Goal: Task Accomplishment & Management: Manage account settings

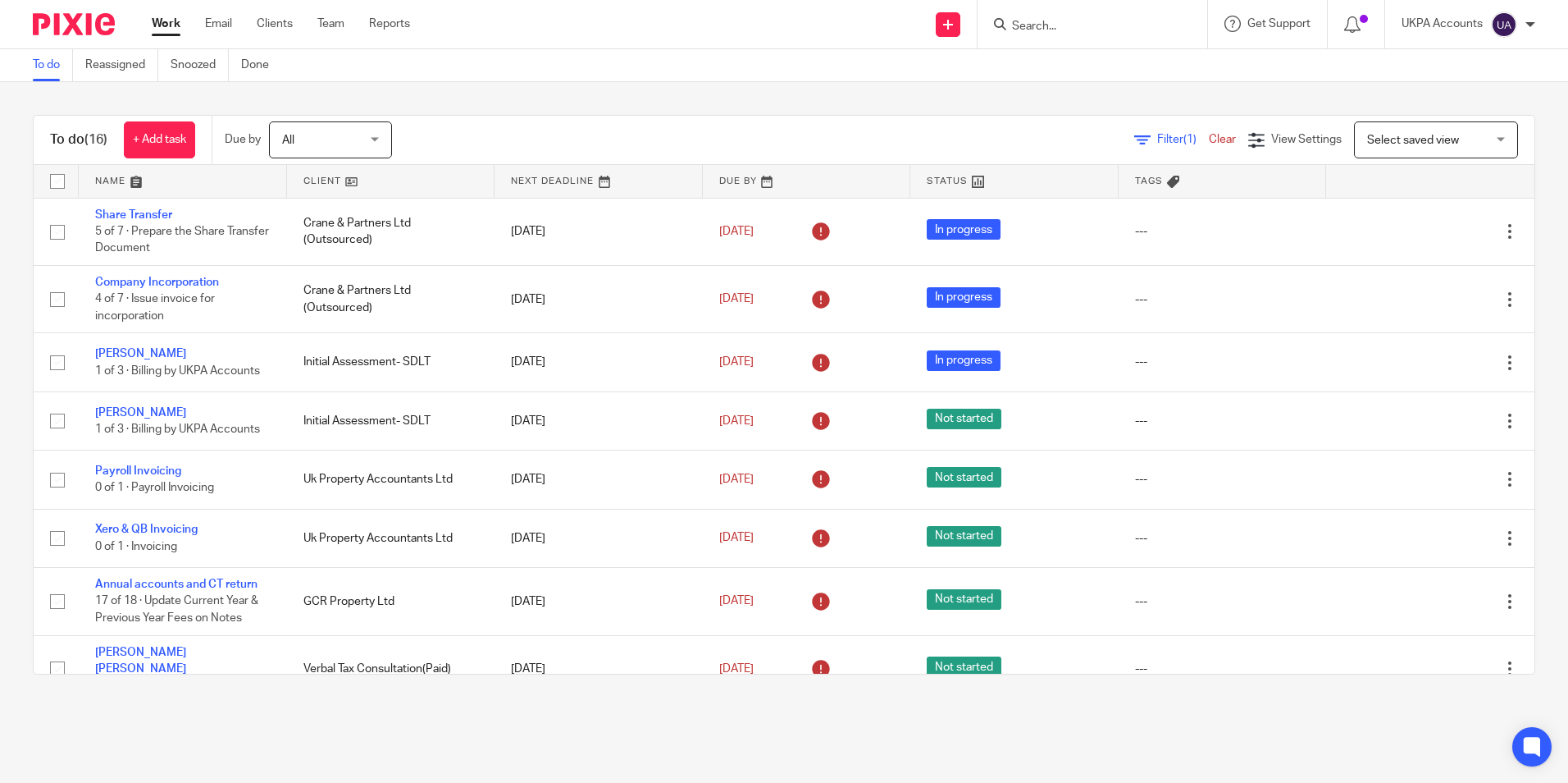
click at [52, 59] on link "To do" at bounding box center [52, 65] width 40 height 32
click at [57, 69] on link "To do" at bounding box center [52, 65] width 40 height 32
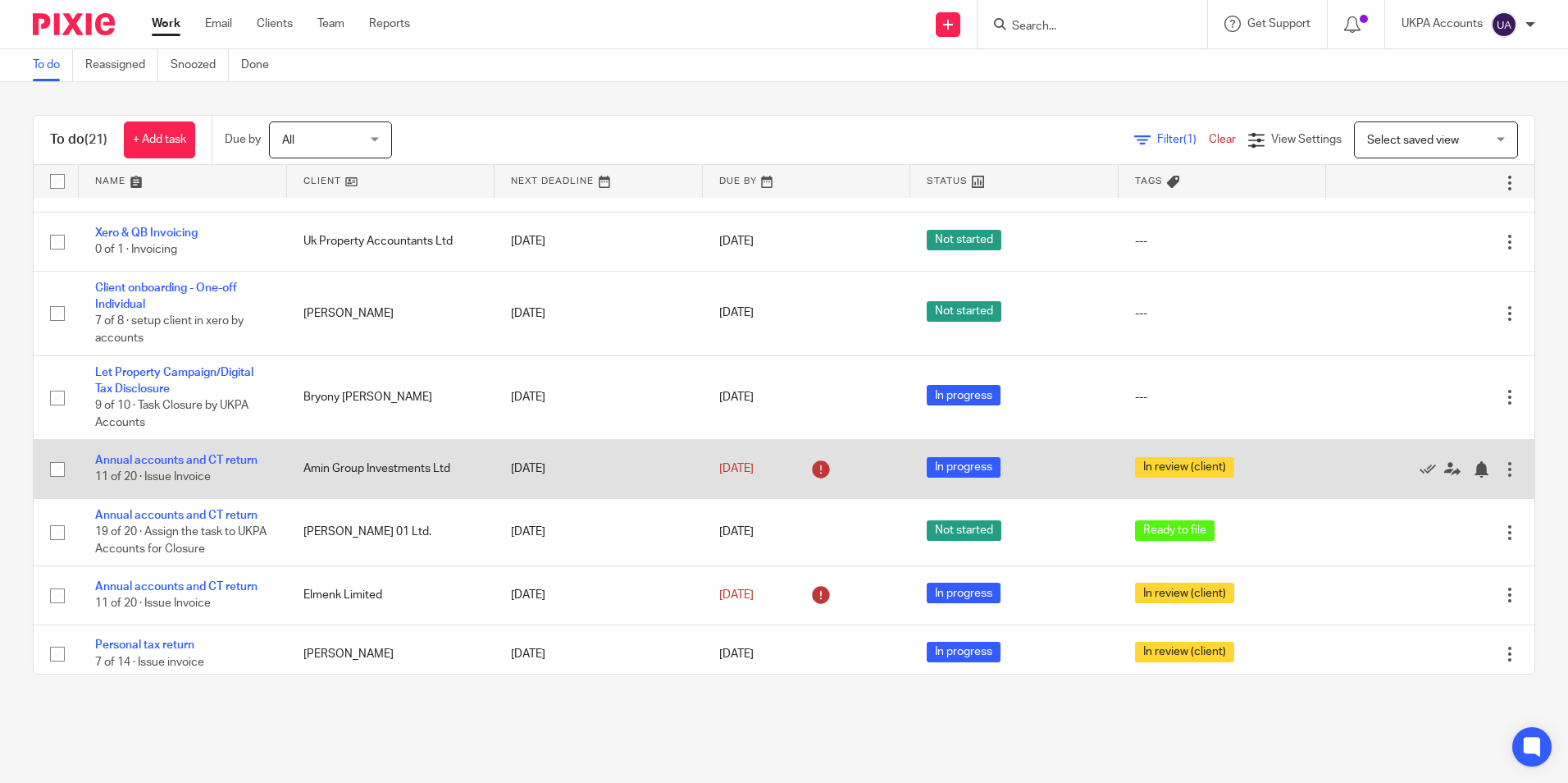
drag, startPoint x: 182, startPoint y: 638, endPoint x: 238, endPoint y: 482, distance: 165.7
click at [182, 639] on link "Personal tax return" at bounding box center [145, 645] width 99 height 12
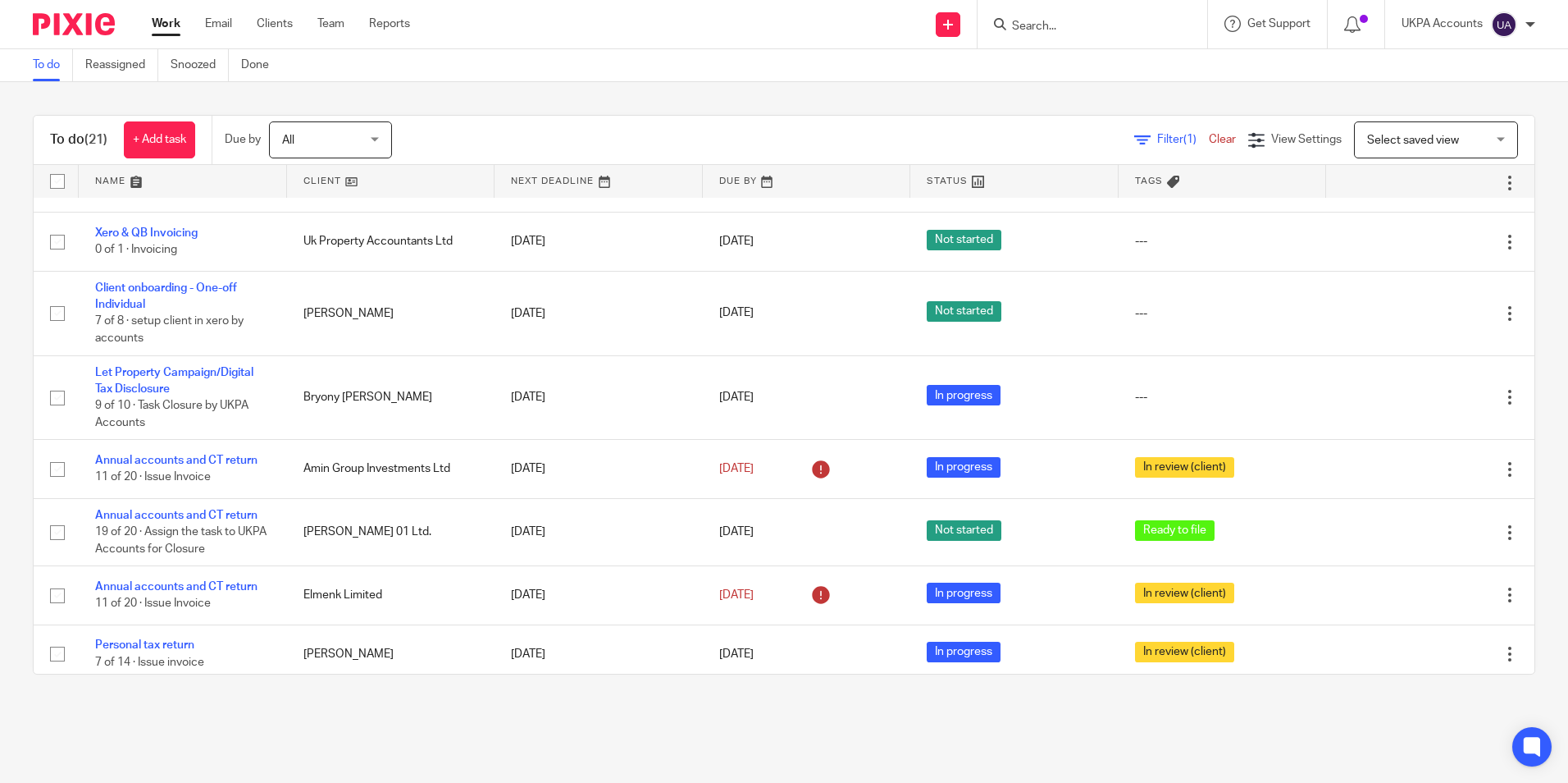
click at [45, 66] on link "To do" at bounding box center [52, 65] width 40 height 32
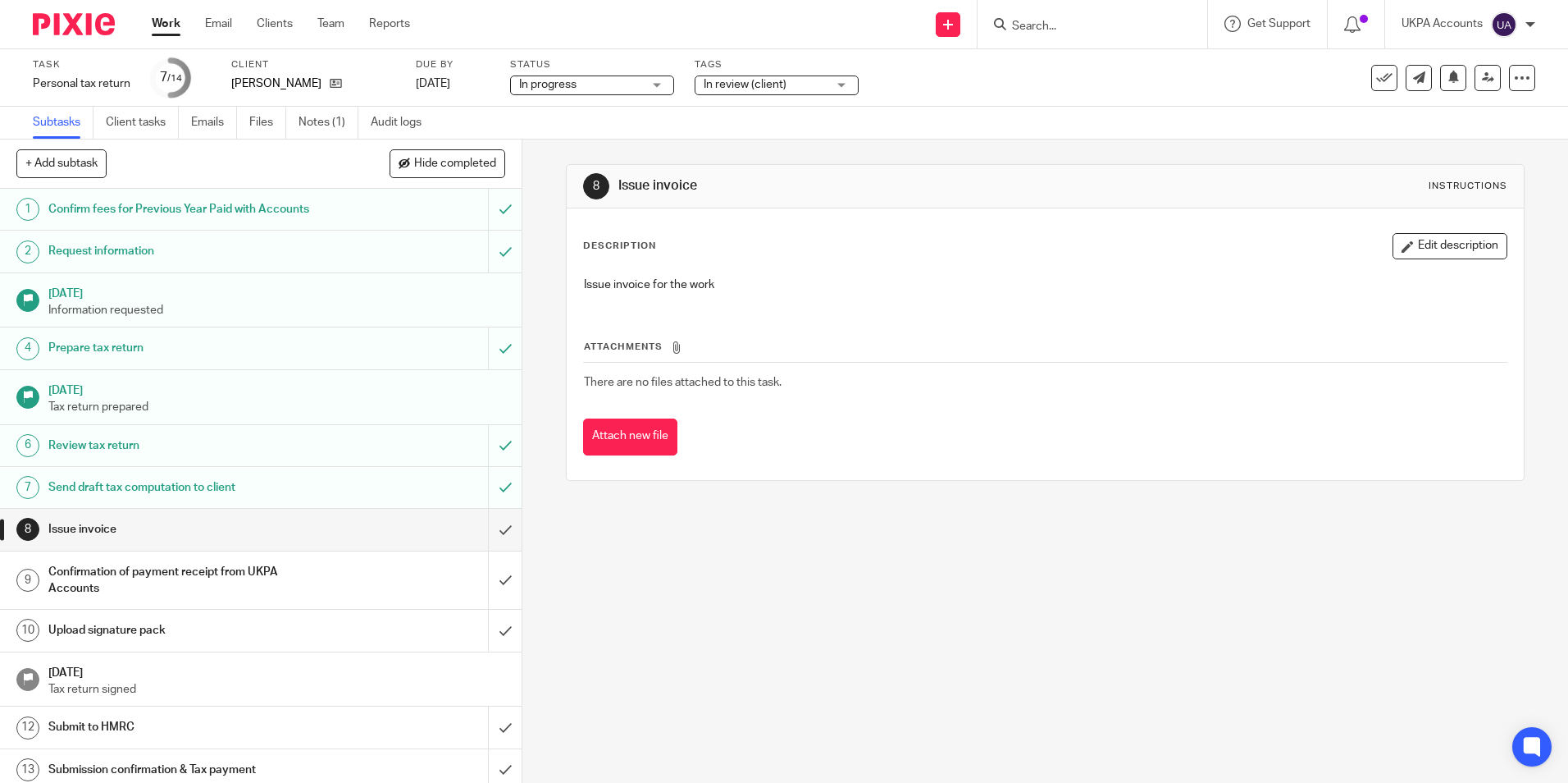
drag, startPoint x: 806, startPoint y: 559, endPoint x: 914, endPoint y: 471, distance: 139.3
click at [816, 554] on div "8 Issue invoice Instructions Description Edit description Issue invoice for the…" at bounding box center [1045, 461] width 1046 height 643
click at [942, 587] on div "8 Issue invoice Instructions Description Edit description Issue invoice for the…" at bounding box center [1045, 461] width 1046 height 643
click at [337, 119] on link "Notes (1)" at bounding box center [328, 122] width 60 height 32
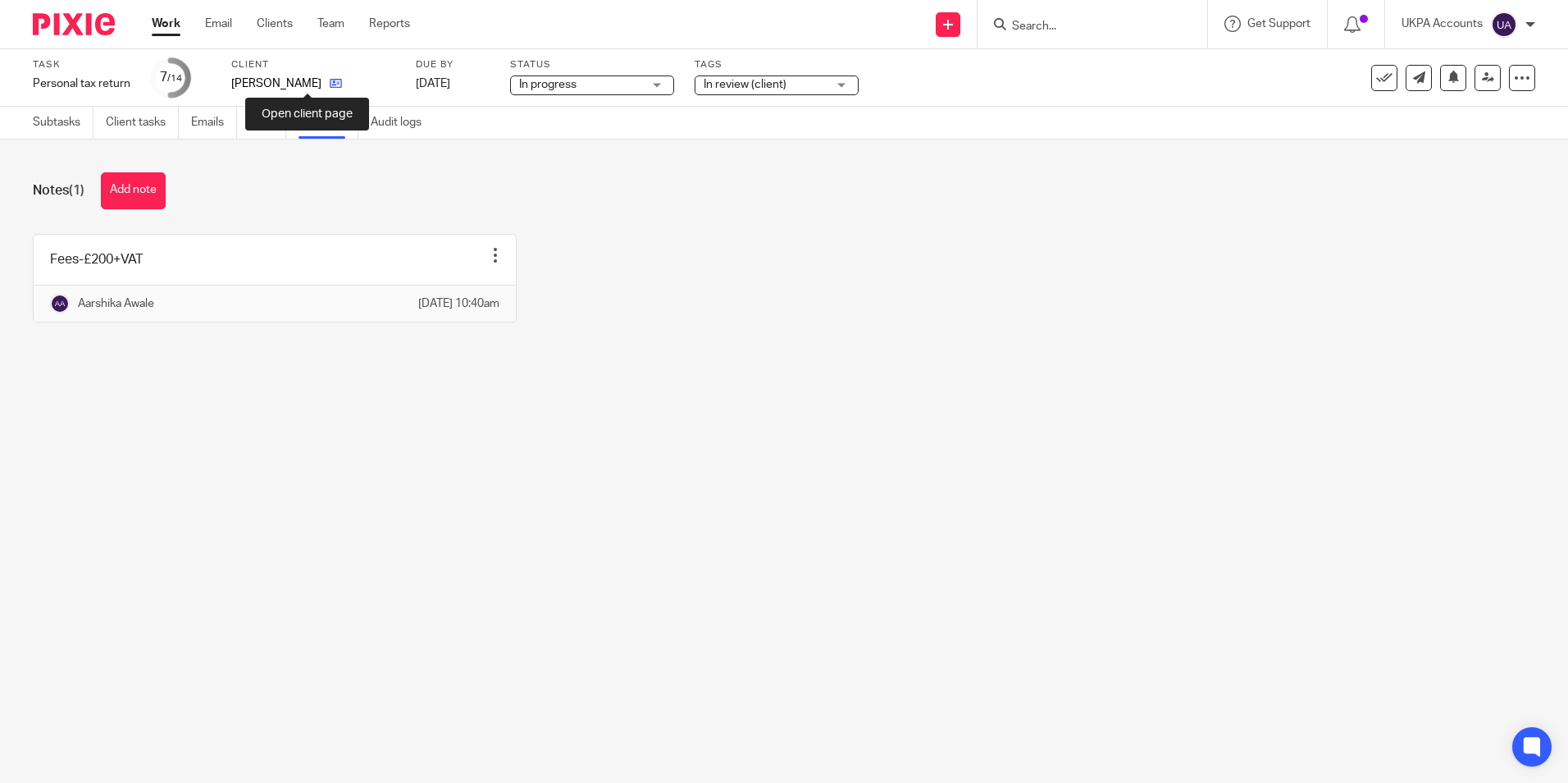
click at [330, 81] on icon at bounding box center [336, 83] width 12 height 12
drag, startPoint x: 358, startPoint y: 492, endPoint x: 358, endPoint y: 477, distance: 15.0
click at [358, 492] on main "Task Personal tax return Save Personal tax return 7 /14 Client Jay Ramesh Due b…" at bounding box center [784, 392] width 1568 height 783
click at [134, 198] on button "Add note" at bounding box center [133, 190] width 65 height 37
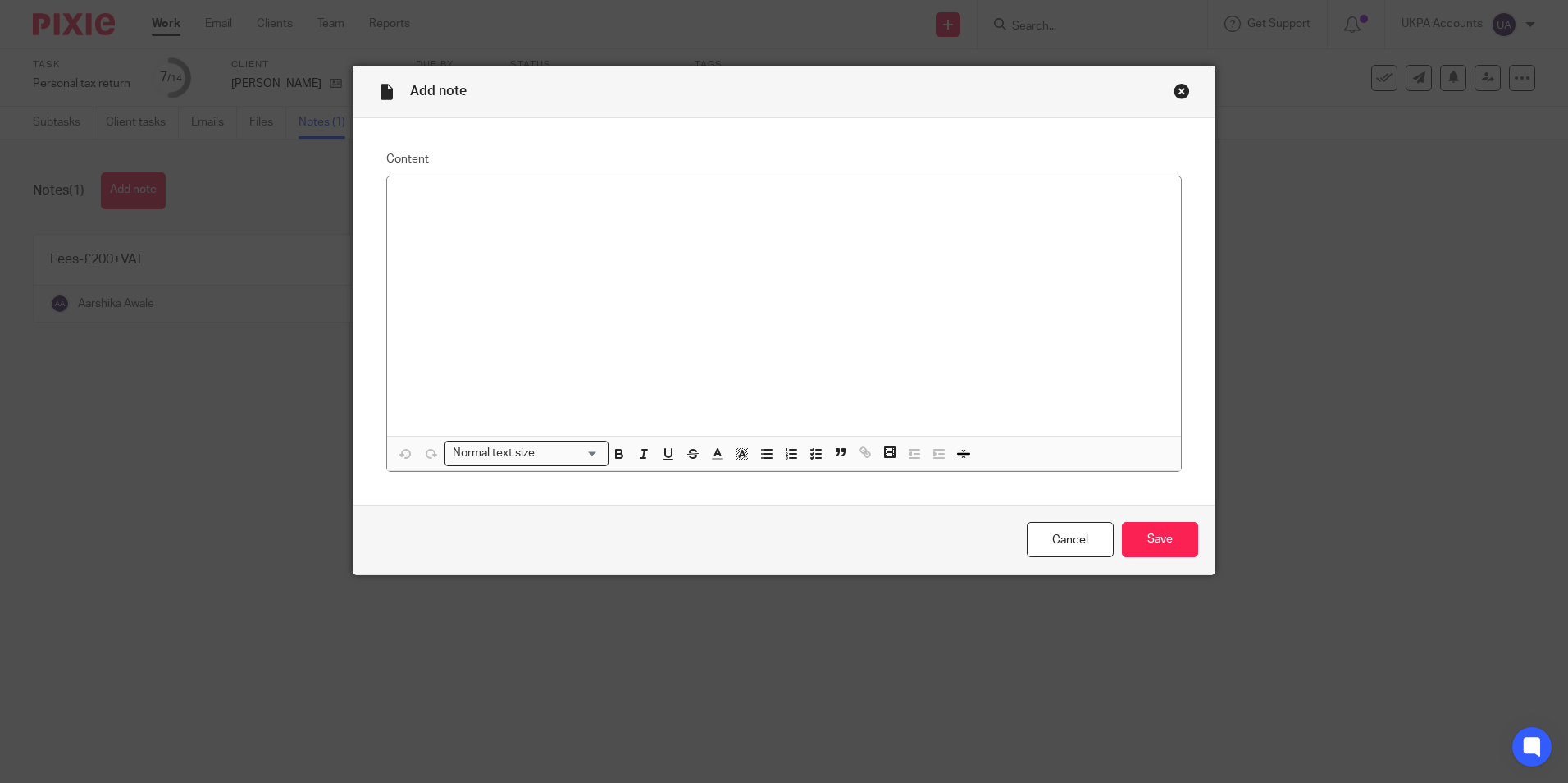
click at [414, 239] on div at bounding box center [784, 306] width 794 height 259
click at [1148, 539] on input "Save" at bounding box center [1160, 539] width 76 height 35
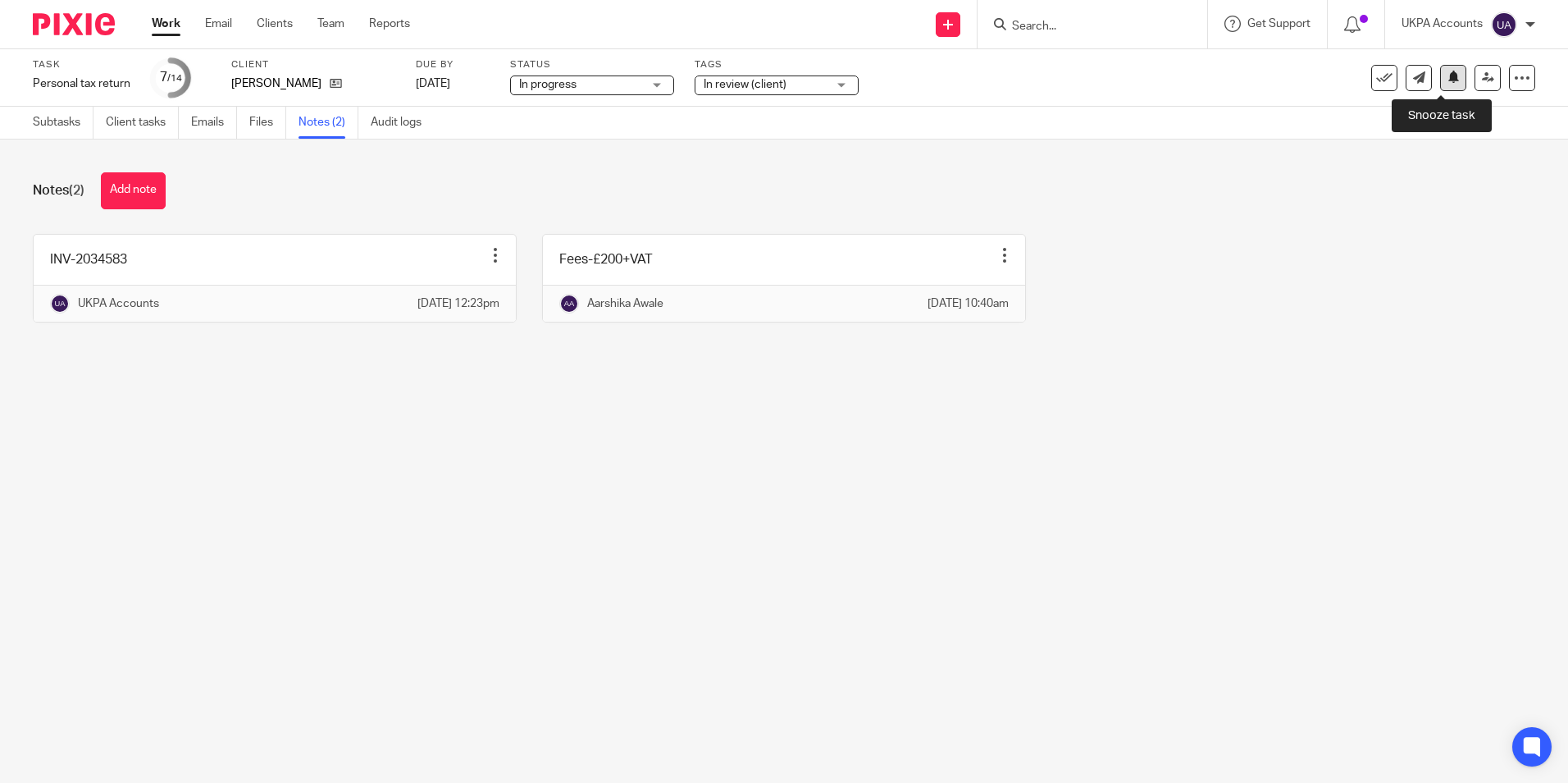
click at [1448, 81] on icon at bounding box center [1453, 76] width 12 height 12
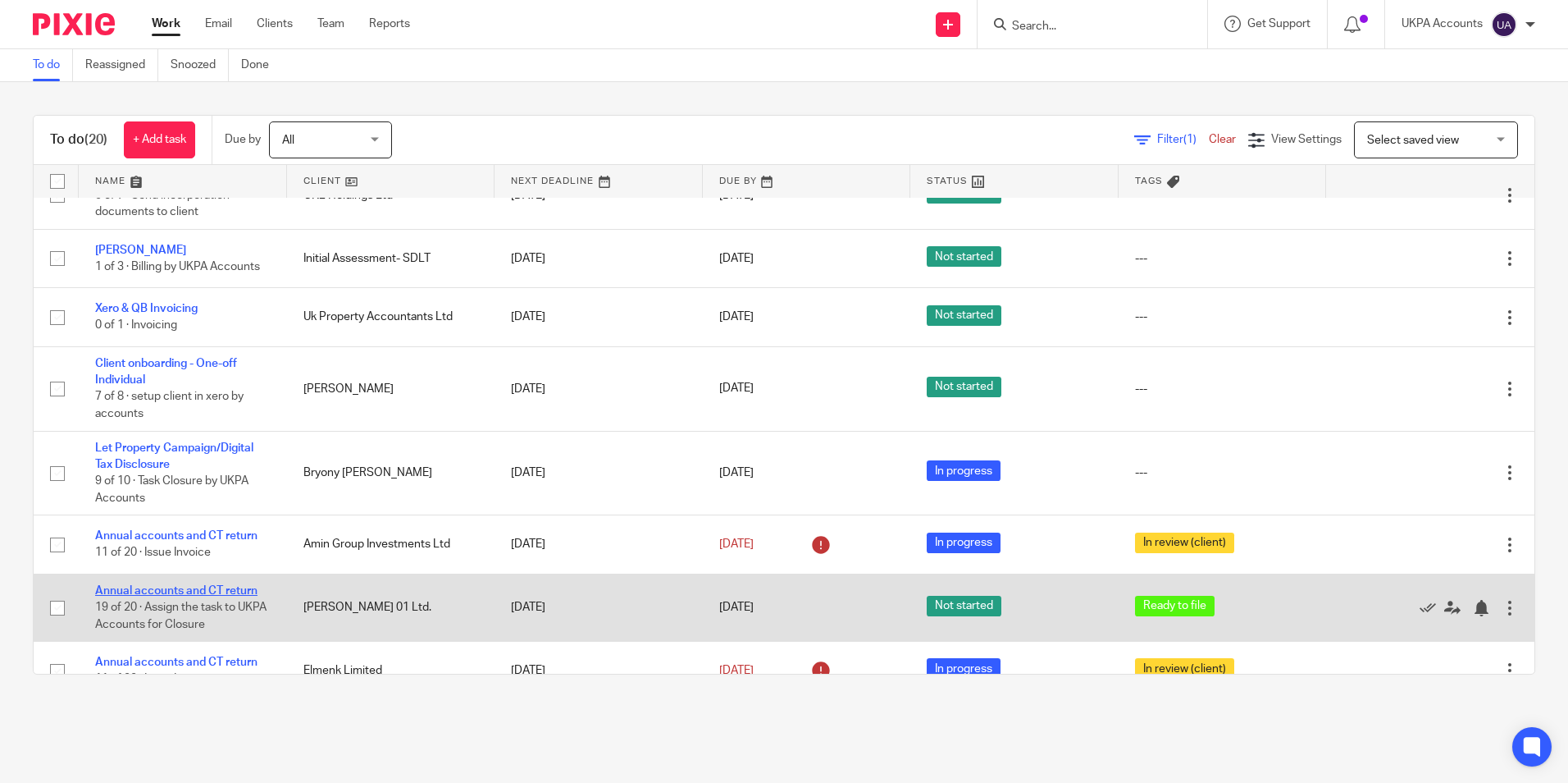
scroll to position [793, 0]
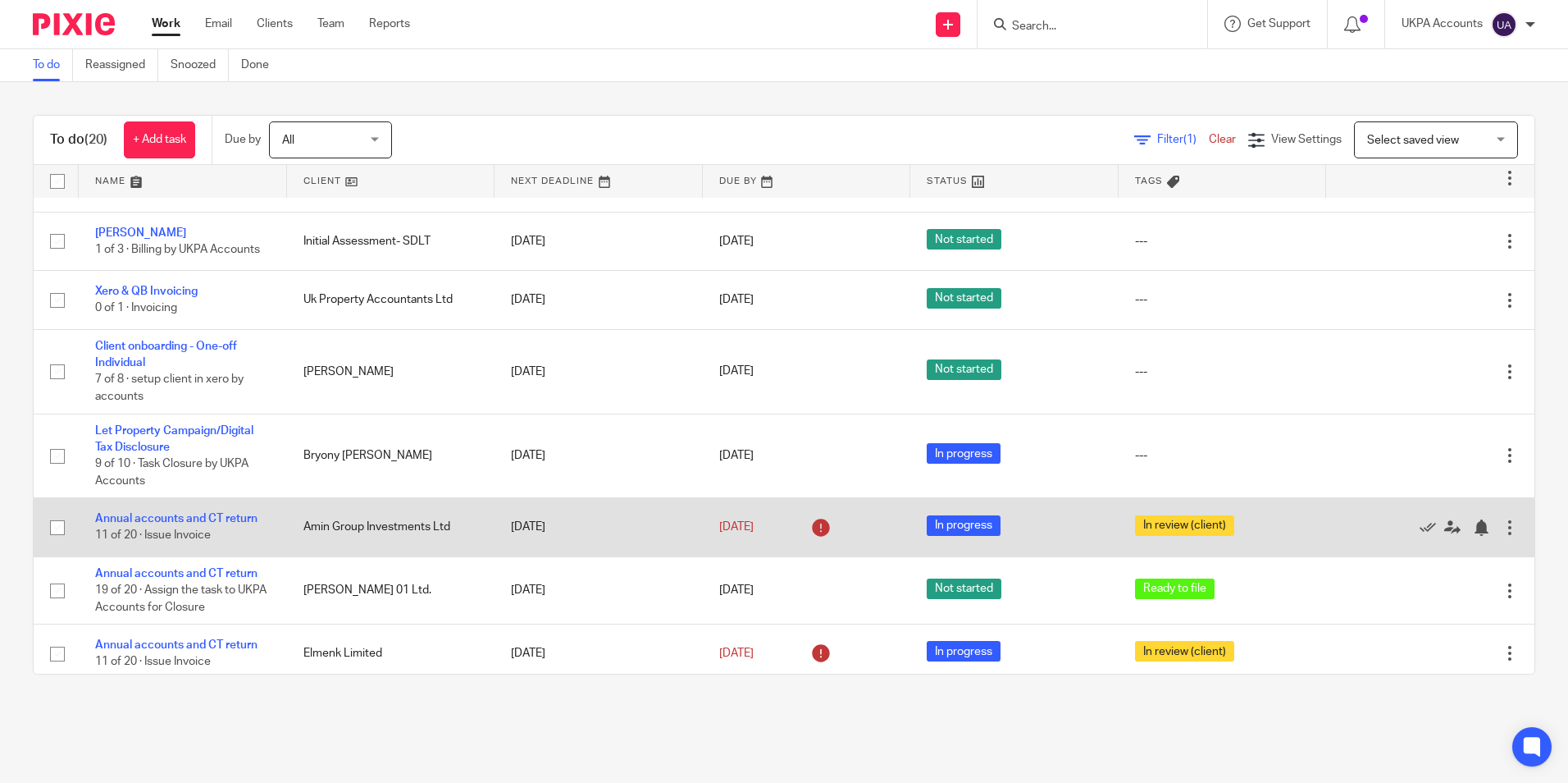
drag, startPoint x: 205, startPoint y: 565, endPoint x: 223, endPoint y: 545, distance: 26.9
click at [205, 568] on link "Annual accounts and CT return" at bounding box center [176, 574] width 162 height 12
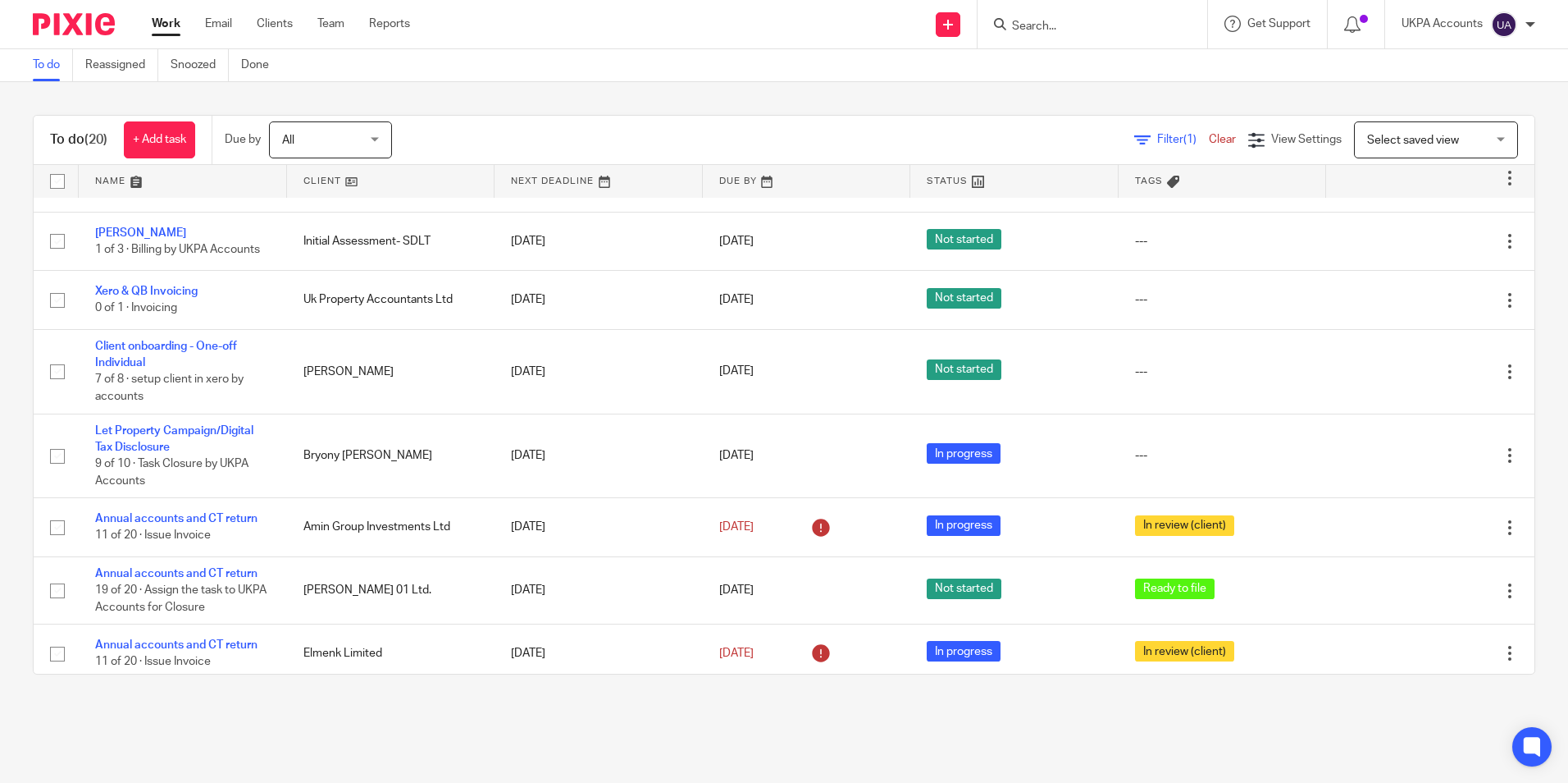
click at [37, 67] on link "To do" at bounding box center [52, 65] width 40 height 32
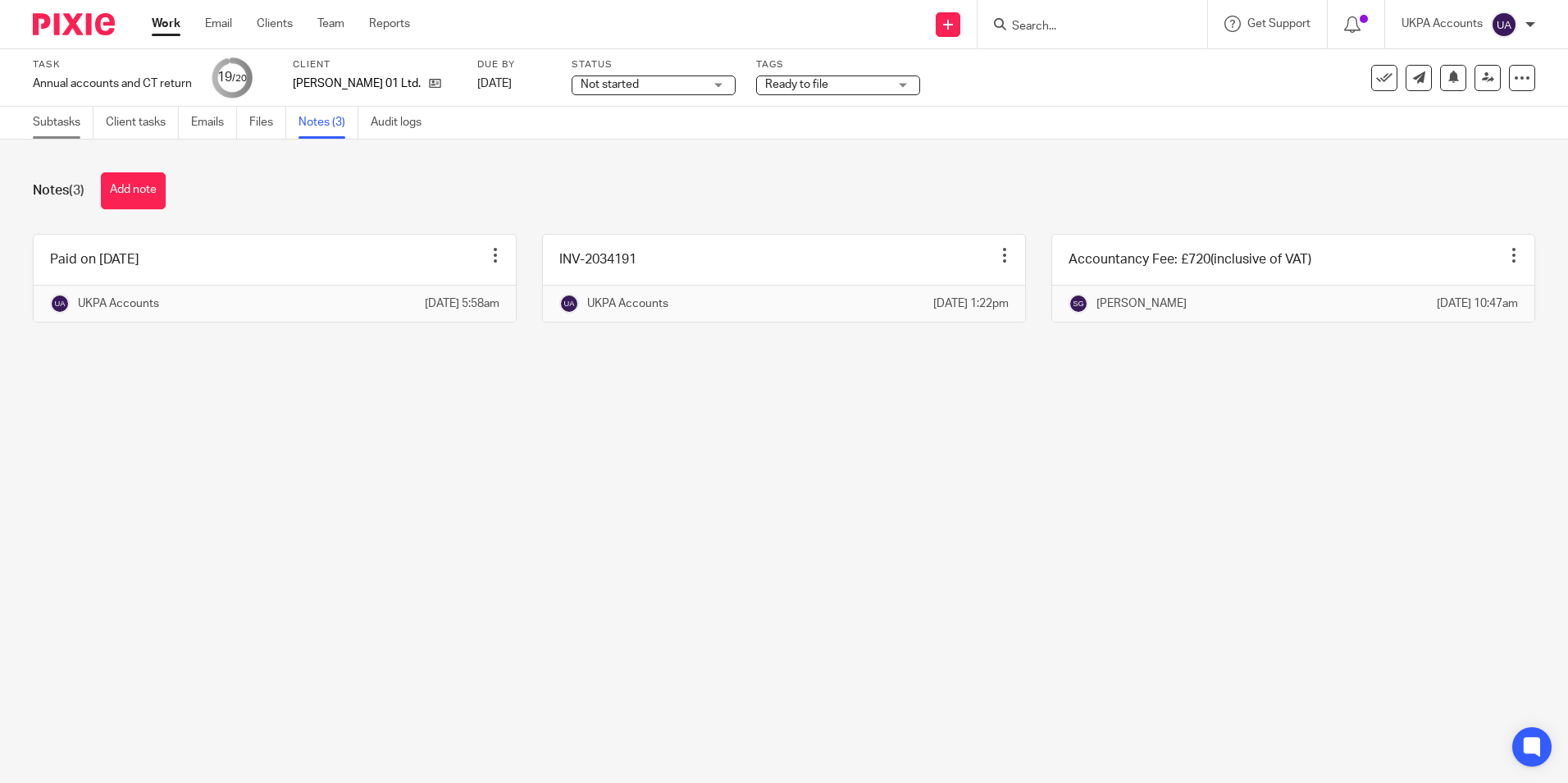
click at [56, 127] on link "Subtasks" at bounding box center [62, 122] width 61 height 32
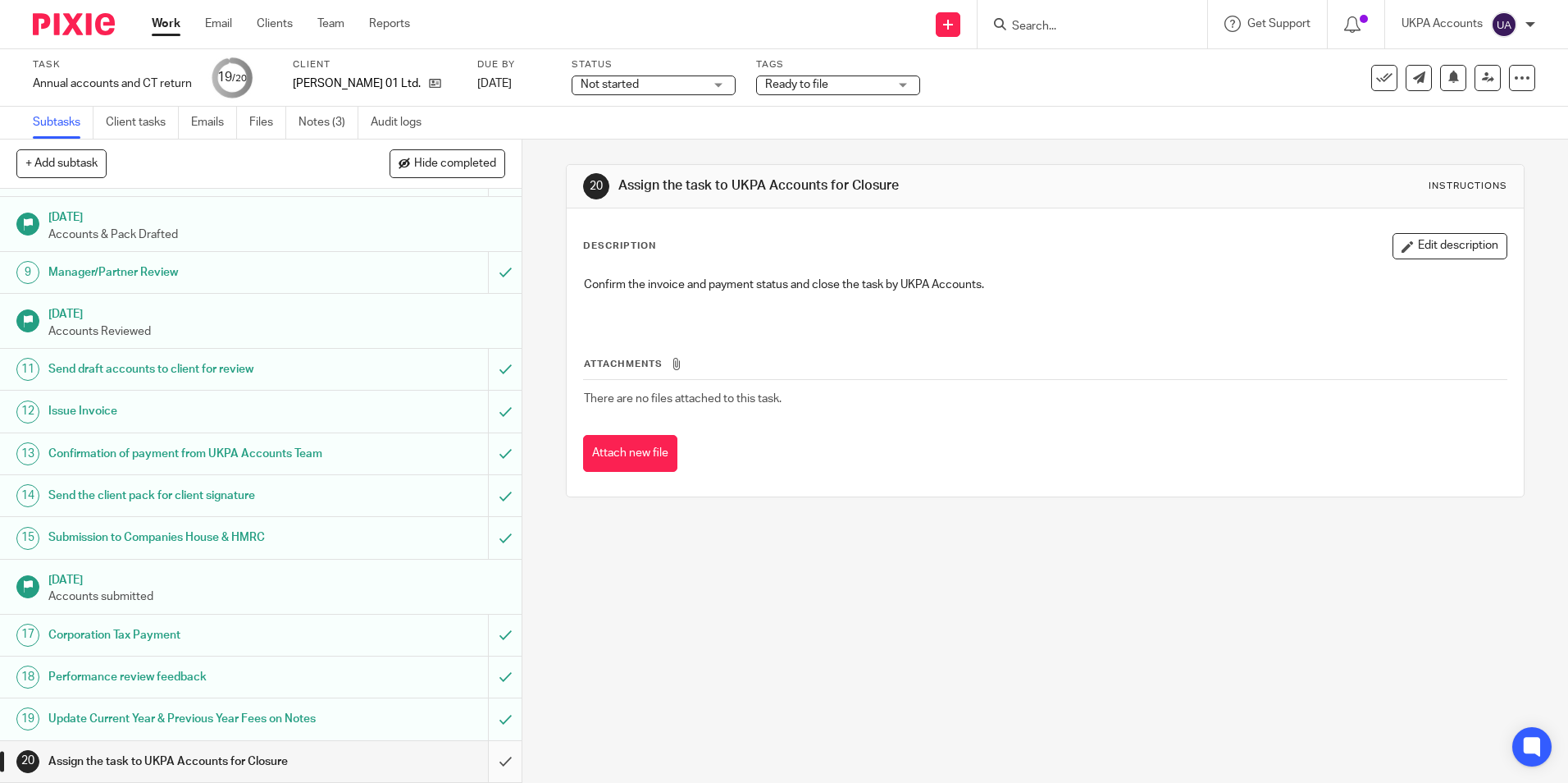
scroll to position [345, 0]
click at [483, 771] on input "submit" at bounding box center [258, 761] width 518 height 41
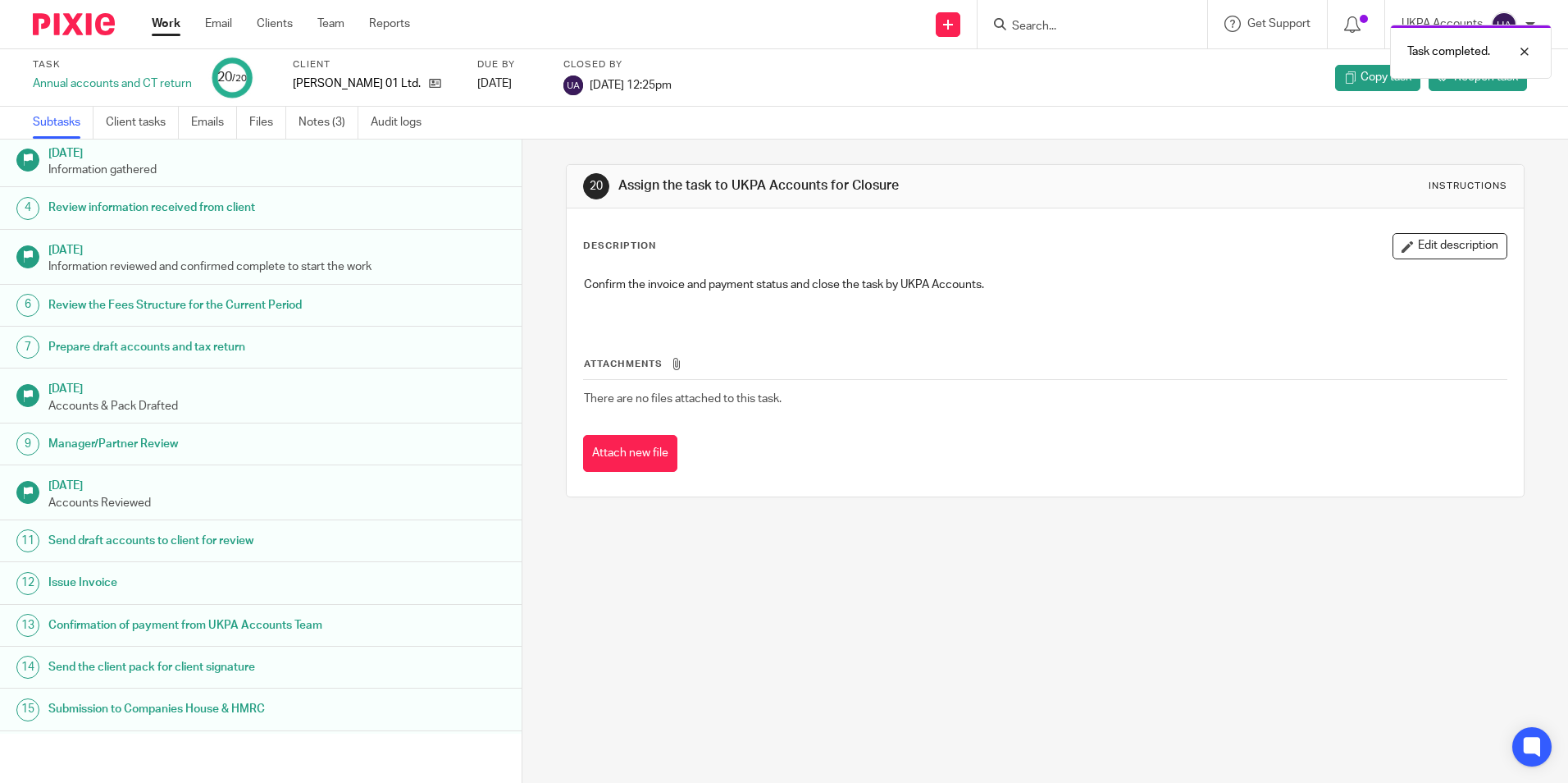
scroll to position [312, 0]
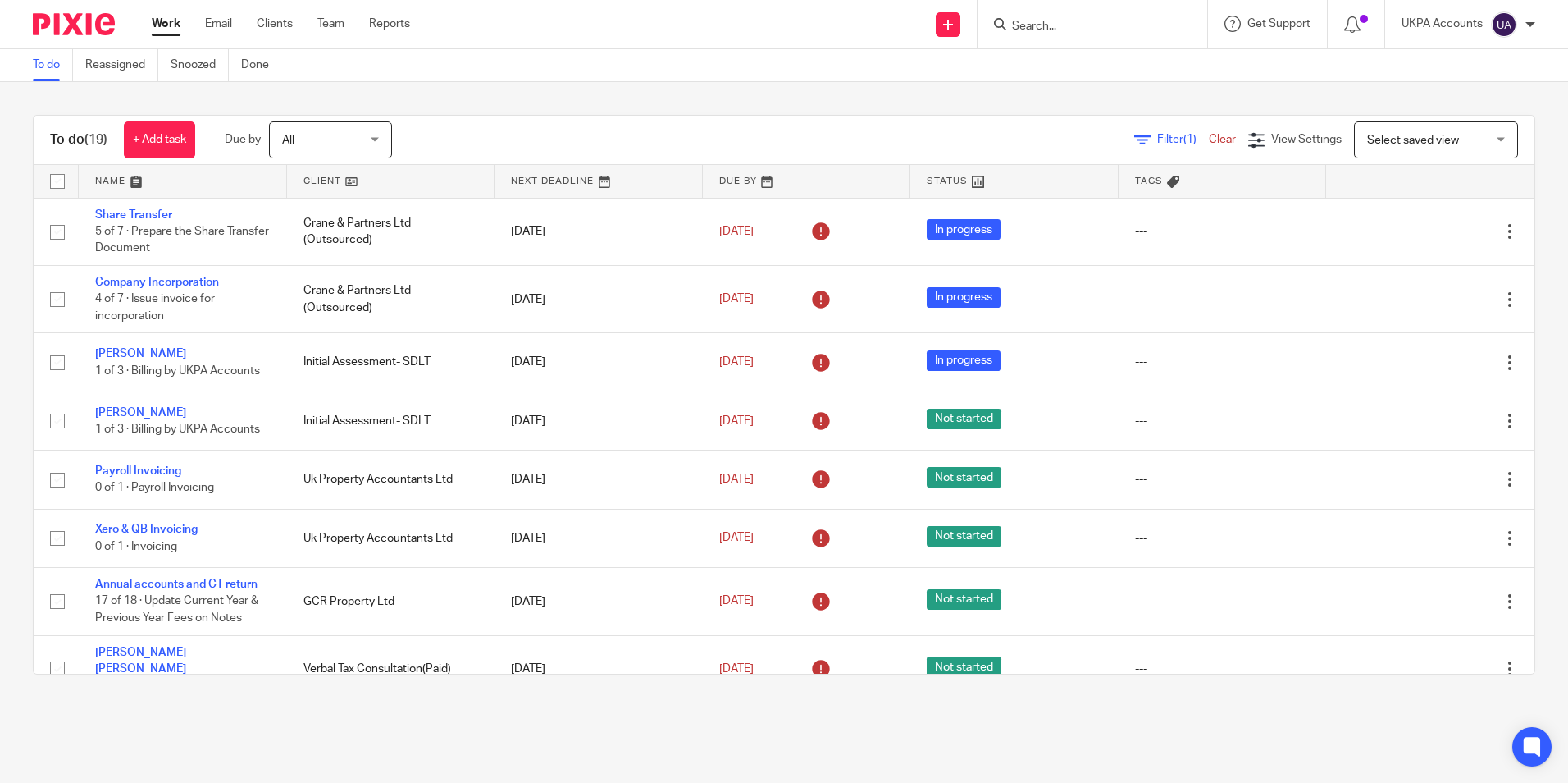
scroll to position [725, 0]
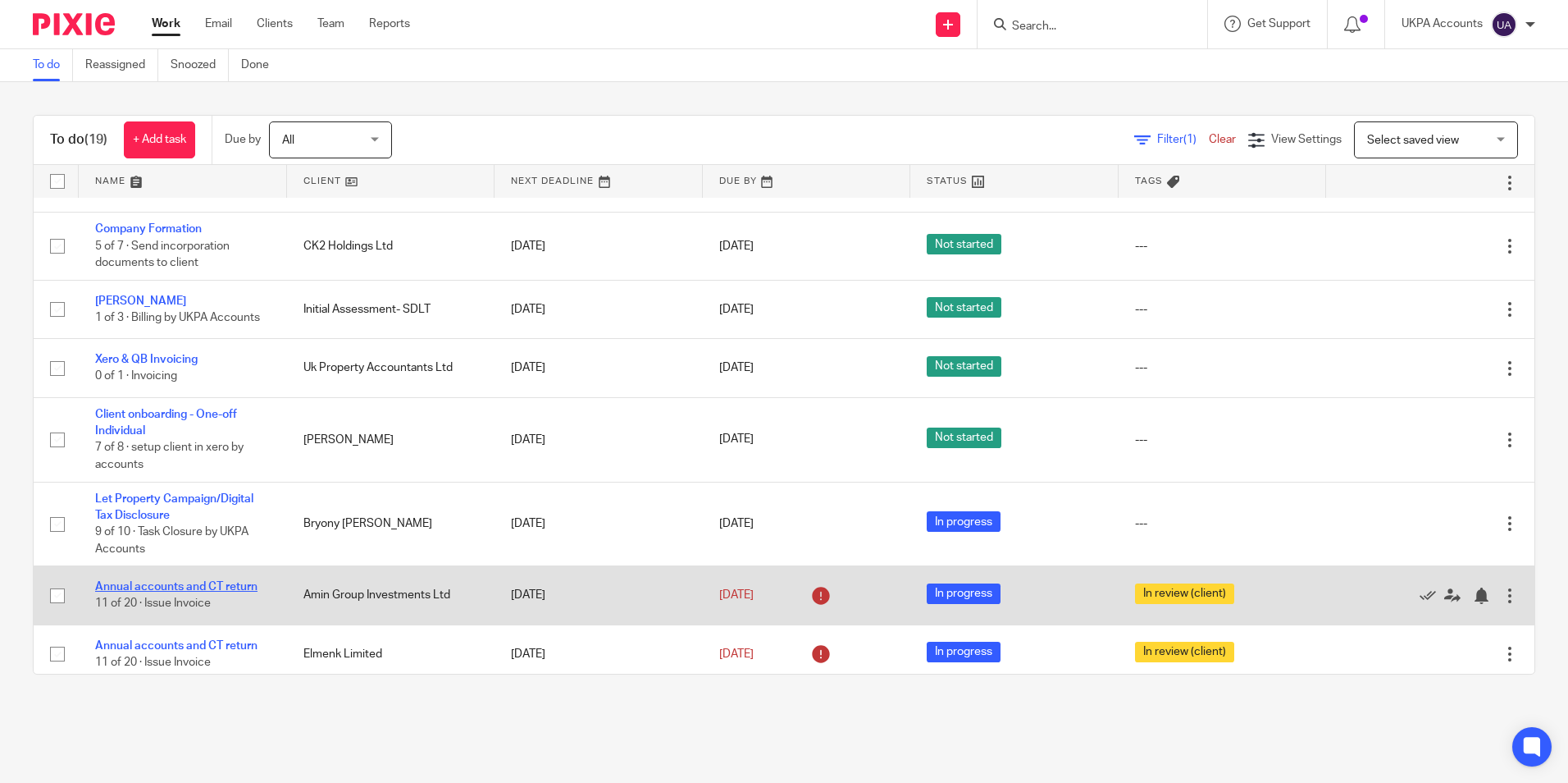
click at [214, 581] on link "Annual accounts and CT return" at bounding box center [176, 587] width 162 height 12
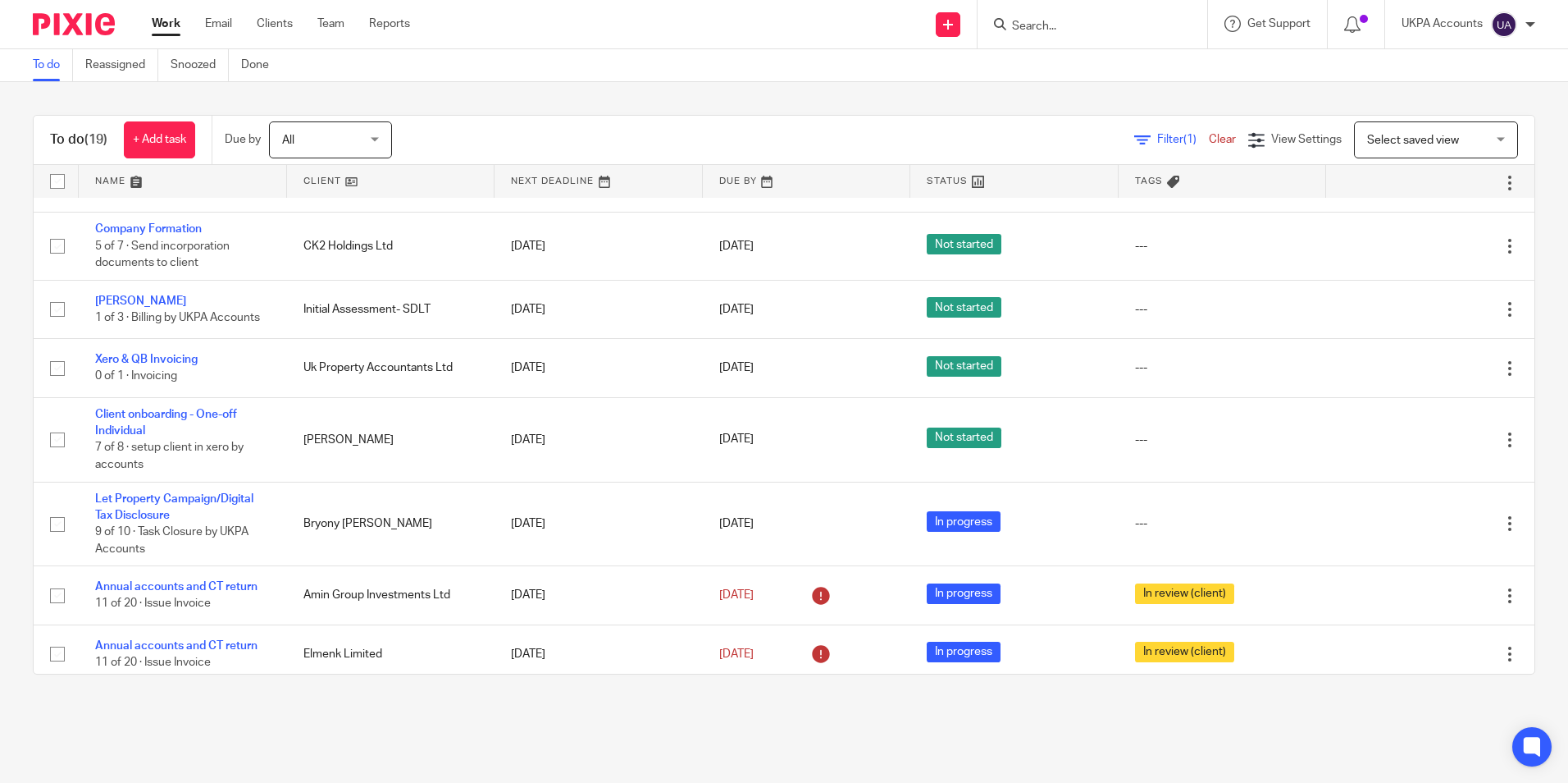
click at [53, 59] on link "To do" at bounding box center [52, 65] width 40 height 32
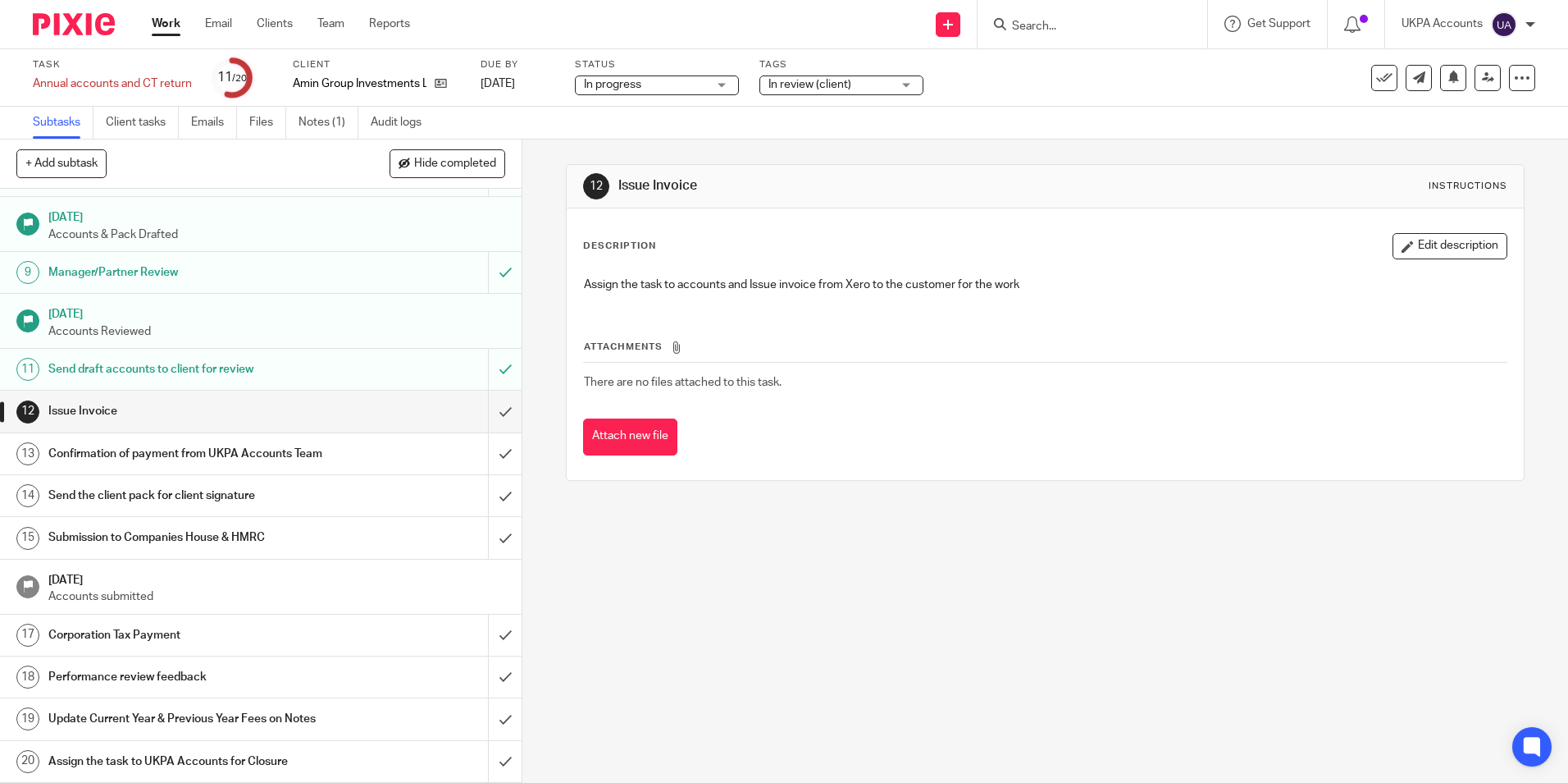
scroll to position [328, 0]
click at [333, 117] on link "Notes (1)" at bounding box center [328, 122] width 60 height 32
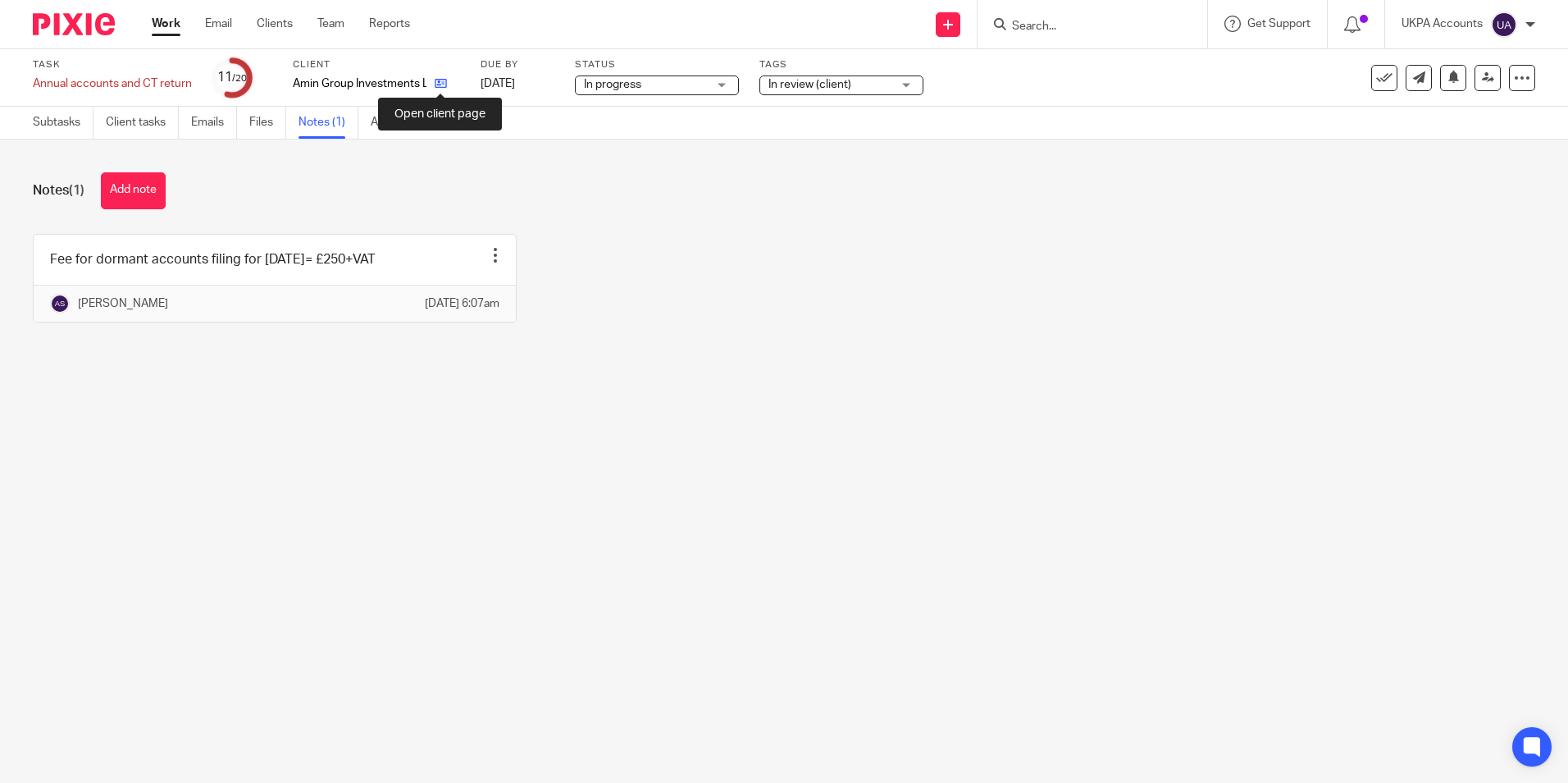
click at [445, 90] on icon at bounding box center [440, 83] width 12 height 12
drag, startPoint x: 127, startPoint y: 186, endPoint x: 181, endPoint y: 205, distance: 57.2
click at [130, 186] on button "Add note" at bounding box center [133, 190] width 65 height 37
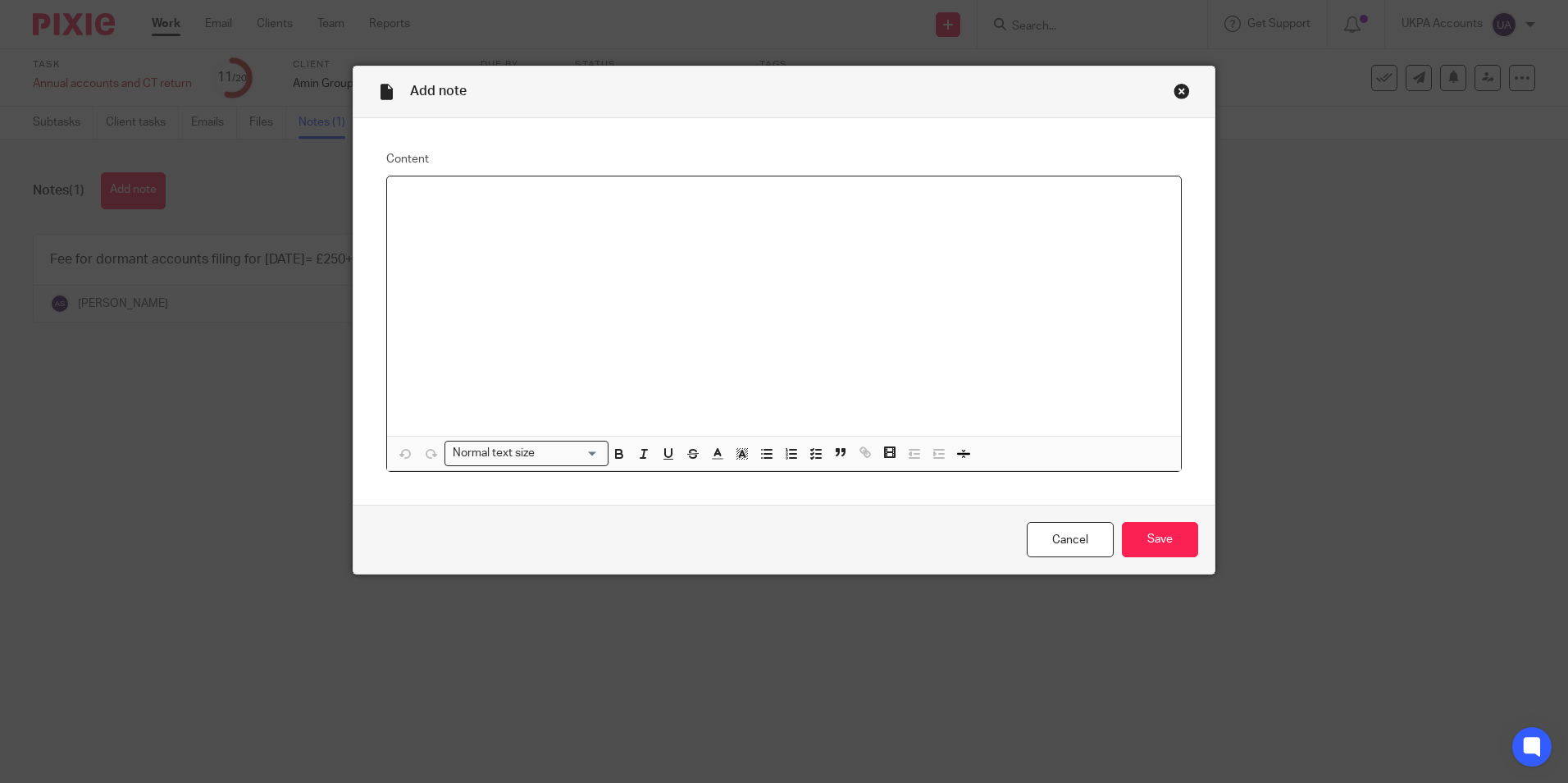
click at [431, 209] on div at bounding box center [784, 306] width 794 height 259
click at [1149, 539] on input "Save" at bounding box center [1160, 539] width 76 height 35
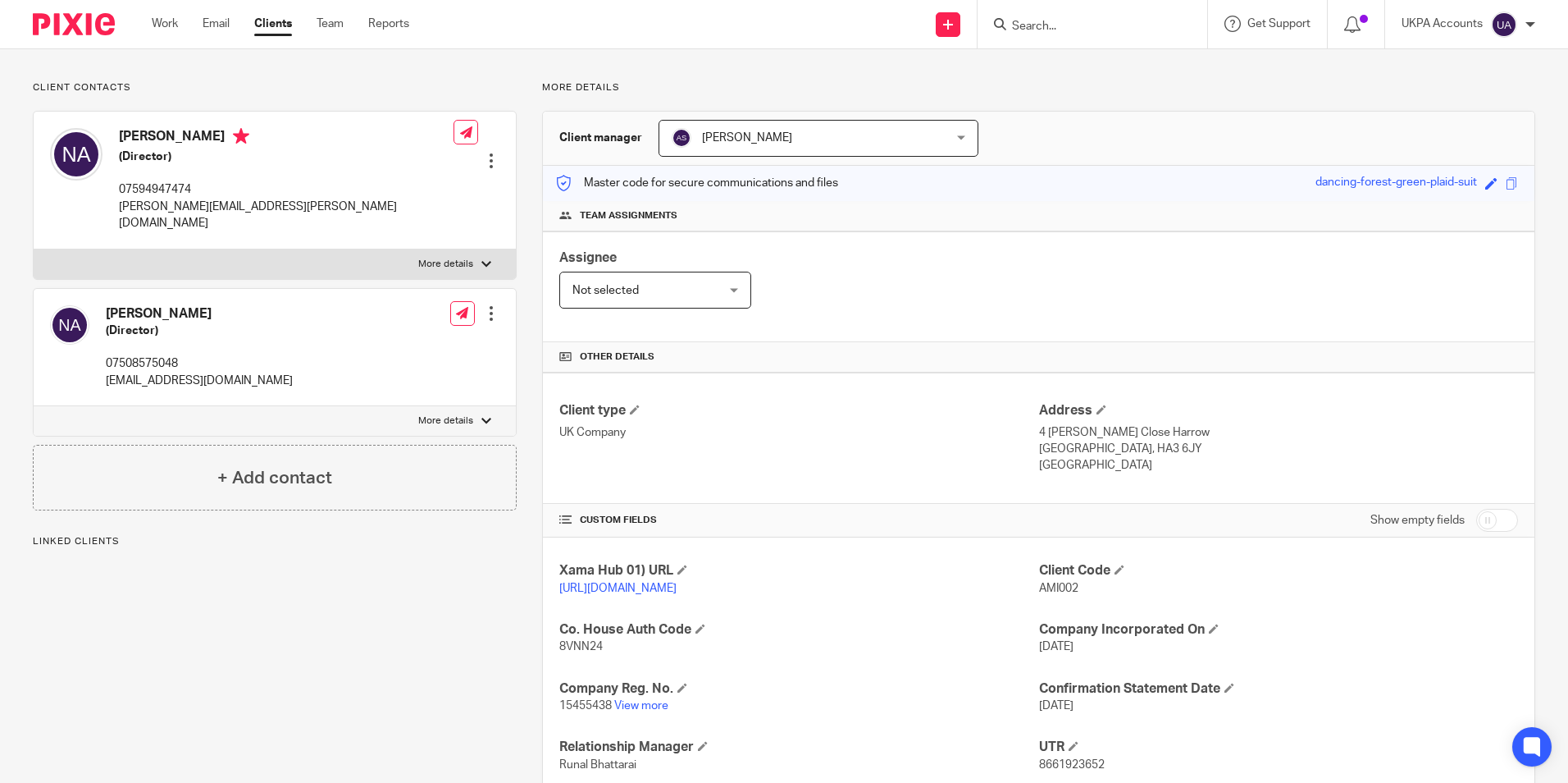
scroll to position [246, 0]
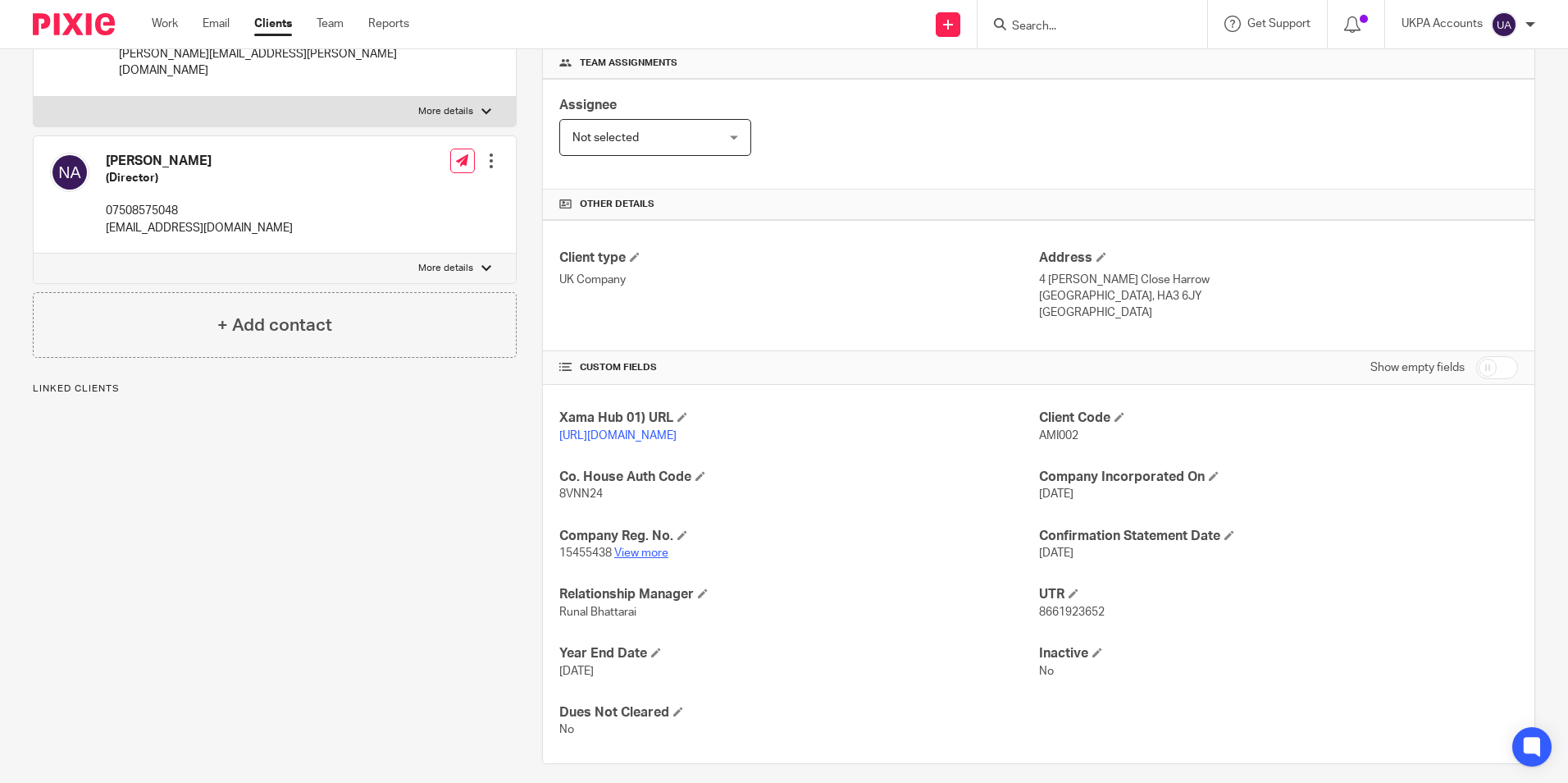
click at [651, 559] on link "View more" at bounding box center [641, 553] width 54 height 12
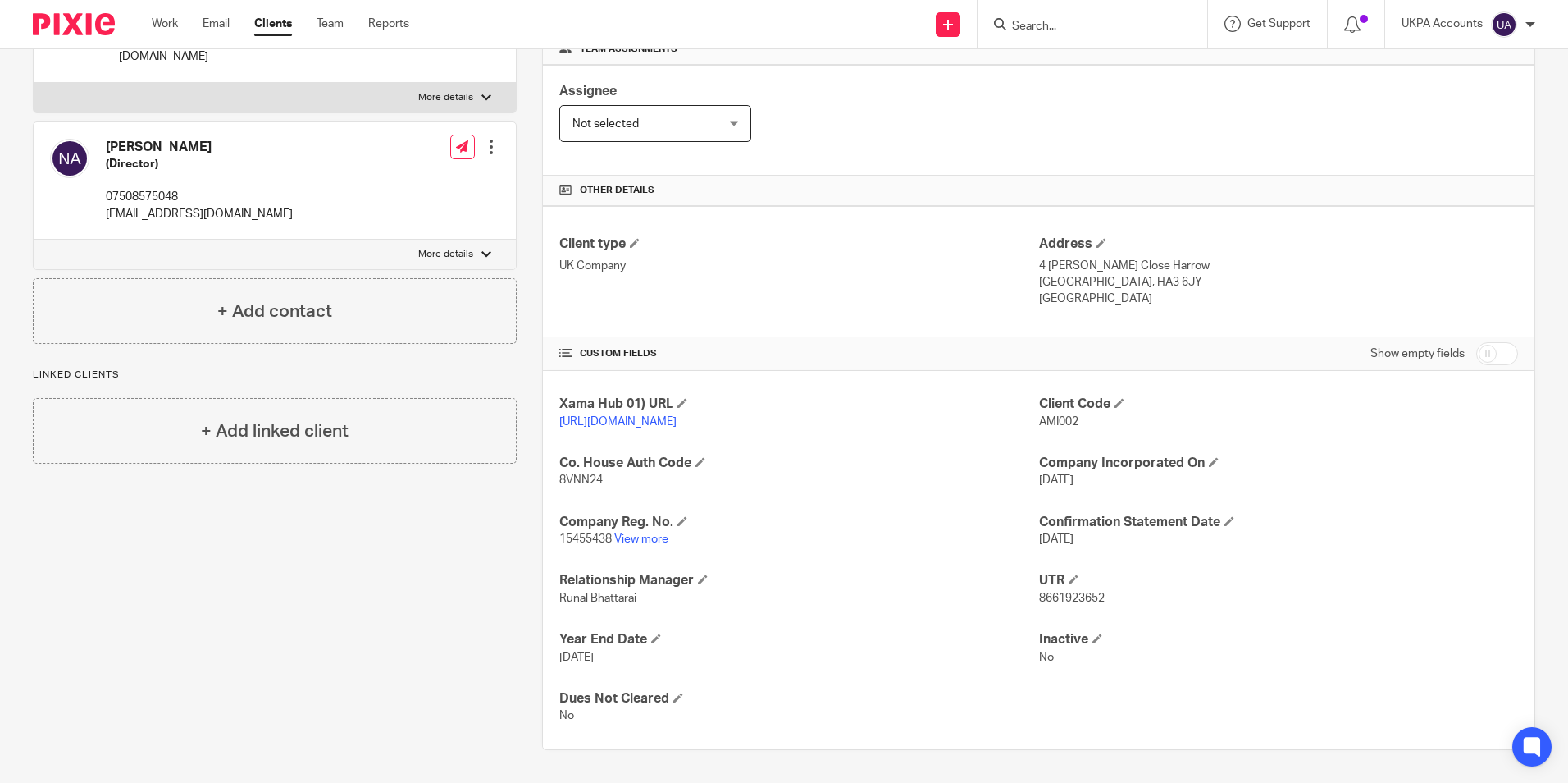
scroll to position [277, 0]
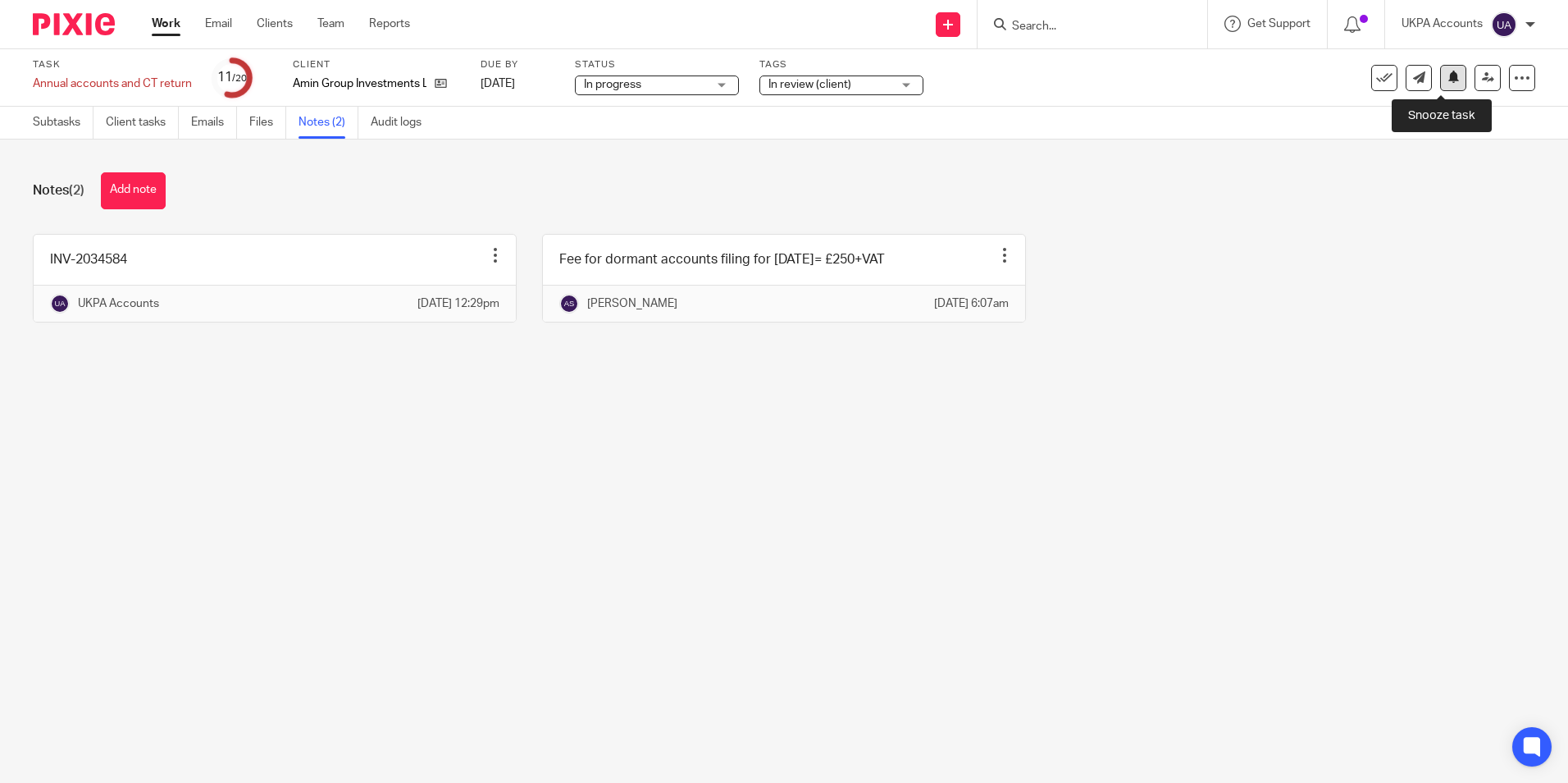
click at [1443, 84] on button at bounding box center [1453, 78] width 27 height 27
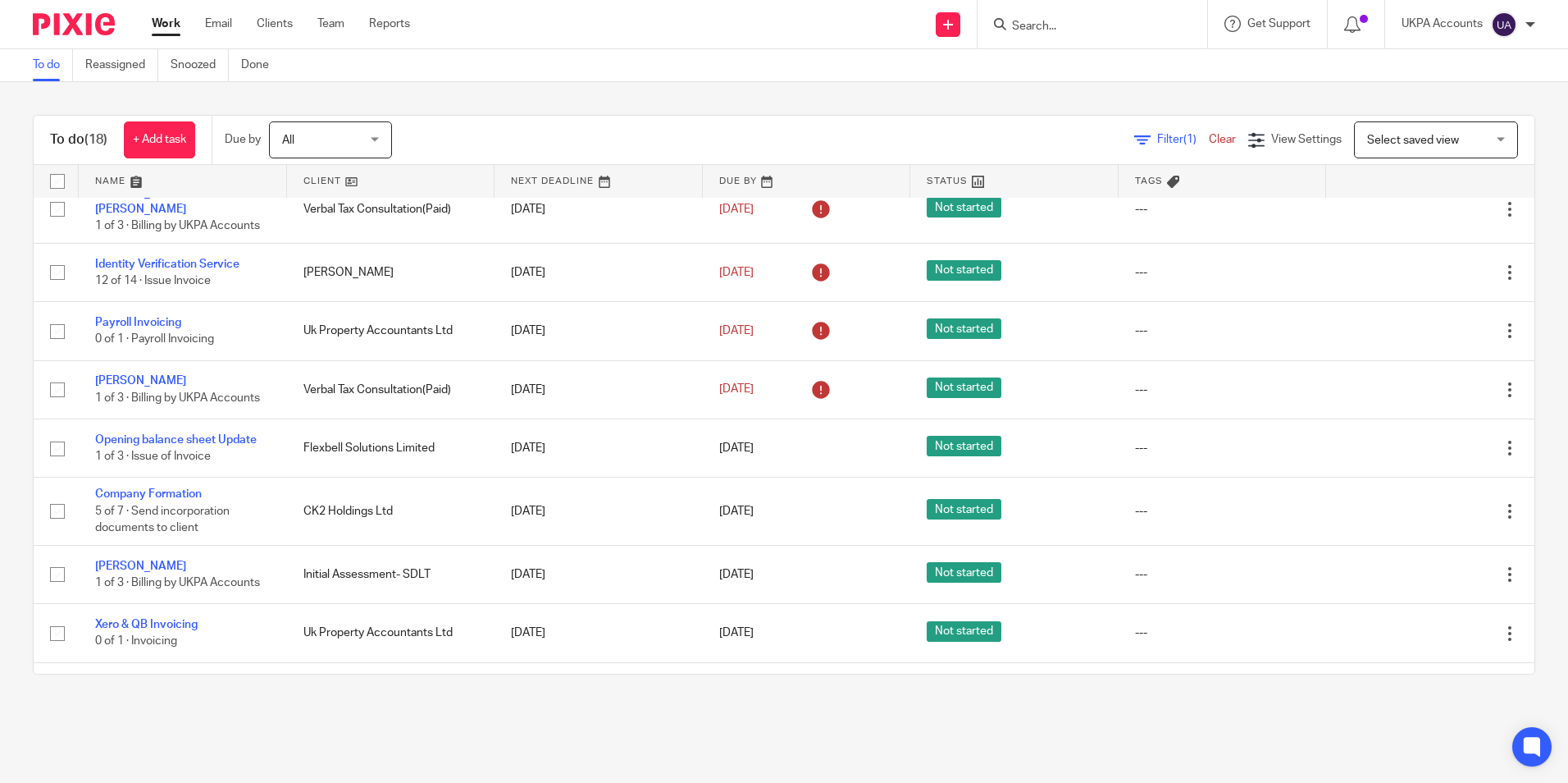
scroll to position [667, 0]
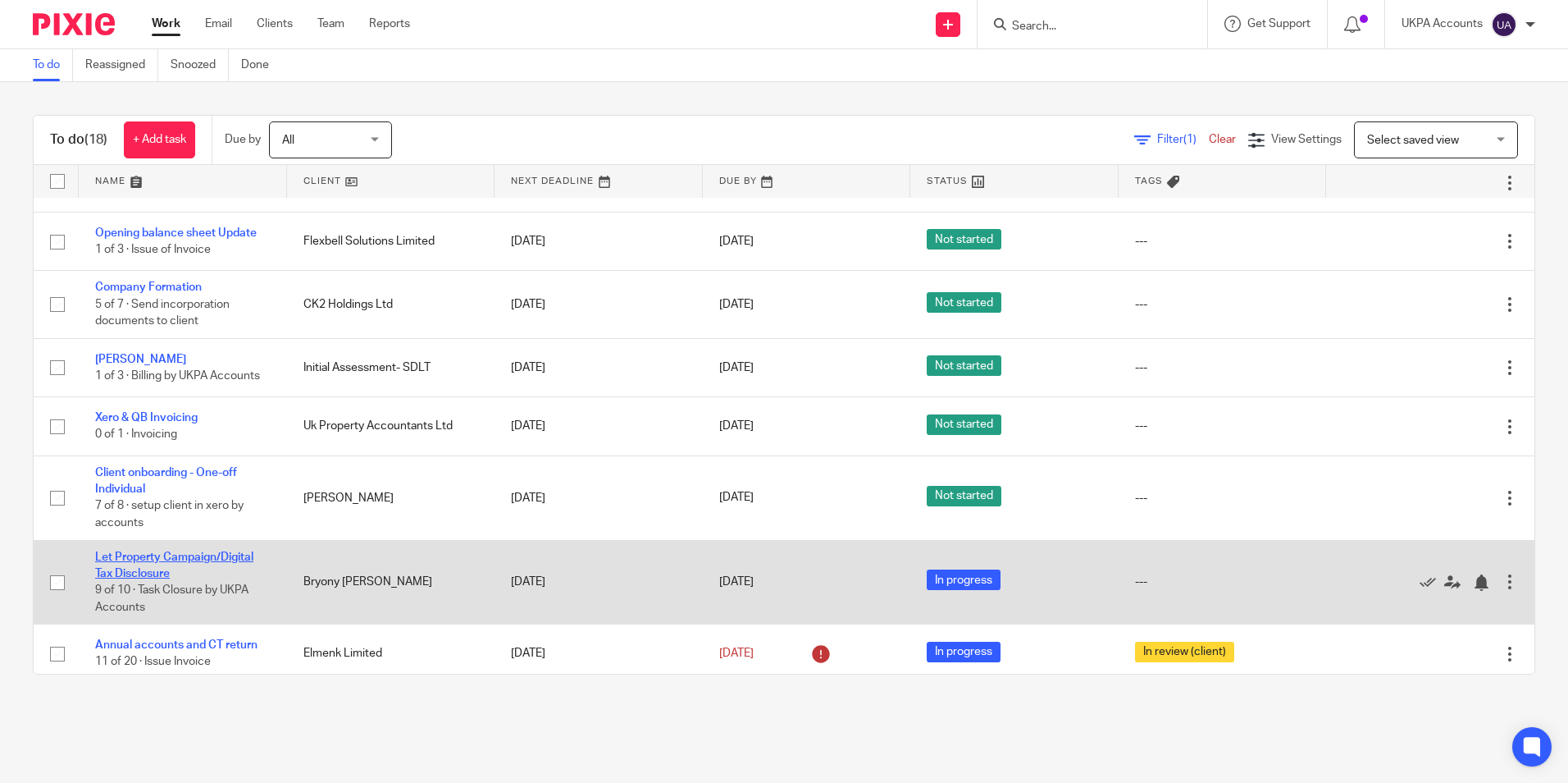
click at [225, 551] on link "Let Property Campaign/Digital Tax Disclosure" at bounding box center [174, 565] width 159 height 28
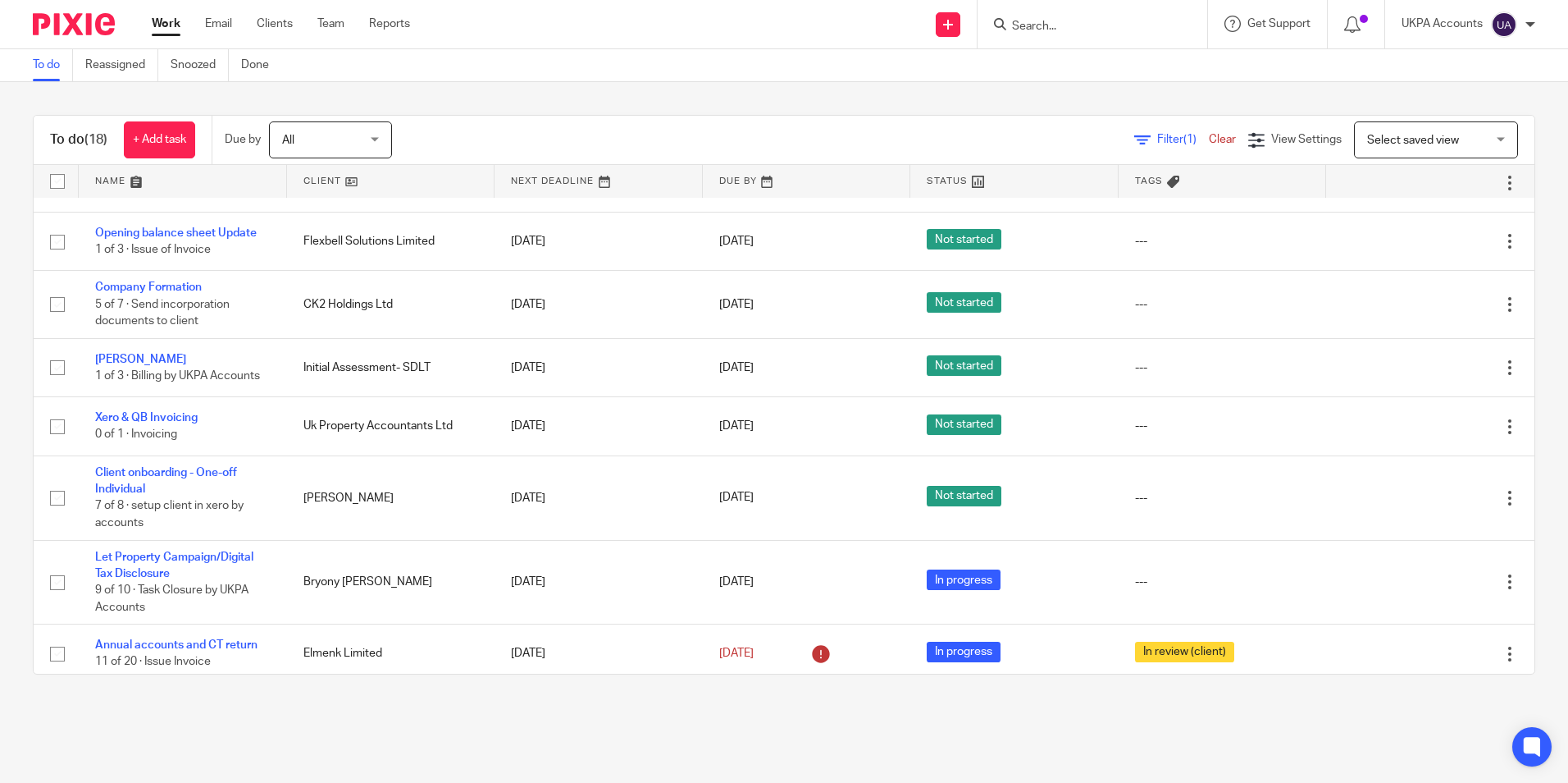
click at [46, 70] on link "To do" at bounding box center [52, 65] width 40 height 32
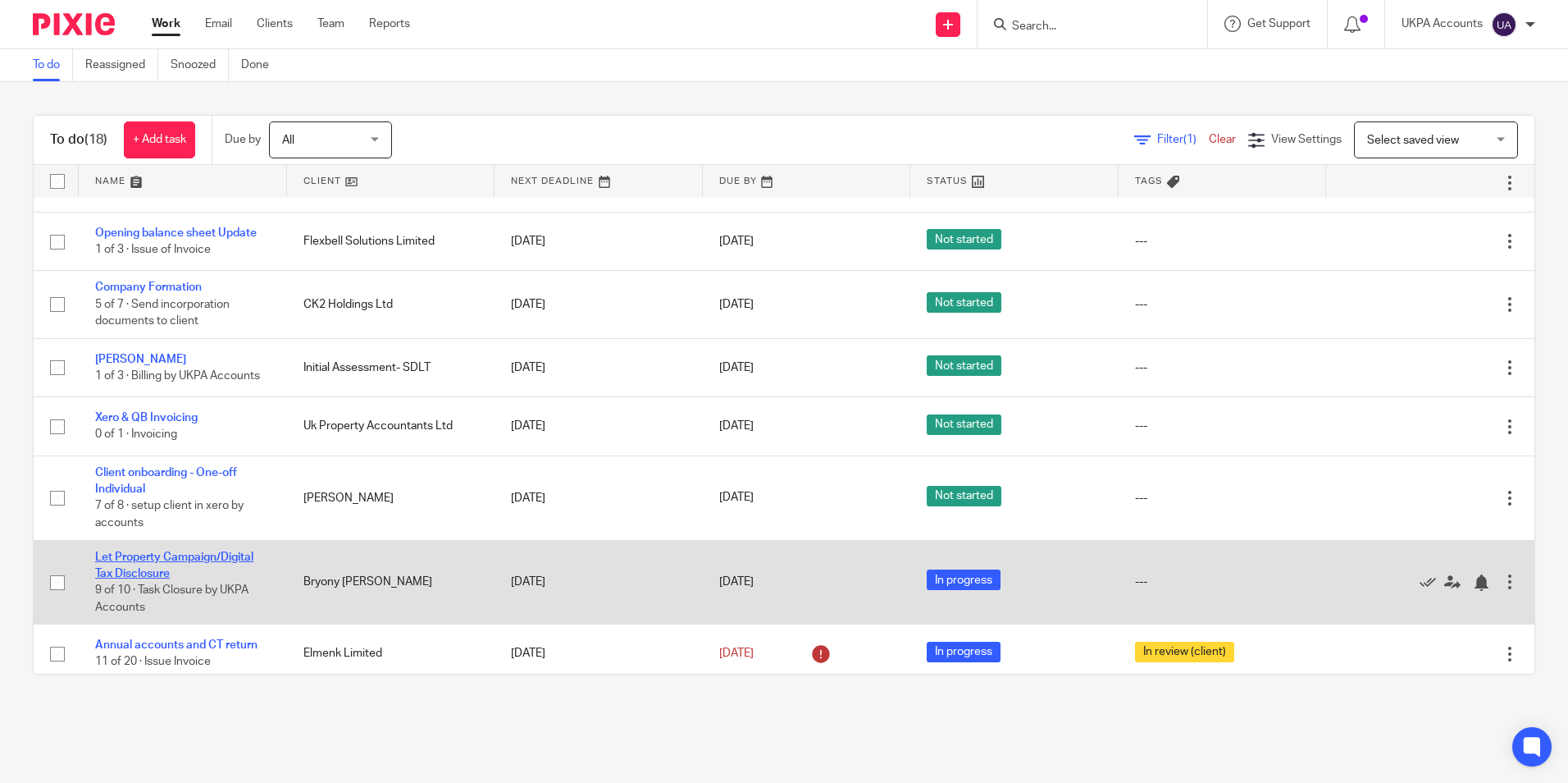
click at [220, 551] on link "Let Property Campaign/Digital Tax Disclosure" at bounding box center [174, 565] width 159 height 28
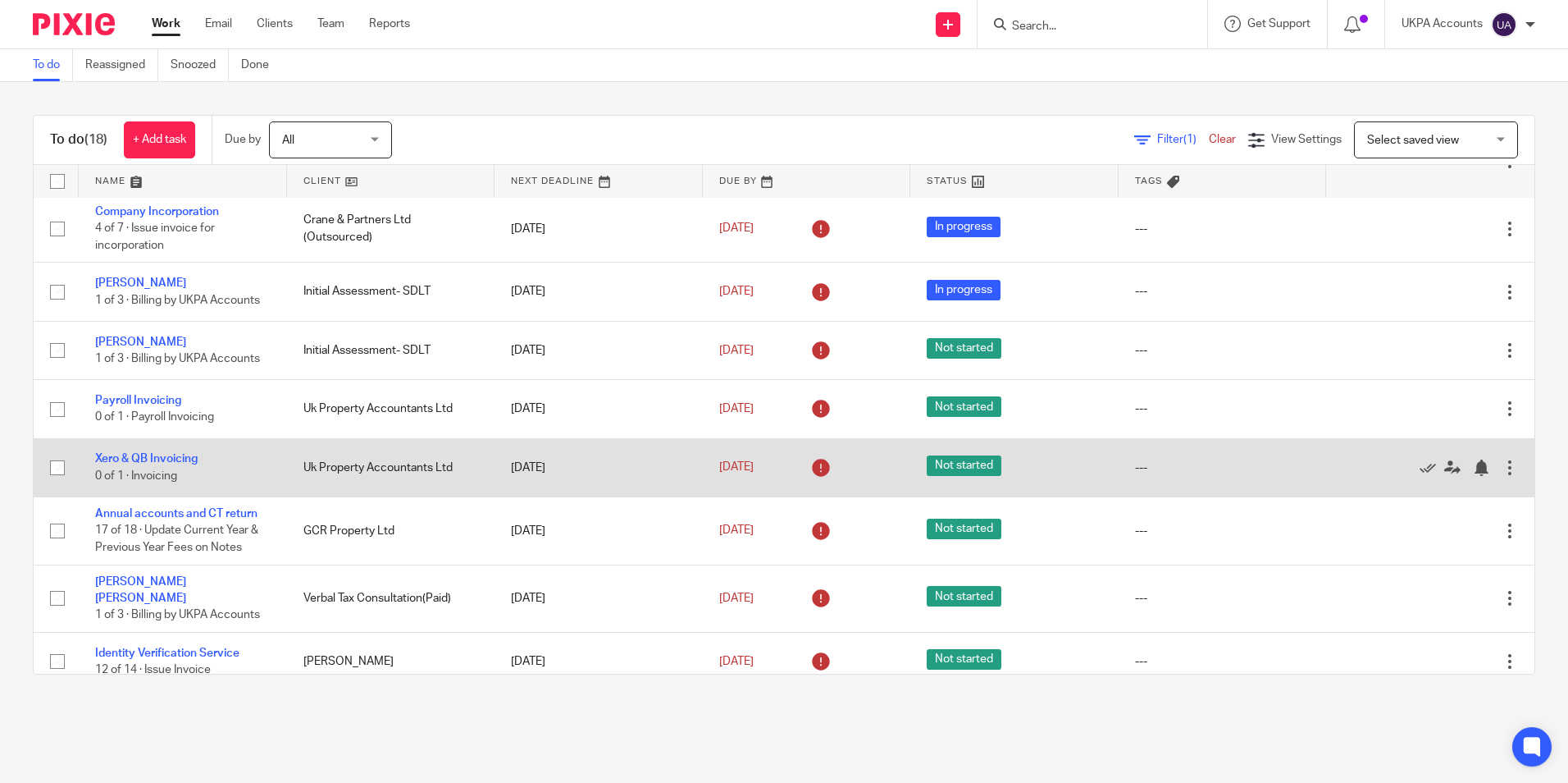
scroll to position [328, 0]
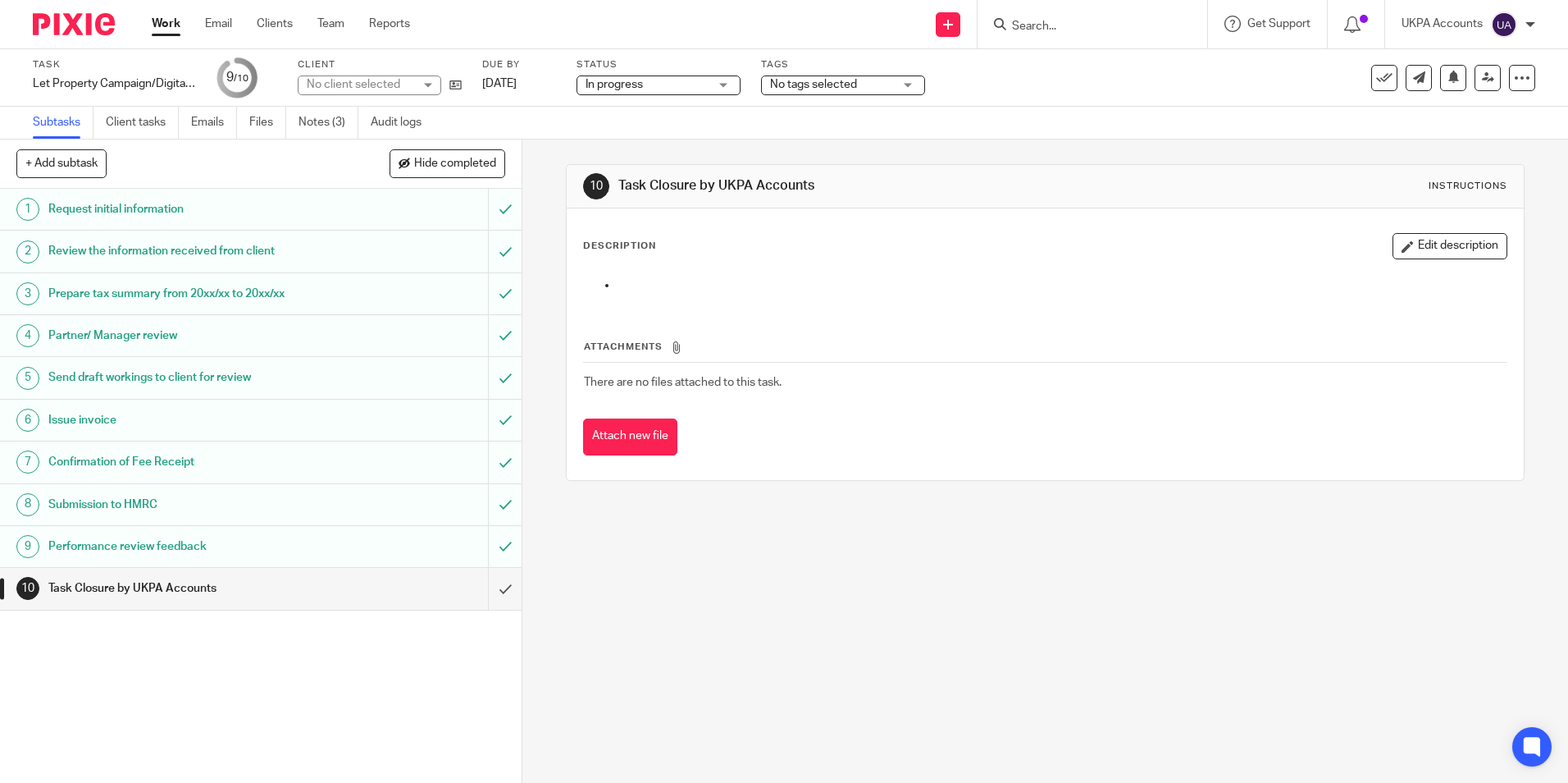
click at [338, 130] on link "Notes (3)" at bounding box center [328, 122] width 60 height 32
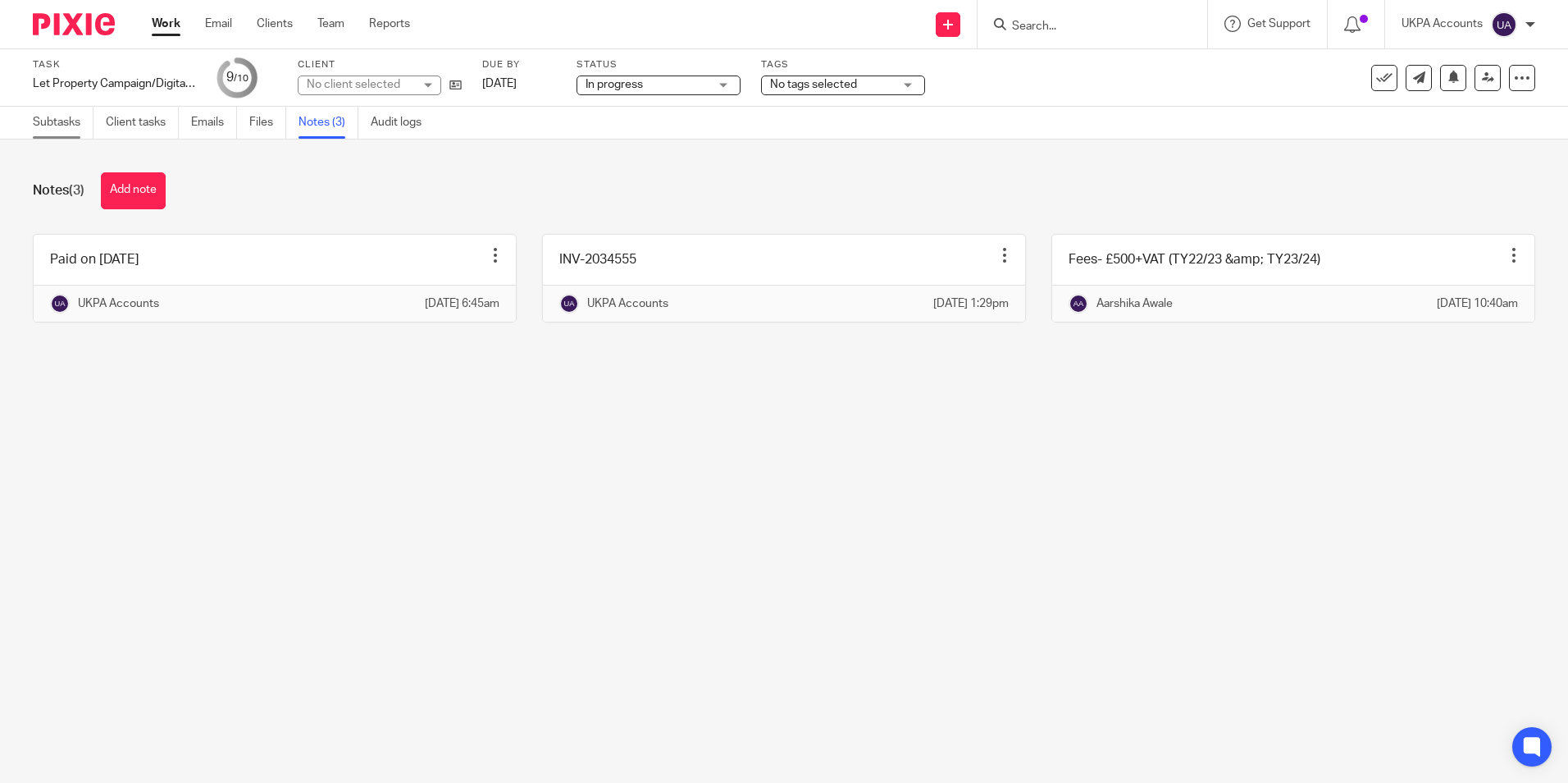
click at [53, 116] on link "Subtasks" at bounding box center [62, 122] width 61 height 32
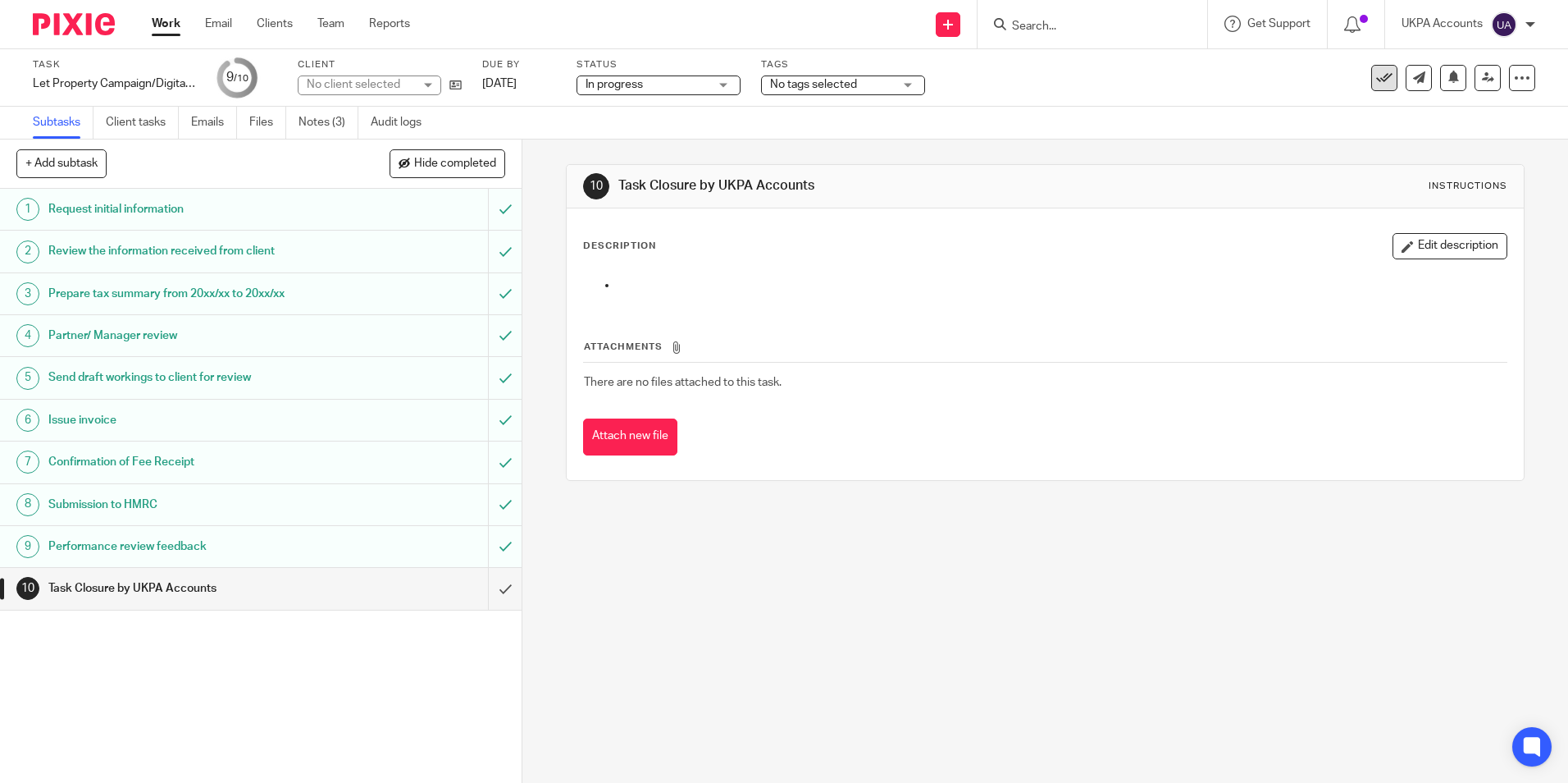
click at [1376, 76] on icon at bounding box center [1384, 78] width 17 height 17
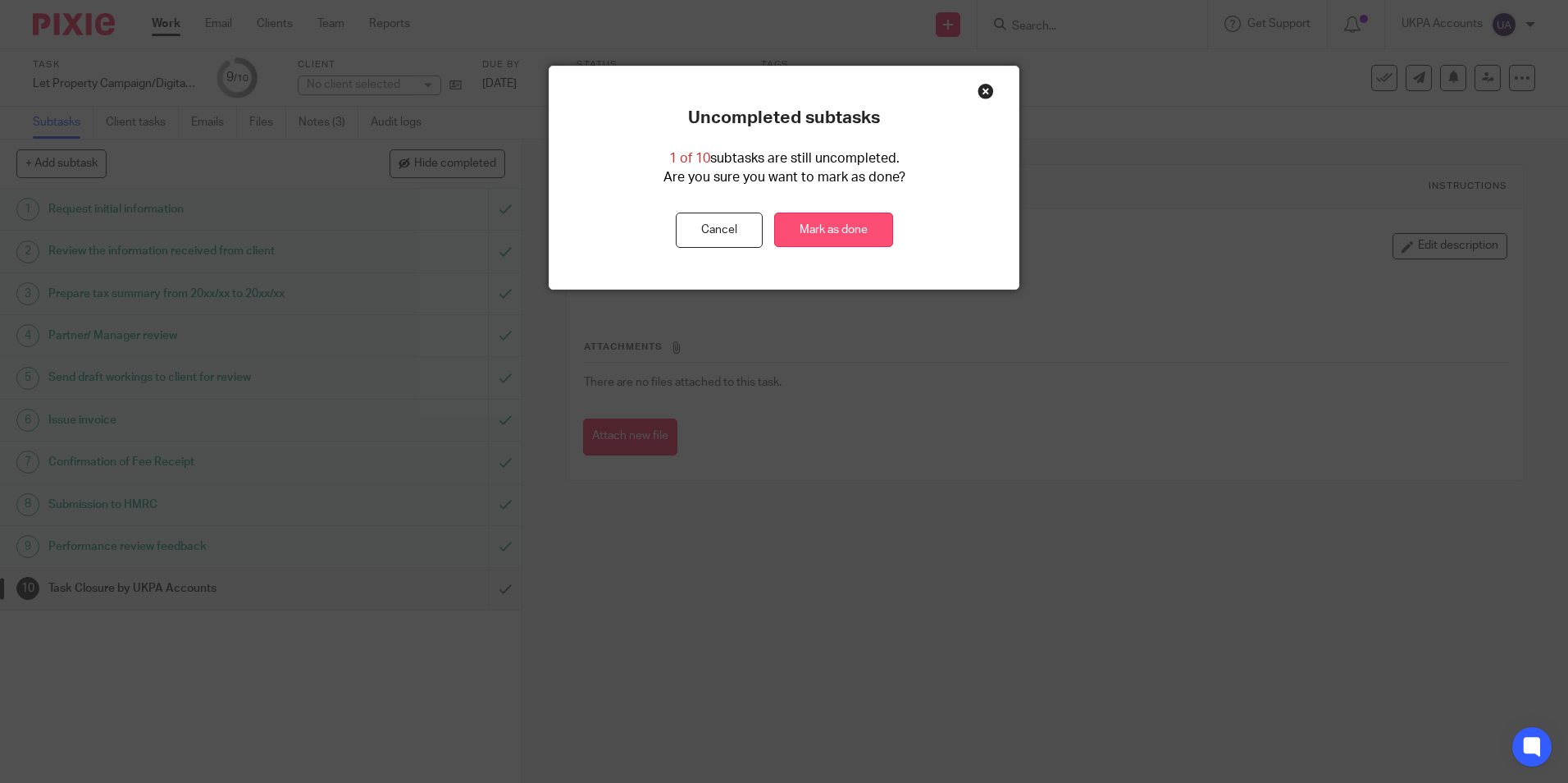
click at [824, 229] on link "Mark as done" at bounding box center [833, 230] width 119 height 35
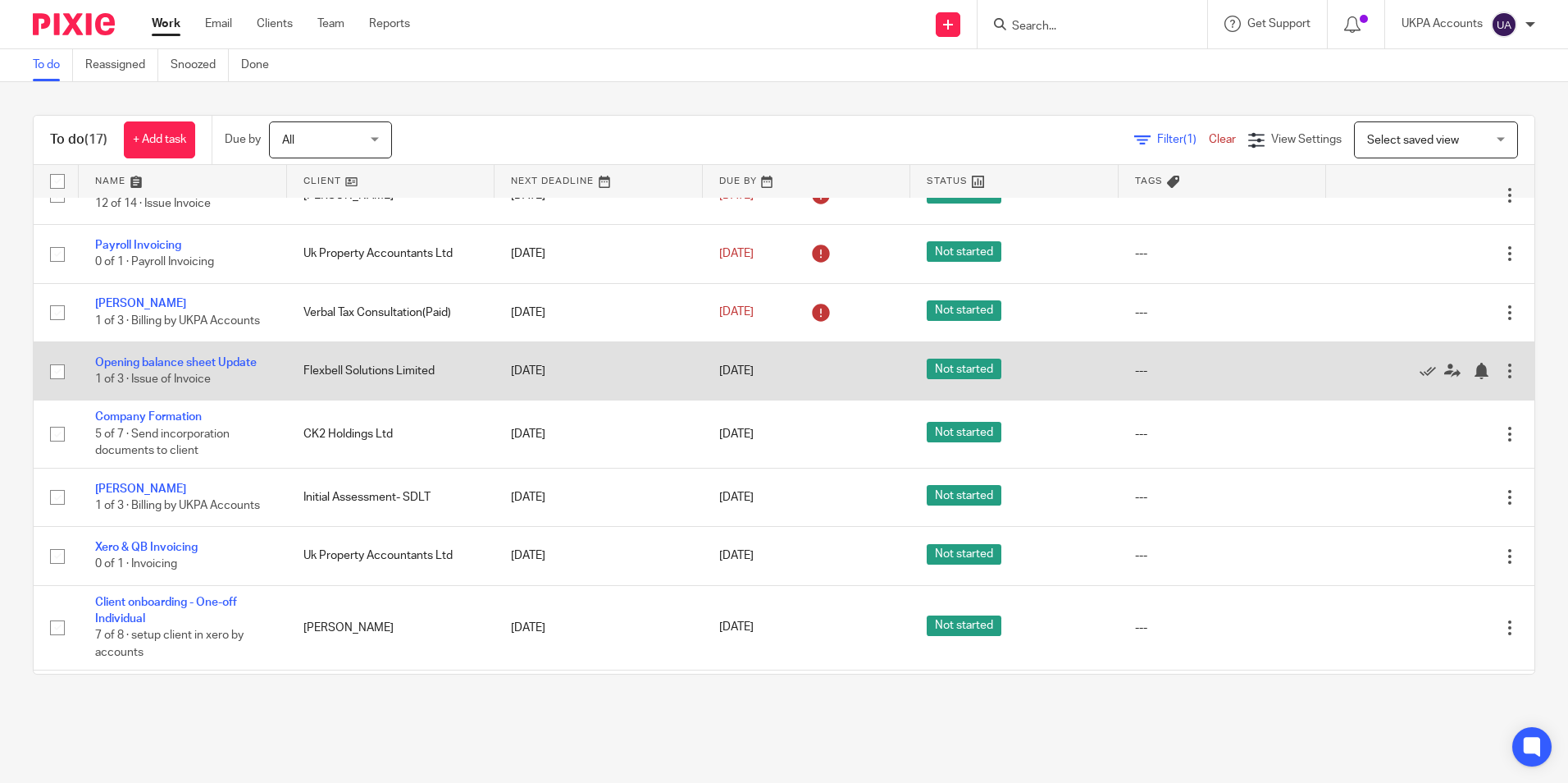
scroll to position [500, 0]
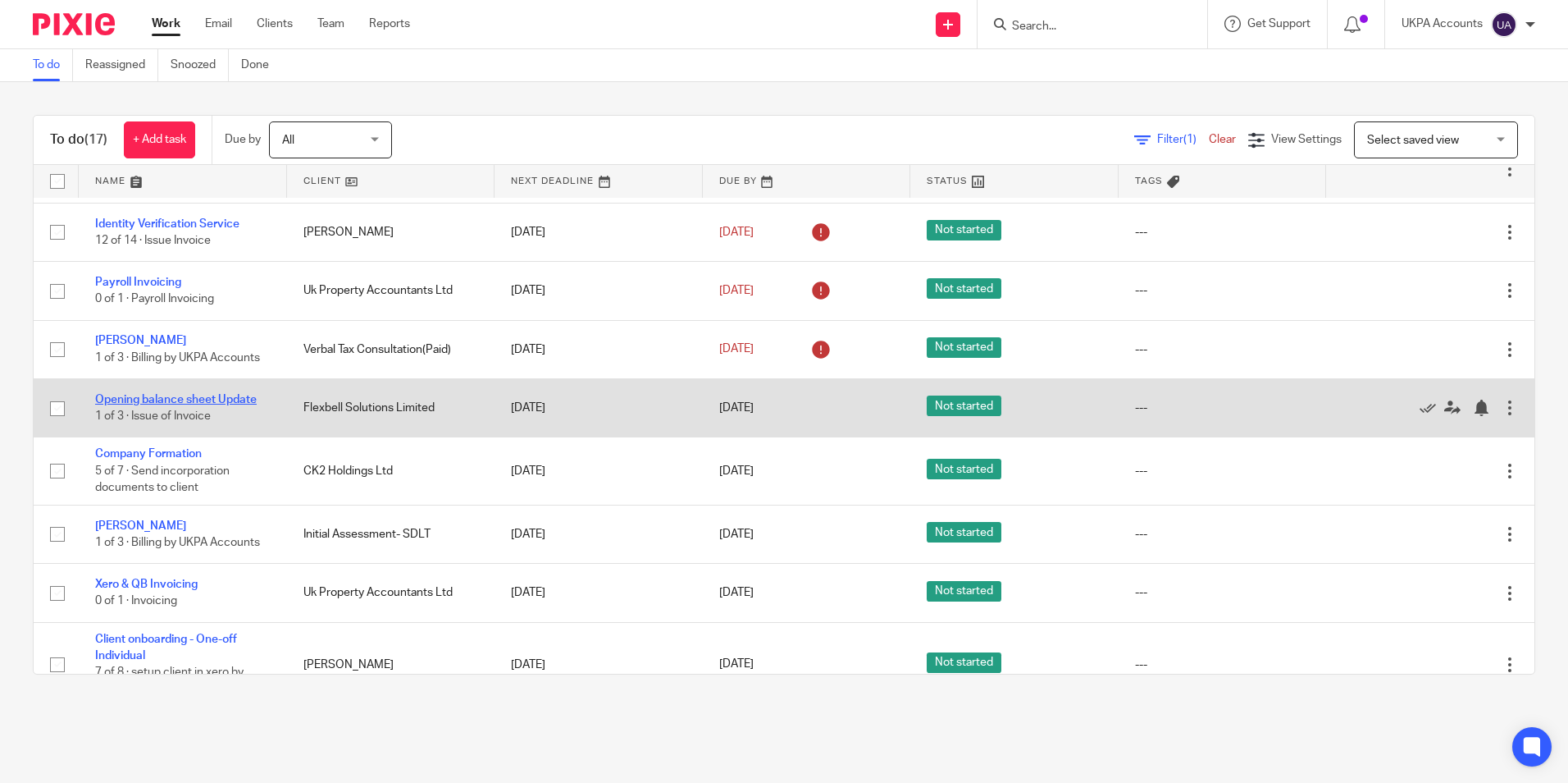
click at [250, 394] on link "Opening balance sheet Update" at bounding box center [176, 400] width 161 height 12
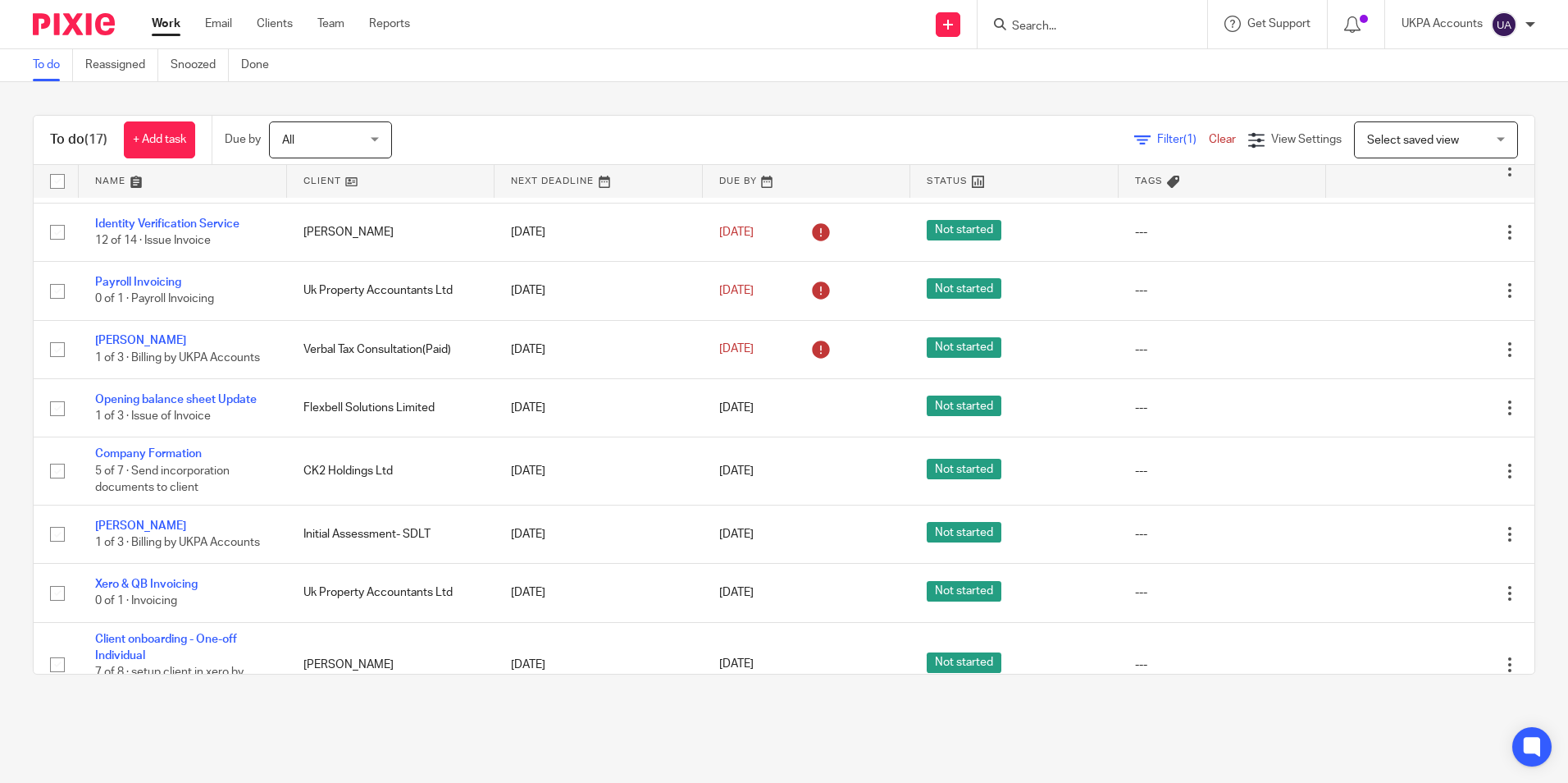
click at [61, 66] on link "To do" at bounding box center [52, 65] width 40 height 32
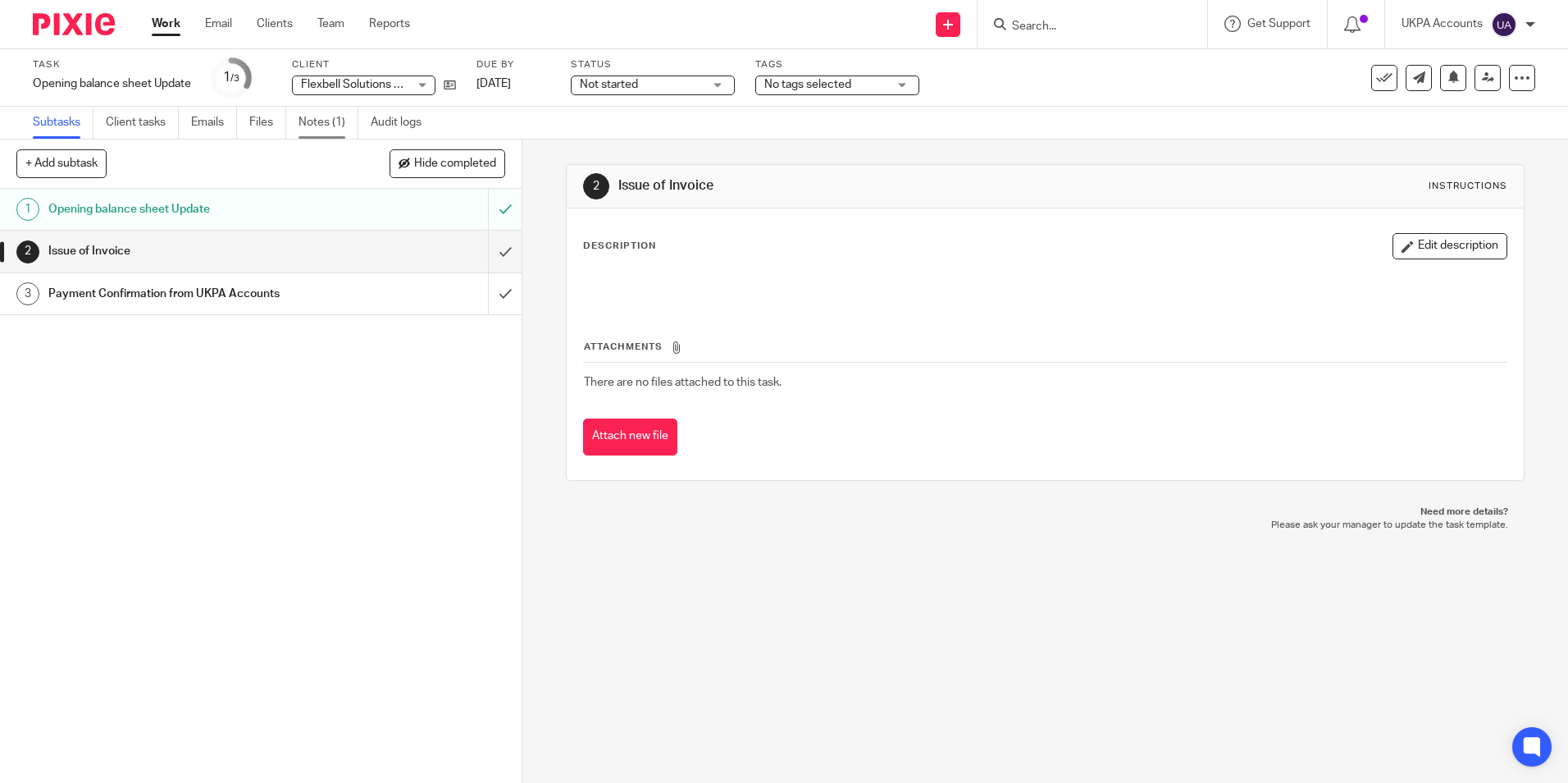
click at [340, 130] on link "Notes (1)" at bounding box center [328, 122] width 60 height 32
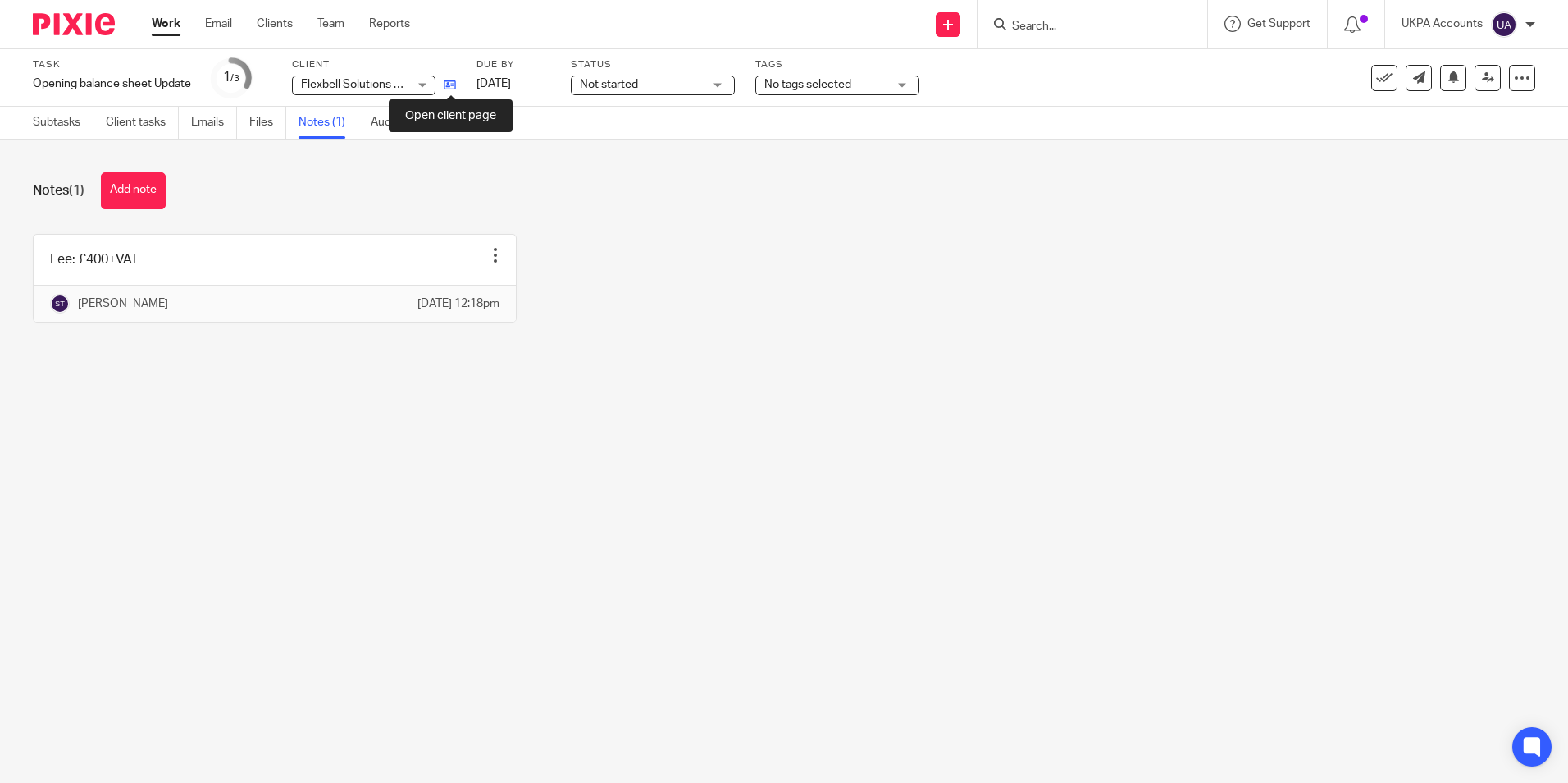
click at [453, 86] on icon at bounding box center [450, 85] width 12 height 12
drag, startPoint x: 431, startPoint y: 495, endPoint x: 449, endPoint y: 434, distance: 63.6
click at [431, 495] on main "Task Opening balance sheet Update Save Opening balance sheet Update 1 /3 Client…" at bounding box center [784, 392] width 1568 height 783
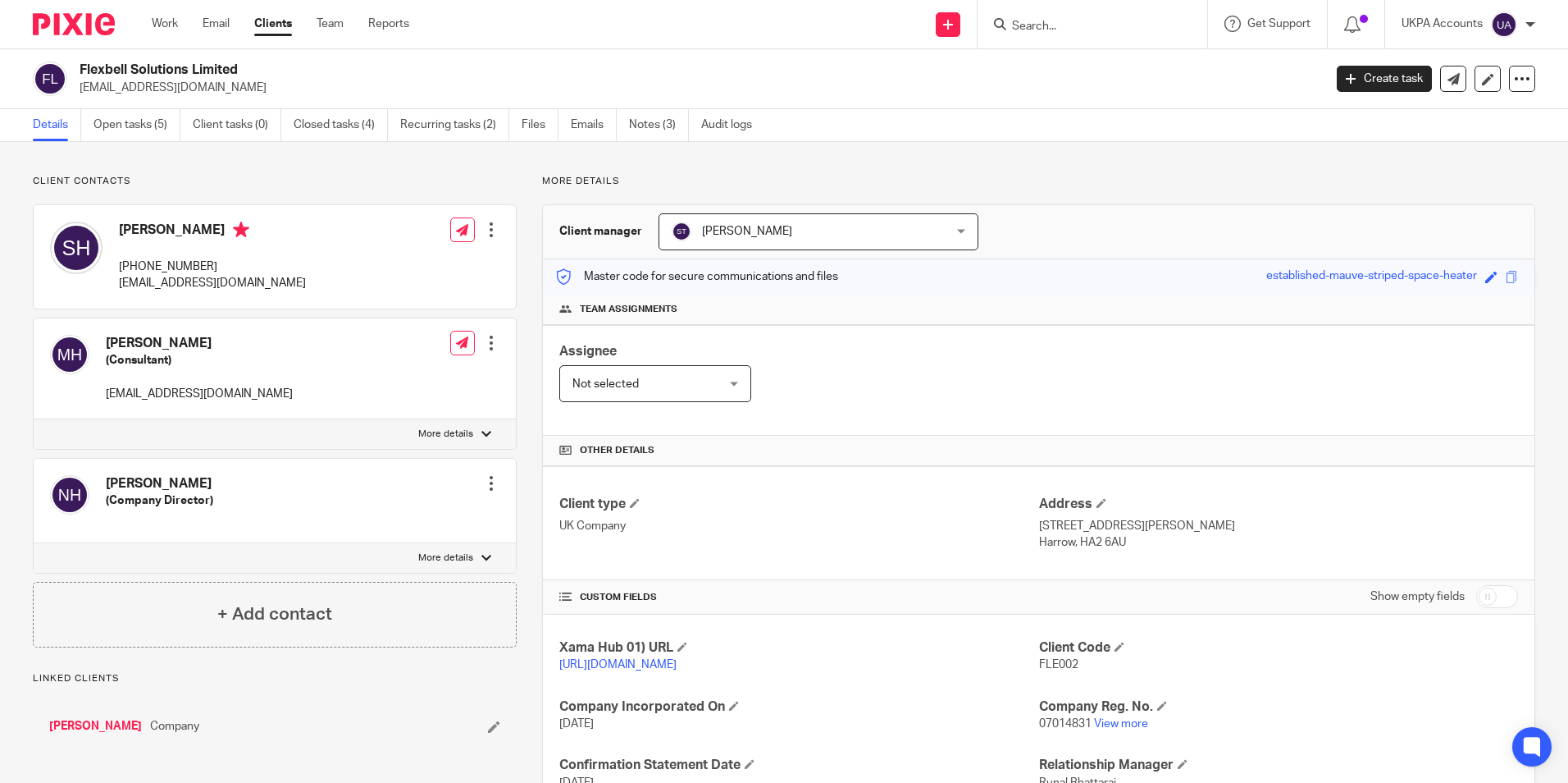
drag, startPoint x: 80, startPoint y: 88, endPoint x: 227, endPoint y: 87, distance: 147.0
click at [227, 87] on p "accounts@ascoman.co.uk" at bounding box center [696, 88] width 1233 height 17
copy p "accounts@ascoman.co.uk"
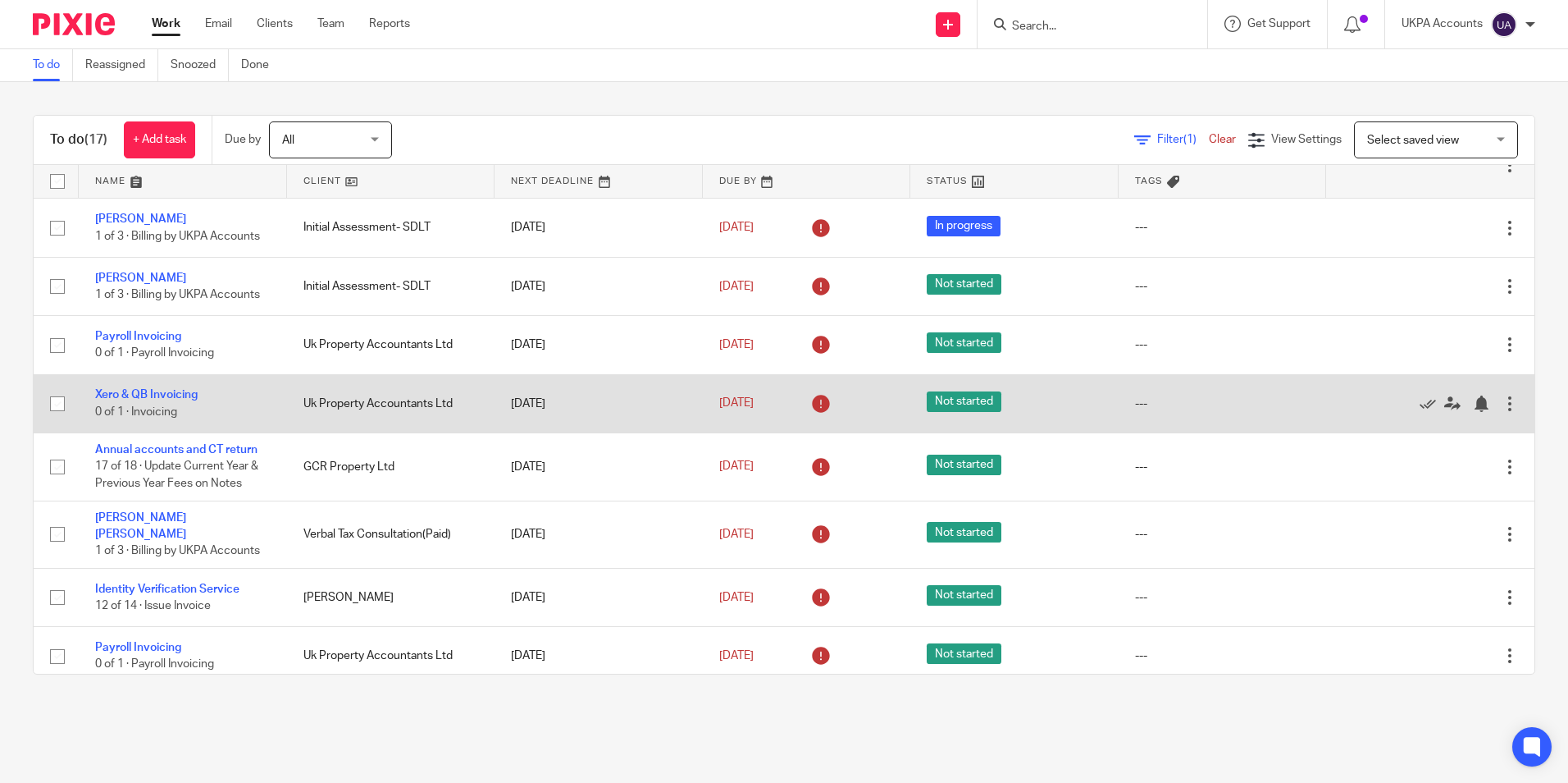
scroll to position [164, 0]
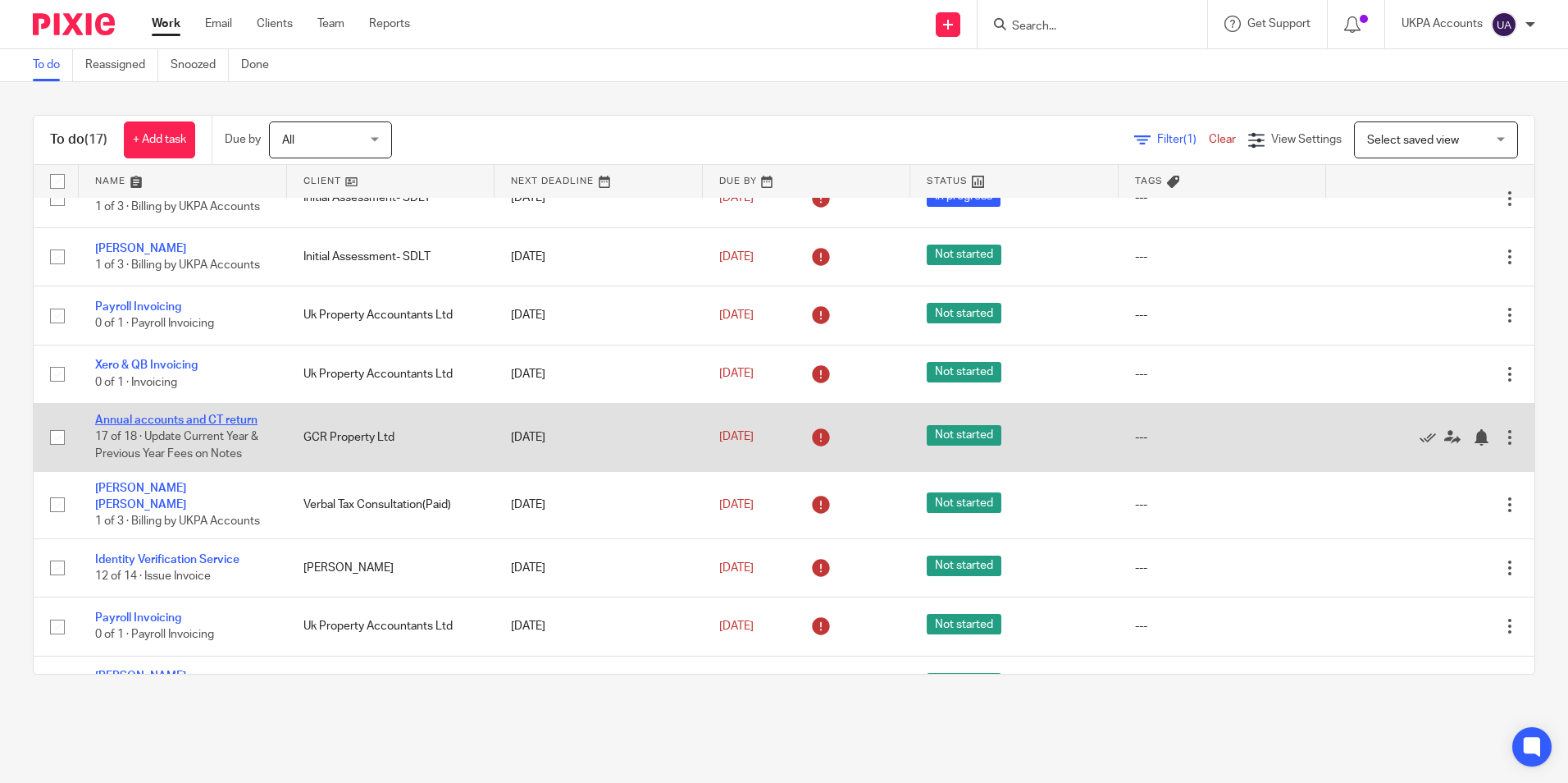
click at [240, 422] on link "Annual accounts and CT return" at bounding box center [176, 420] width 162 height 12
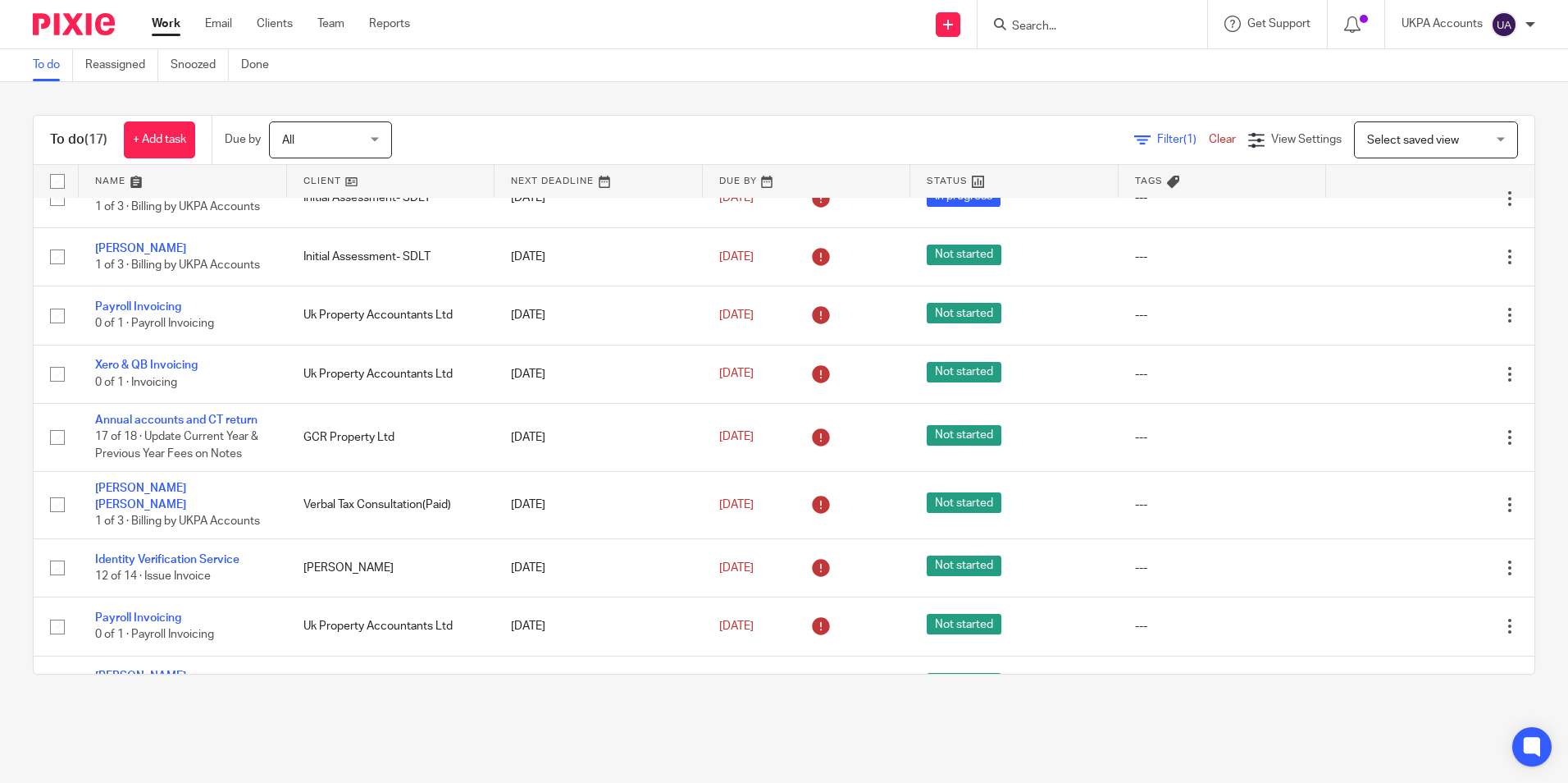
click at [37, 63] on link "To do" at bounding box center [52, 65] width 40 height 32
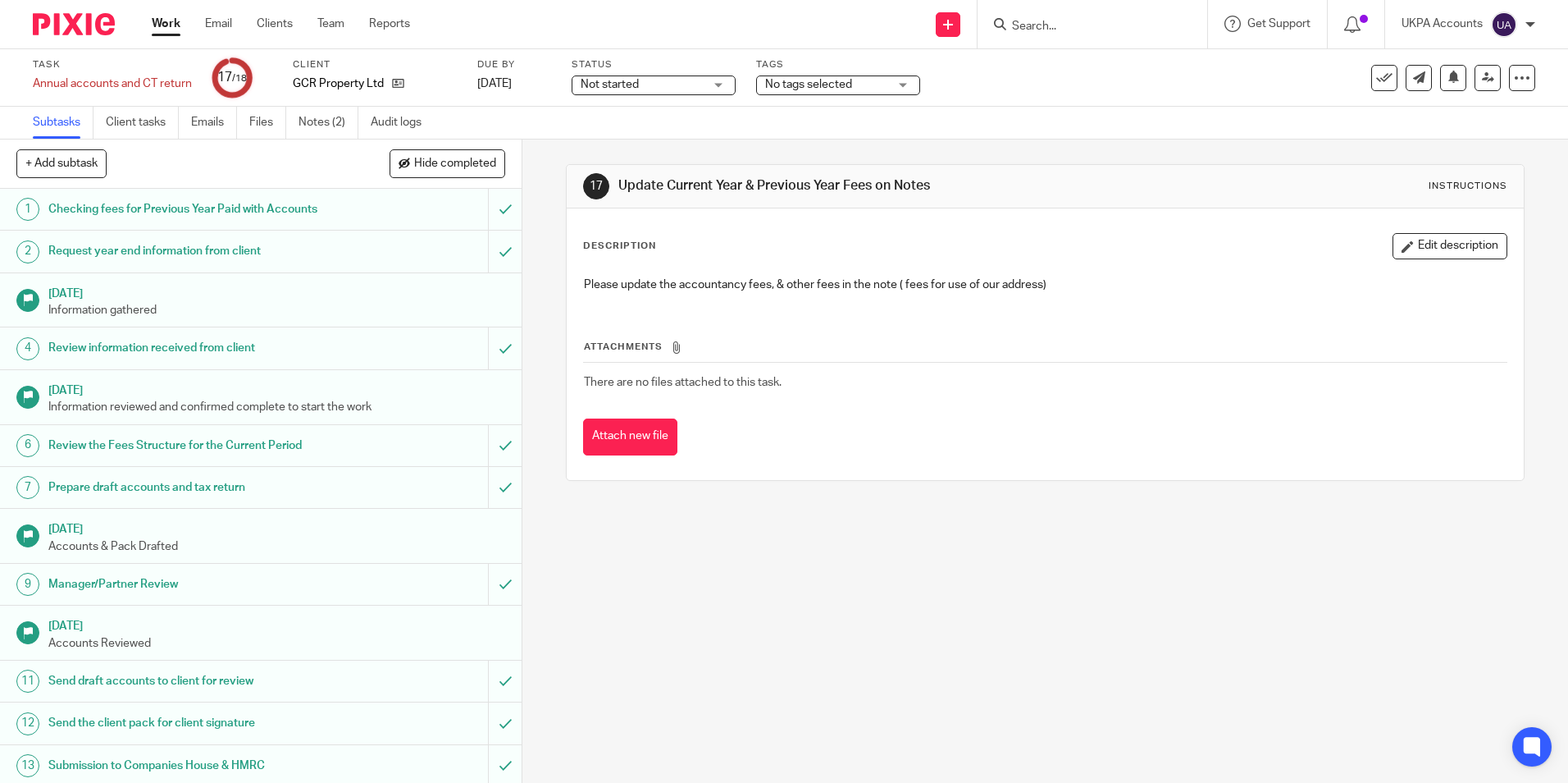
scroll to position [227, 0]
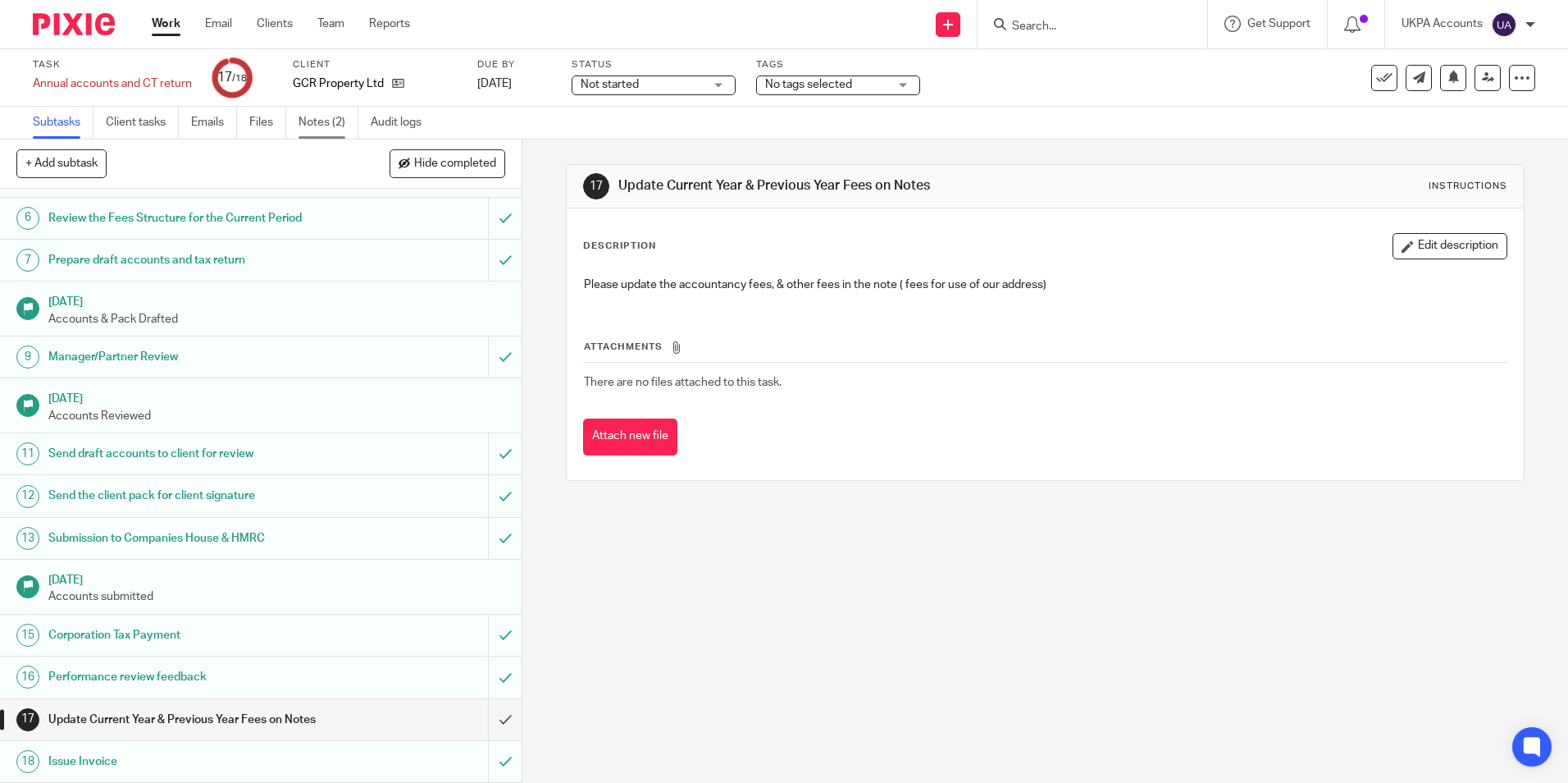
click at [320, 121] on link "Notes (2)" at bounding box center [328, 122] width 60 height 32
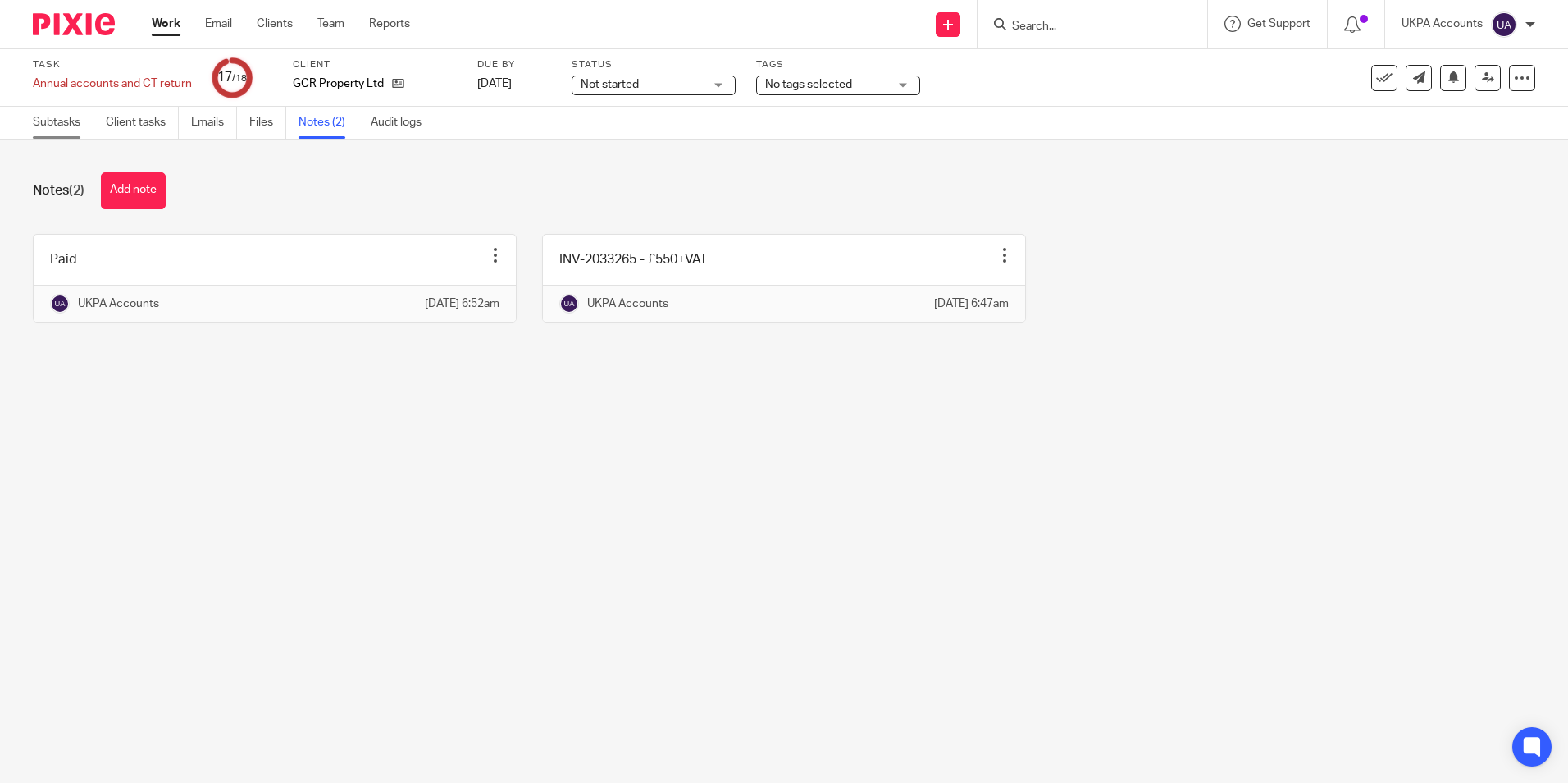
click at [76, 129] on link "Subtasks" at bounding box center [62, 122] width 61 height 32
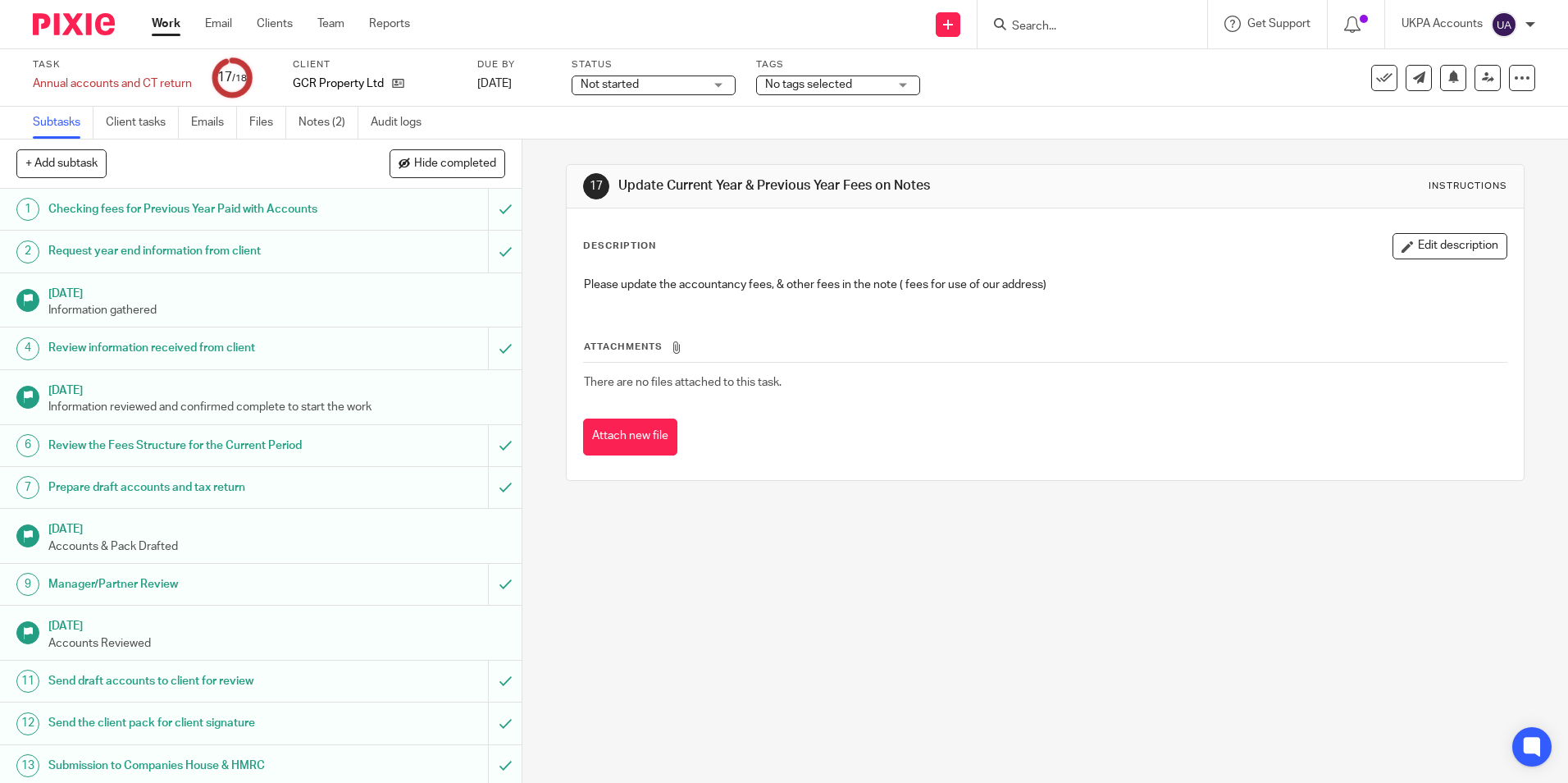
scroll to position [227, 0]
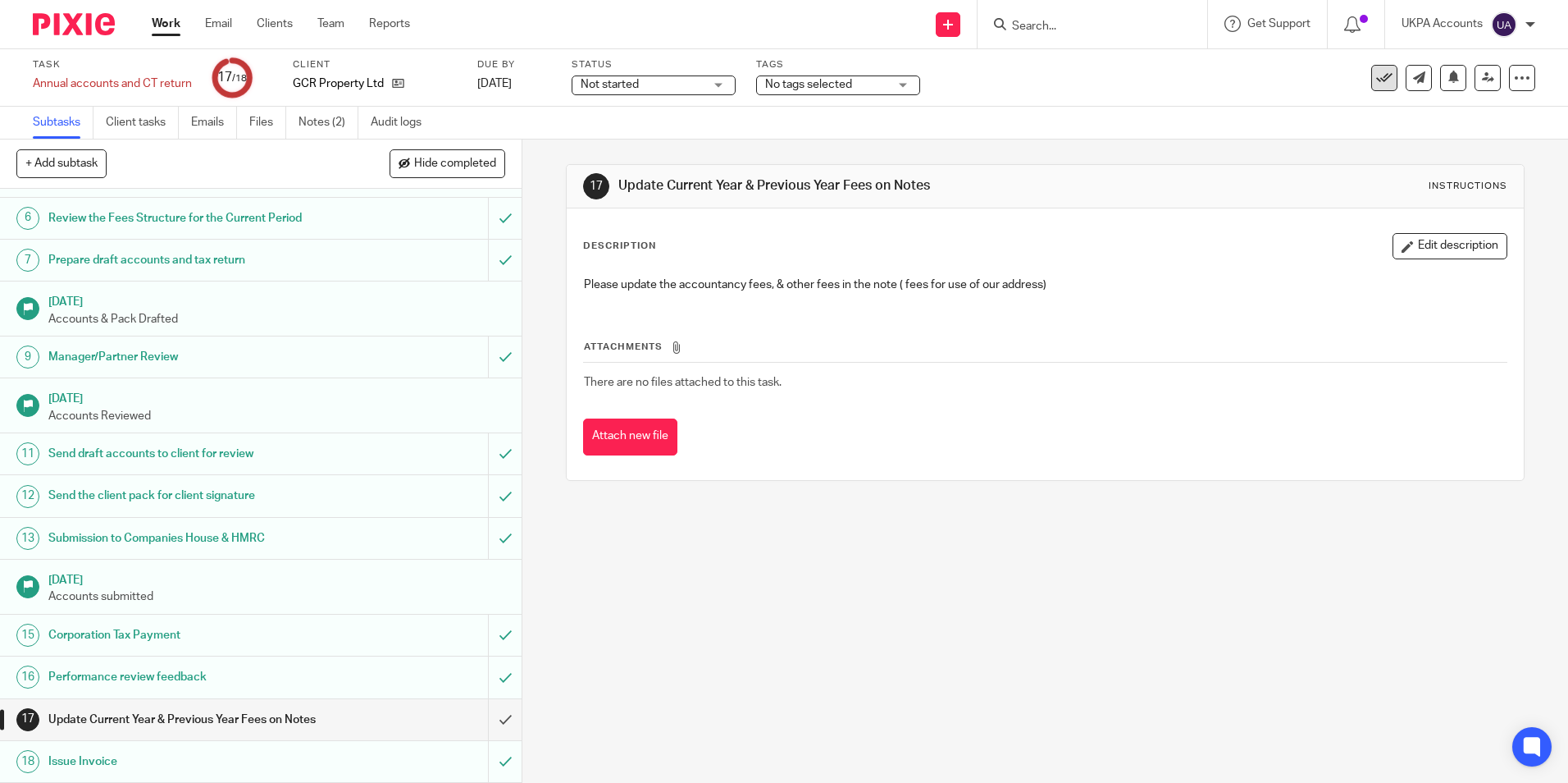
click at [1376, 77] on icon at bounding box center [1384, 78] width 17 height 17
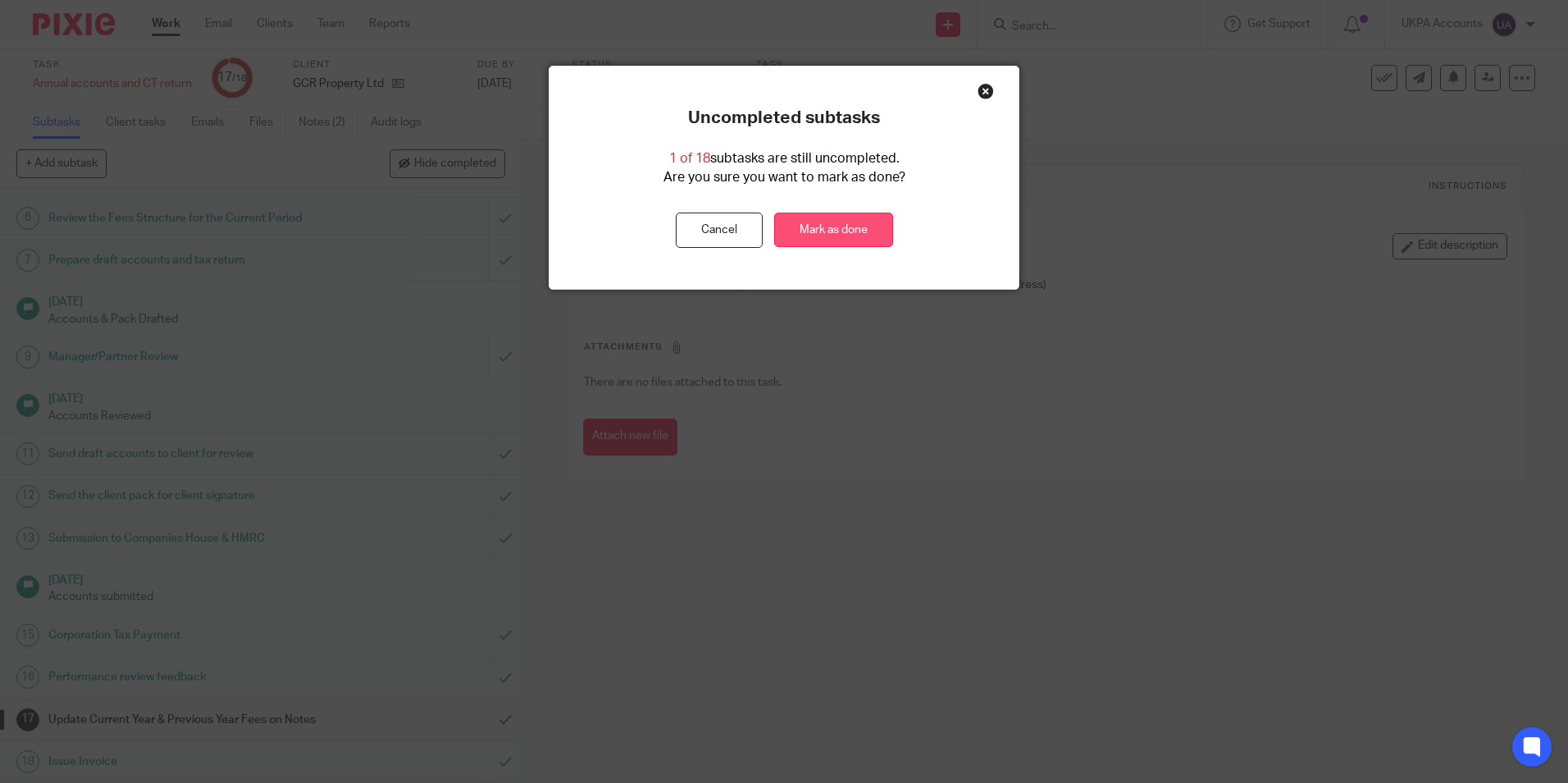
click at [843, 235] on link "Mark as done" at bounding box center [833, 230] width 119 height 35
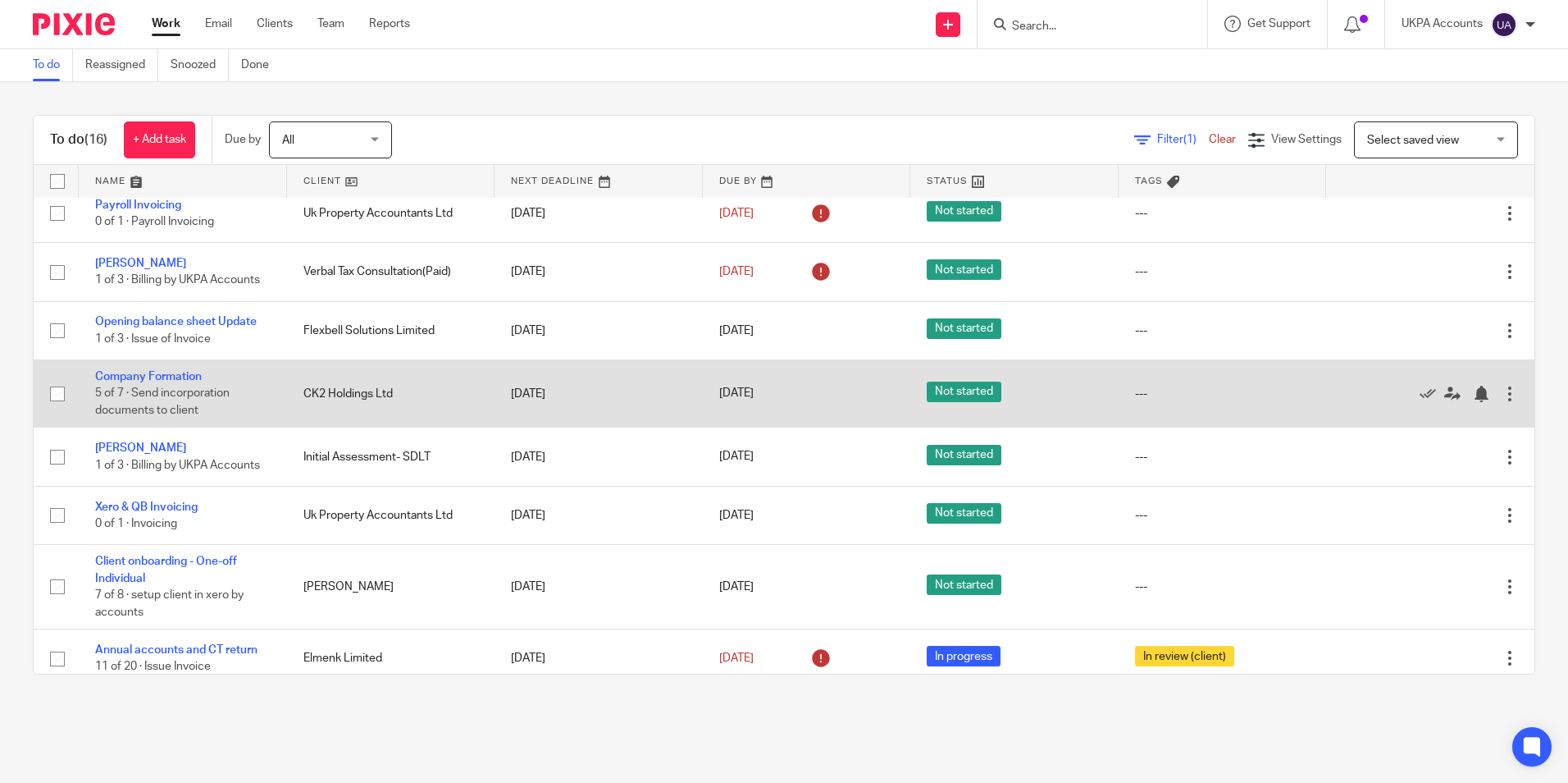
scroll to position [515, 0]
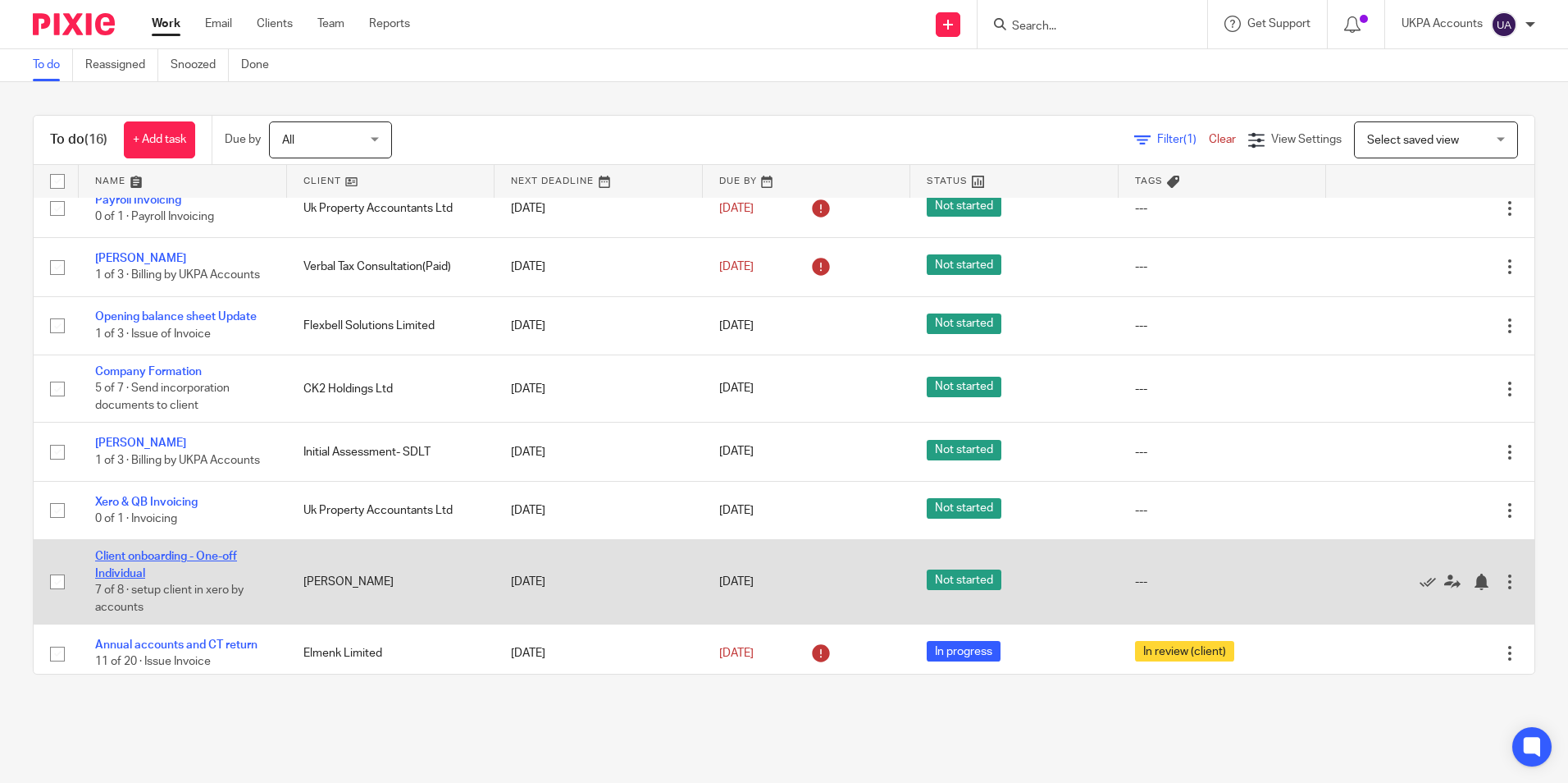
click at [229, 550] on link "Client onboarding - One-off Individual" at bounding box center [166, 564] width 142 height 28
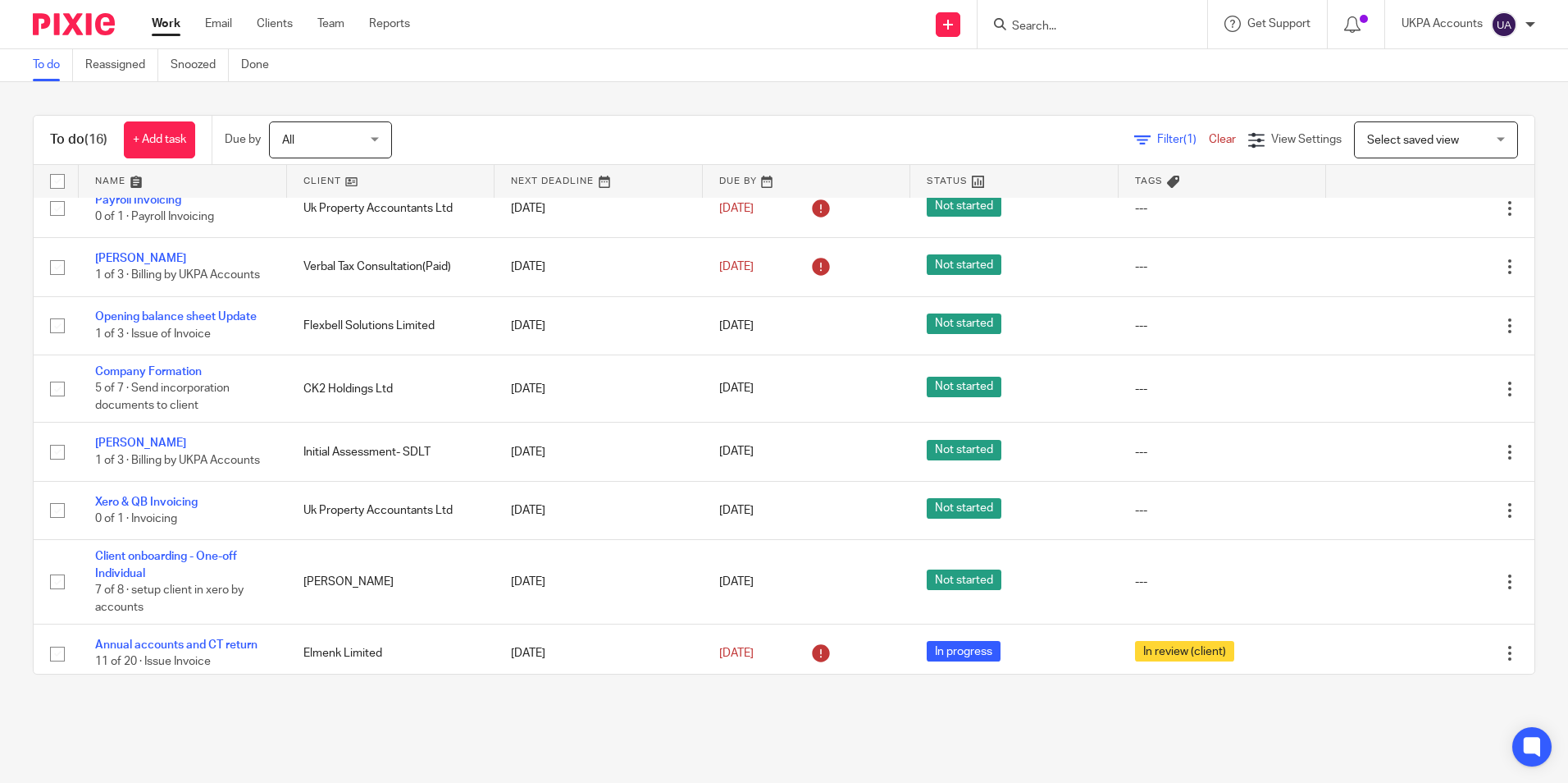
click at [54, 66] on link "To do" at bounding box center [52, 65] width 40 height 32
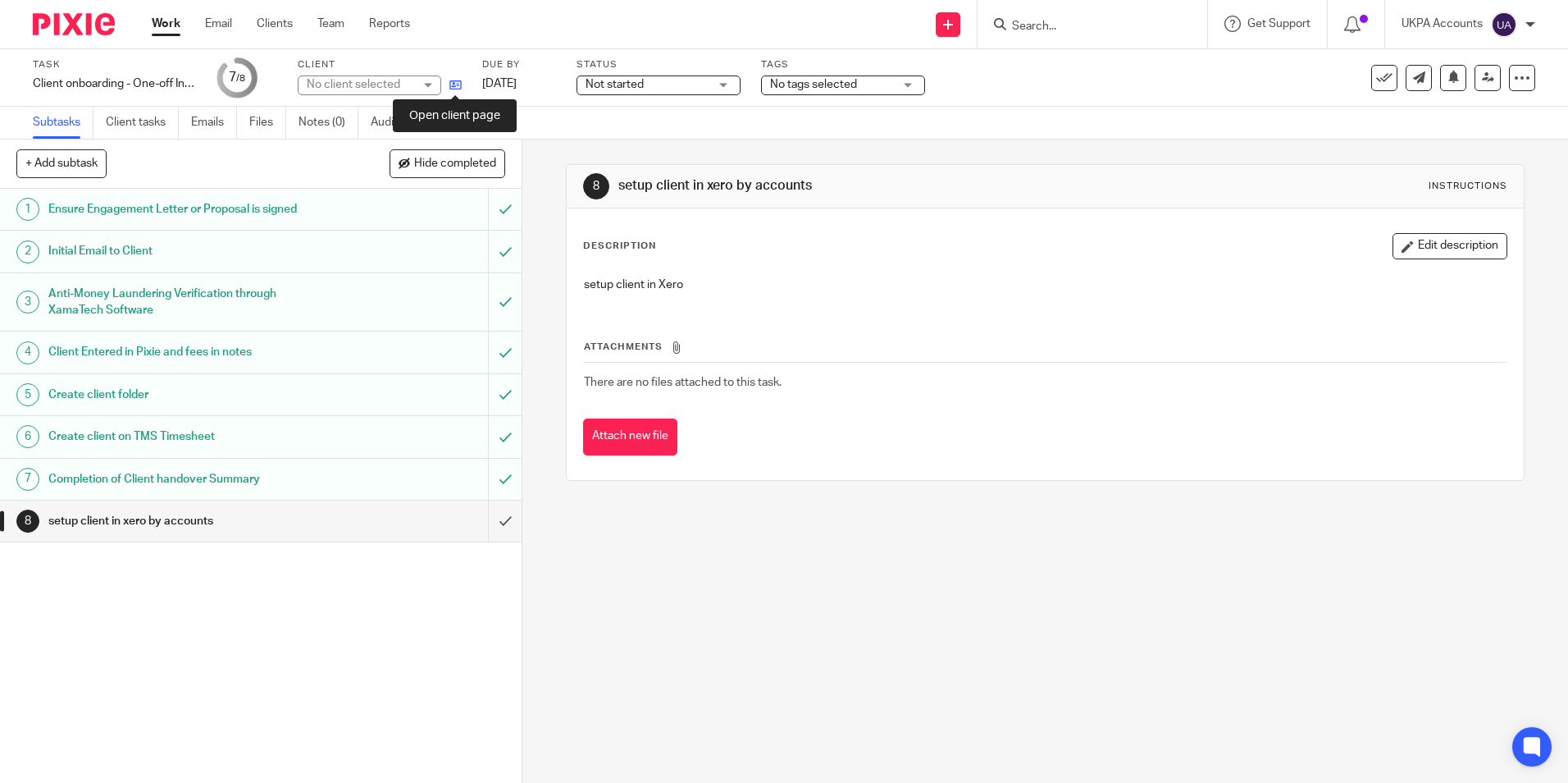
drag, startPoint x: 456, startPoint y: 88, endPoint x: 471, endPoint y: 48, distance: 42.7
click at [456, 88] on icon at bounding box center [455, 85] width 12 height 12
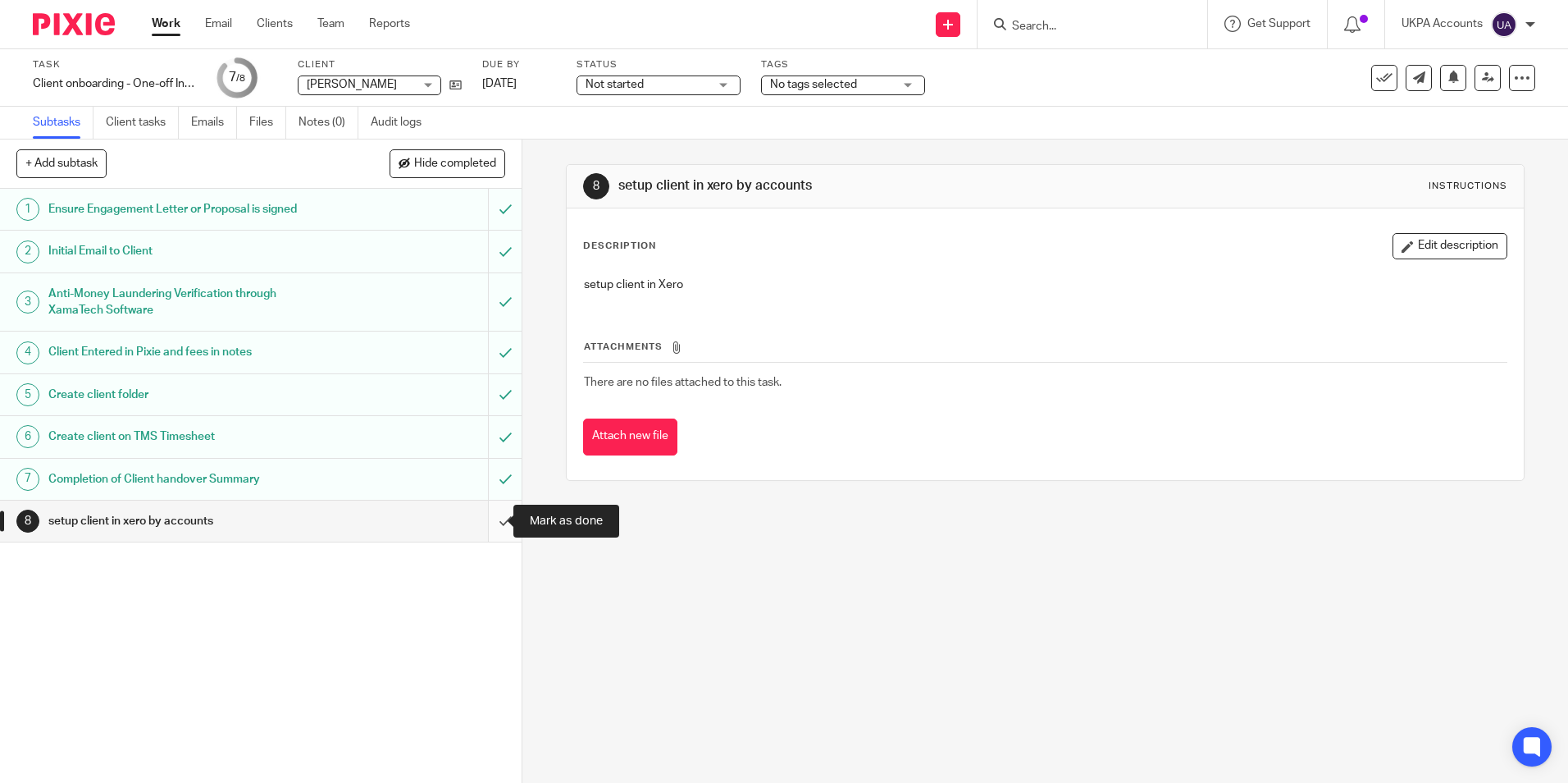
click at [489, 519] on input "submit" at bounding box center [261, 520] width 522 height 41
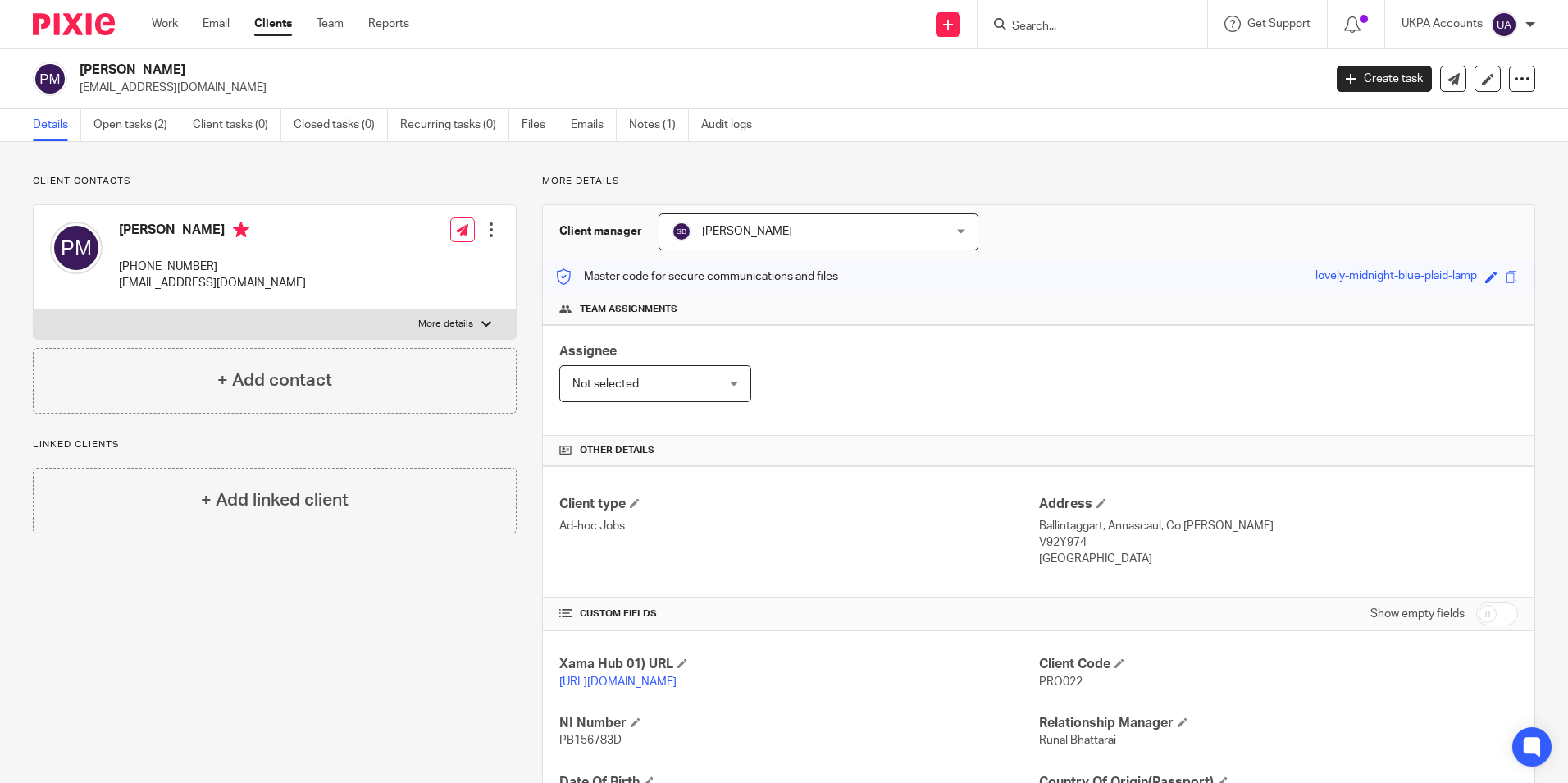
drag, startPoint x: 76, startPoint y: 64, endPoint x: 266, endPoint y: 69, distance: 190.1
click at [266, 69] on div "Prodeep Kumar Mukherjee promuk@gmail.com" at bounding box center [672, 78] width 1280 height 34
copy h2 "[PERSON_NAME]"
drag, startPoint x: 81, startPoint y: 89, endPoint x: 201, endPoint y: 89, distance: 120.0
click at [201, 89] on p "promuk@gmail.com" at bounding box center [696, 88] width 1233 height 17
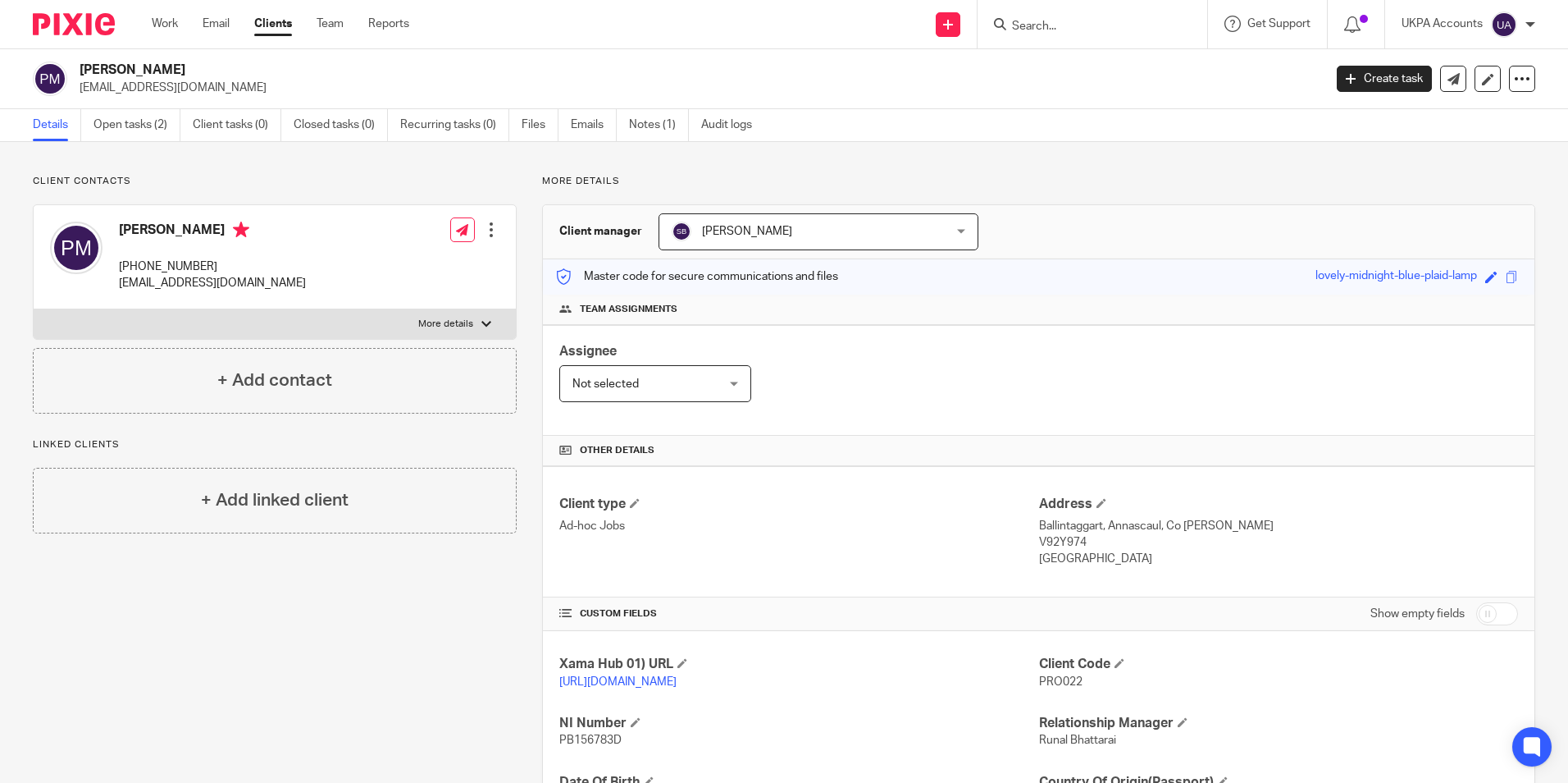
copy p "promuk@gmail.com"
drag, startPoint x: 1032, startPoint y: 679, endPoint x: 1080, endPoint y: 678, distance: 48.0
click at [1080, 678] on p "PRO022" at bounding box center [1279, 682] width 479 height 17
copy span "PRO022"
drag, startPoint x: 1031, startPoint y: 524, endPoint x: 1096, endPoint y: 528, distance: 65.1
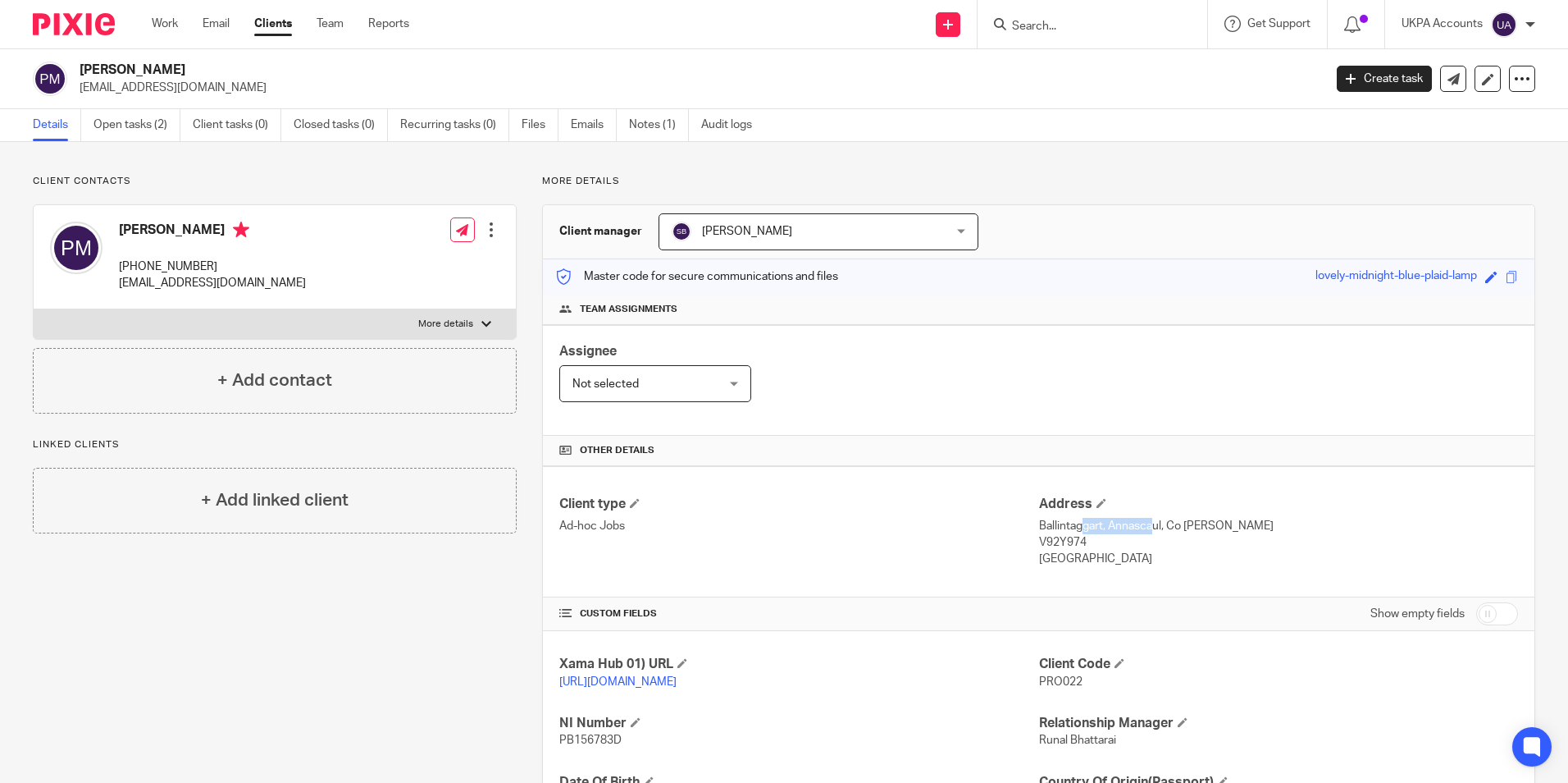
click at [1096, 528] on p "Ballintaggart, Annascaul, Co Kerry" at bounding box center [1279, 526] width 479 height 17
copy p "Ballintaggart"
drag, startPoint x: 1104, startPoint y: 524, endPoint x: 1156, endPoint y: 525, distance: 52.0
click at [1156, 525] on p "Ballintaggart, Annascaul, Co Kerry" at bounding box center [1279, 526] width 479 height 17
copy p "Annascaul"
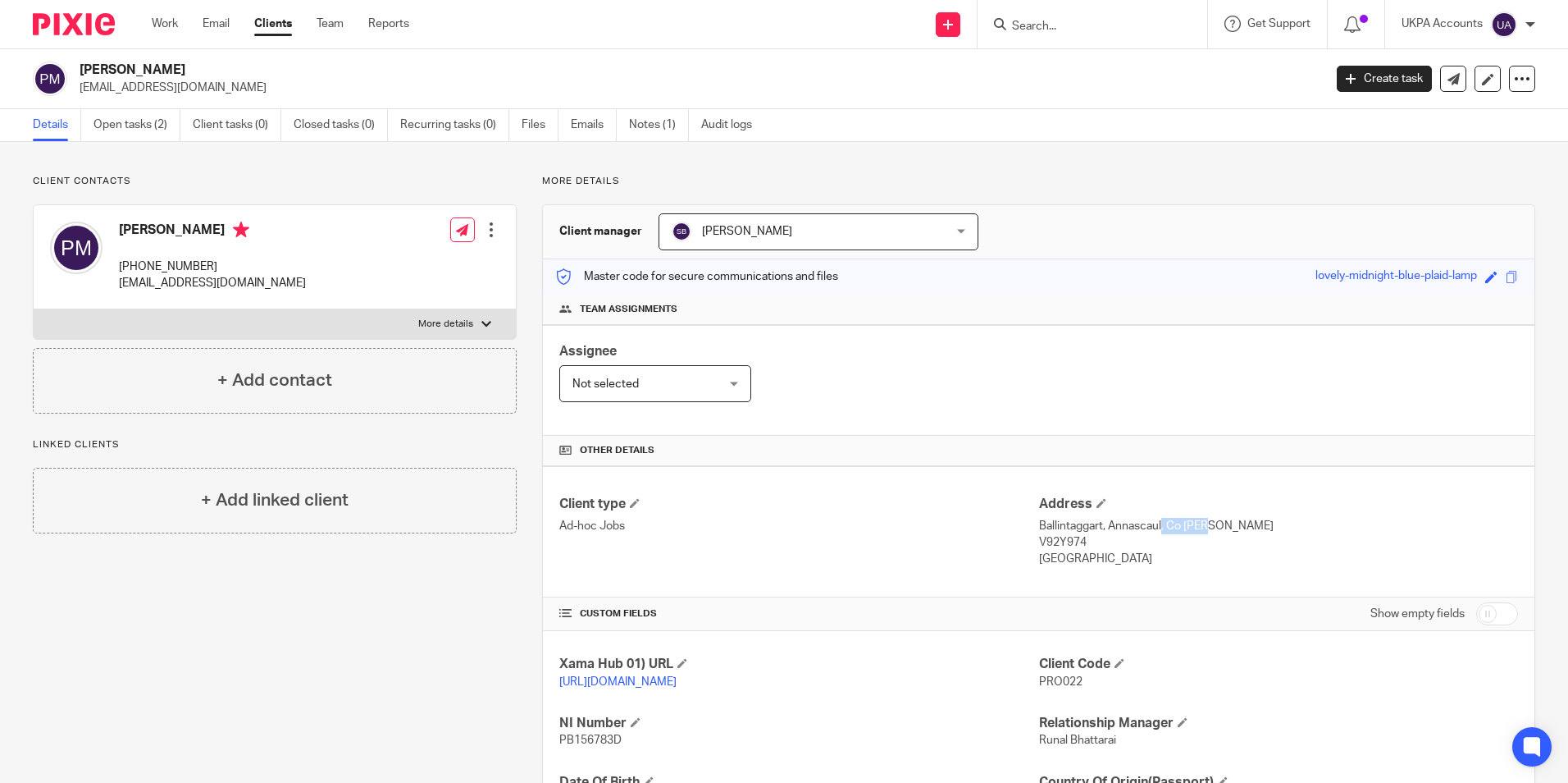
drag, startPoint x: 1162, startPoint y: 526, endPoint x: 1213, endPoint y: 528, distance: 51.0
click at [1213, 528] on p "Ballintaggart, Annascaul, Co Kerry" at bounding box center [1279, 526] width 479 height 17
copy p "Co Kerry"
drag, startPoint x: 1034, startPoint y: 539, endPoint x: 1076, endPoint y: 536, distance: 42.1
click at [1076, 536] on p "V92Y974" at bounding box center [1279, 543] width 479 height 17
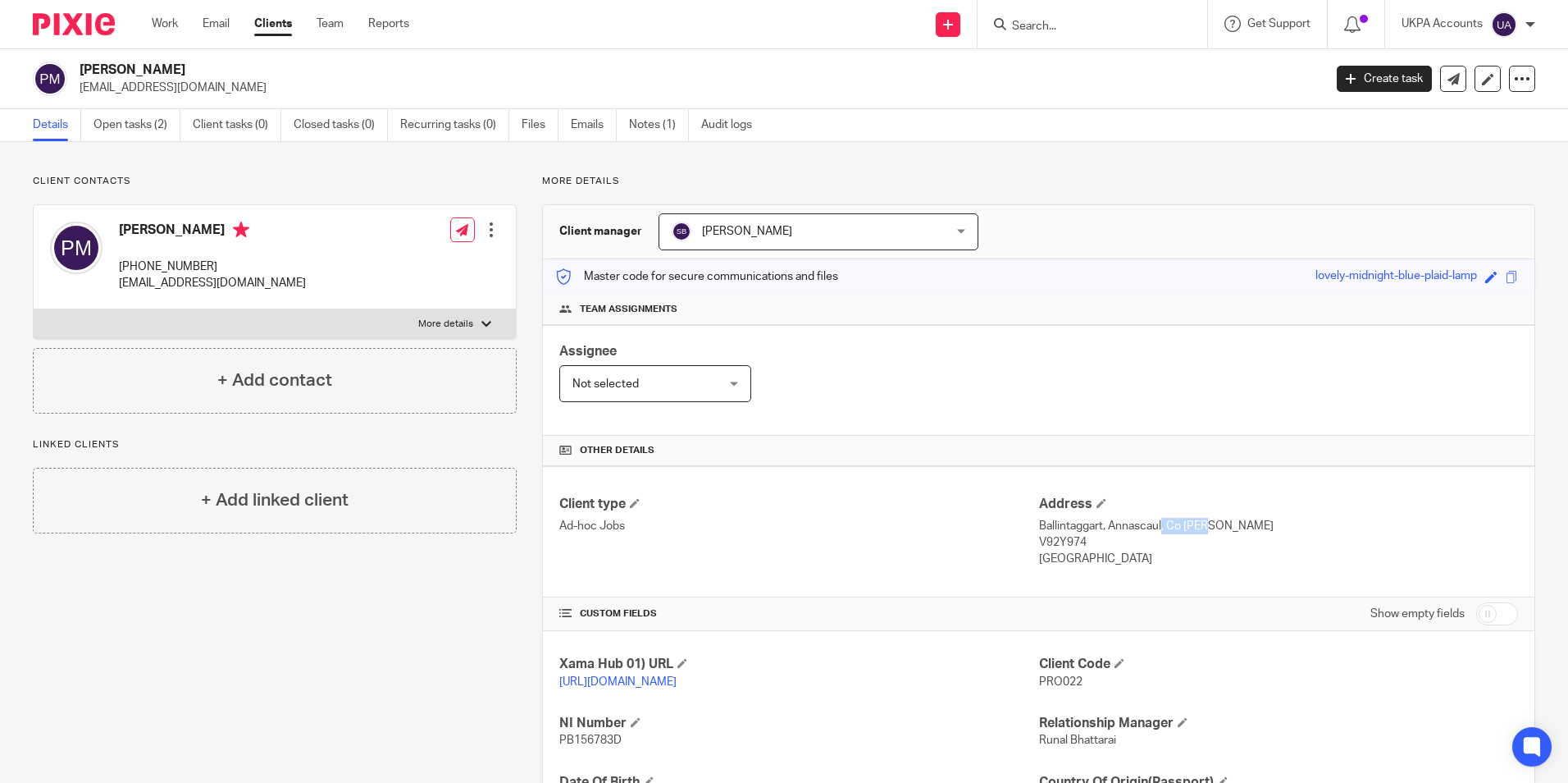
copy p "V92Y974"
drag, startPoint x: 1031, startPoint y: 559, endPoint x: 1071, endPoint y: 563, distance: 40.2
click at [1071, 563] on p "Ireland" at bounding box center [1279, 559] width 479 height 17
copy p "Ireland"
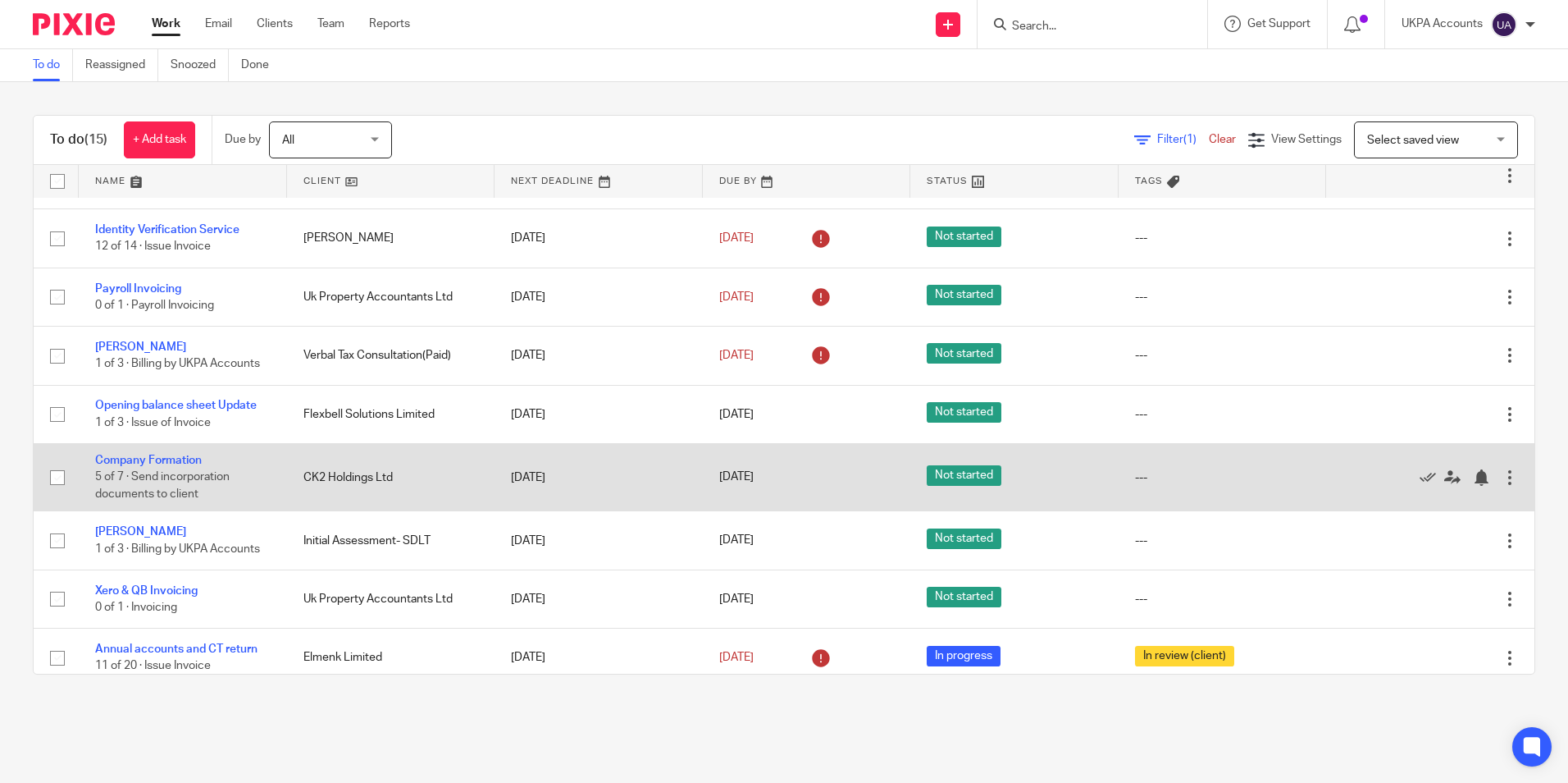
scroll to position [430, 0]
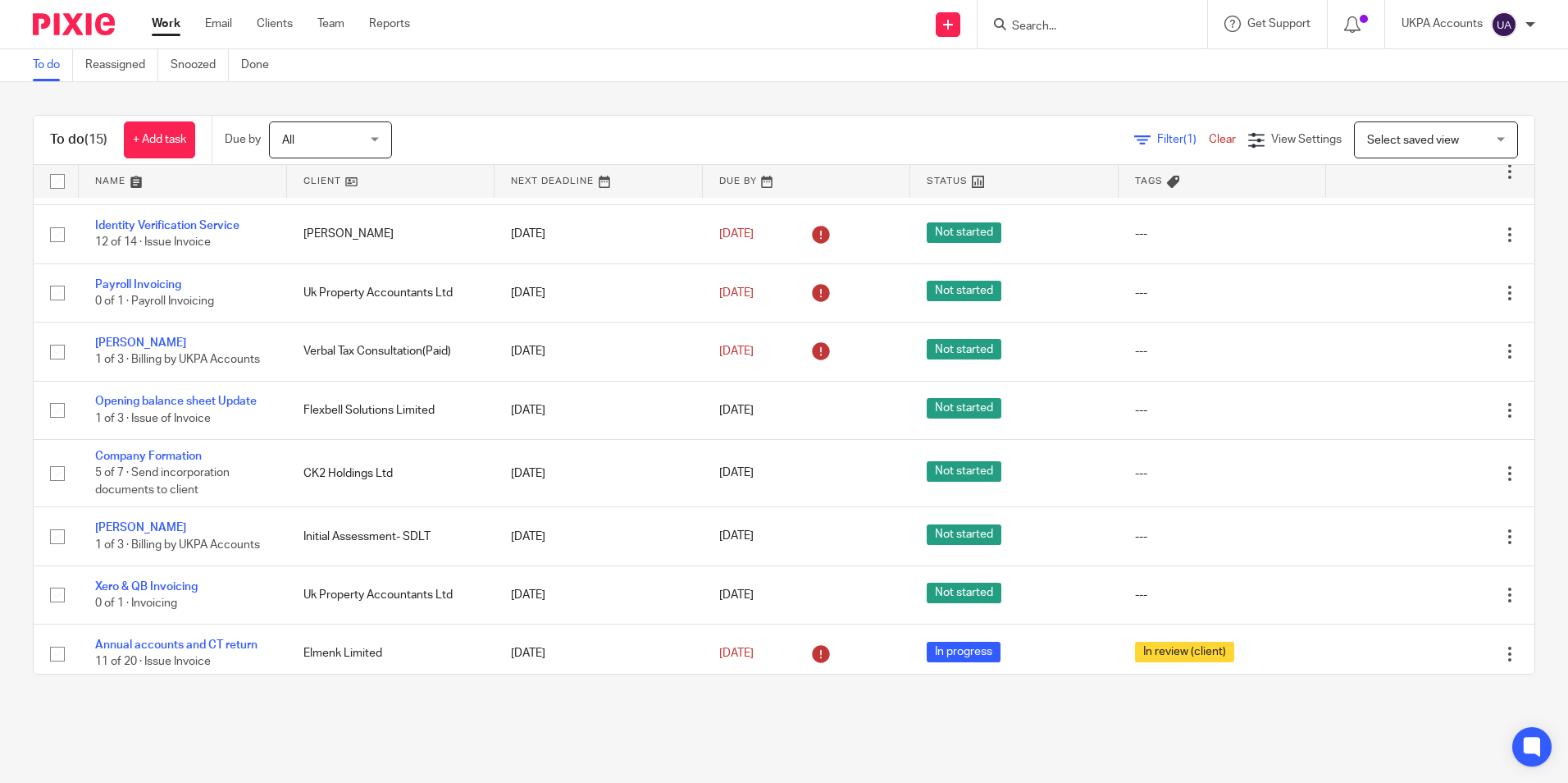
click at [622, 734] on main "To do Reassigned Snoozed Done To do (15) + Add task Due by All All Today Tomorr…" at bounding box center [784, 392] width 1568 height 783
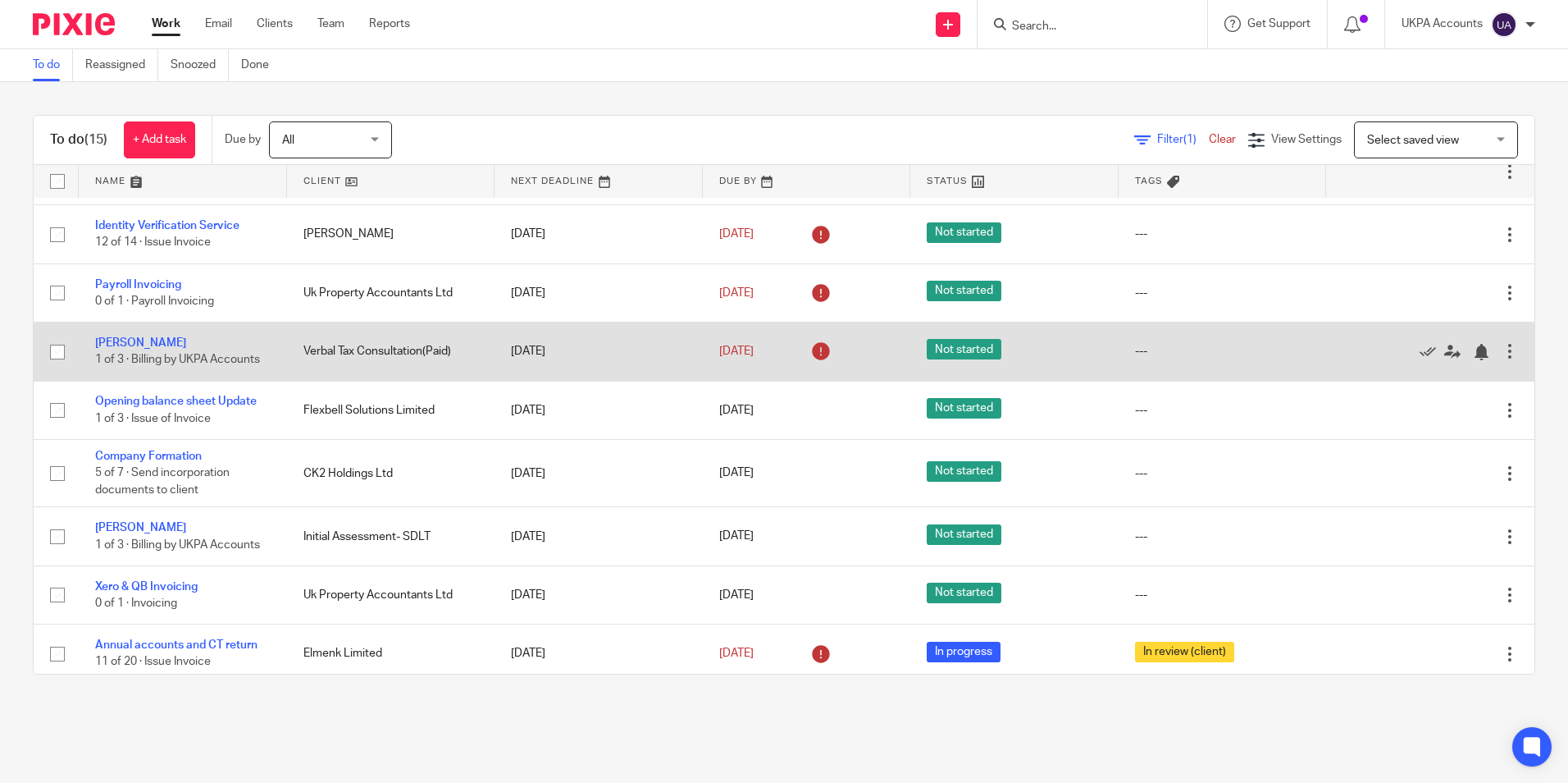
drag, startPoint x: 189, startPoint y: 396, endPoint x: 212, endPoint y: 369, distance: 35.5
click at [189, 396] on link "Opening balance sheet Update" at bounding box center [176, 401] width 161 height 12
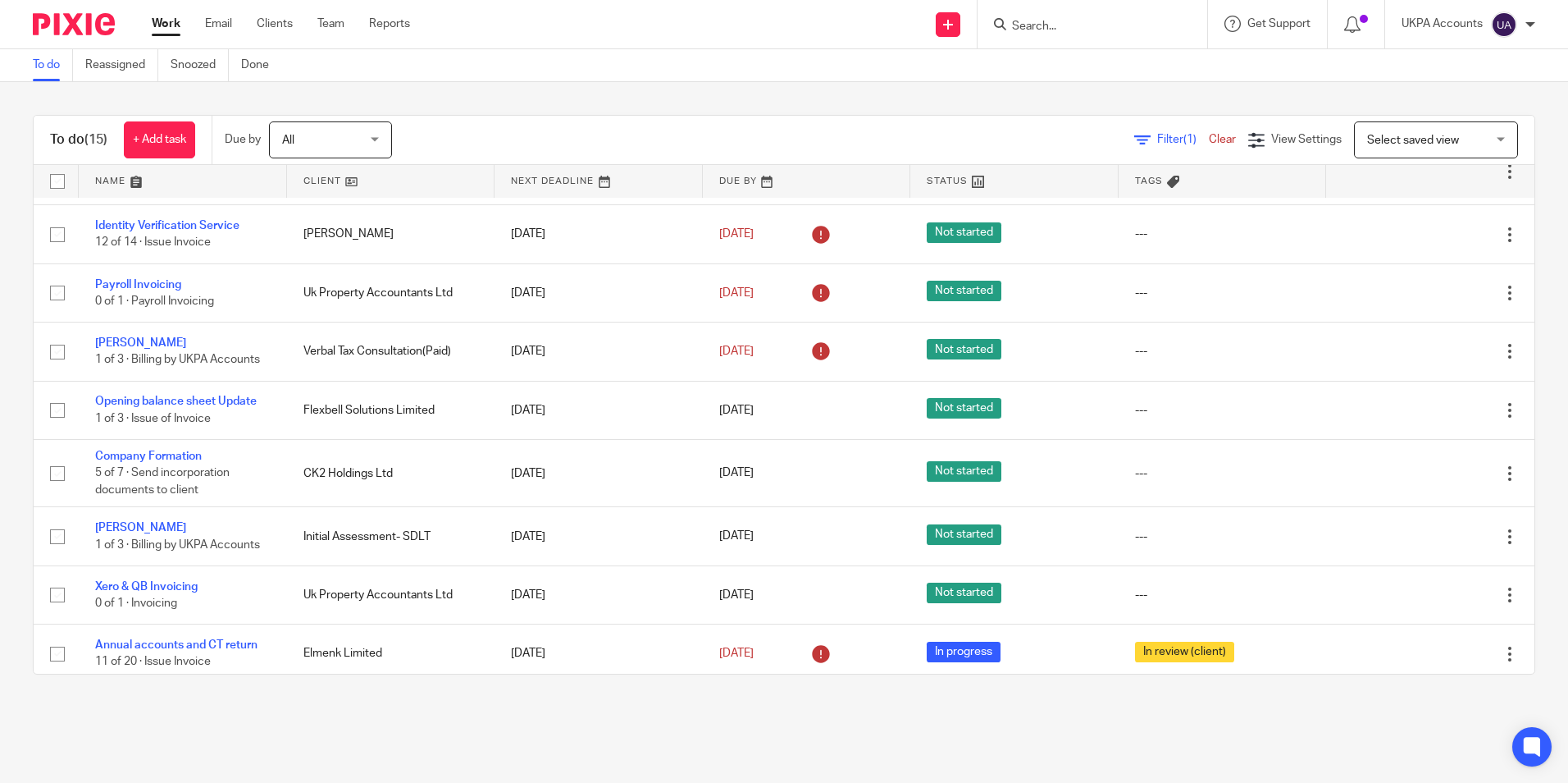
click at [61, 62] on link "To do" at bounding box center [52, 65] width 40 height 32
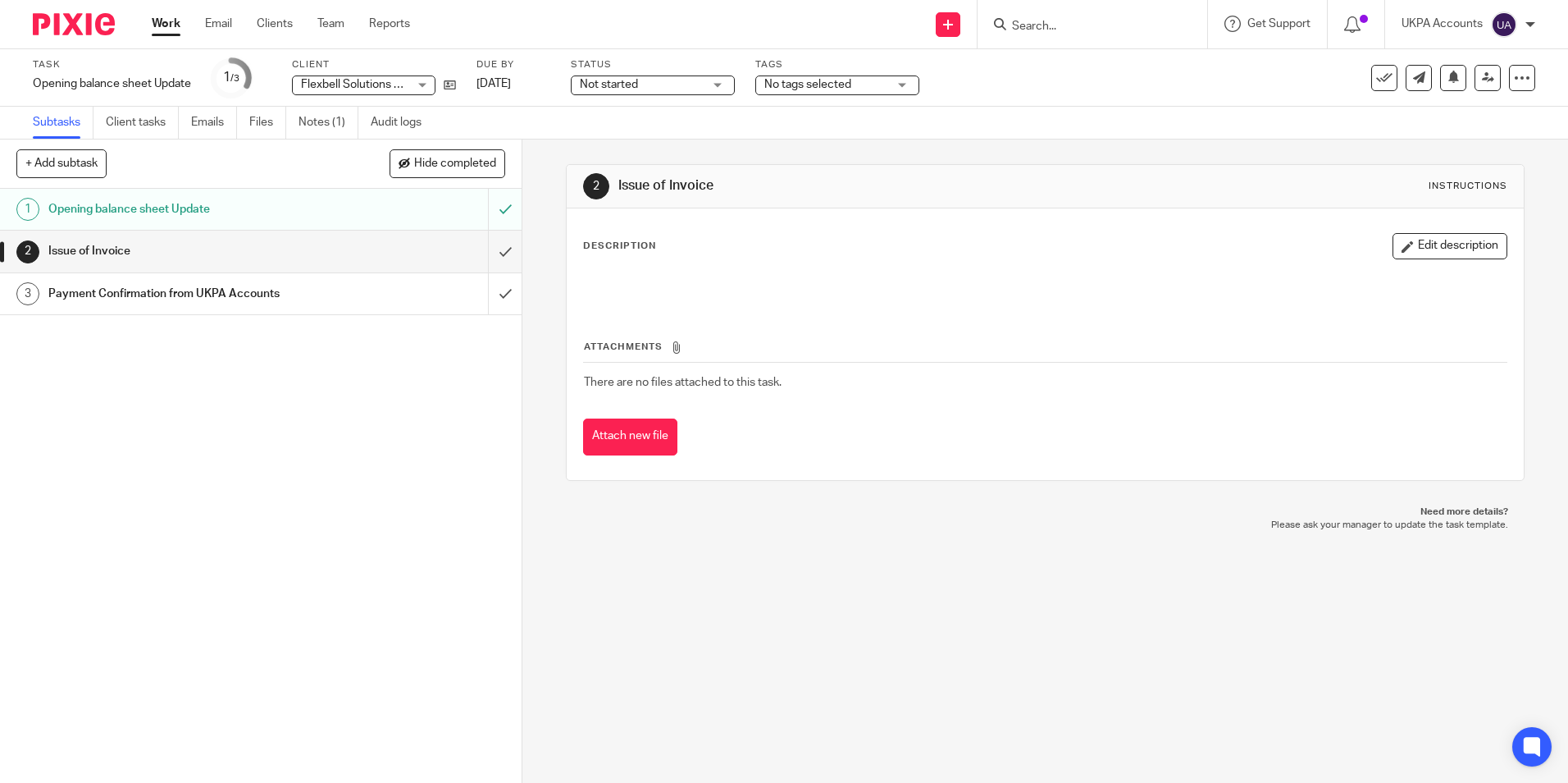
click at [155, 629] on div "1 Opening balance sheet Update 2 Issue of Invoice 3 Payment Confirmation from U…" at bounding box center [261, 485] width 522 height 594
click at [455, 88] on icon at bounding box center [450, 85] width 12 height 12
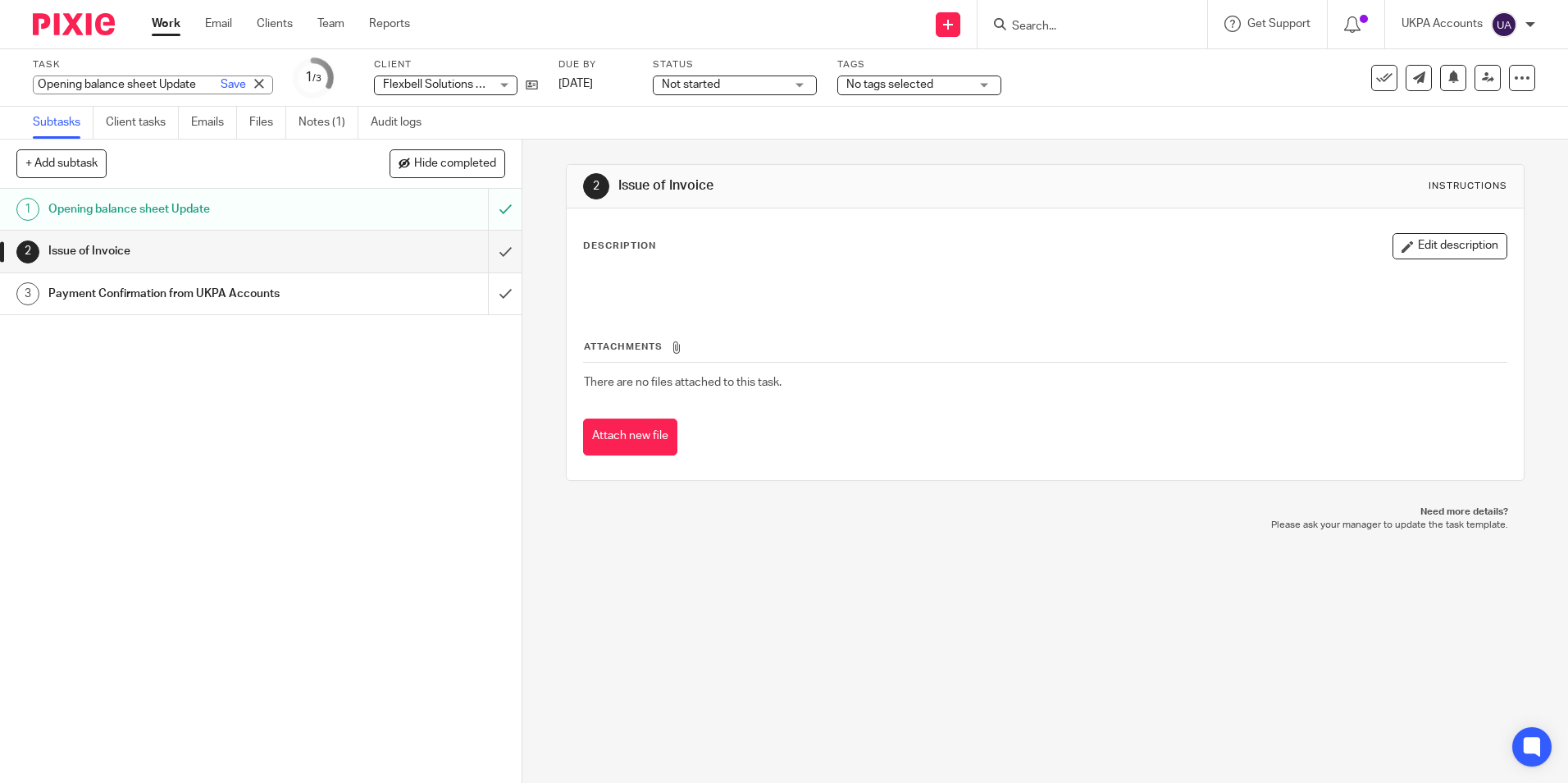
click at [150, 83] on div "Opening balance sheet Update Save Opening balance sheet Update" at bounding box center [152, 85] width 240 height 19
drag, startPoint x: 295, startPoint y: 567, endPoint x: 300, endPoint y: 541, distance: 26.5
click at [295, 567] on div "1 Opening balance sheet Update 2 Issue of Invoice 3 Payment Confirmation from U…" at bounding box center [261, 485] width 522 height 594
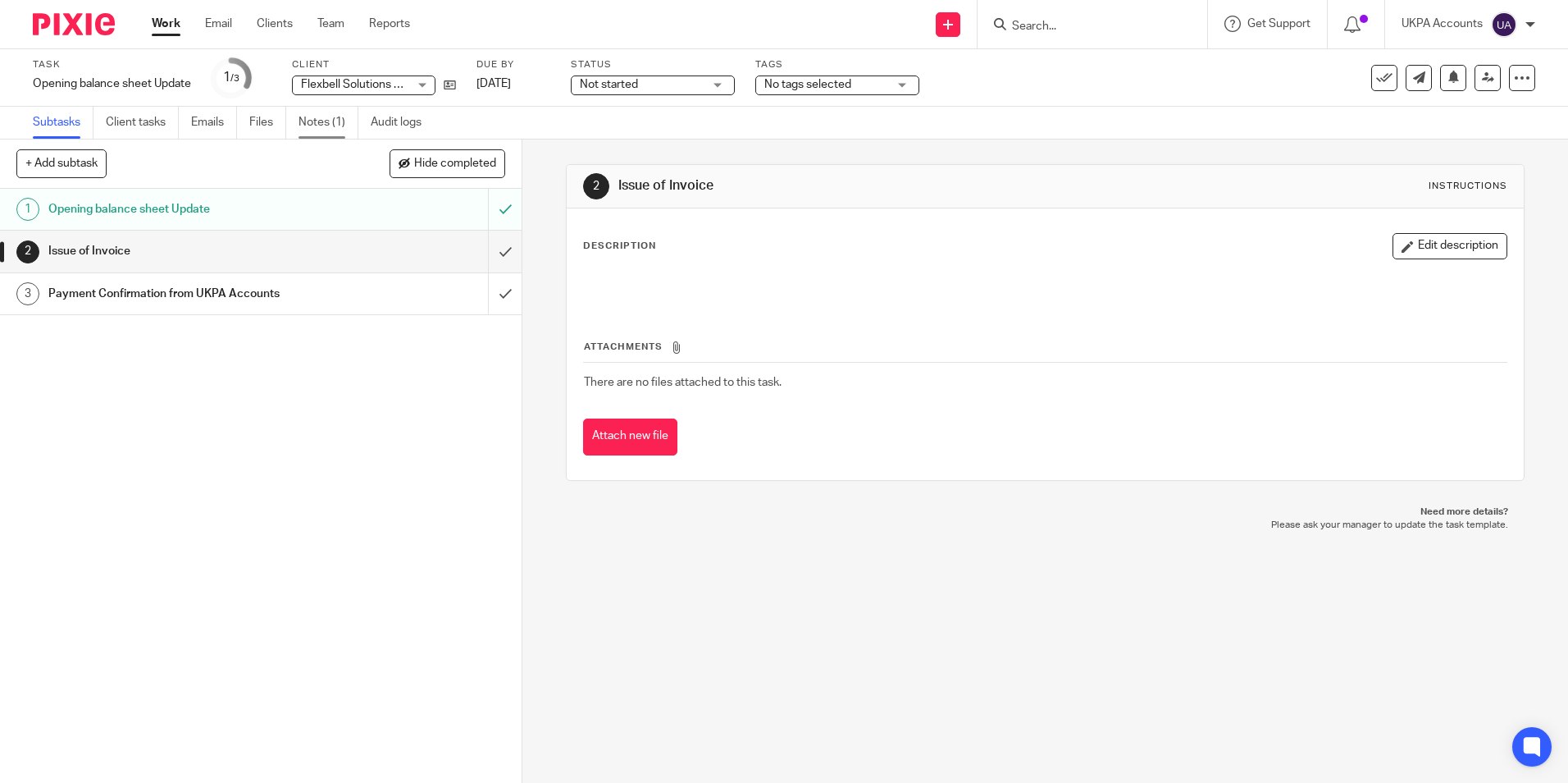
click at [325, 124] on link "Notes (1)" at bounding box center [328, 122] width 60 height 32
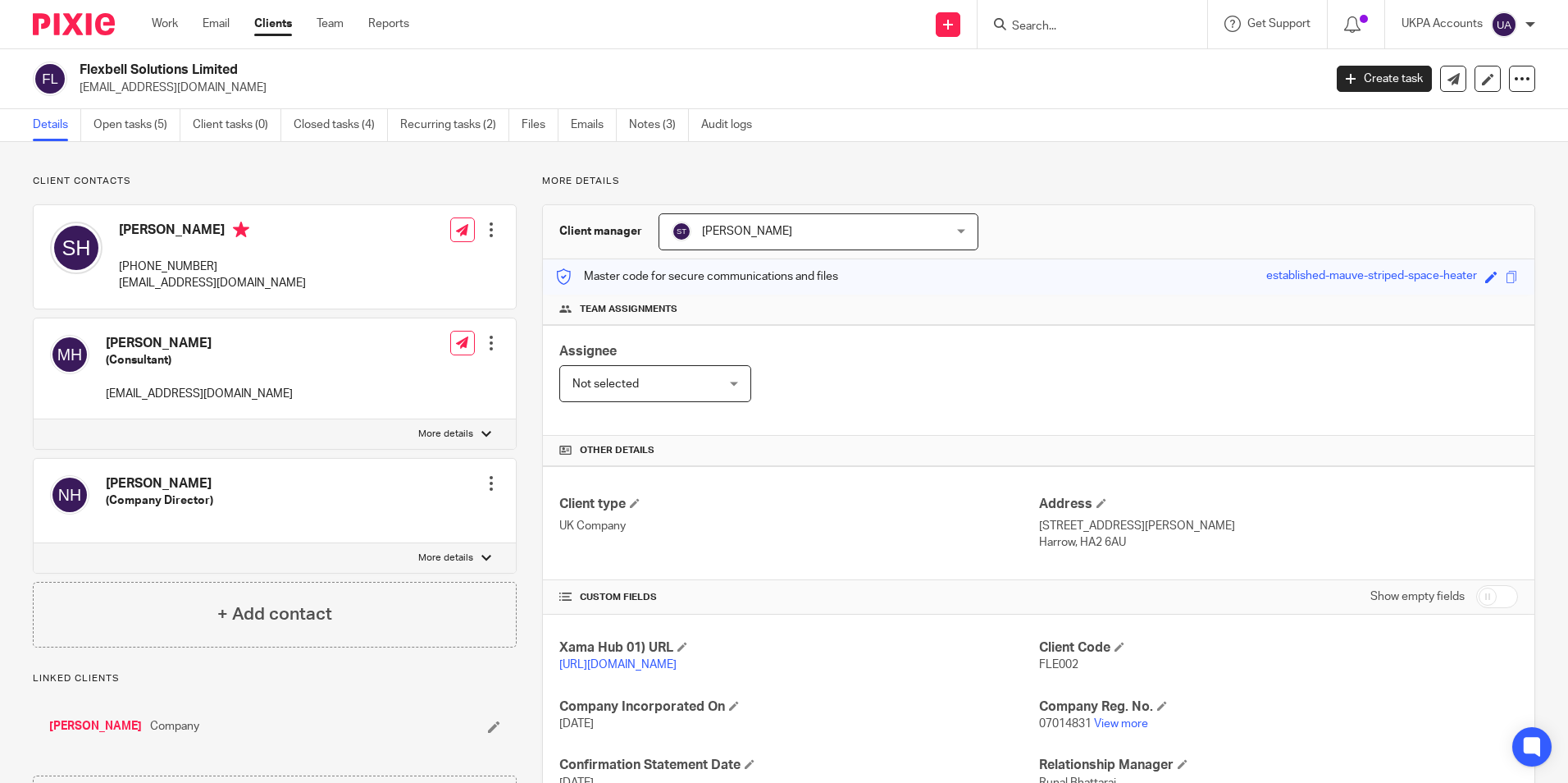
scroll to position [201, 0]
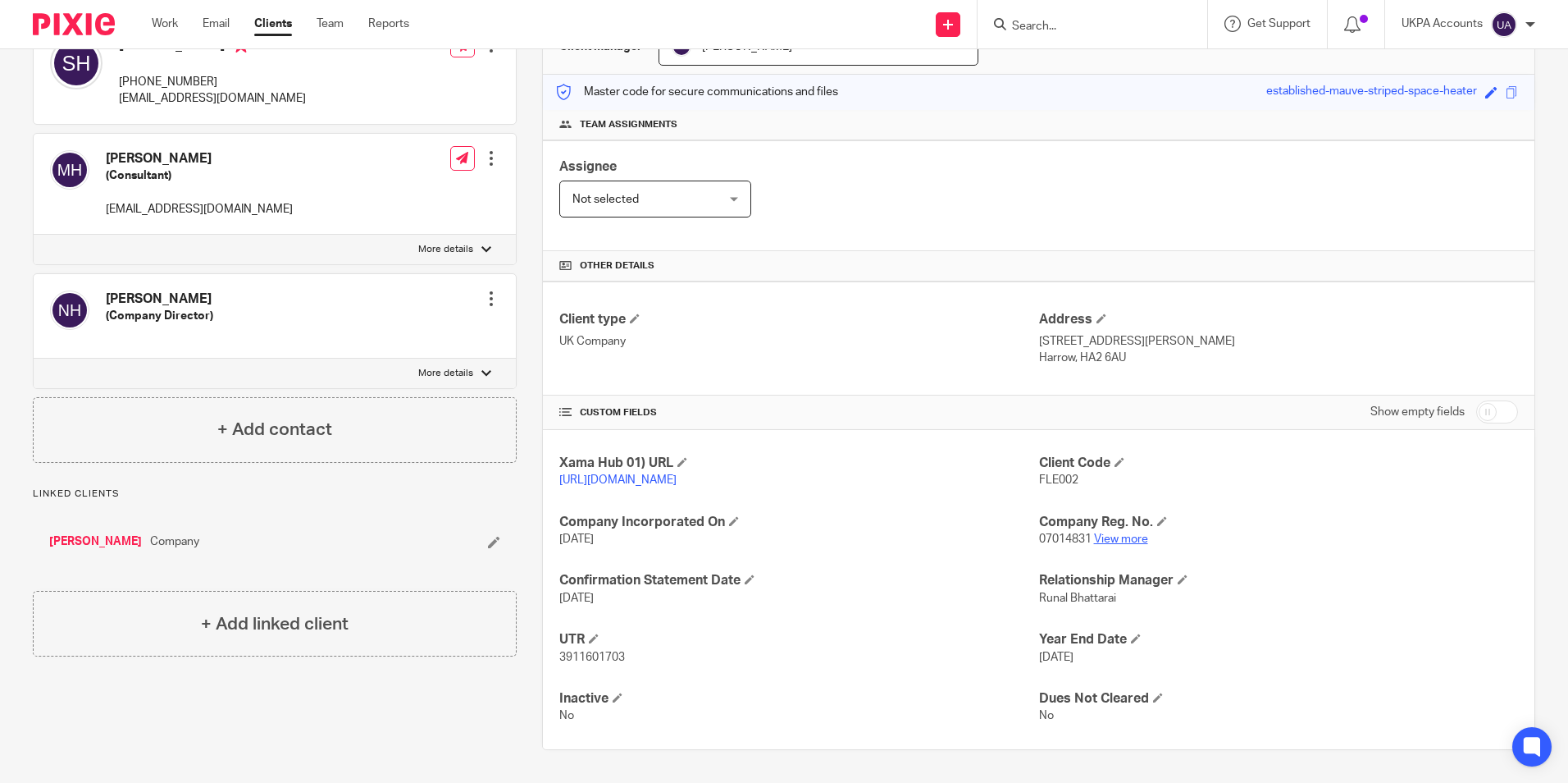
click at [1115, 539] on link "View more" at bounding box center [1121, 539] width 54 height 12
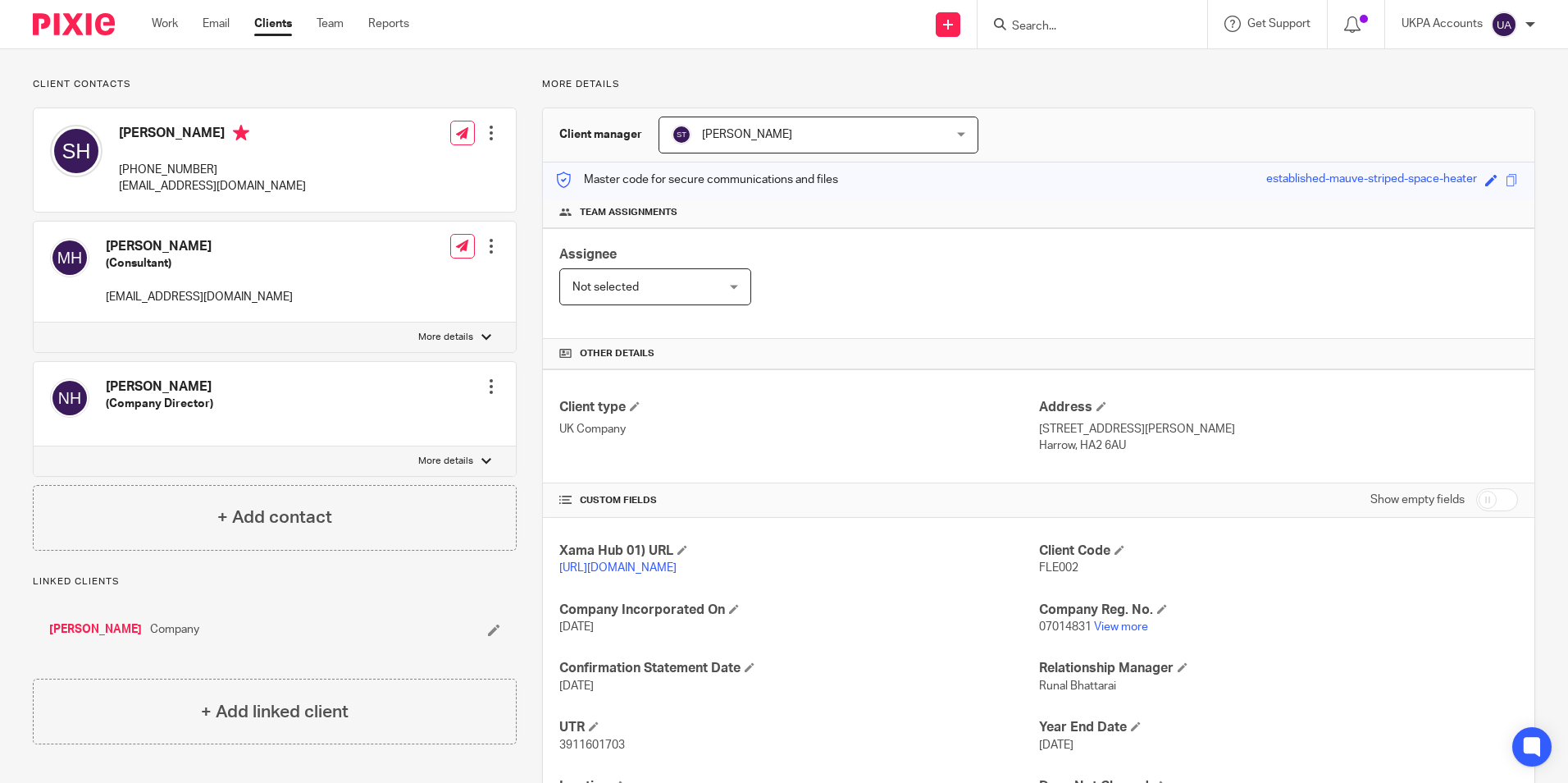
scroll to position [0, 0]
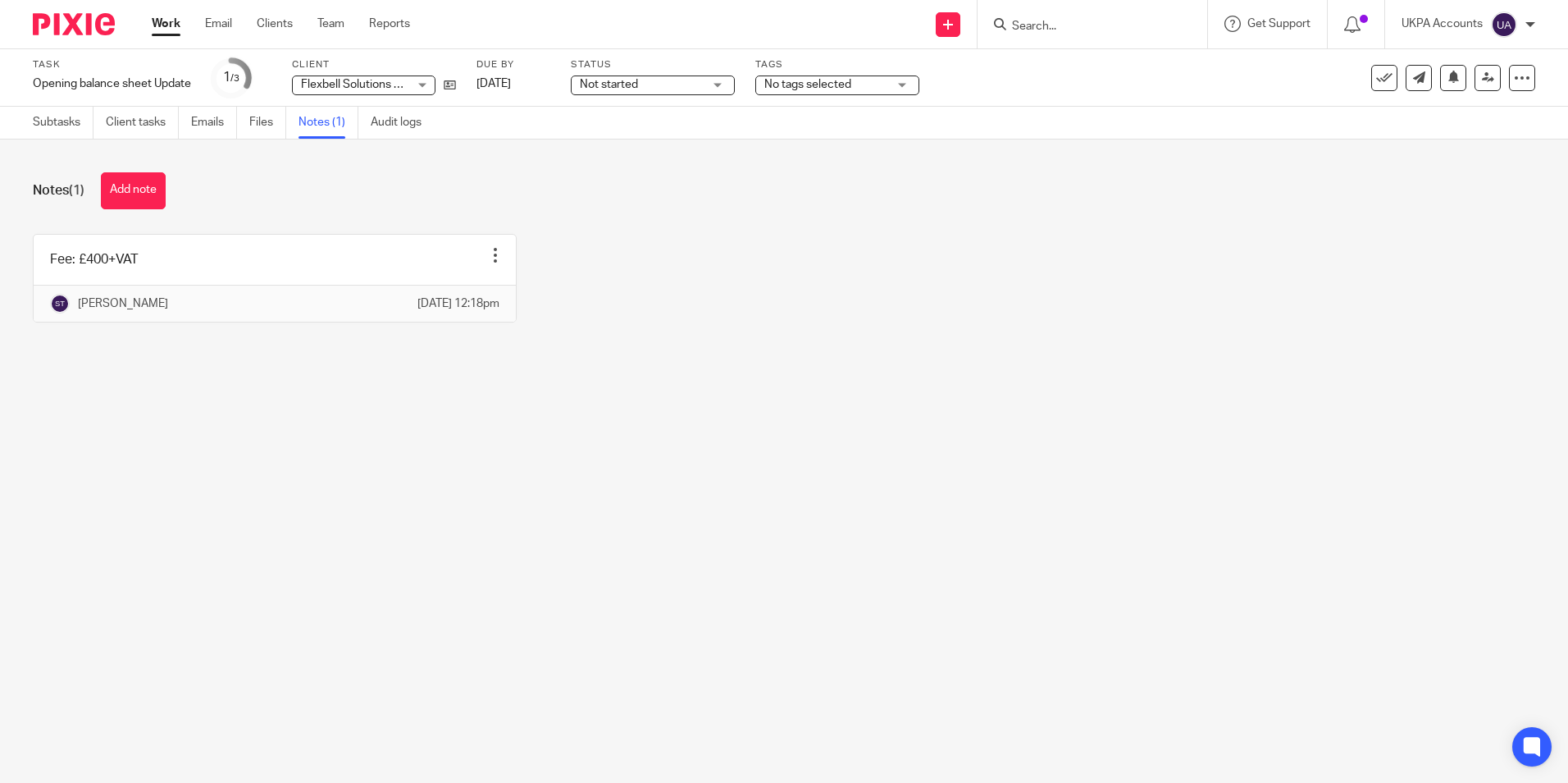
click at [140, 193] on button "Add note" at bounding box center [133, 190] width 65 height 37
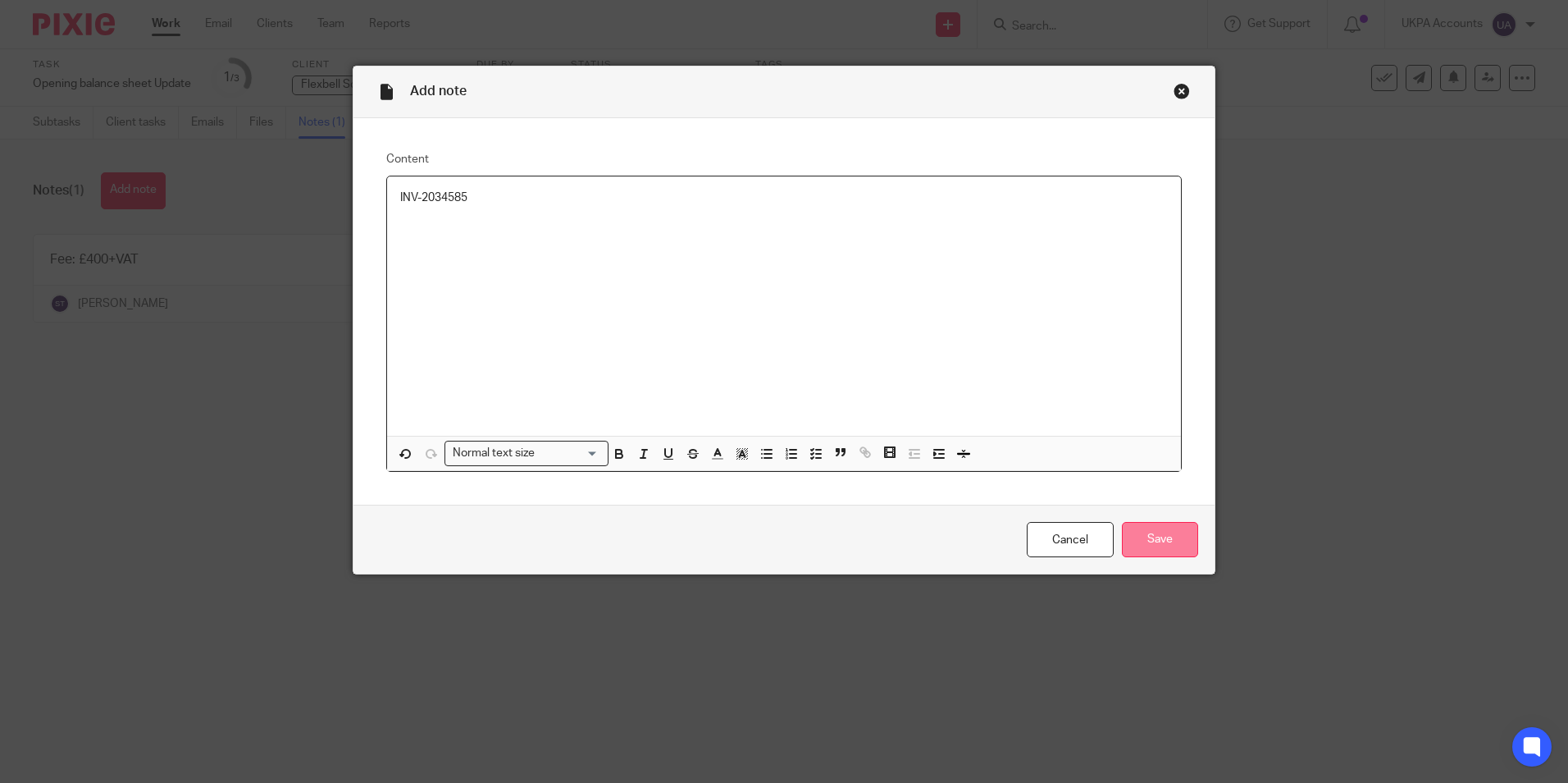
click at [1140, 540] on input "Save" at bounding box center [1160, 539] width 76 height 35
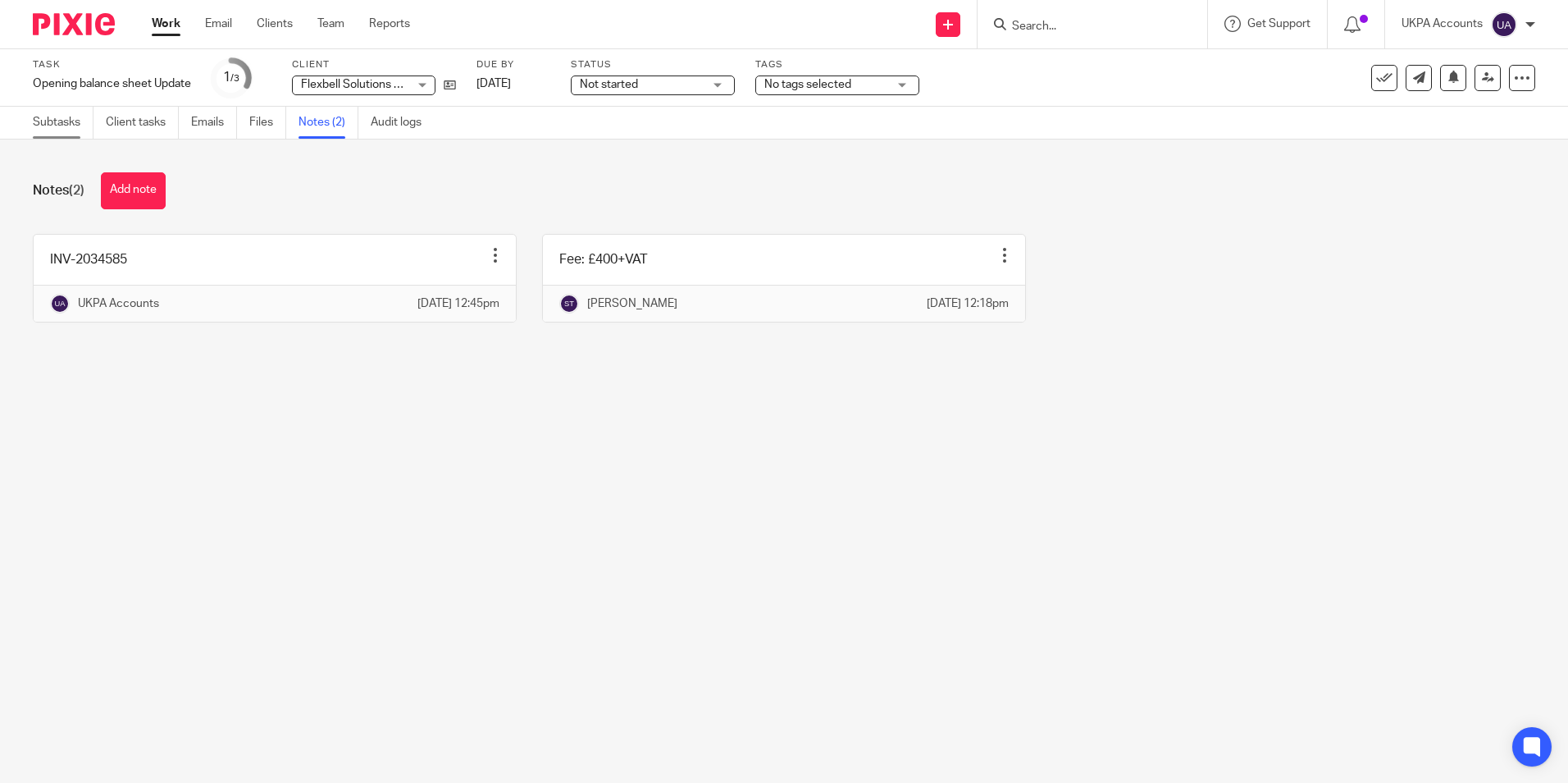
click at [73, 129] on link "Subtasks" at bounding box center [62, 122] width 61 height 32
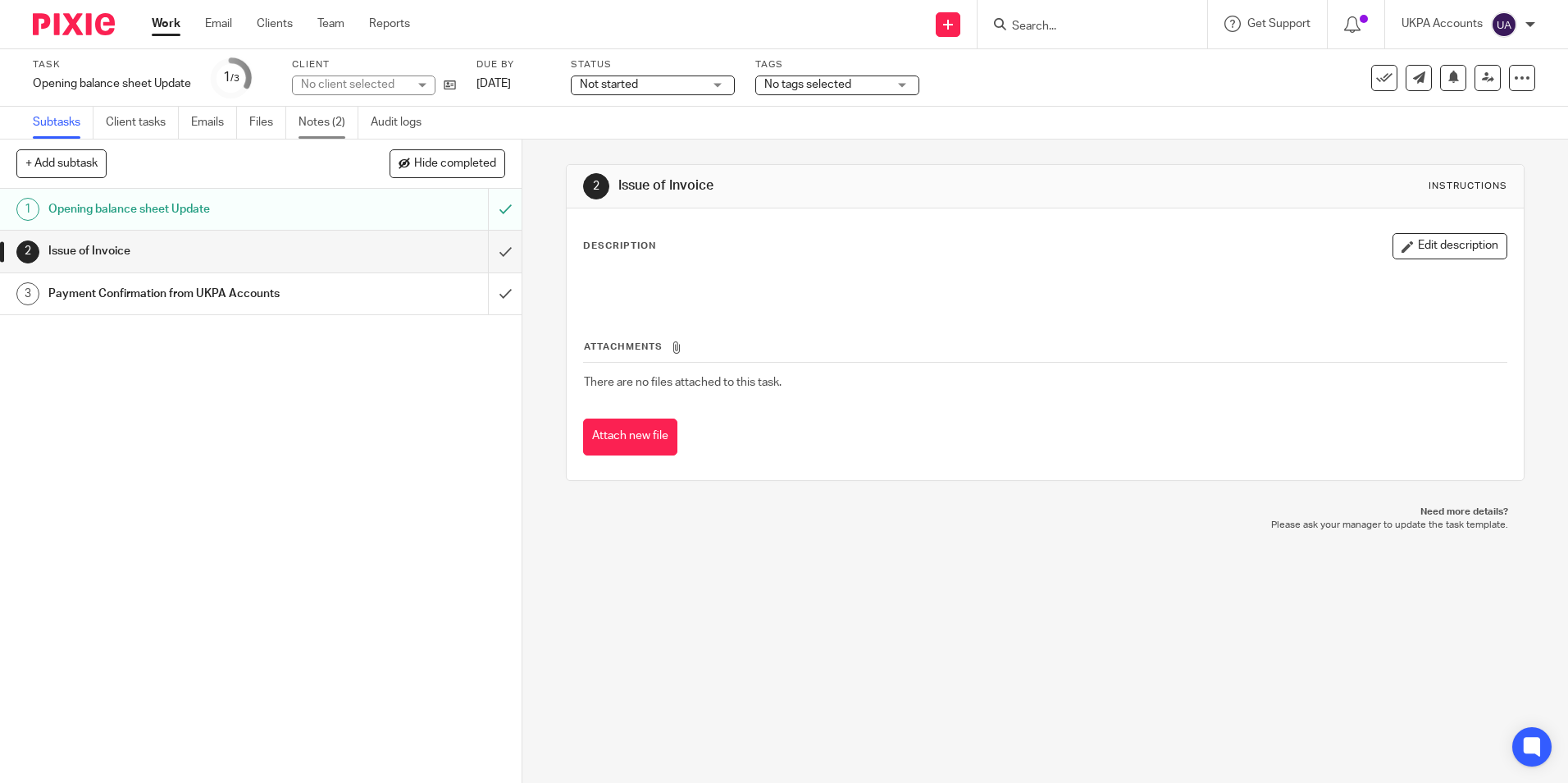
click at [332, 119] on link "Notes (2)" at bounding box center [328, 122] width 60 height 32
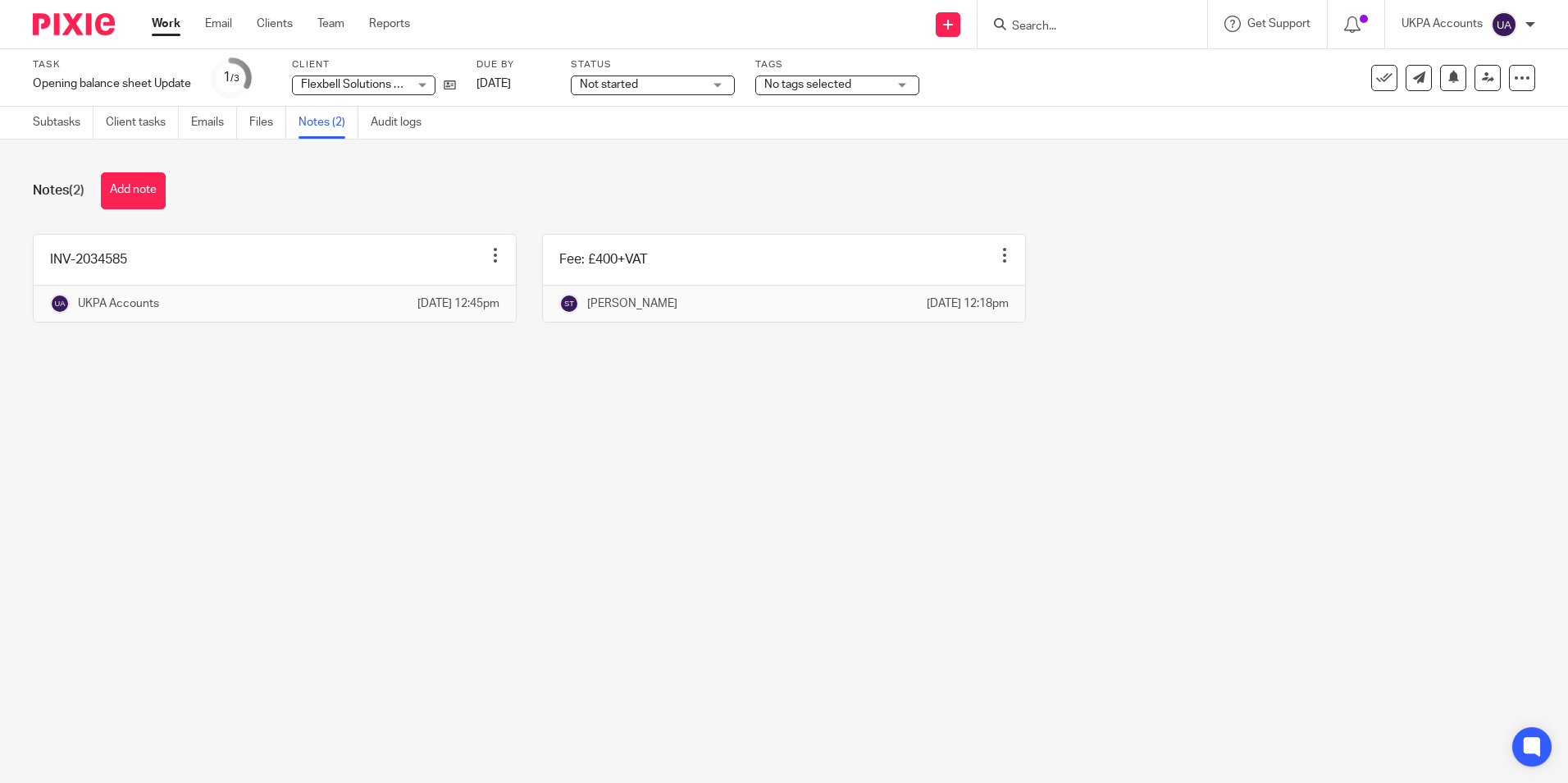
click at [579, 492] on main "Task Opening balance sheet Update Save Opening balance sheet Update 1 /3 Client…" at bounding box center [784, 392] width 1568 height 783
click at [1448, 72] on icon at bounding box center [1453, 76] width 12 height 12
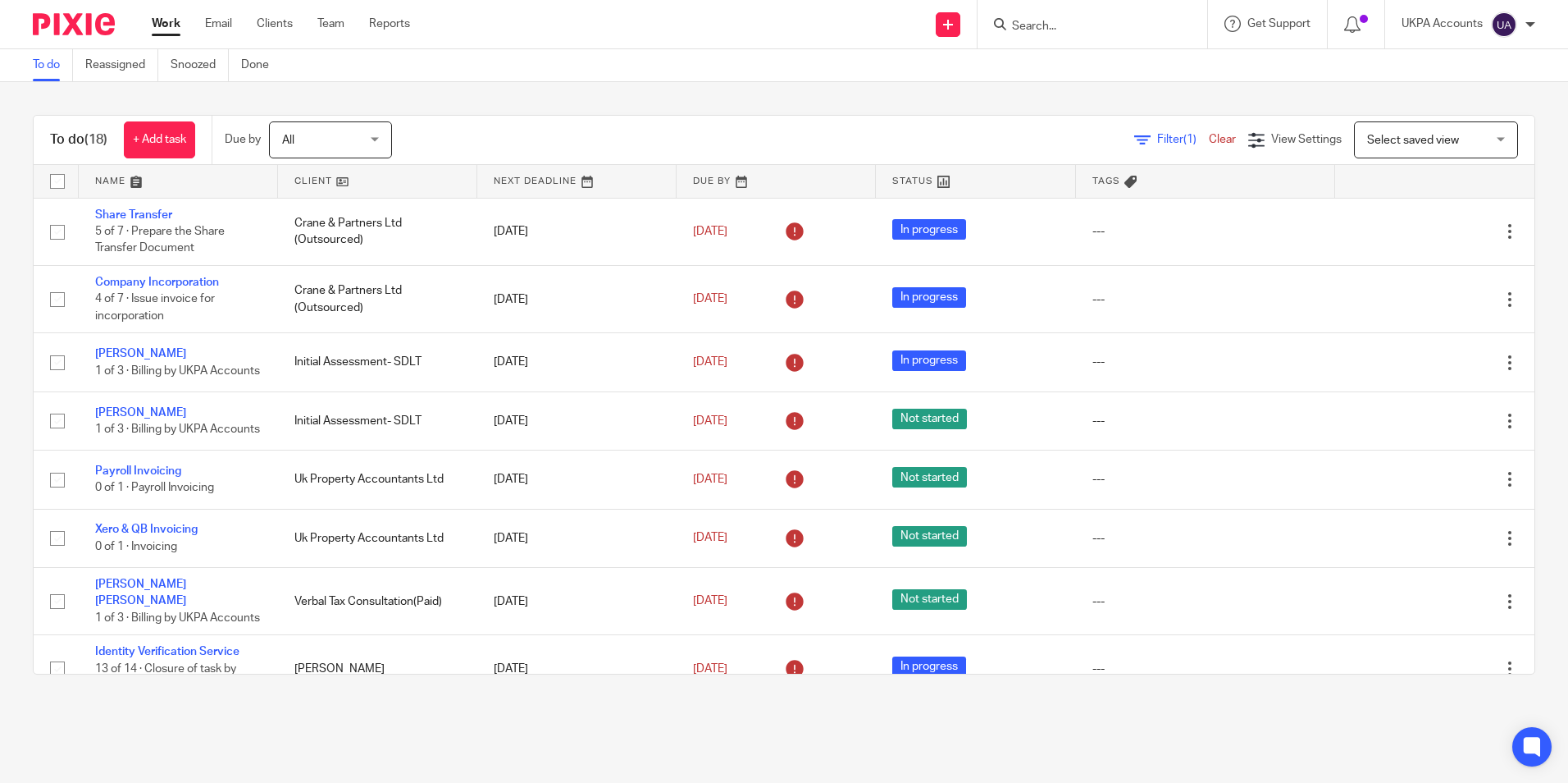
click at [61, 62] on link "To do" at bounding box center [52, 65] width 40 height 32
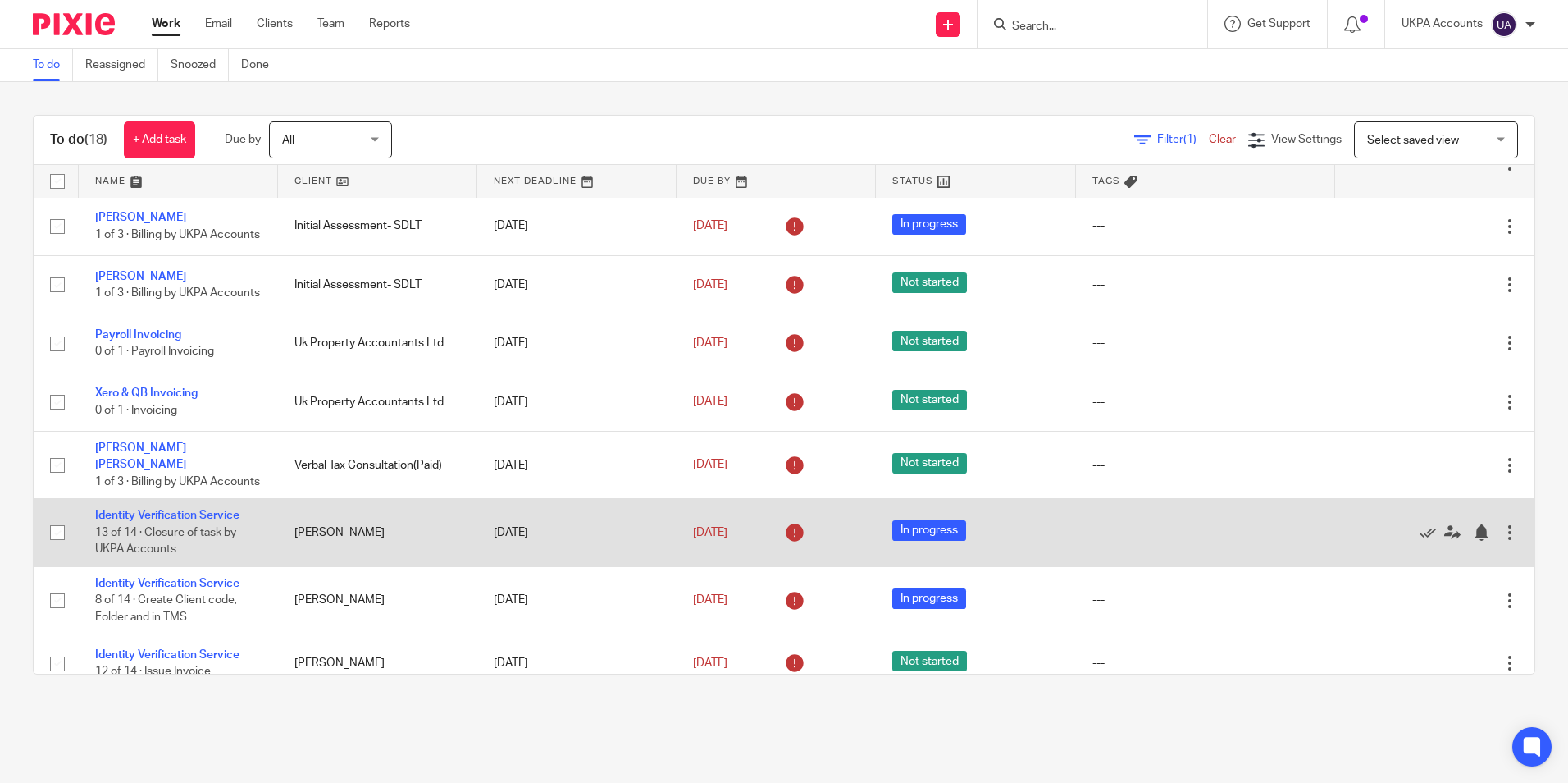
scroll to position [164, 0]
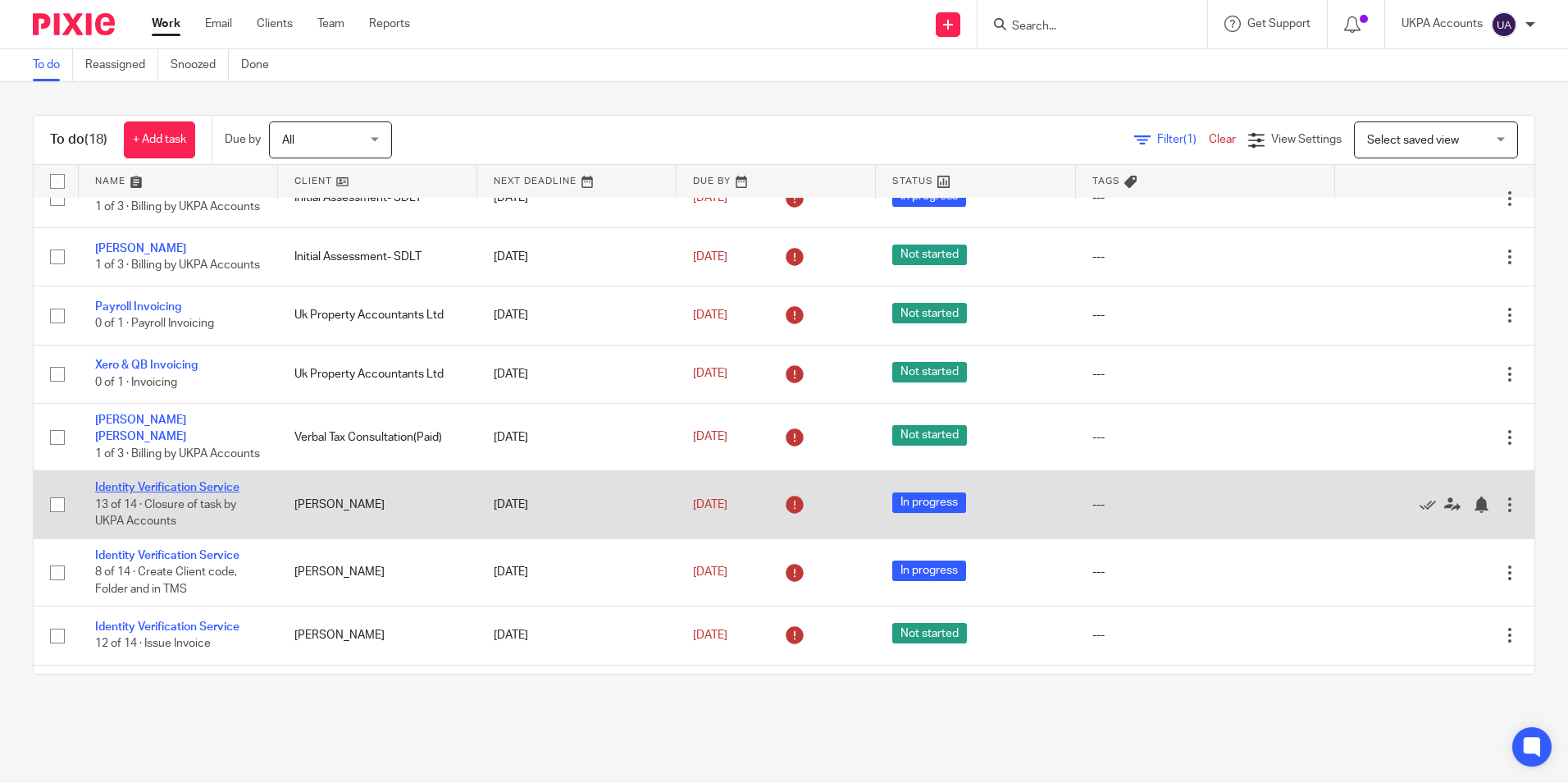
click at [215, 493] on link "Identity Verification Service" at bounding box center [168, 487] width 145 height 12
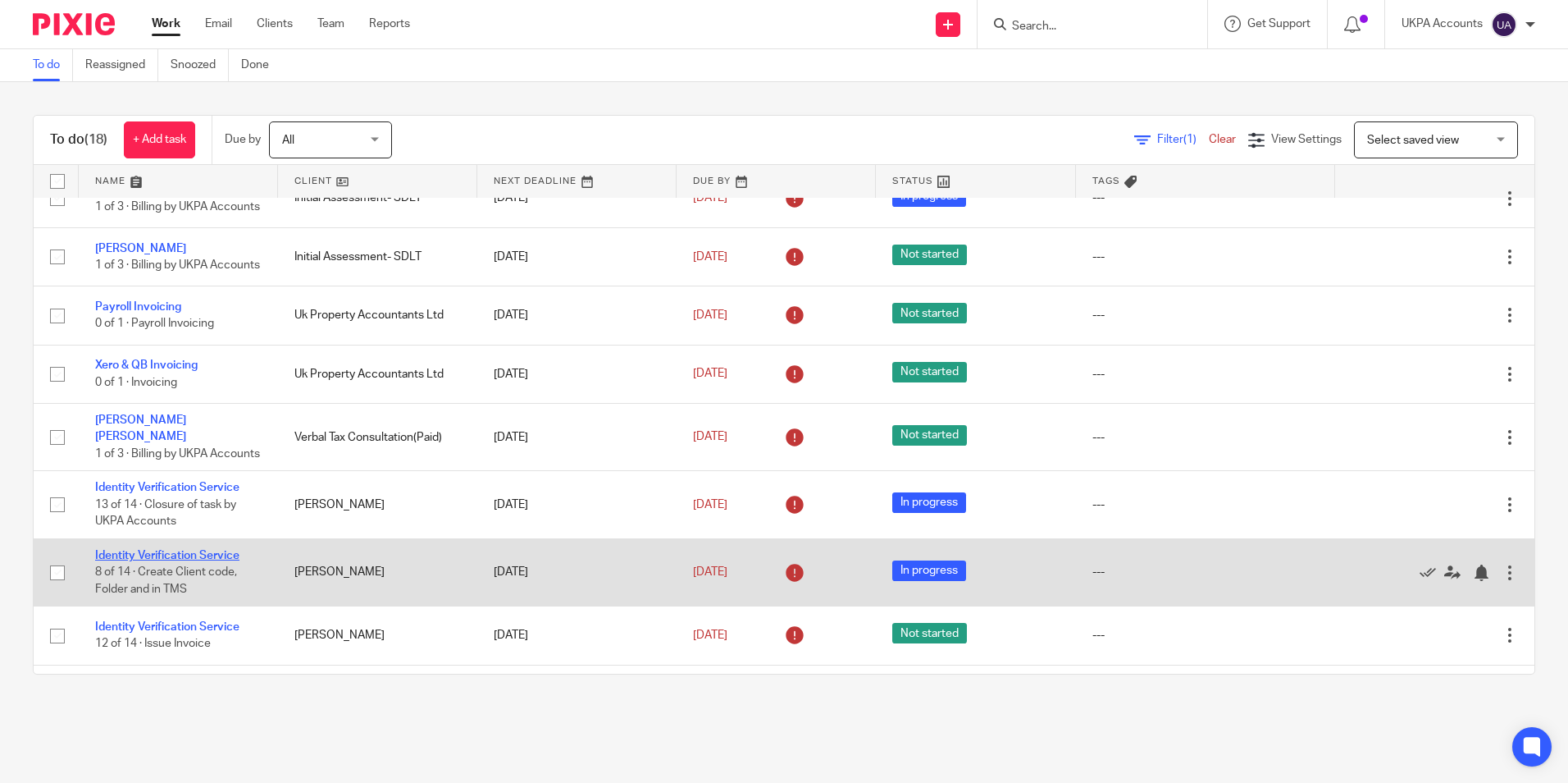
click at [214, 561] on link "Identity Verification Service" at bounding box center [168, 555] width 145 height 12
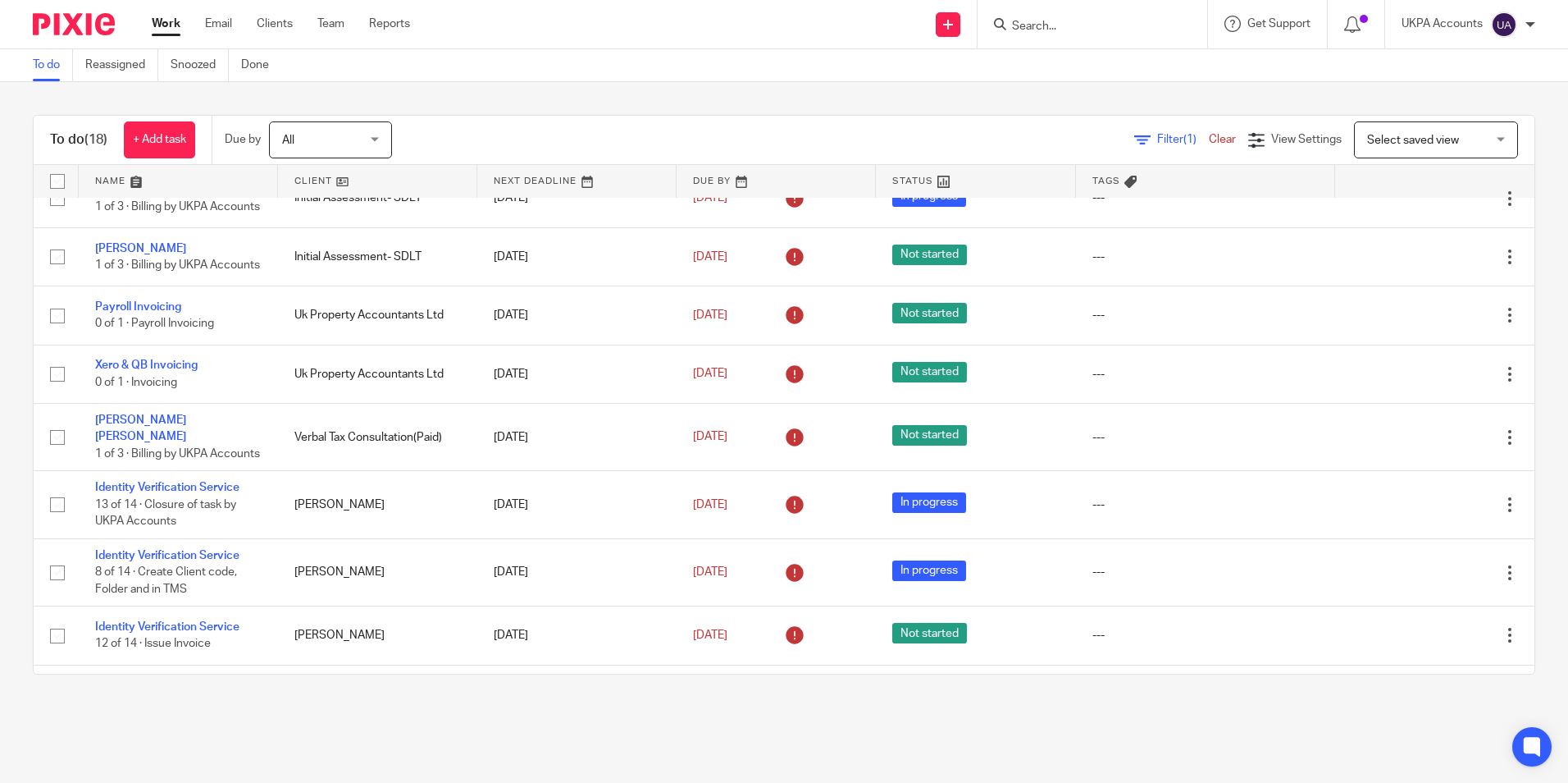
click at [47, 71] on link "To do" at bounding box center [52, 65] width 40 height 32
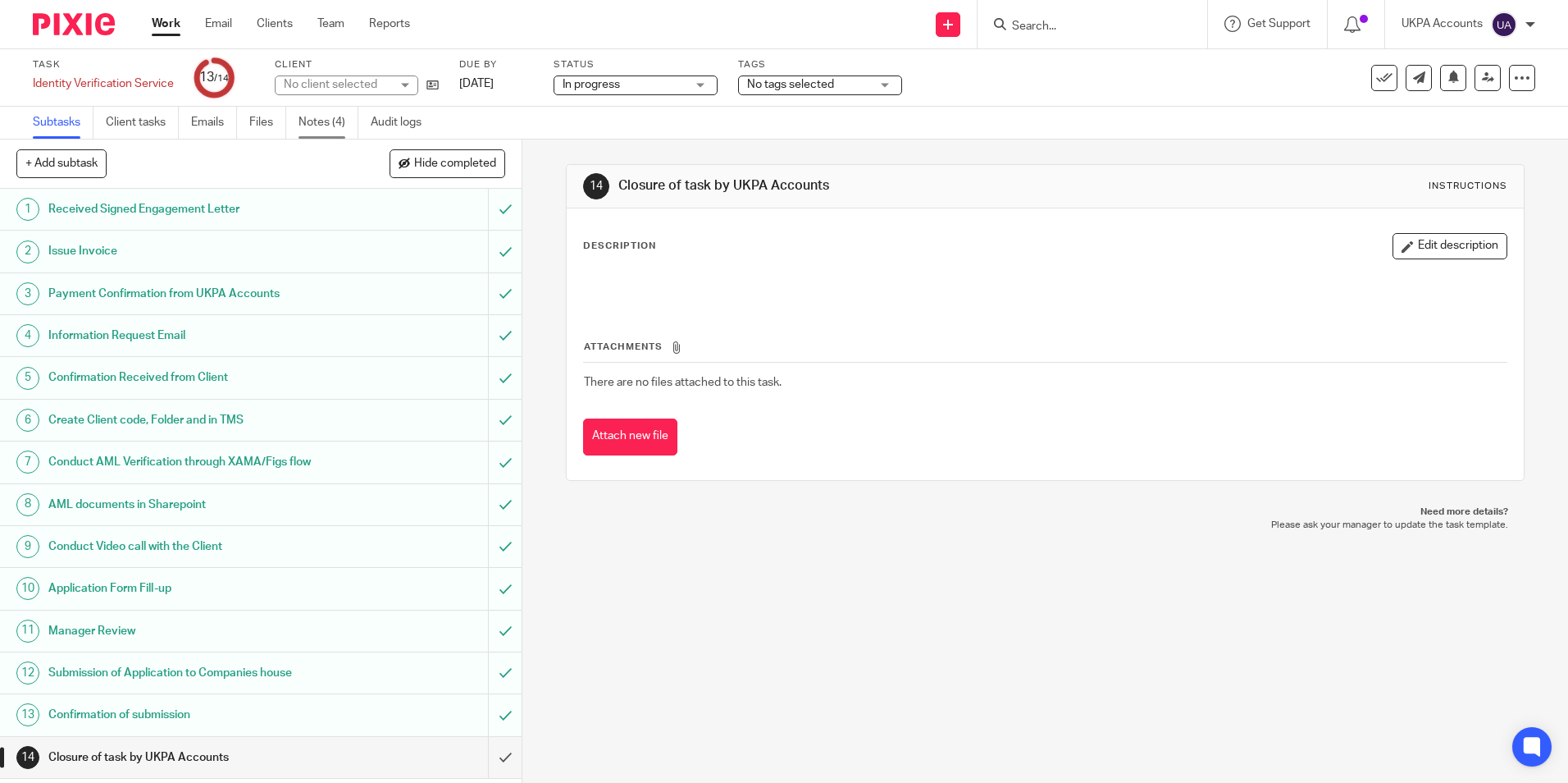
drag, startPoint x: 0, startPoint y: 0, endPoint x: 329, endPoint y: 130, distance: 353.8
click at [329, 130] on link "Notes (4)" at bounding box center [328, 122] width 60 height 32
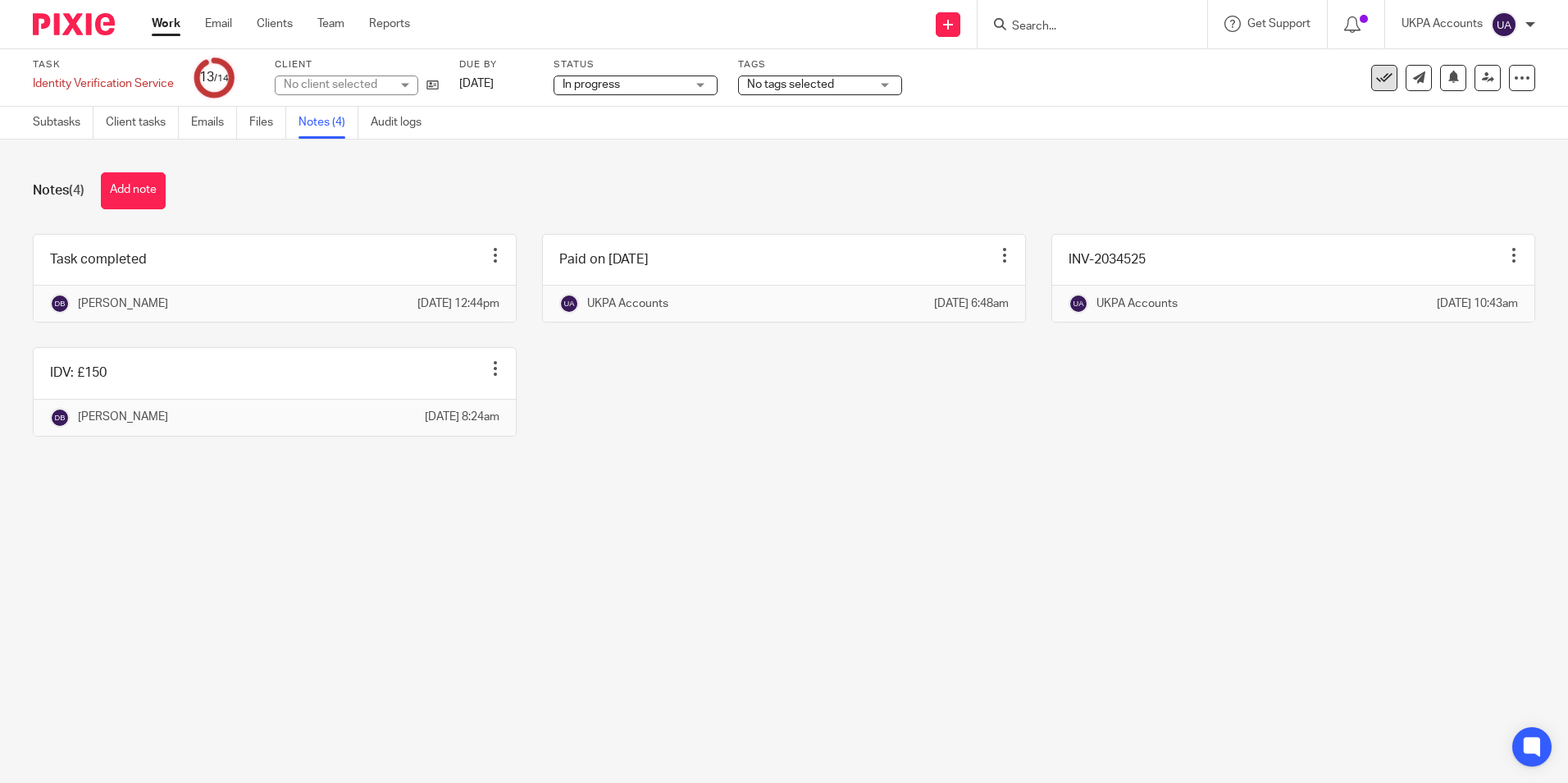
click at [1376, 72] on icon at bounding box center [1384, 78] width 17 height 17
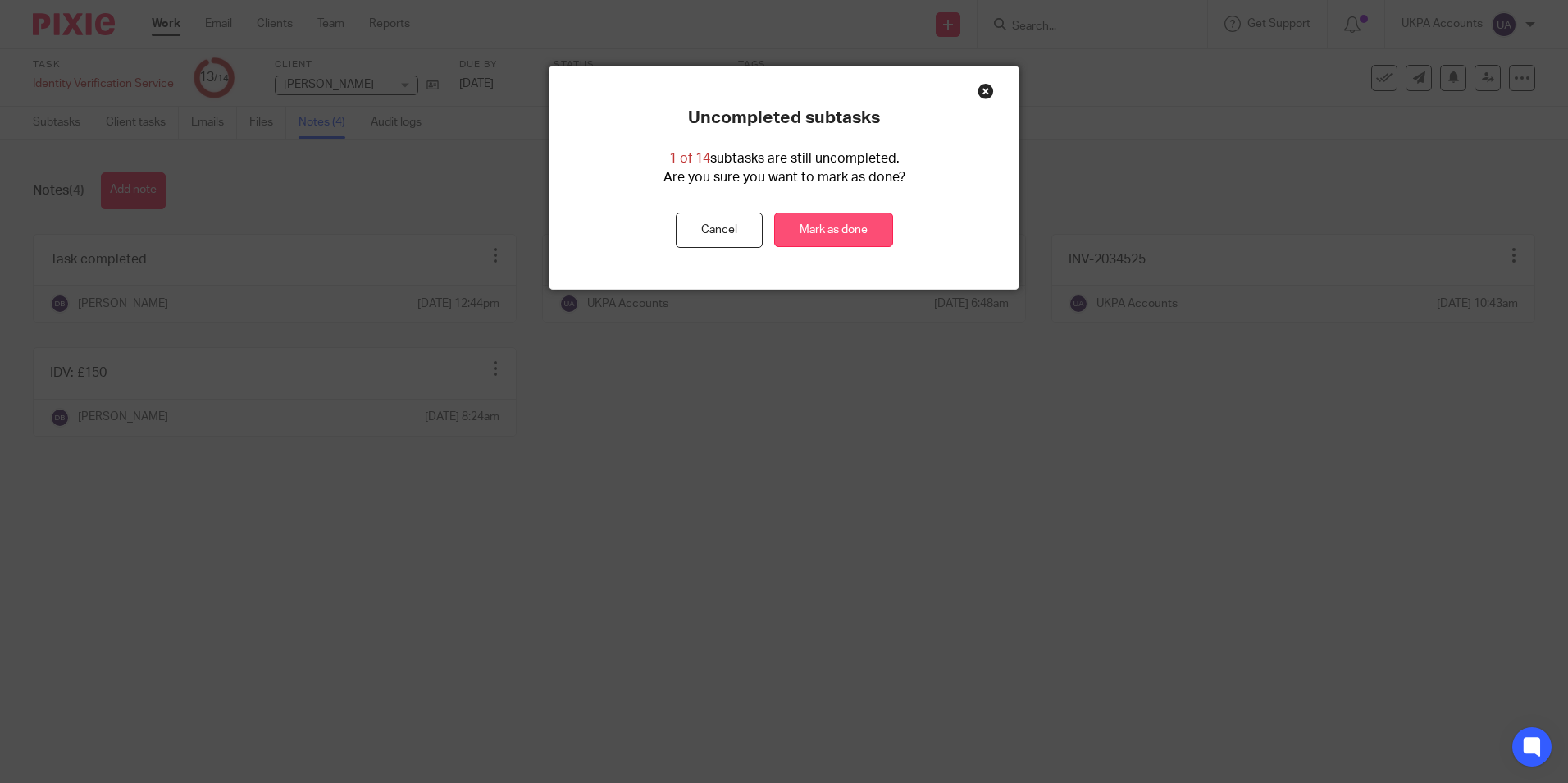
click at [819, 219] on link "Mark as done" at bounding box center [833, 230] width 119 height 35
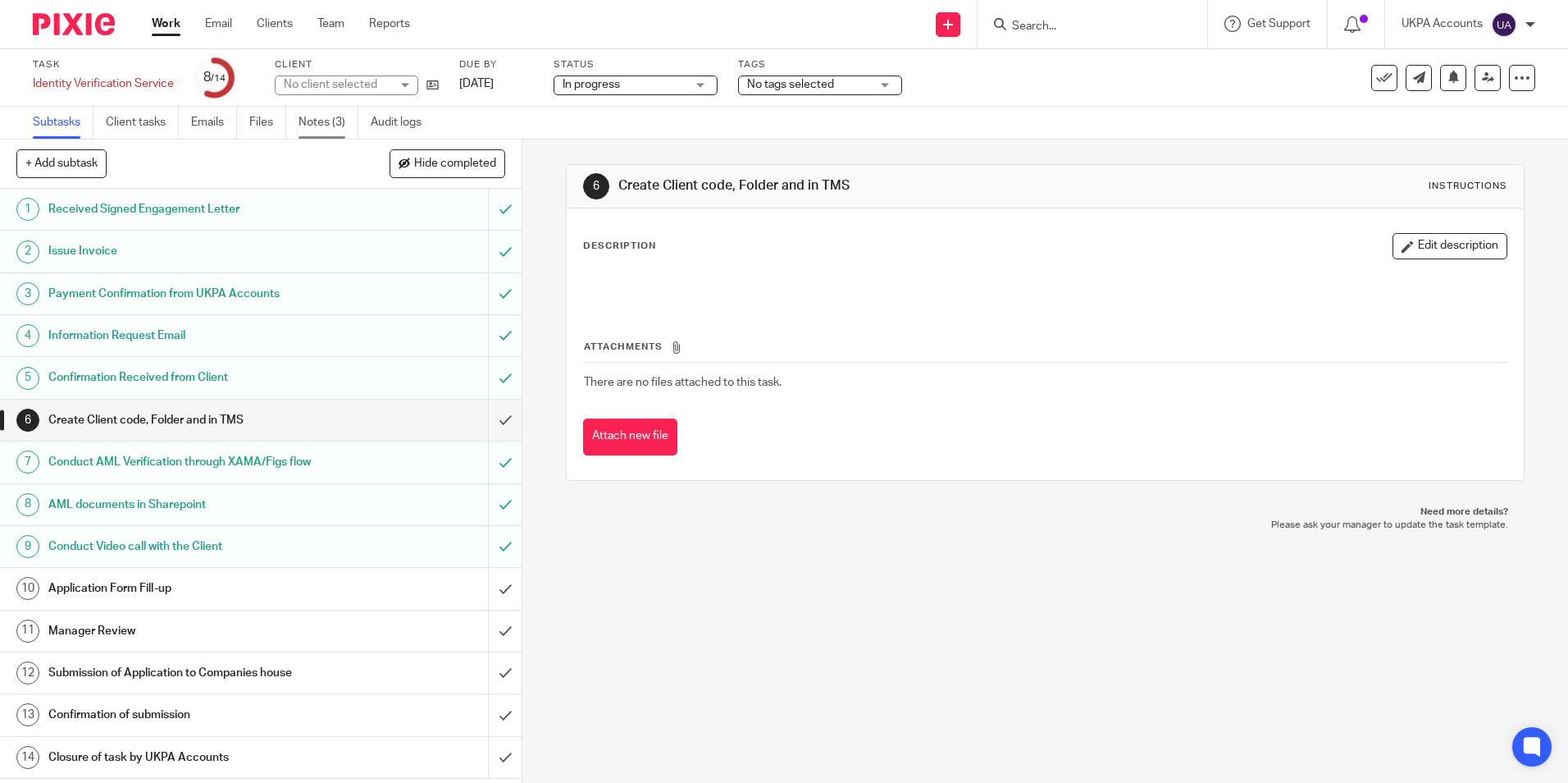
click at [333, 126] on link "Notes (3)" at bounding box center [328, 122] width 60 height 32
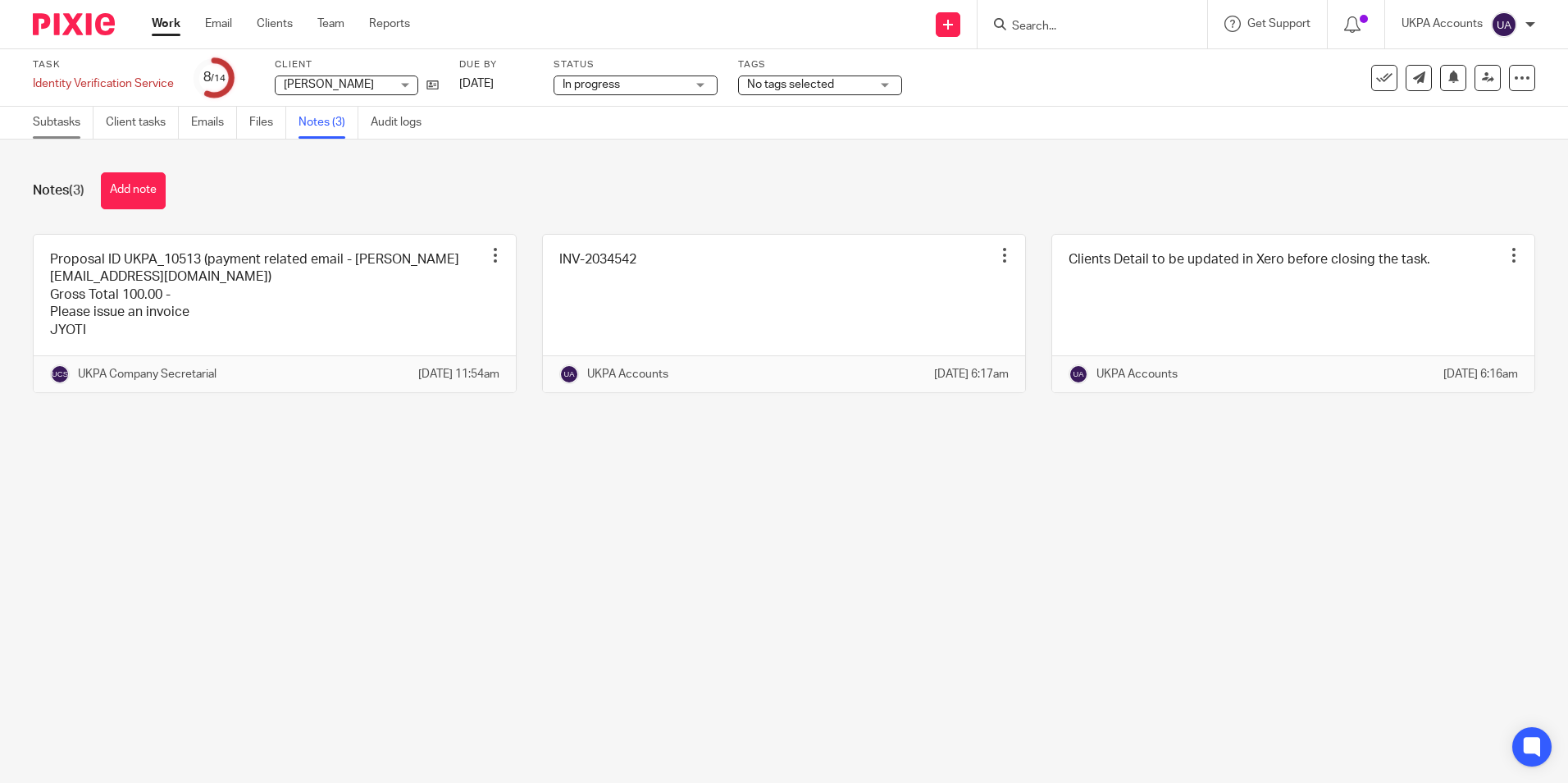
click at [79, 126] on link "Subtasks" at bounding box center [62, 122] width 61 height 32
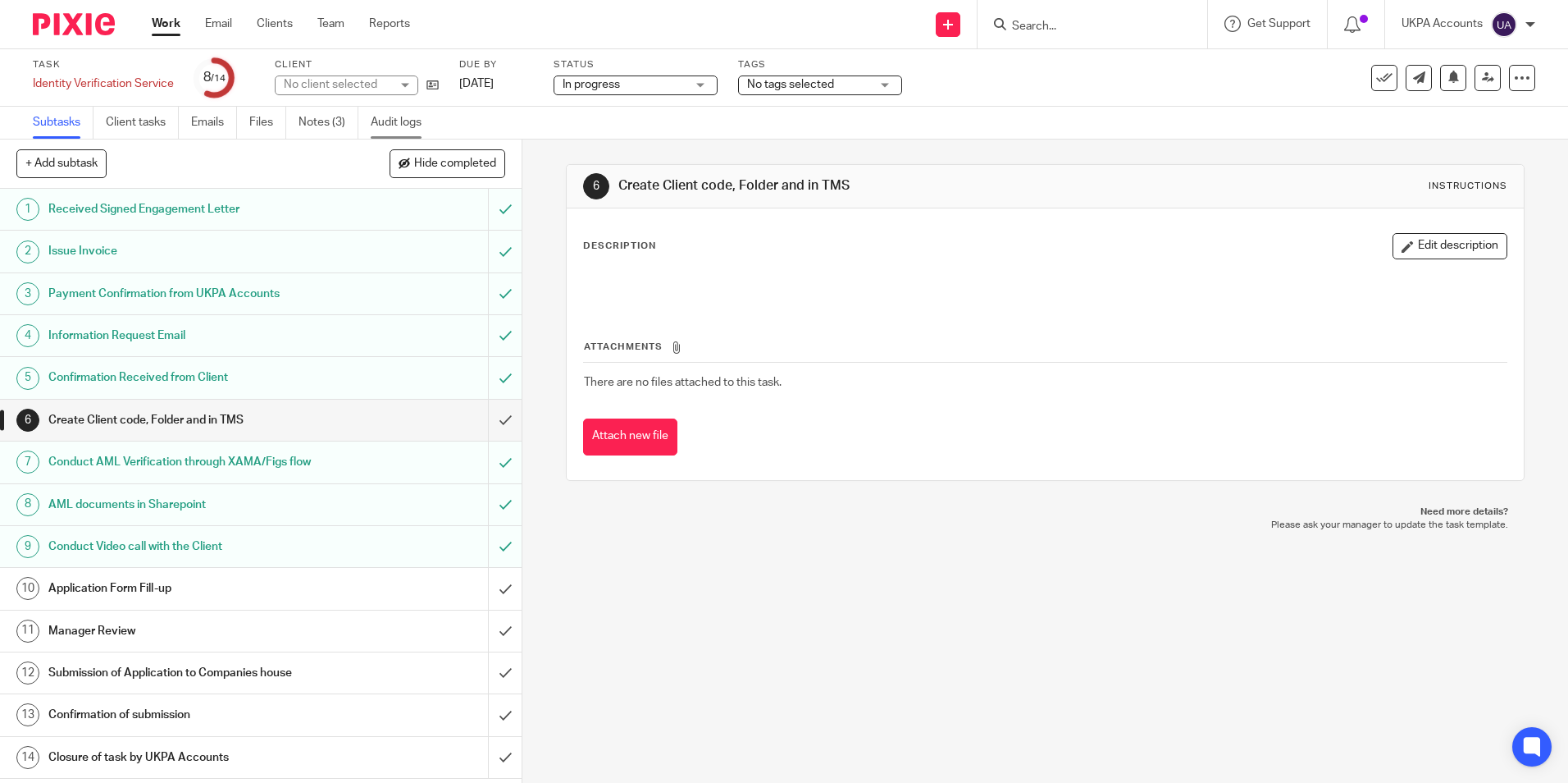
click at [401, 124] on link "Audit logs" at bounding box center [402, 122] width 63 height 32
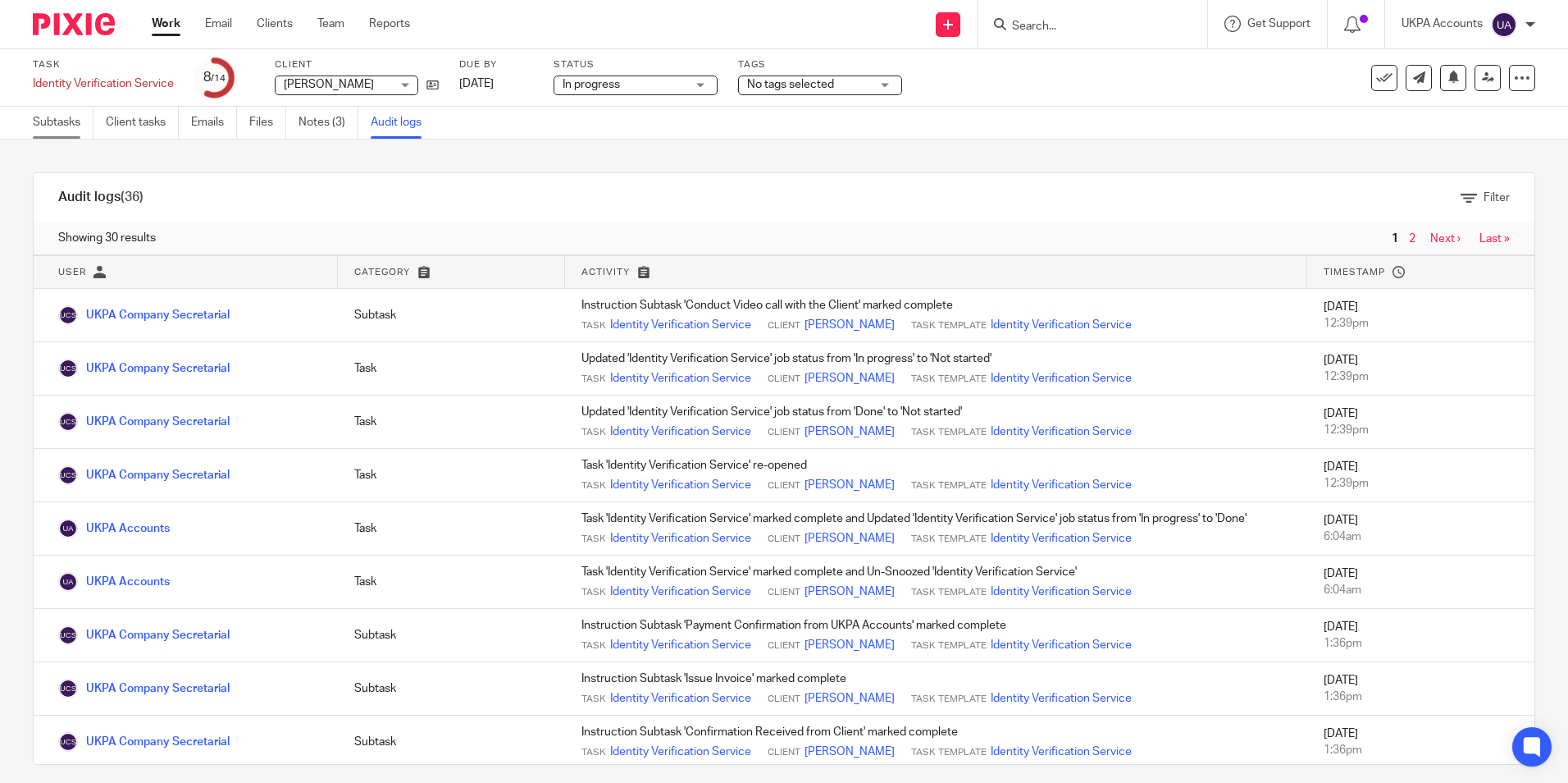
click at [68, 130] on link "Subtasks" at bounding box center [62, 122] width 61 height 32
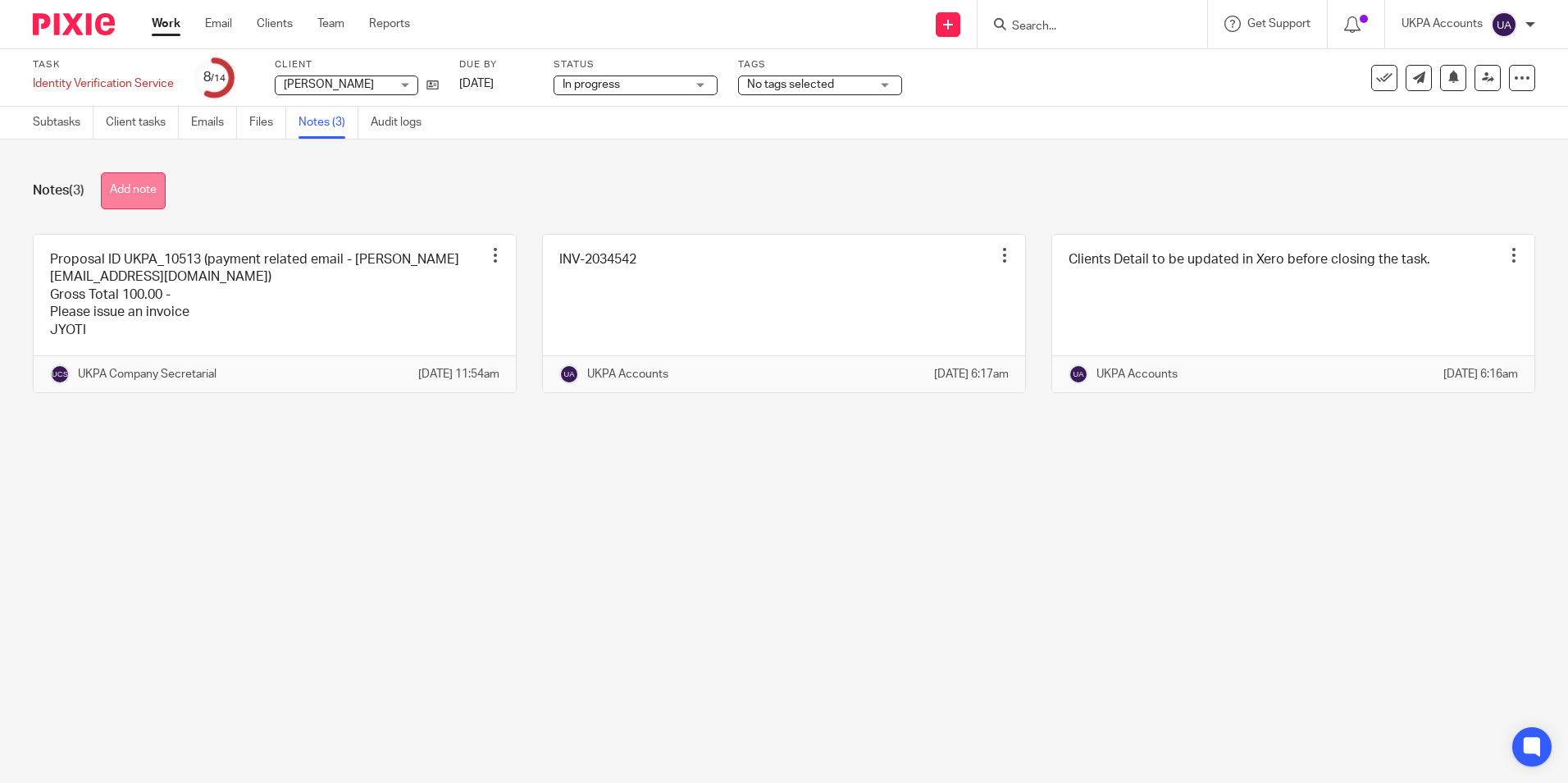
click at [148, 195] on button "Add note" at bounding box center [133, 190] width 65 height 37
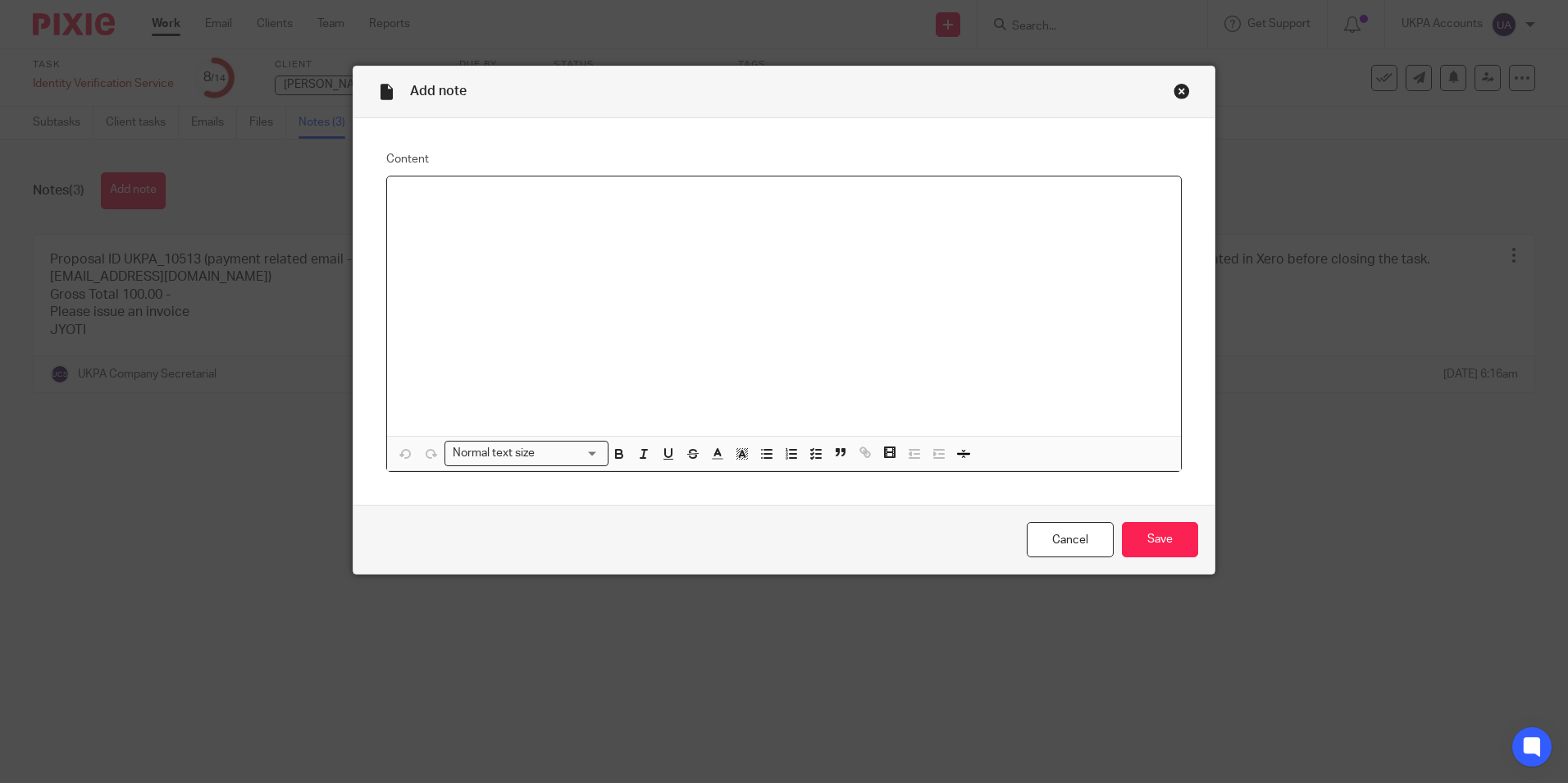
click at [494, 228] on div at bounding box center [784, 306] width 794 height 259
click at [480, 193] on p at bounding box center [784, 198] width 768 height 17
click at [1158, 538] on input "Save" at bounding box center [1160, 539] width 76 height 35
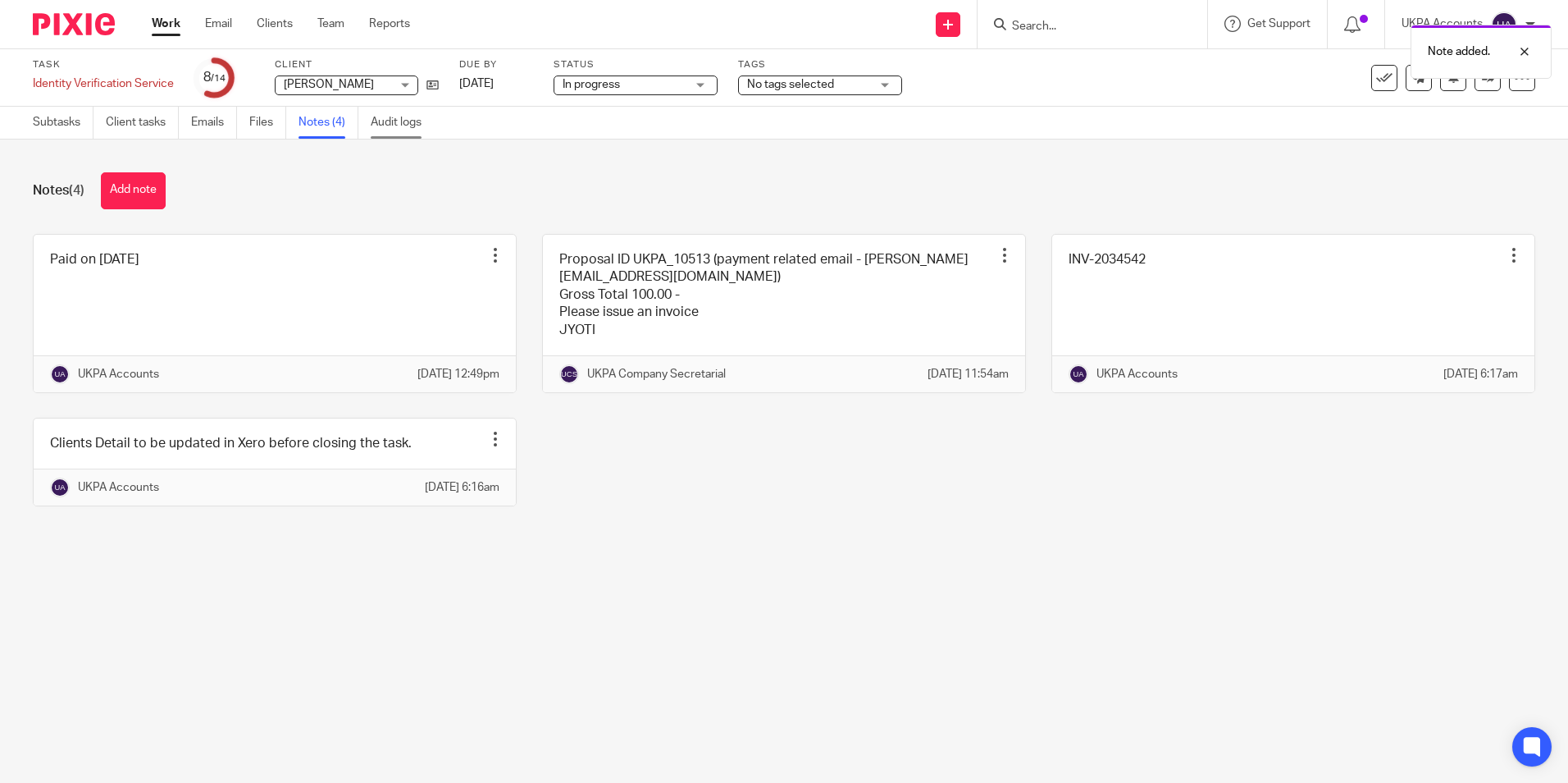
click at [415, 135] on link "Audit logs" at bounding box center [402, 122] width 63 height 32
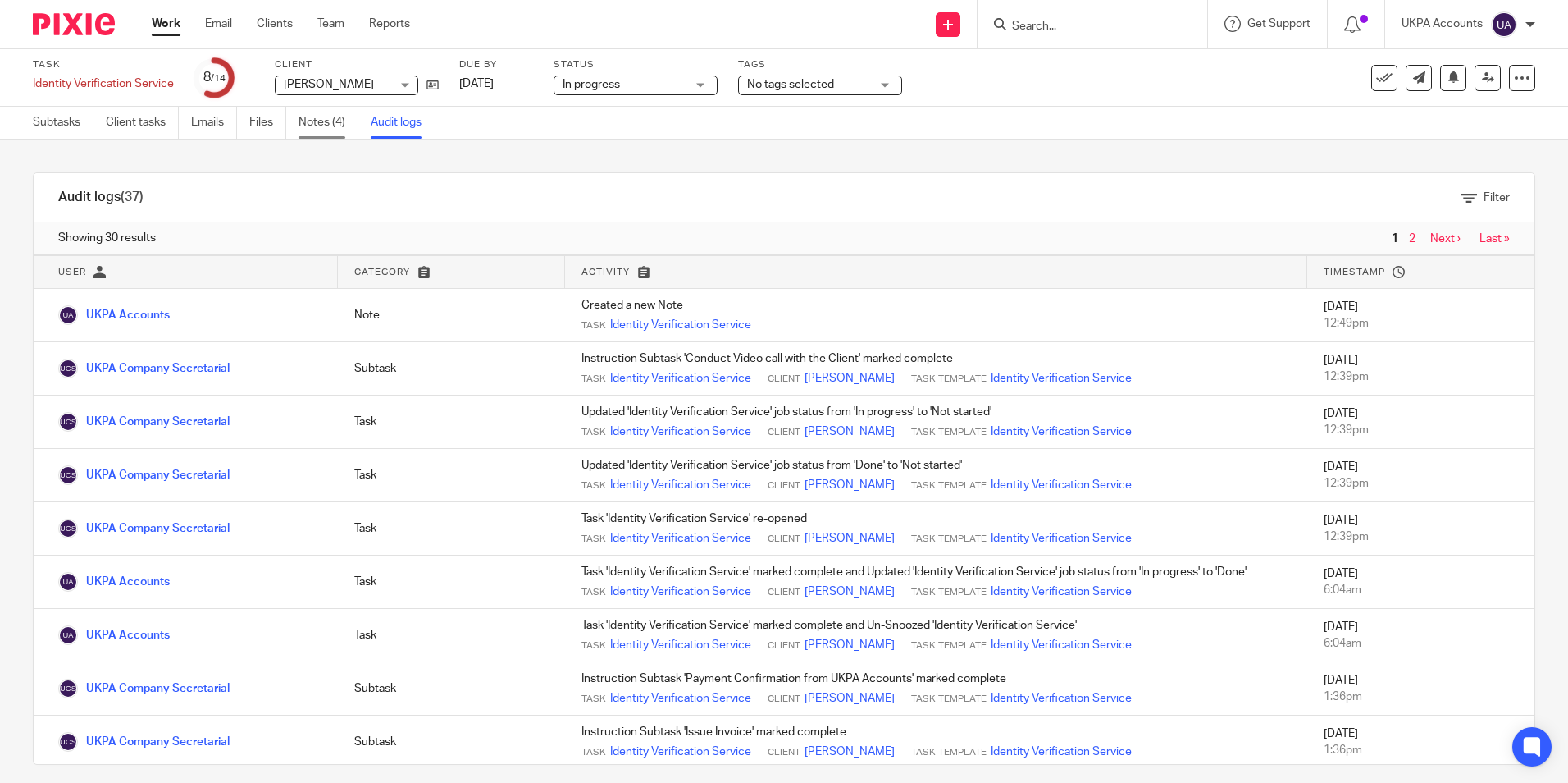
click at [312, 126] on link "Notes (4)" at bounding box center [328, 122] width 60 height 32
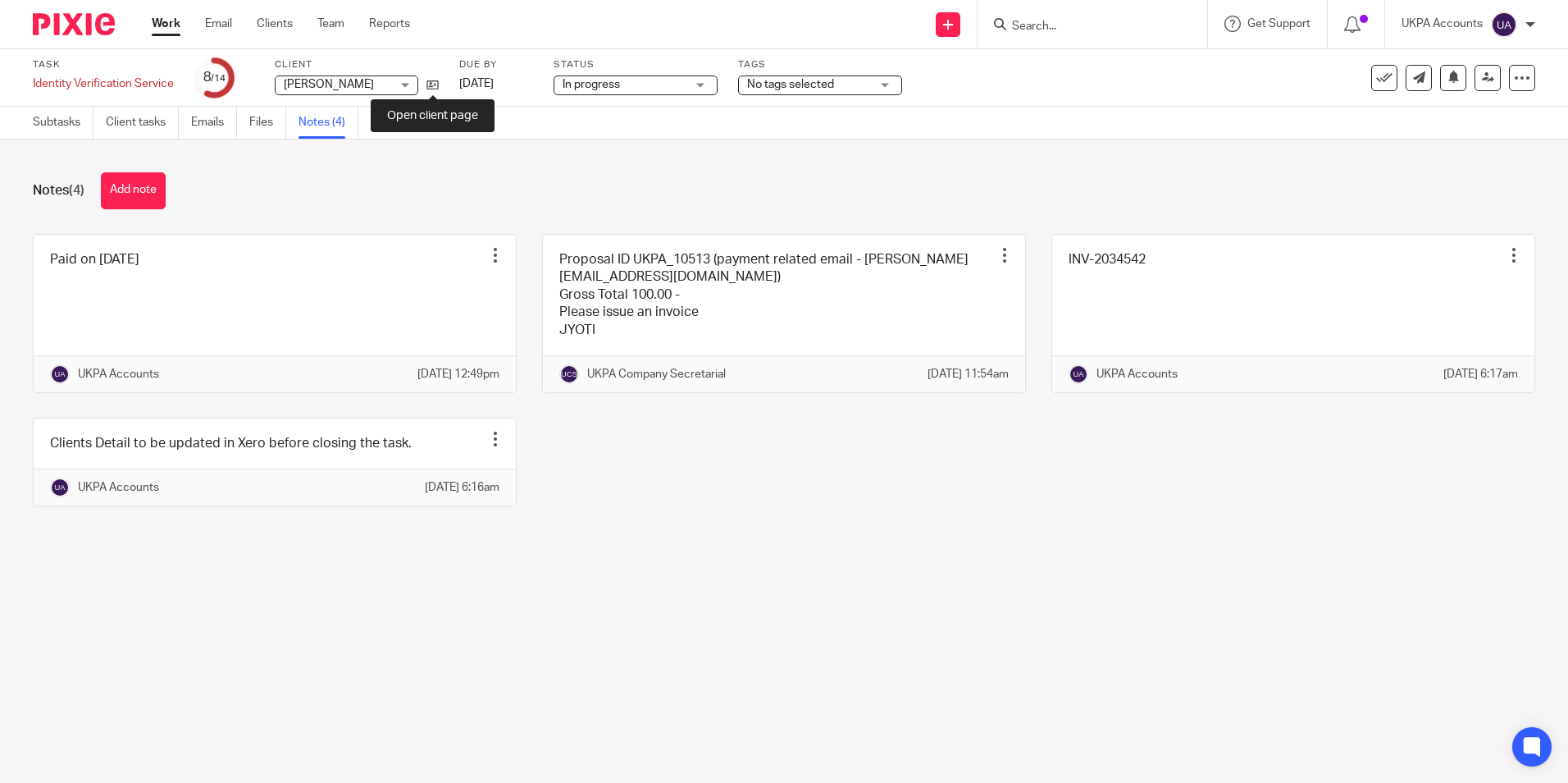
drag, startPoint x: 440, startPoint y: 91, endPoint x: 445, endPoint y: 39, distance: 52.2
click at [439, 91] on icon at bounding box center [432, 85] width 12 height 12
click at [52, 121] on link "Subtasks" at bounding box center [62, 122] width 61 height 32
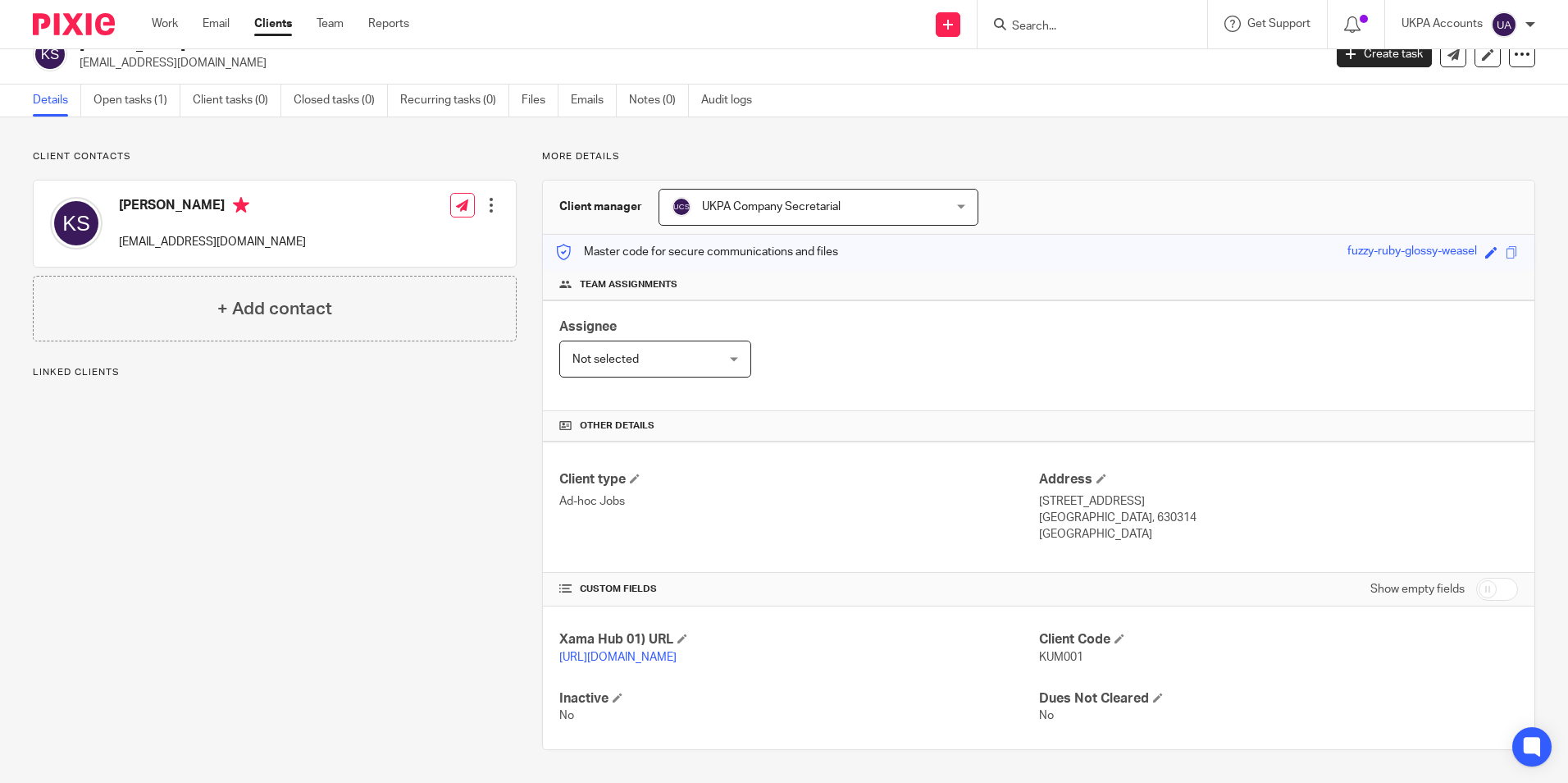
scroll to position [41, 0]
drag, startPoint x: 1032, startPoint y: 638, endPoint x: 1088, endPoint y: 648, distance: 56.9
click at [1088, 649] on p "KUM001" at bounding box center [1279, 657] width 479 height 17
copy span "KUM001"
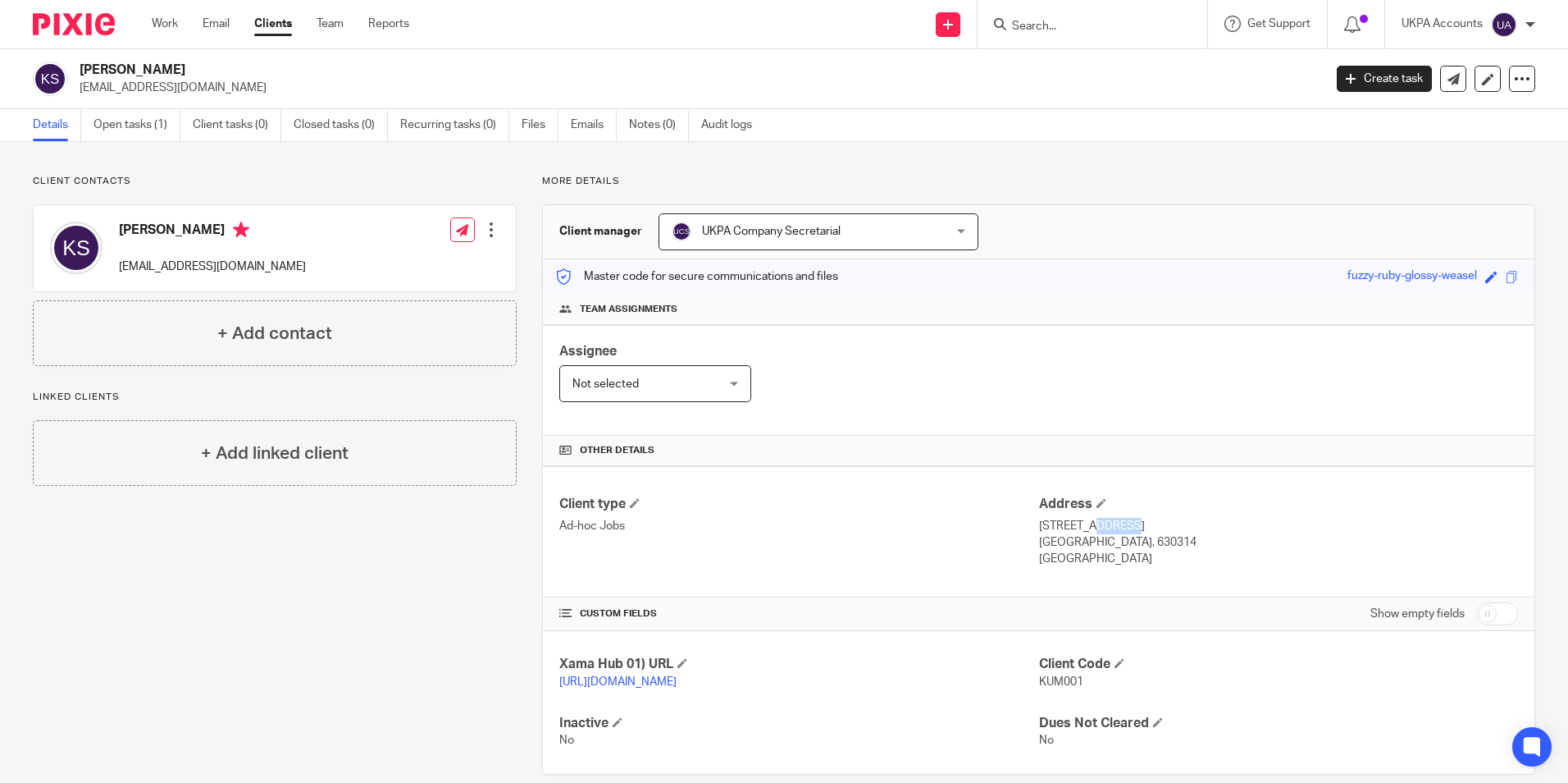
drag, startPoint x: 1033, startPoint y: 525, endPoint x: 1064, endPoint y: 531, distance: 31.6
click at [1064, 531] on p "7, 31A, Kandadevi Post, Devakotai" at bounding box center [1279, 526] width 479 height 17
copy p "7, 31A"
drag, startPoint x: 1071, startPoint y: 522, endPoint x: 1148, endPoint y: 532, distance: 77.6
click at [1148, 533] on p "7, 31A, Kandadevi Post, Devakotai" at bounding box center [1279, 526] width 479 height 17
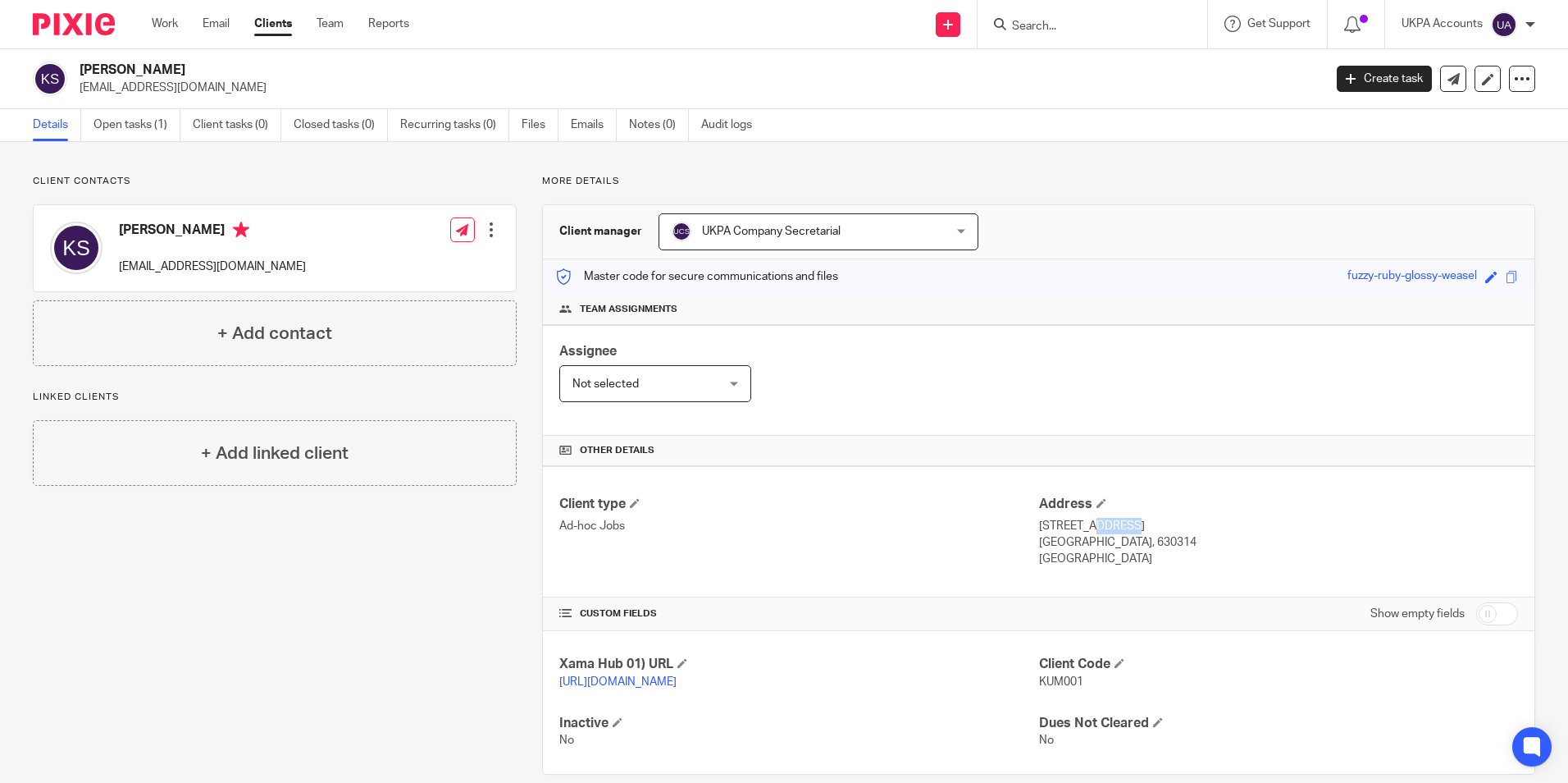
copy p "Kandadevi Post"
click at [1227, 494] on div "Client type Ad-hoc Jobs Address 7, 31A, Kandadevi Post, Devakotai Tamil Nadu, 6…" at bounding box center [1038, 532] width 991 height 131
drag, startPoint x: 1158, startPoint y: 527, endPoint x: 1206, endPoint y: 529, distance: 48.0
click at [1206, 529] on p "7, 31A, Kandadevi Post, Devakotai" at bounding box center [1279, 526] width 479 height 17
copy p "Devakotai"
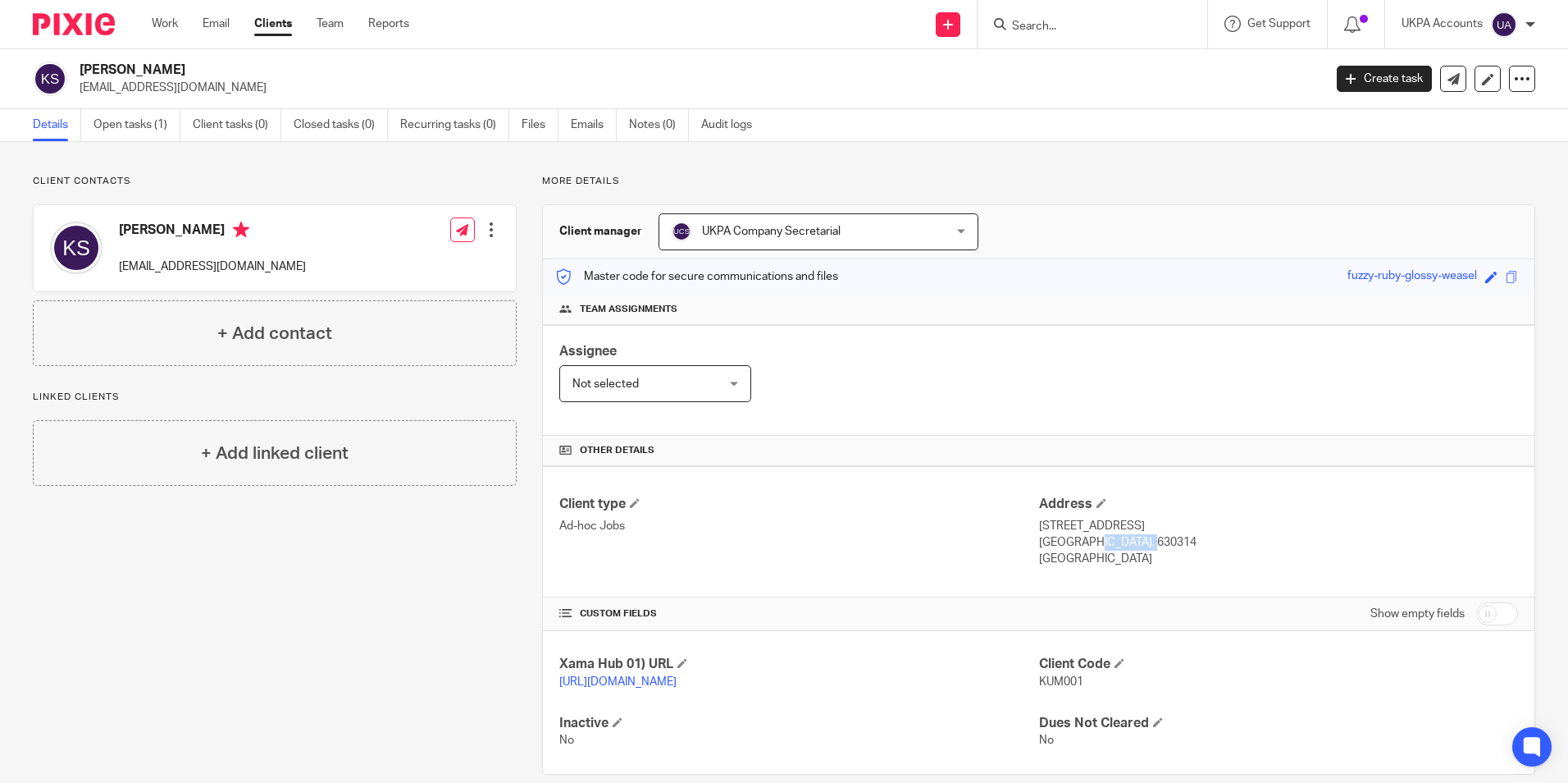
drag, startPoint x: 1031, startPoint y: 543, endPoint x: 1087, endPoint y: 547, distance: 56.1
click at [1087, 547] on p "Tamil Nadu, 630314" at bounding box center [1279, 543] width 479 height 17
copy p "Tamil Nadu"
drag, startPoint x: 1031, startPoint y: 559, endPoint x: 1060, endPoint y: 559, distance: 29.0
click at [1060, 559] on p "India" at bounding box center [1279, 559] width 479 height 17
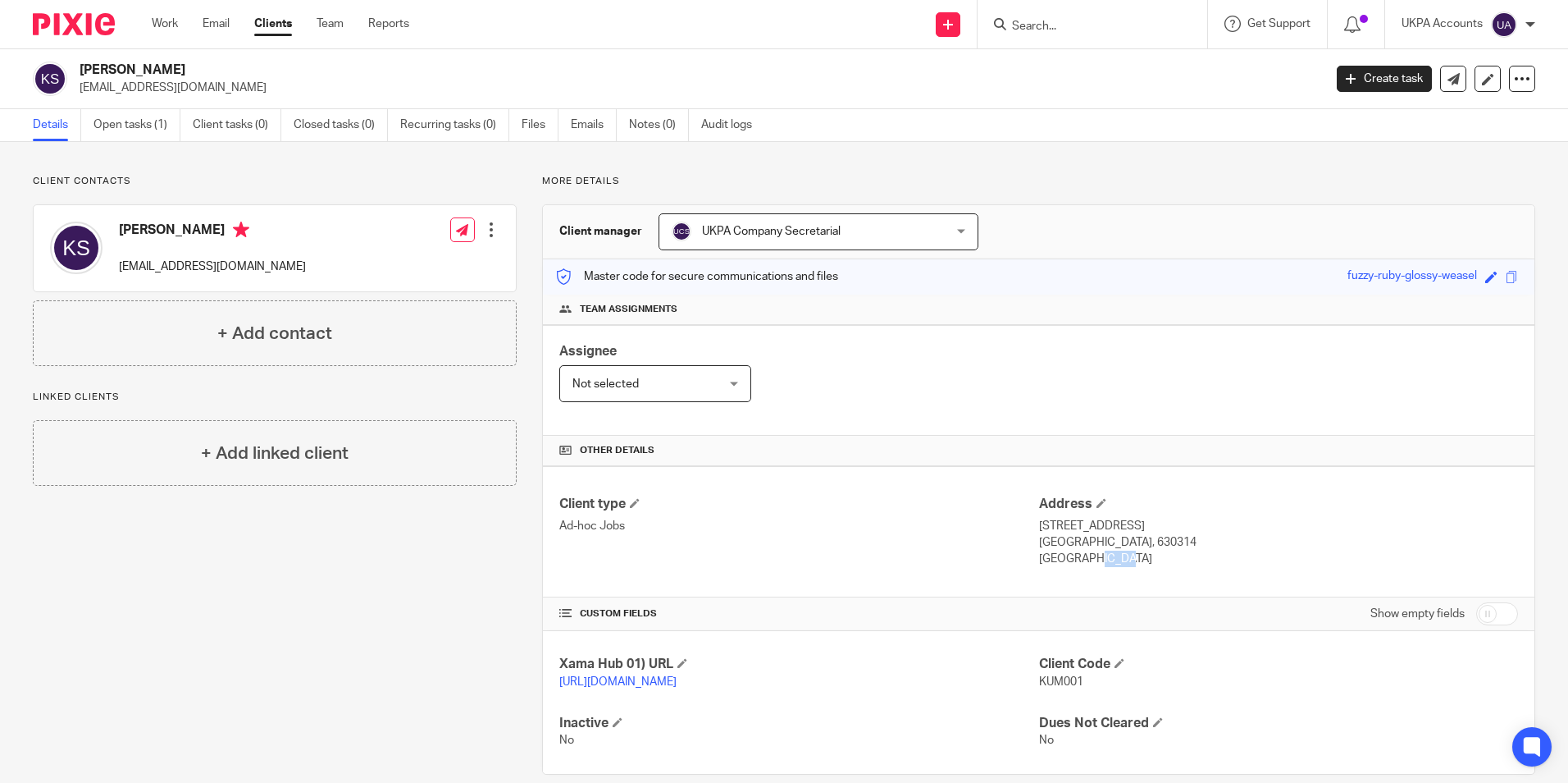
copy p "India"
drag, startPoint x: 1095, startPoint y: 543, endPoint x: 1138, endPoint y: 548, distance: 43.3
click at [1138, 548] on p "Tamil Nadu, 630314" at bounding box center [1279, 543] width 479 height 17
copy p "630314"
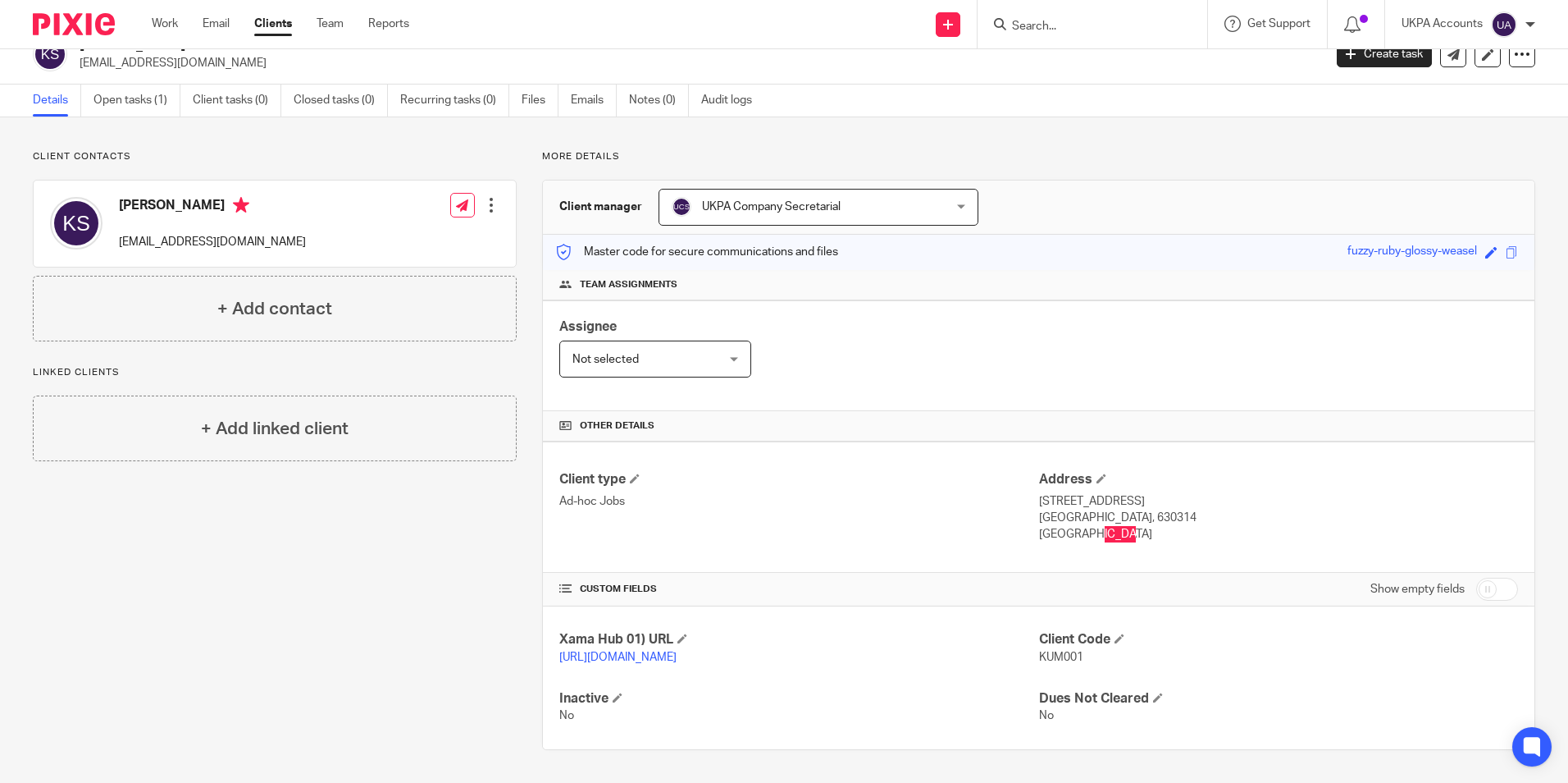
scroll to position [41, 0]
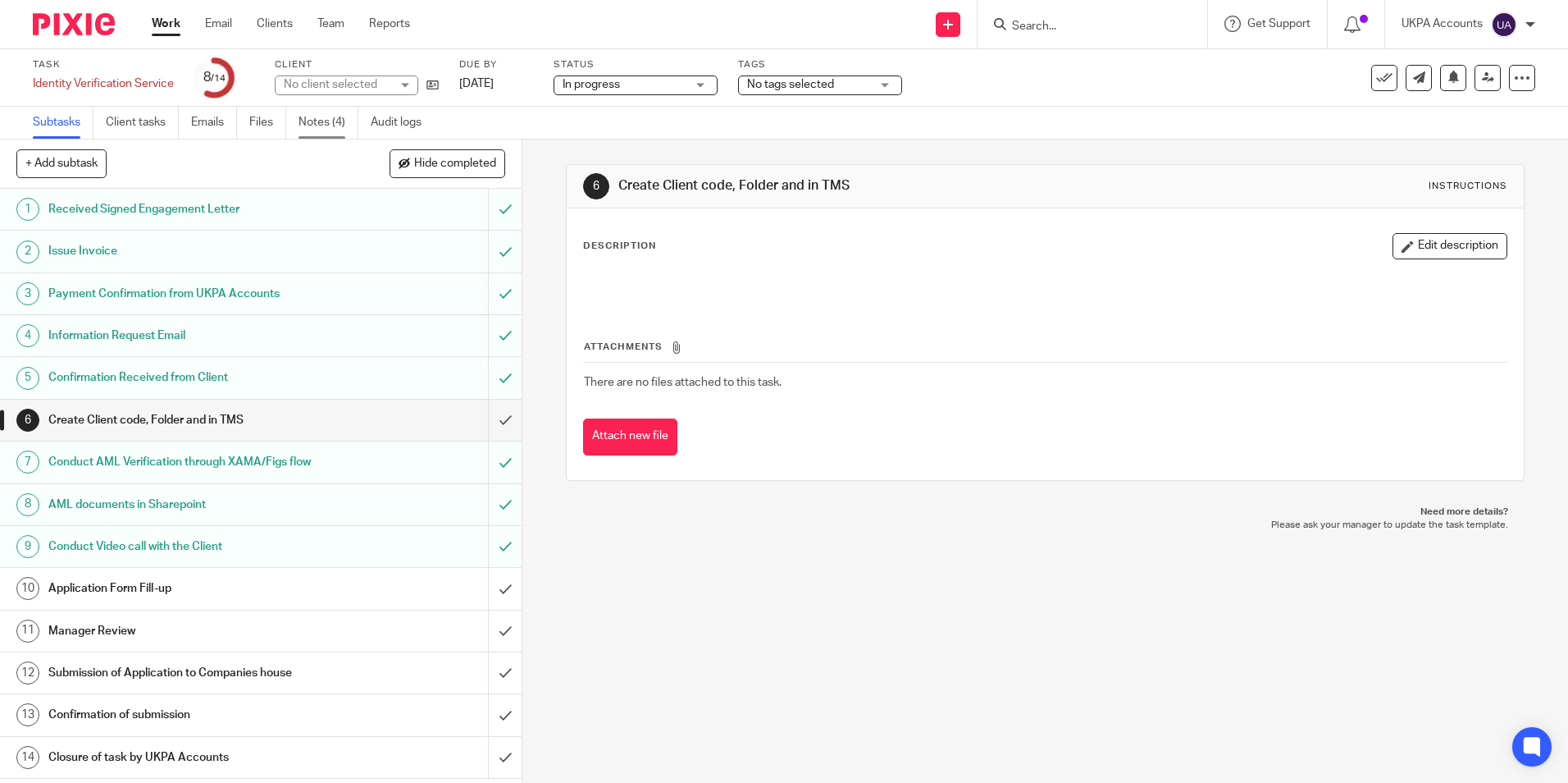
click at [333, 120] on link "Notes (4)" at bounding box center [328, 122] width 60 height 32
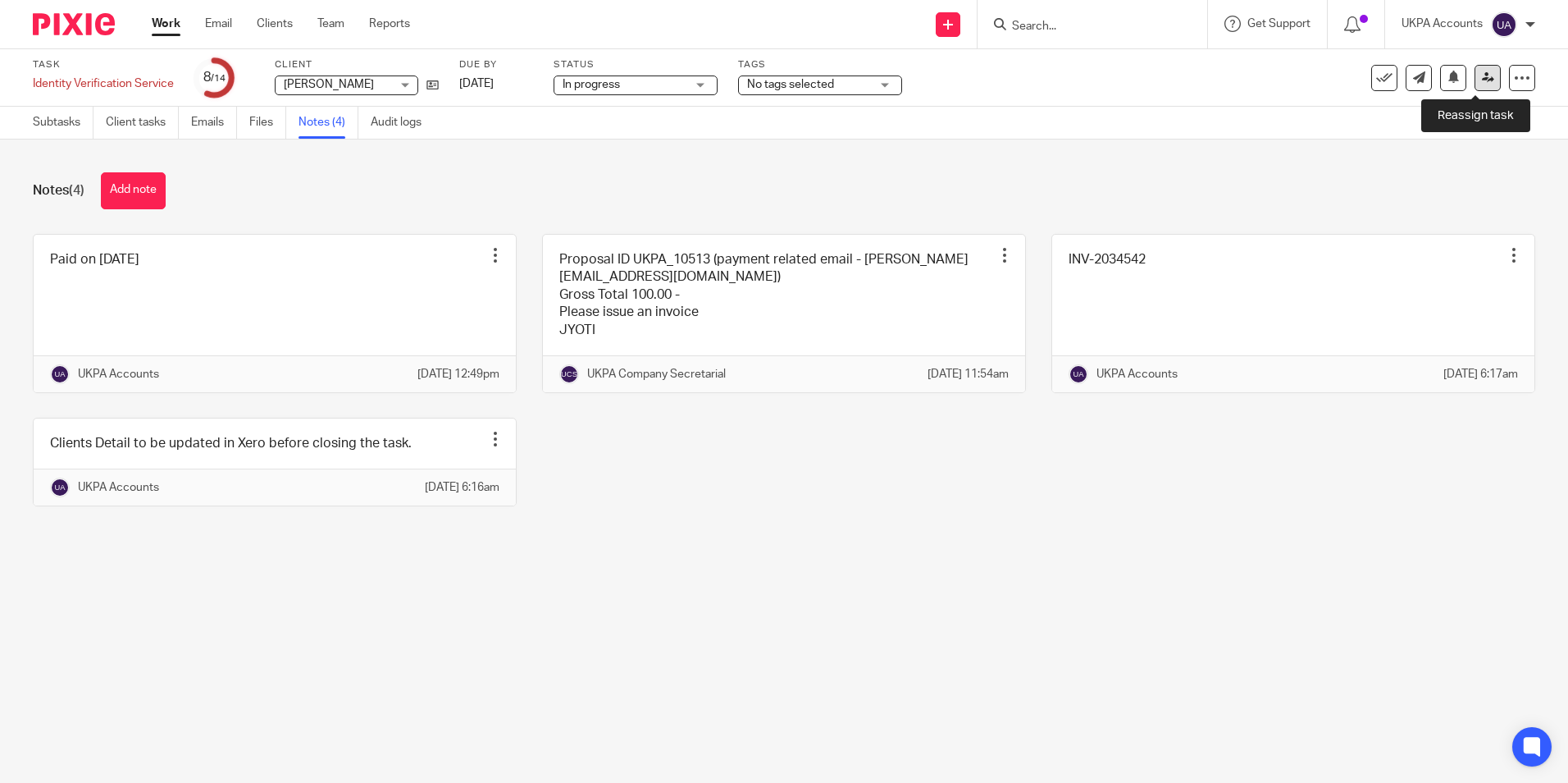
click at [1484, 81] on link at bounding box center [1488, 78] width 27 height 27
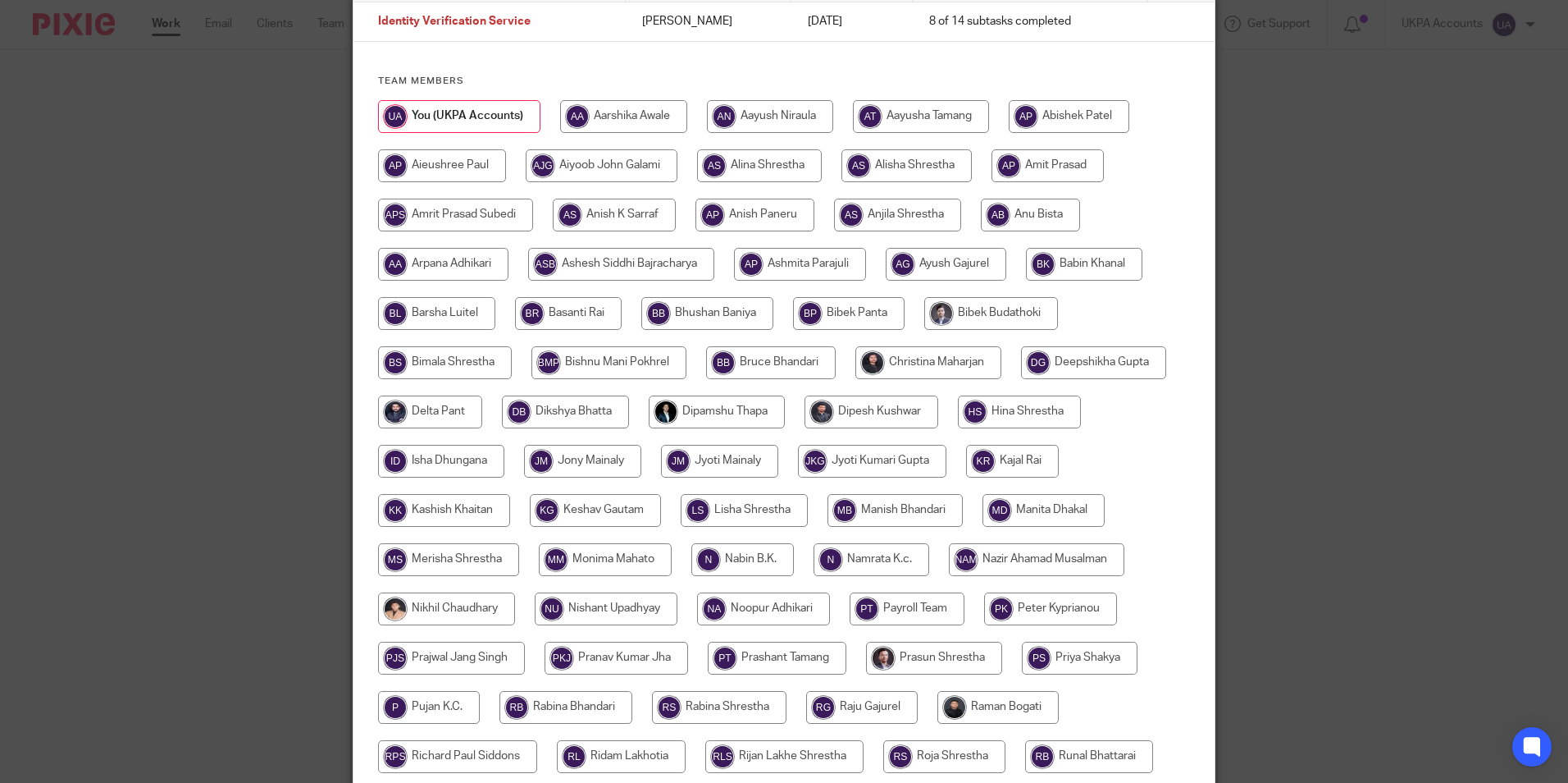
scroll to position [487, 0]
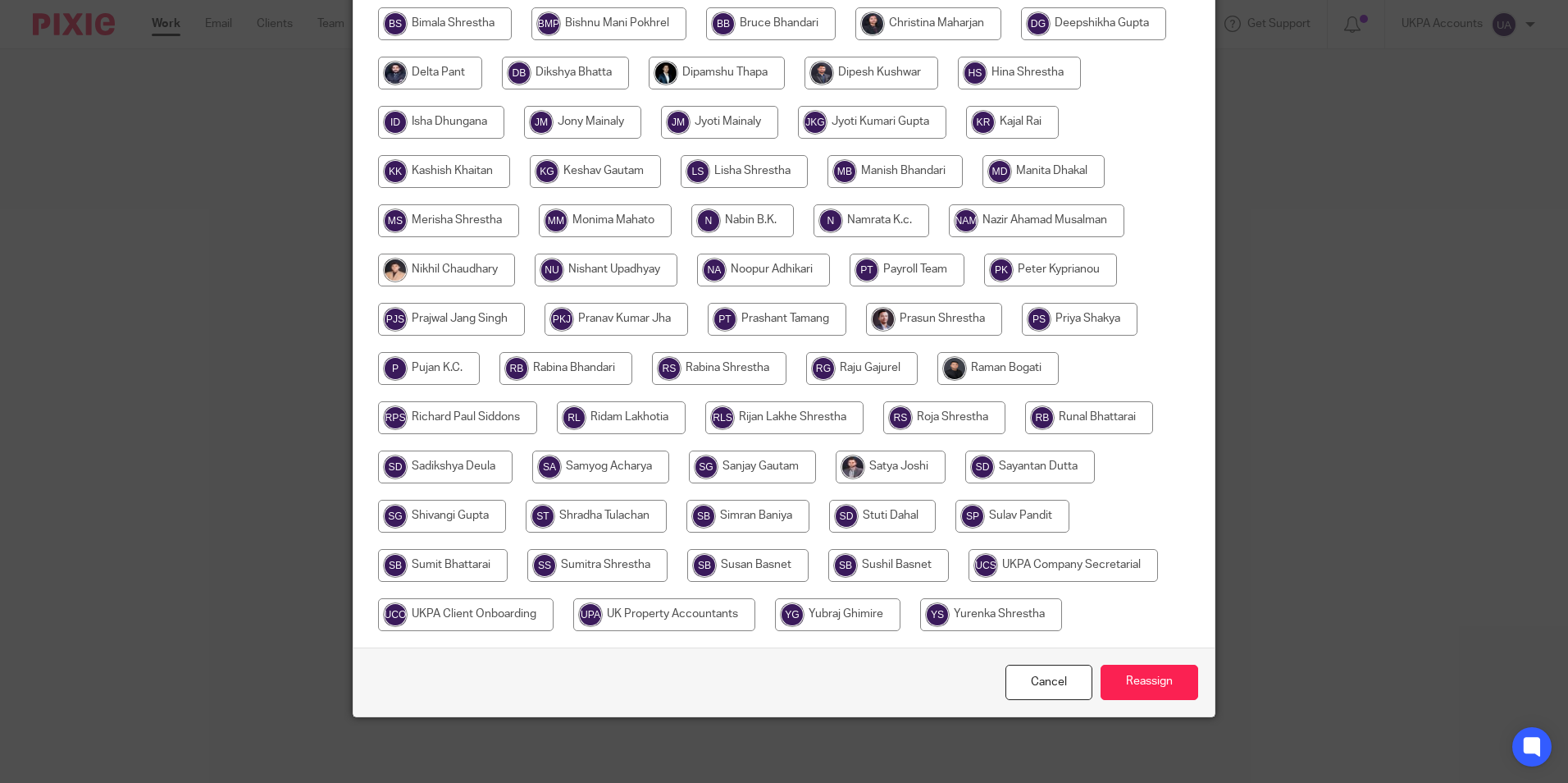
click at [1035, 559] on input "radio" at bounding box center [1064, 564] width 189 height 32
radio input "true"
click at [1134, 679] on input "Reassign" at bounding box center [1149, 682] width 97 height 35
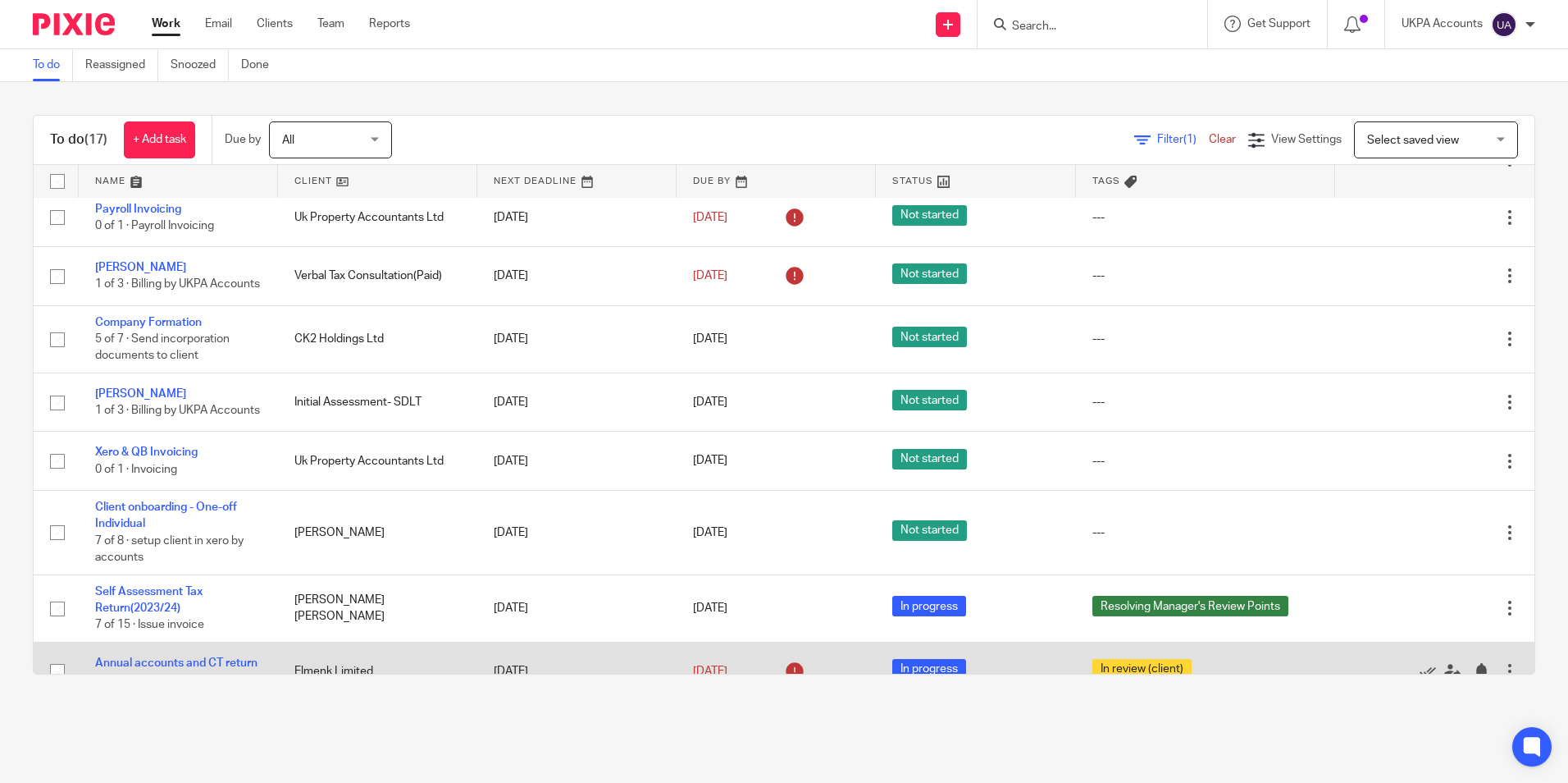
scroll to position [636, 0]
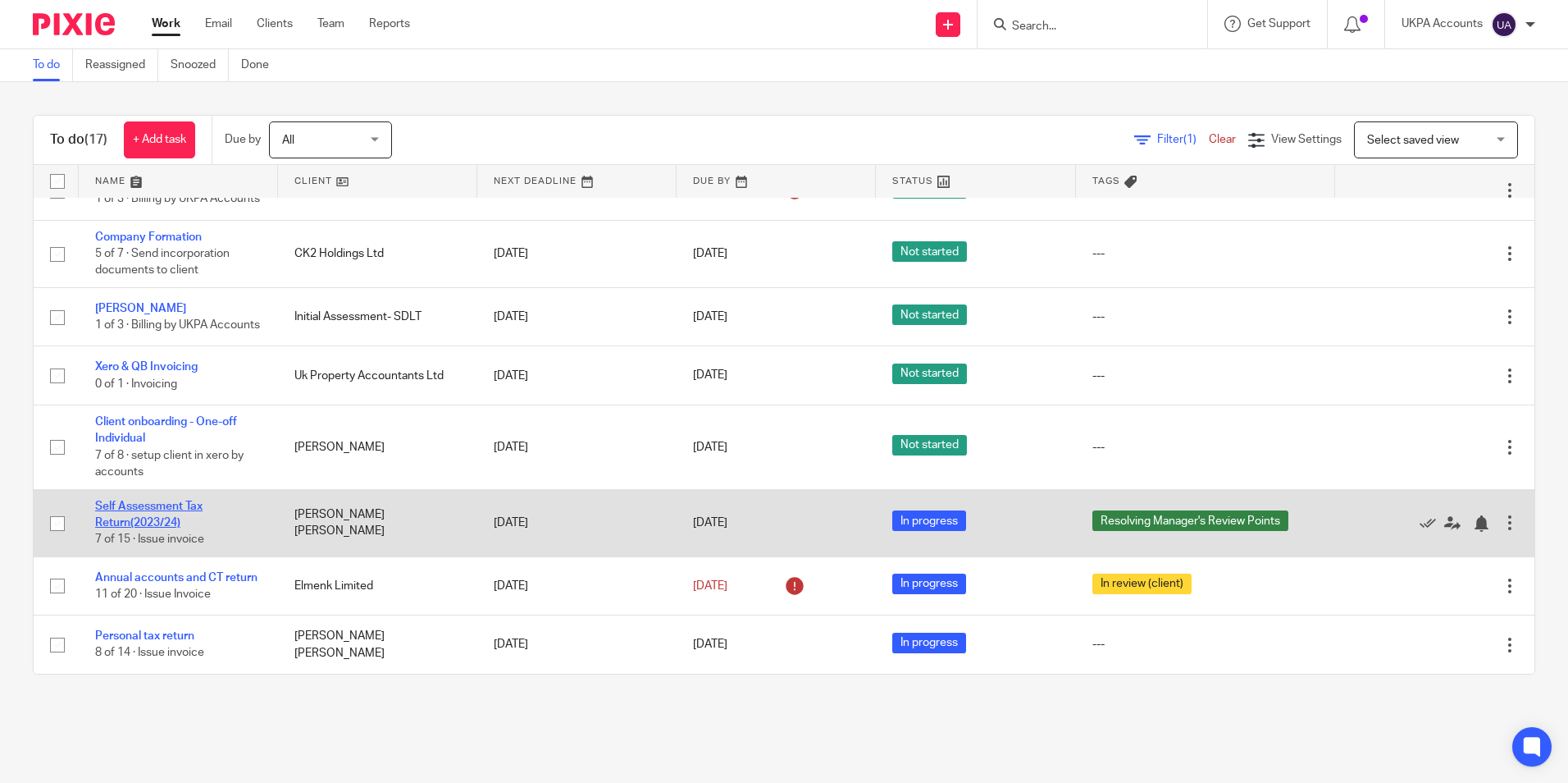
click at [179, 500] on link "Self Assessment Tax Return(2023/24)" at bounding box center [149, 515] width 107 height 28
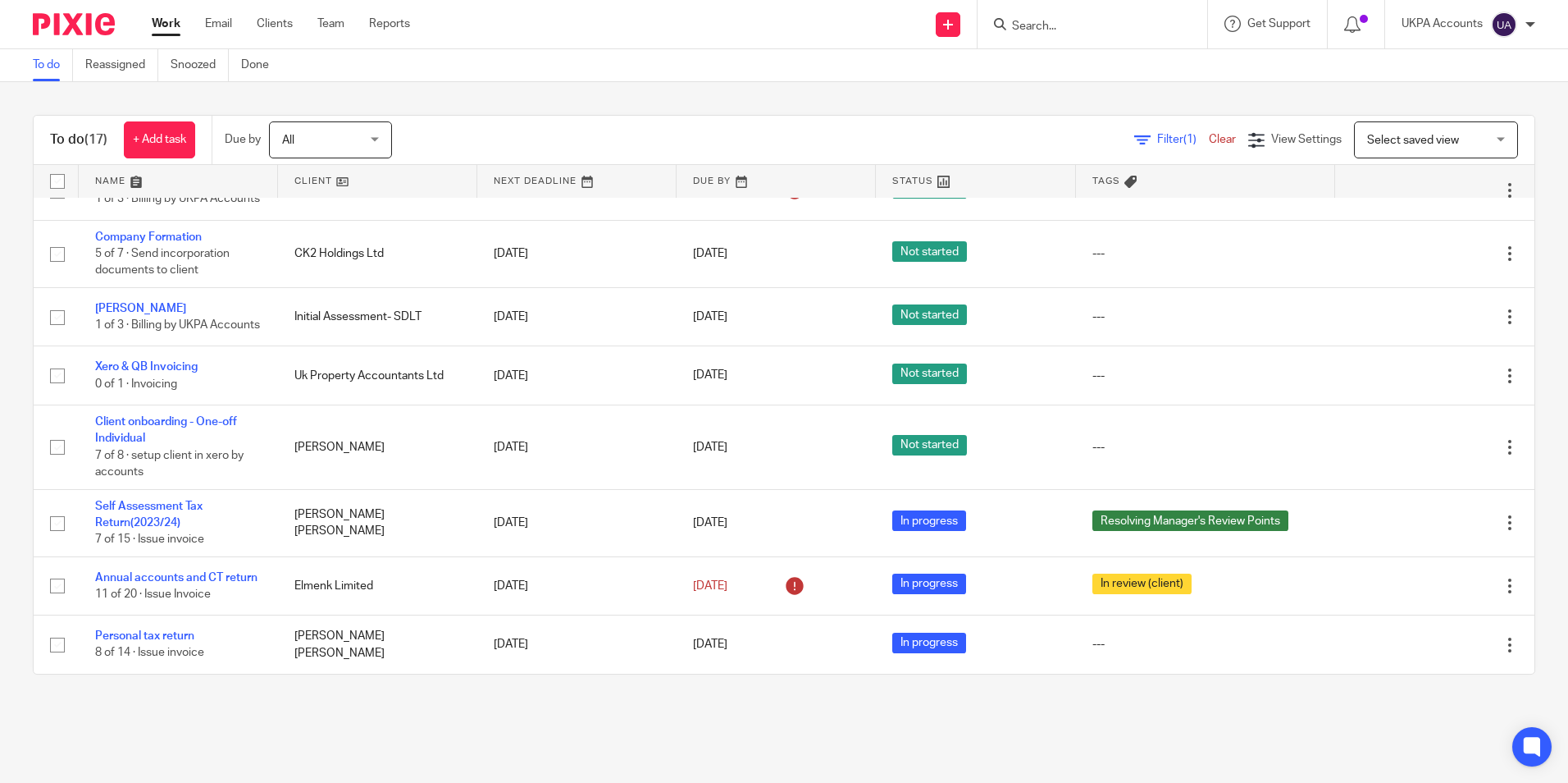
click at [47, 67] on link "To do" at bounding box center [52, 65] width 40 height 32
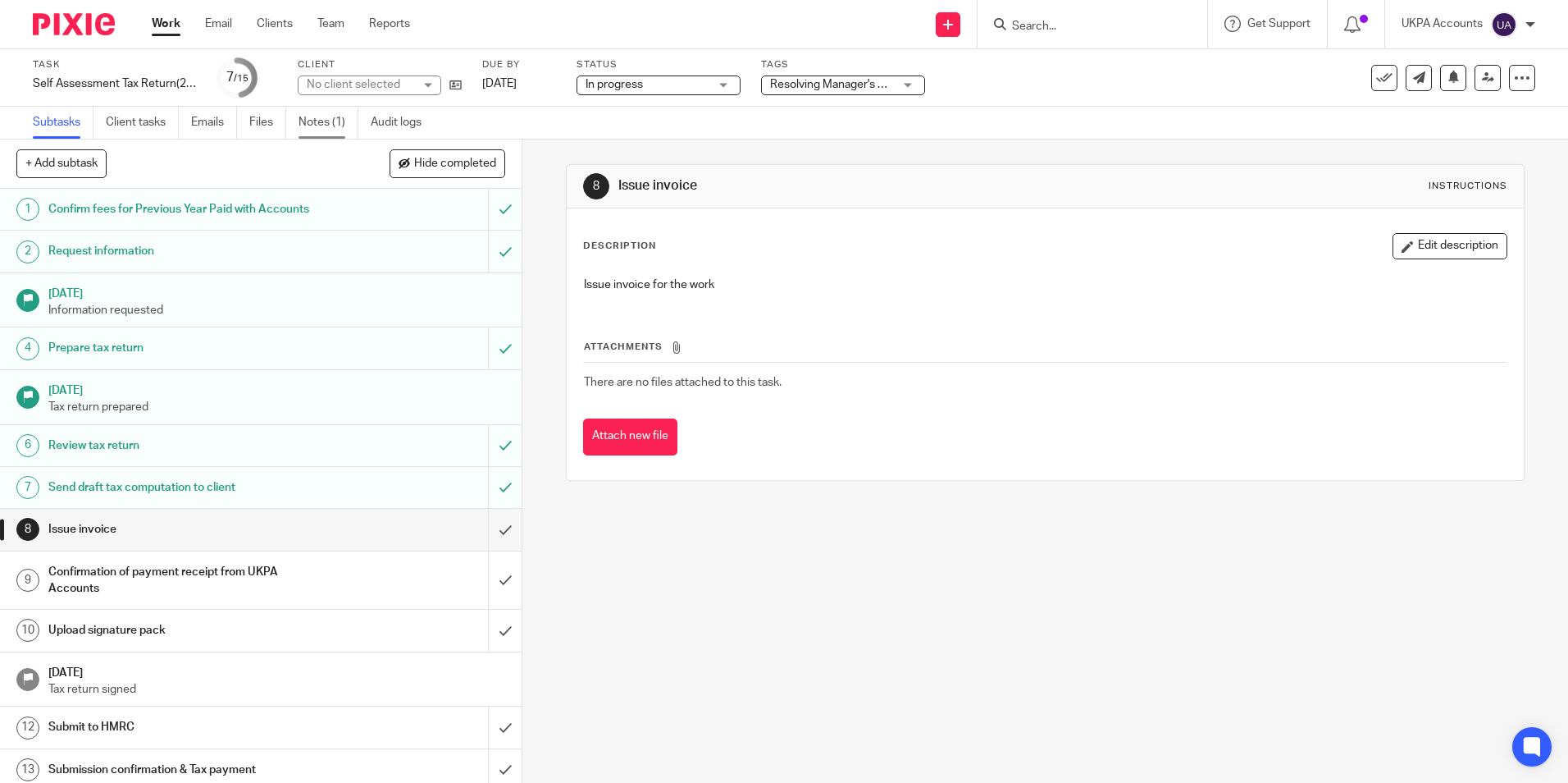
click at [313, 121] on link "Notes (1)" at bounding box center [328, 122] width 60 height 32
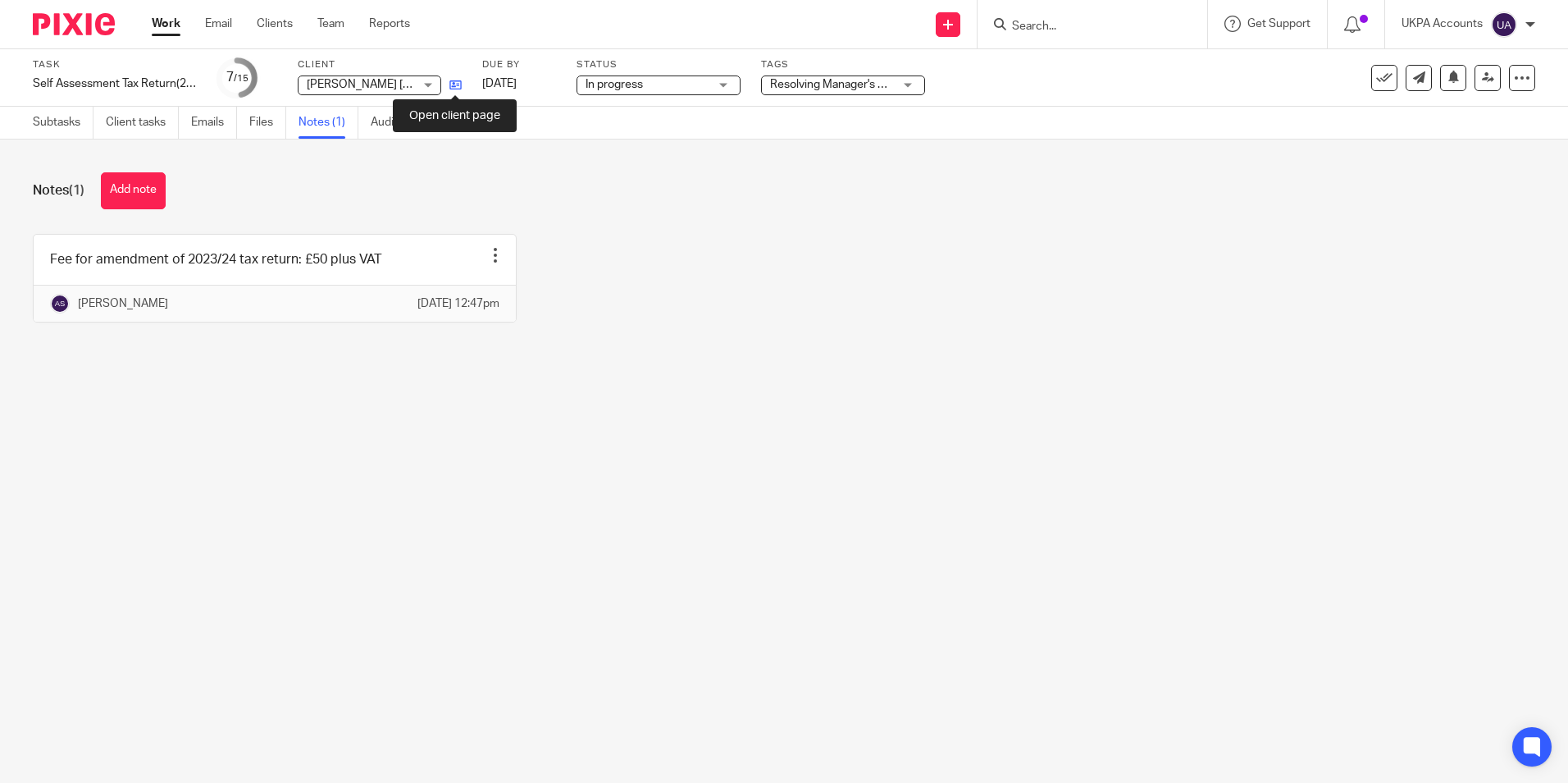
click at [455, 81] on icon at bounding box center [455, 85] width 12 height 12
click at [150, 194] on button "Add note" at bounding box center [133, 190] width 65 height 37
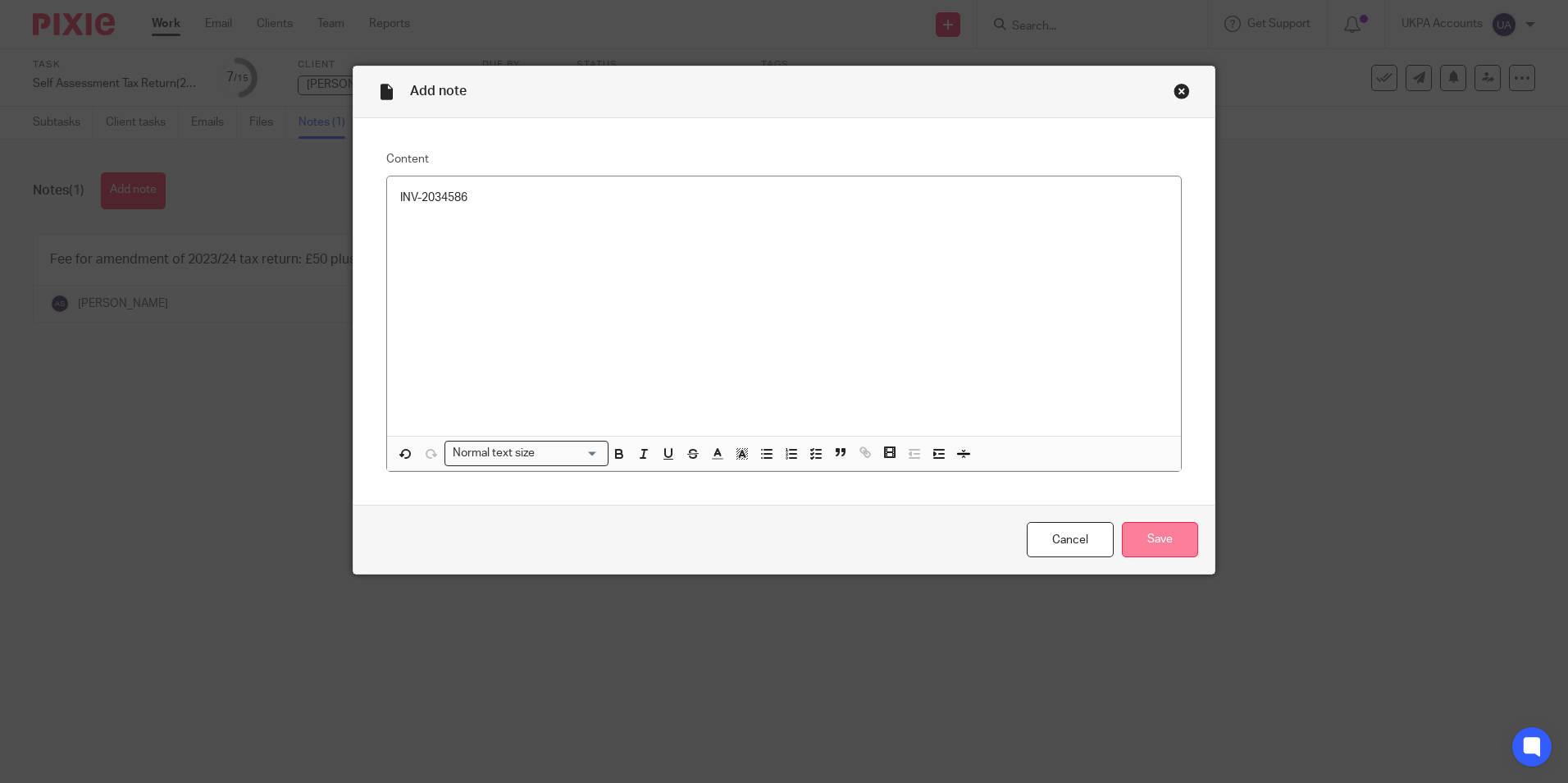
click at [1152, 541] on input "Save" at bounding box center [1160, 539] width 76 height 35
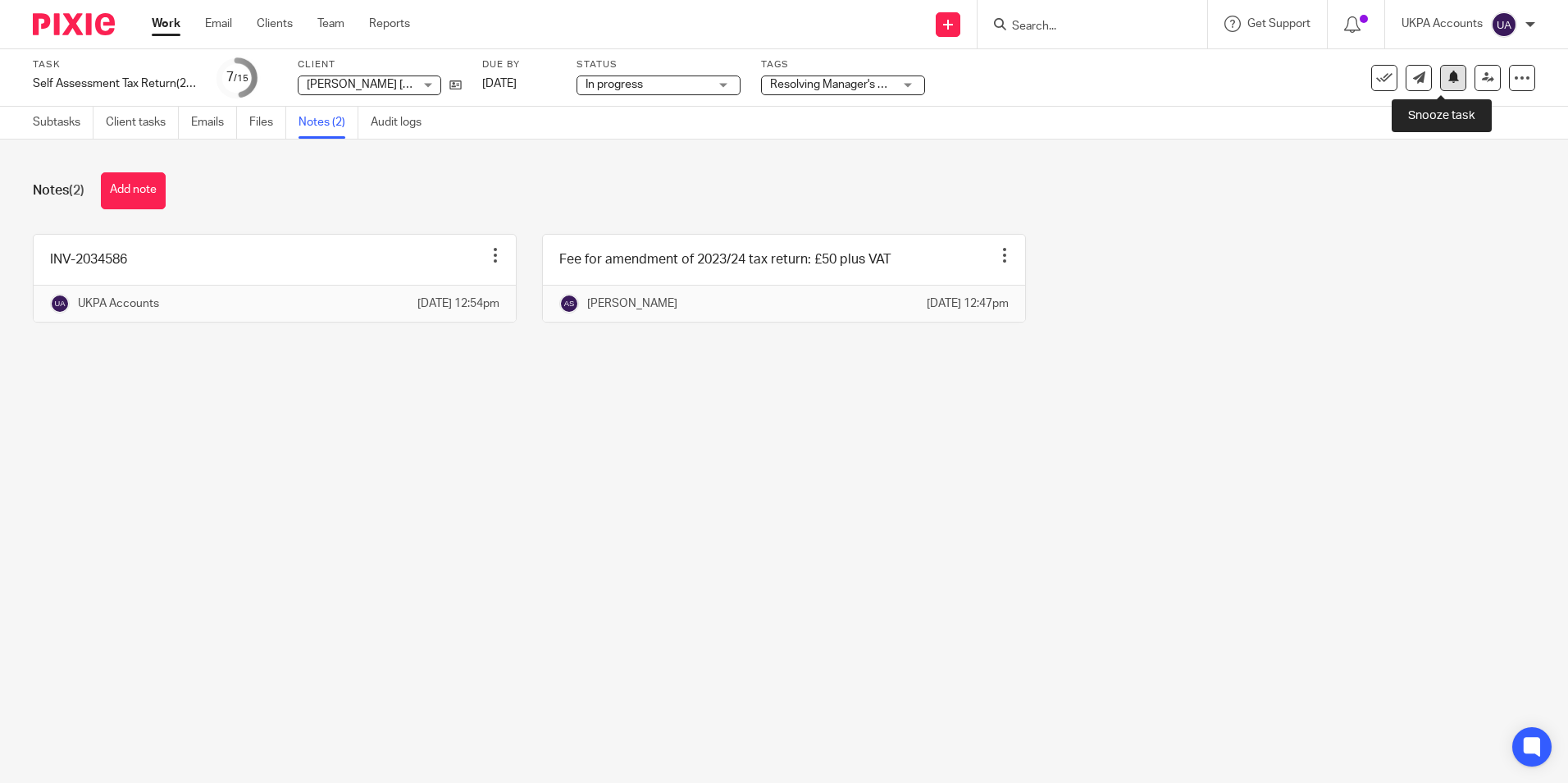
click at [1450, 84] on button at bounding box center [1453, 78] width 27 height 27
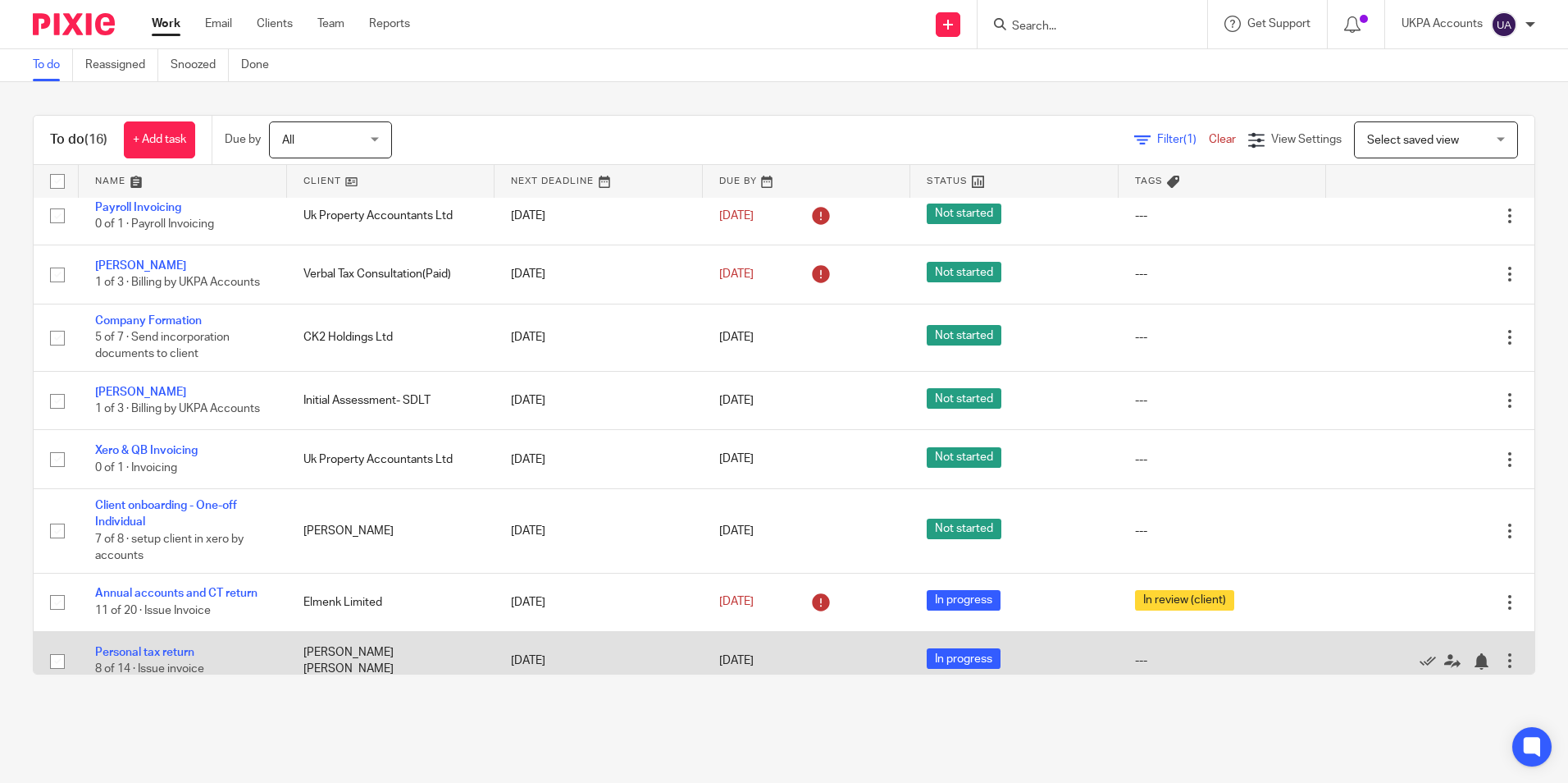
scroll to position [515, 0]
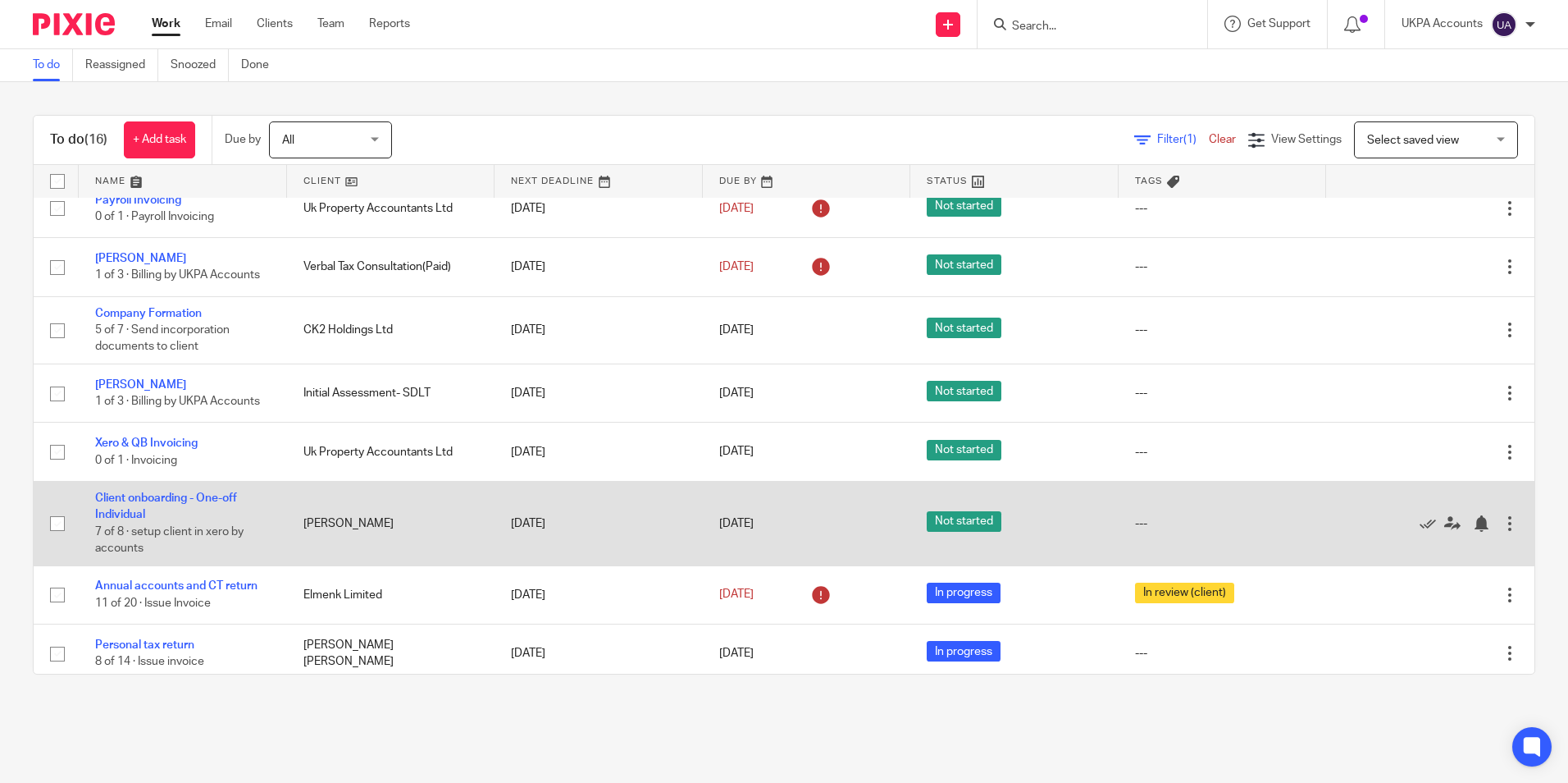
drag, startPoint x: 170, startPoint y: 637, endPoint x: 401, endPoint y: 517, distance: 260.3
click at [170, 639] on link "Personal tax return" at bounding box center [145, 645] width 99 height 12
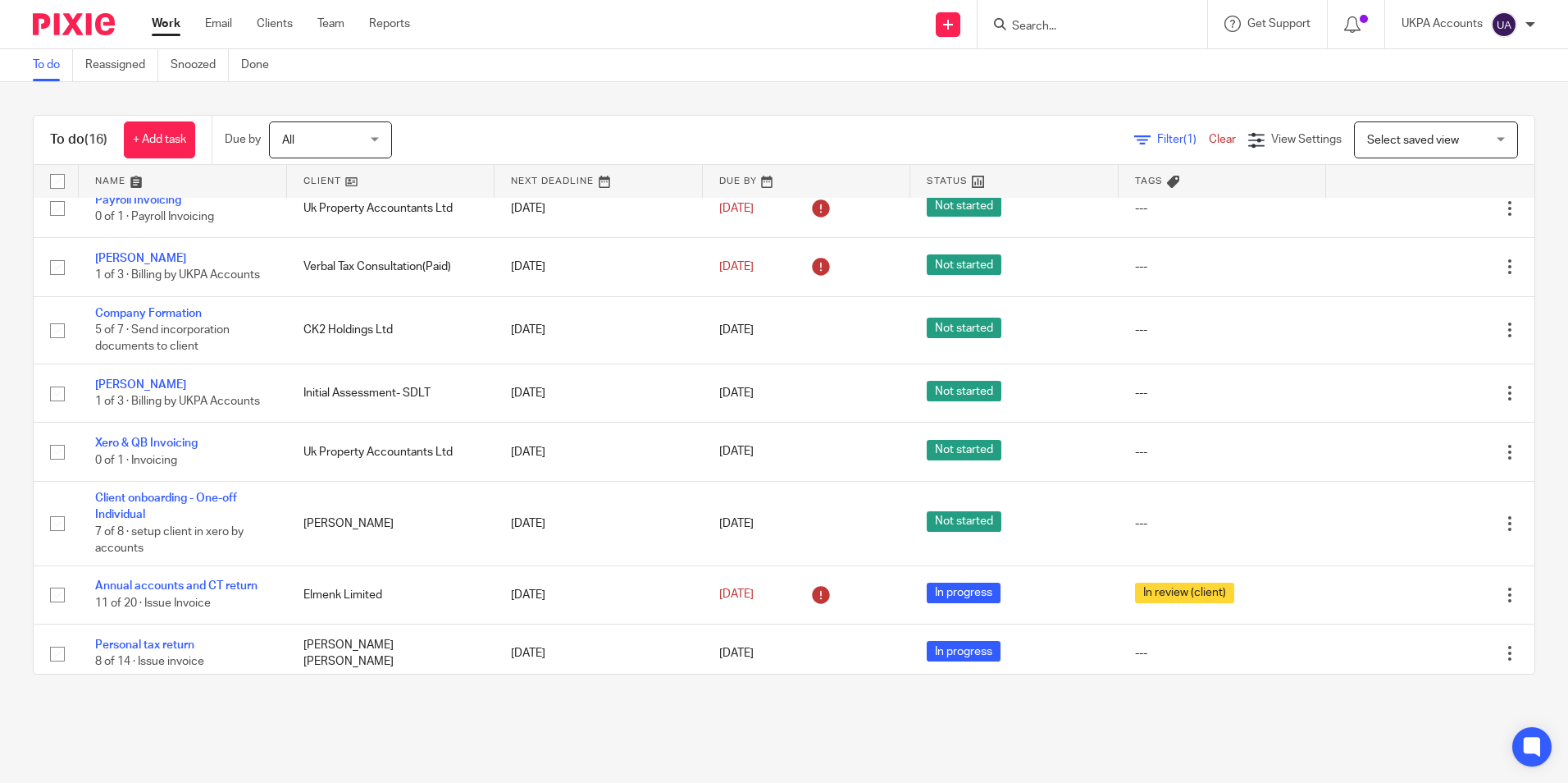
click at [41, 75] on link "To do" at bounding box center [52, 65] width 40 height 32
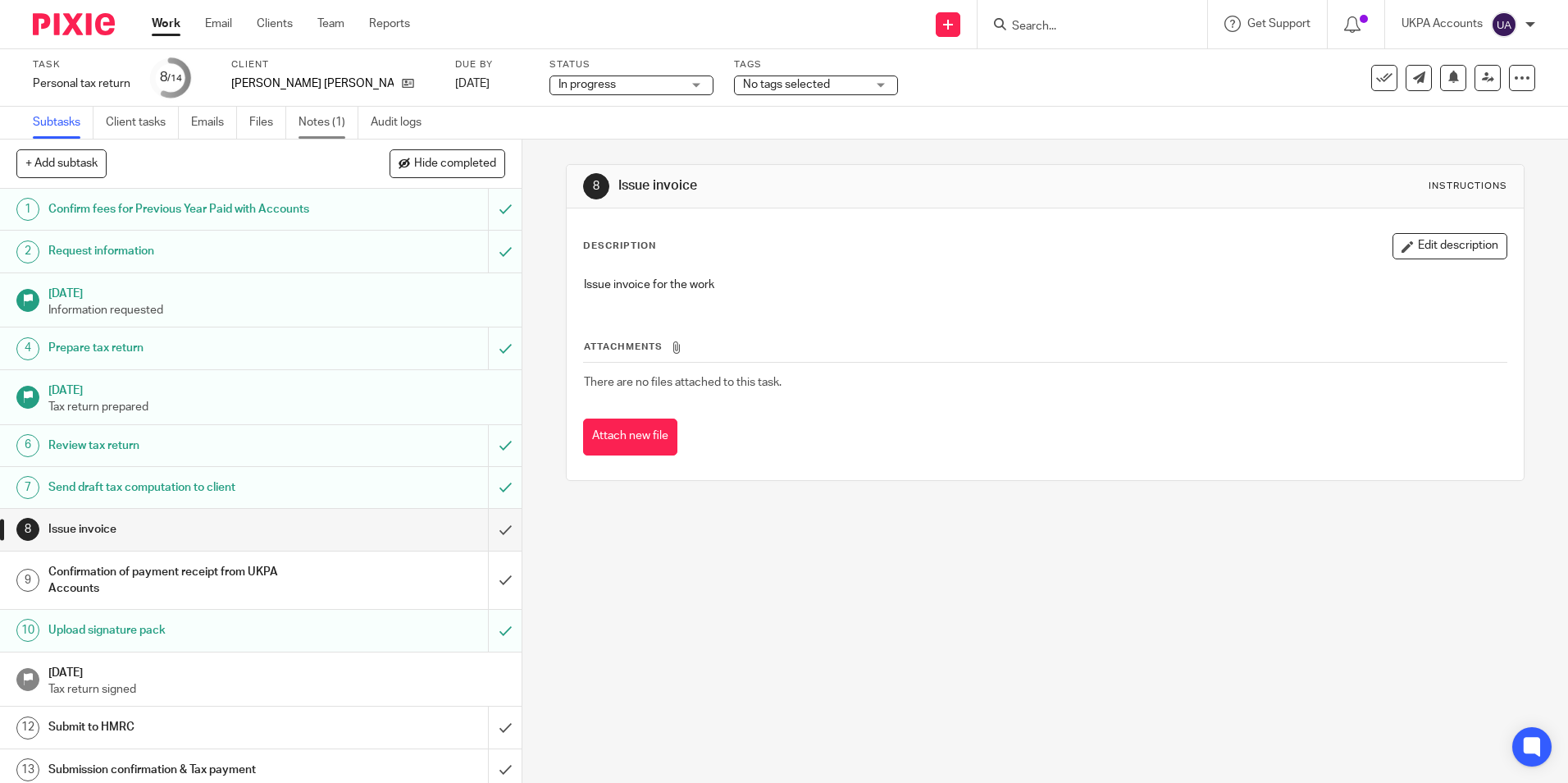
click at [337, 123] on link "Notes (1)" at bounding box center [328, 122] width 60 height 32
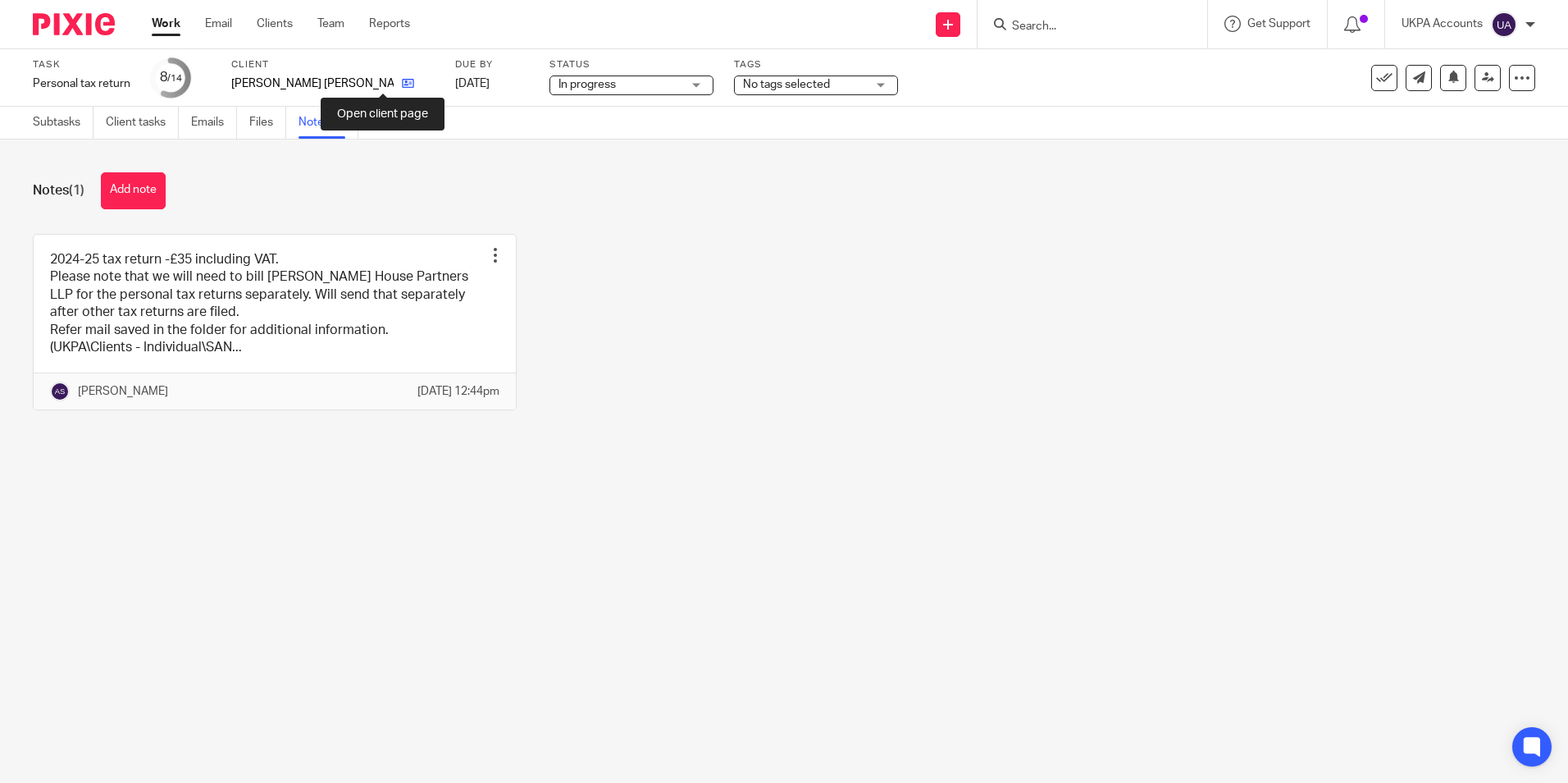
click at [402, 84] on icon at bounding box center [408, 83] width 12 height 12
drag, startPoint x: 132, startPoint y: 199, endPoint x: 226, endPoint y: 205, distance: 94.2
click at [132, 199] on button "Add note" at bounding box center [133, 190] width 65 height 37
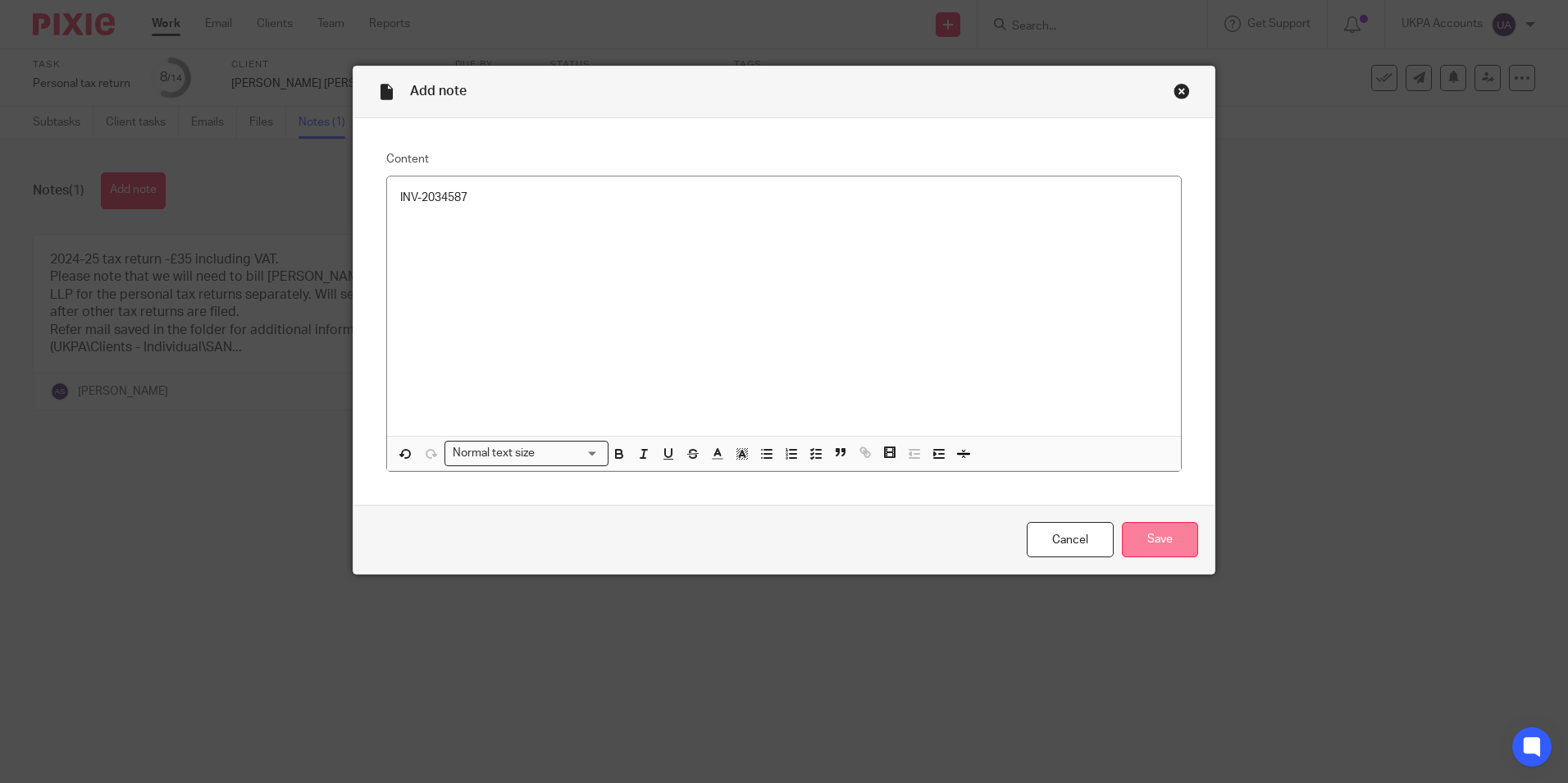
click at [1153, 532] on input "Save" at bounding box center [1160, 539] width 76 height 35
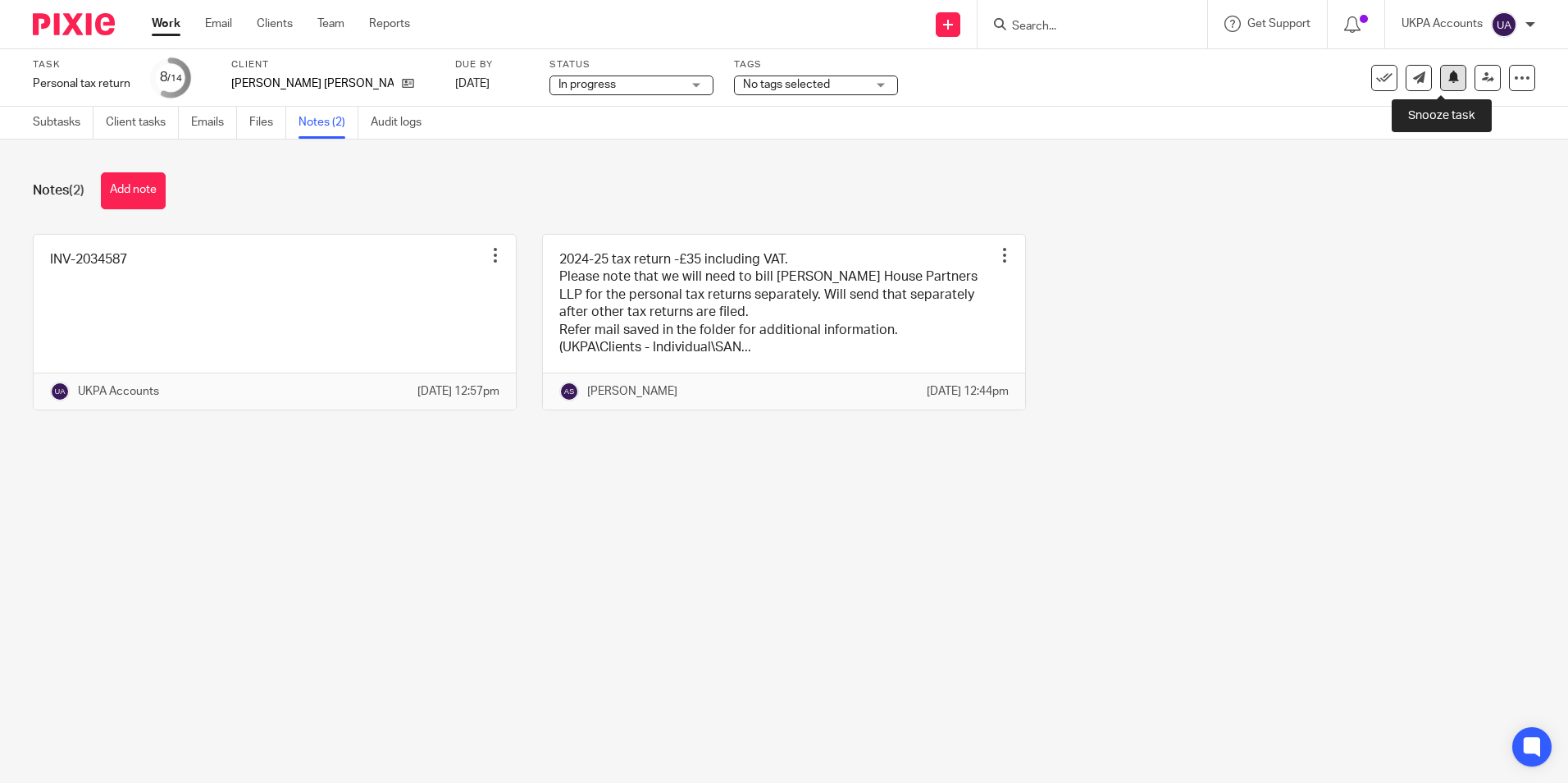
click at [1444, 85] on button at bounding box center [1453, 78] width 27 height 27
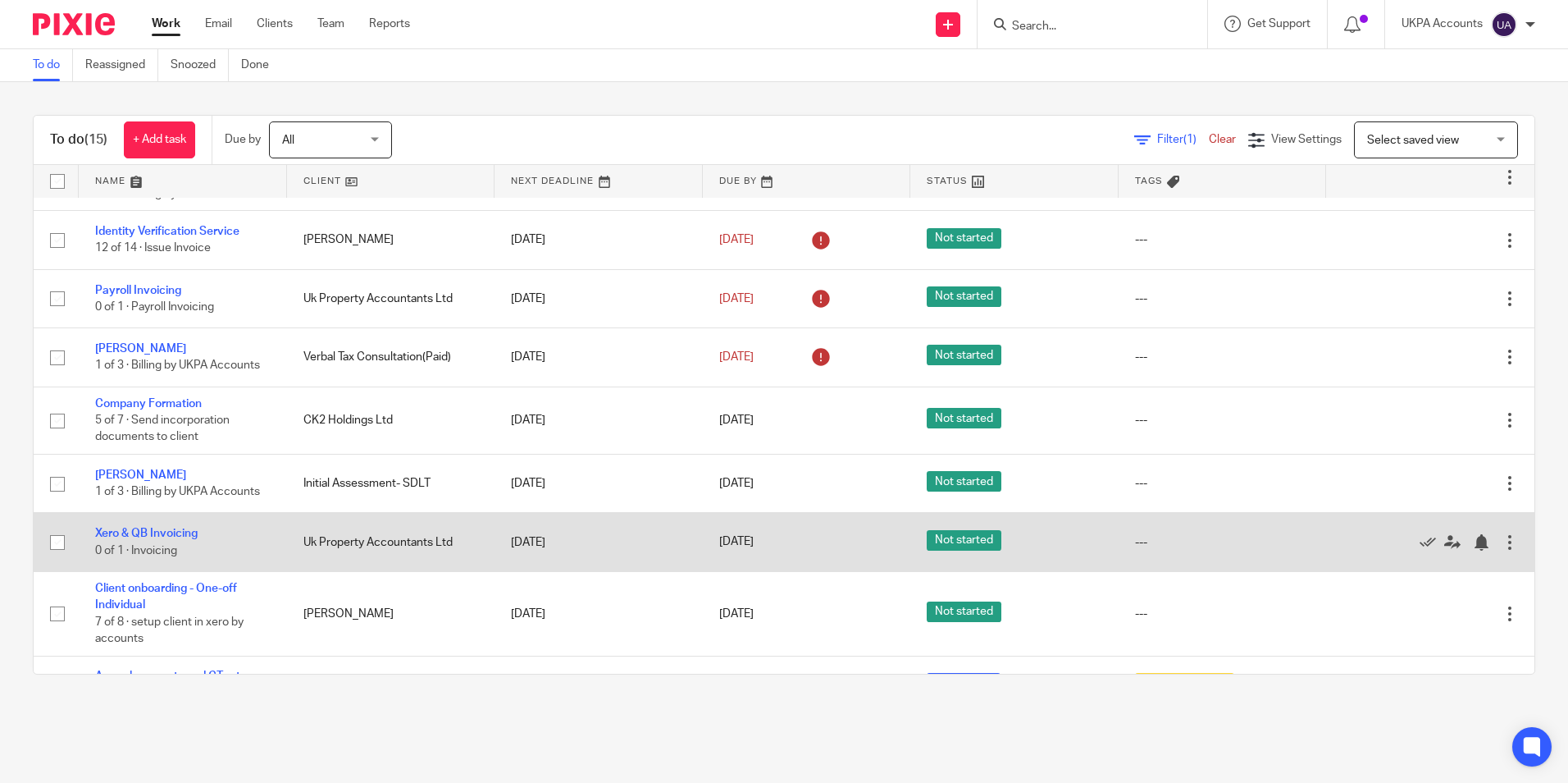
scroll to position [456, 0]
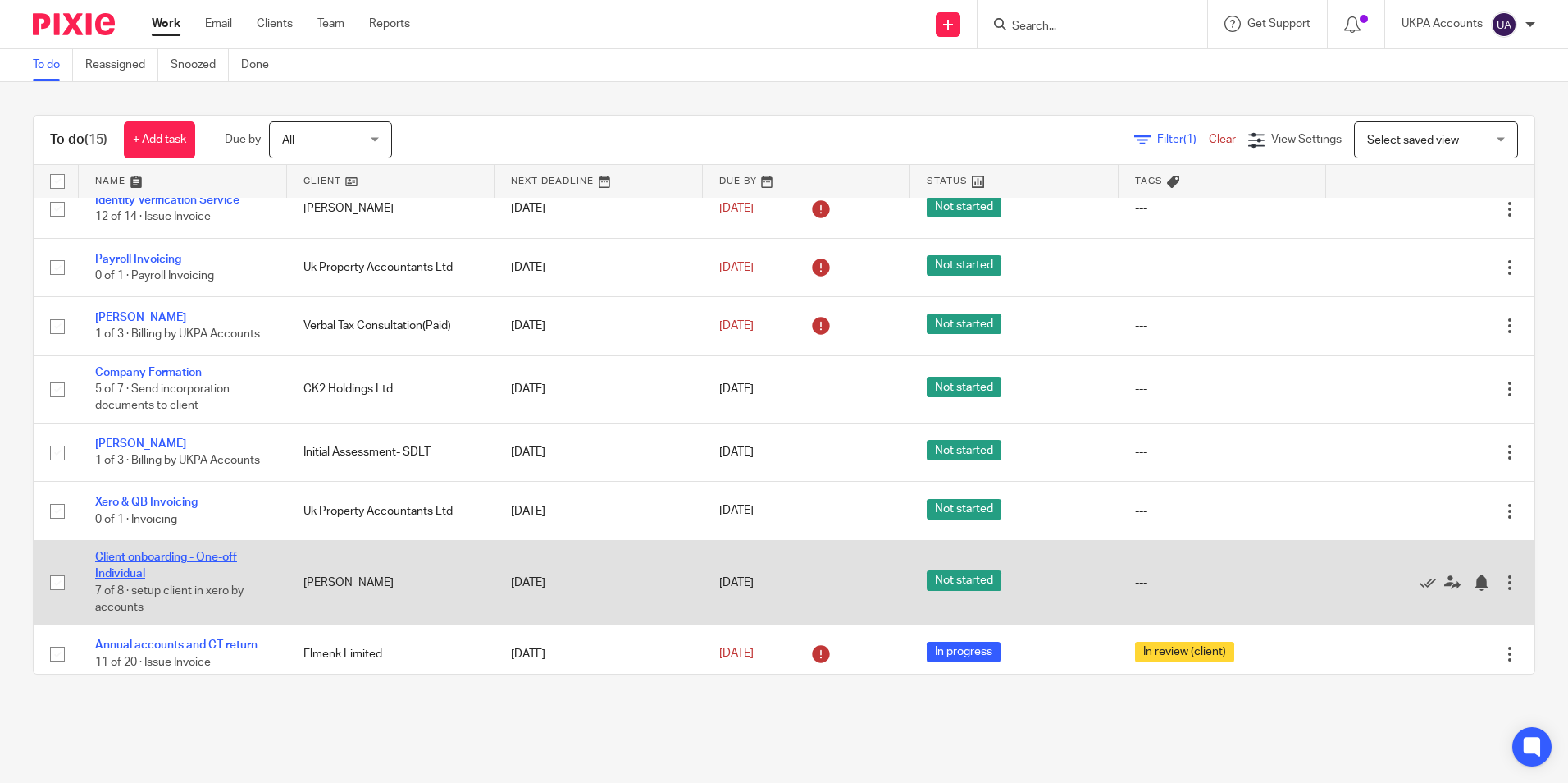
click at [195, 552] on link "Client onboarding - One-off Individual" at bounding box center [166, 565] width 142 height 28
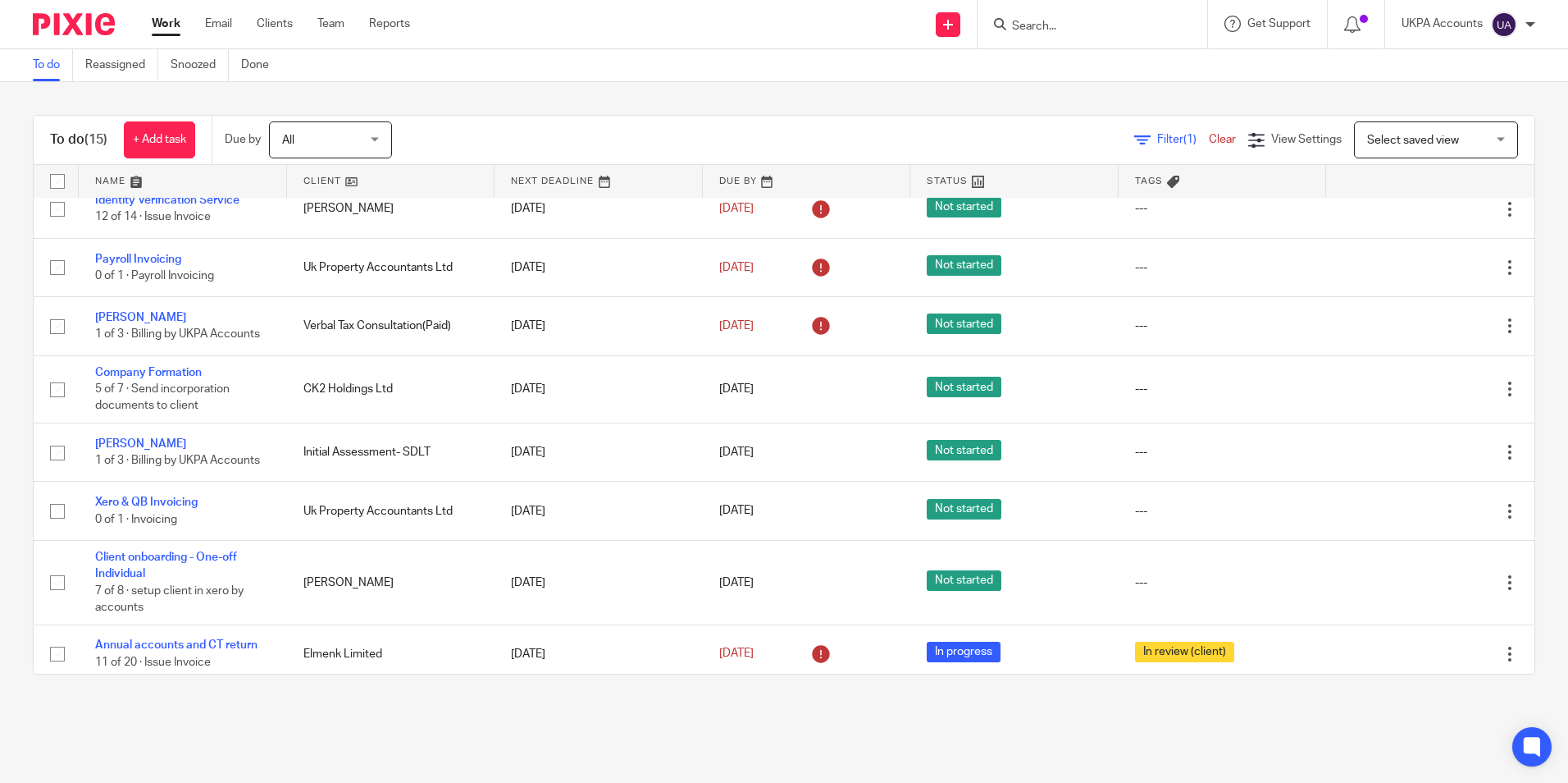
click at [52, 69] on link "To do" at bounding box center [52, 65] width 40 height 32
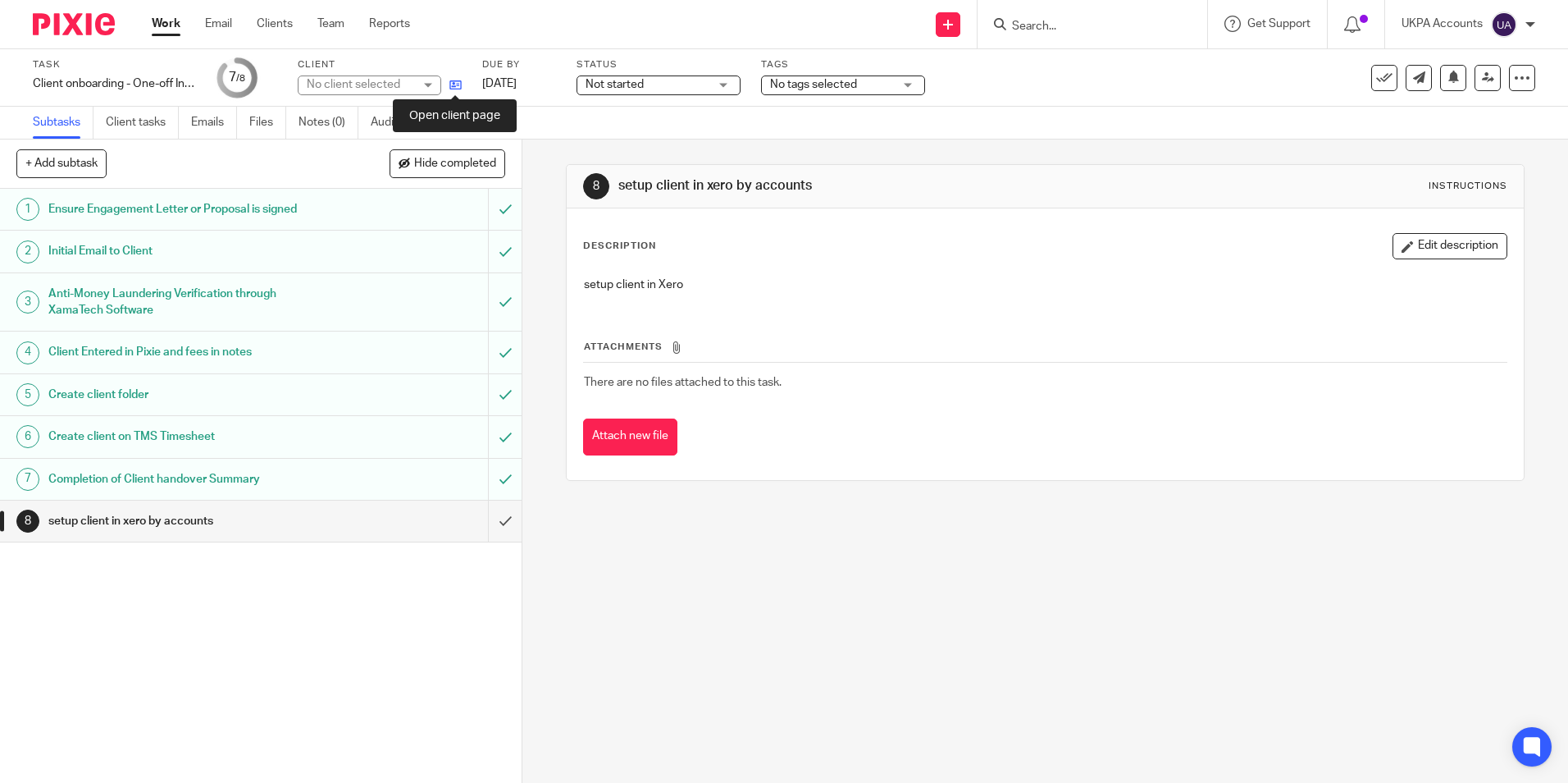
click at [460, 84] on icon at bounding box center [455, 85] width 12 height 12
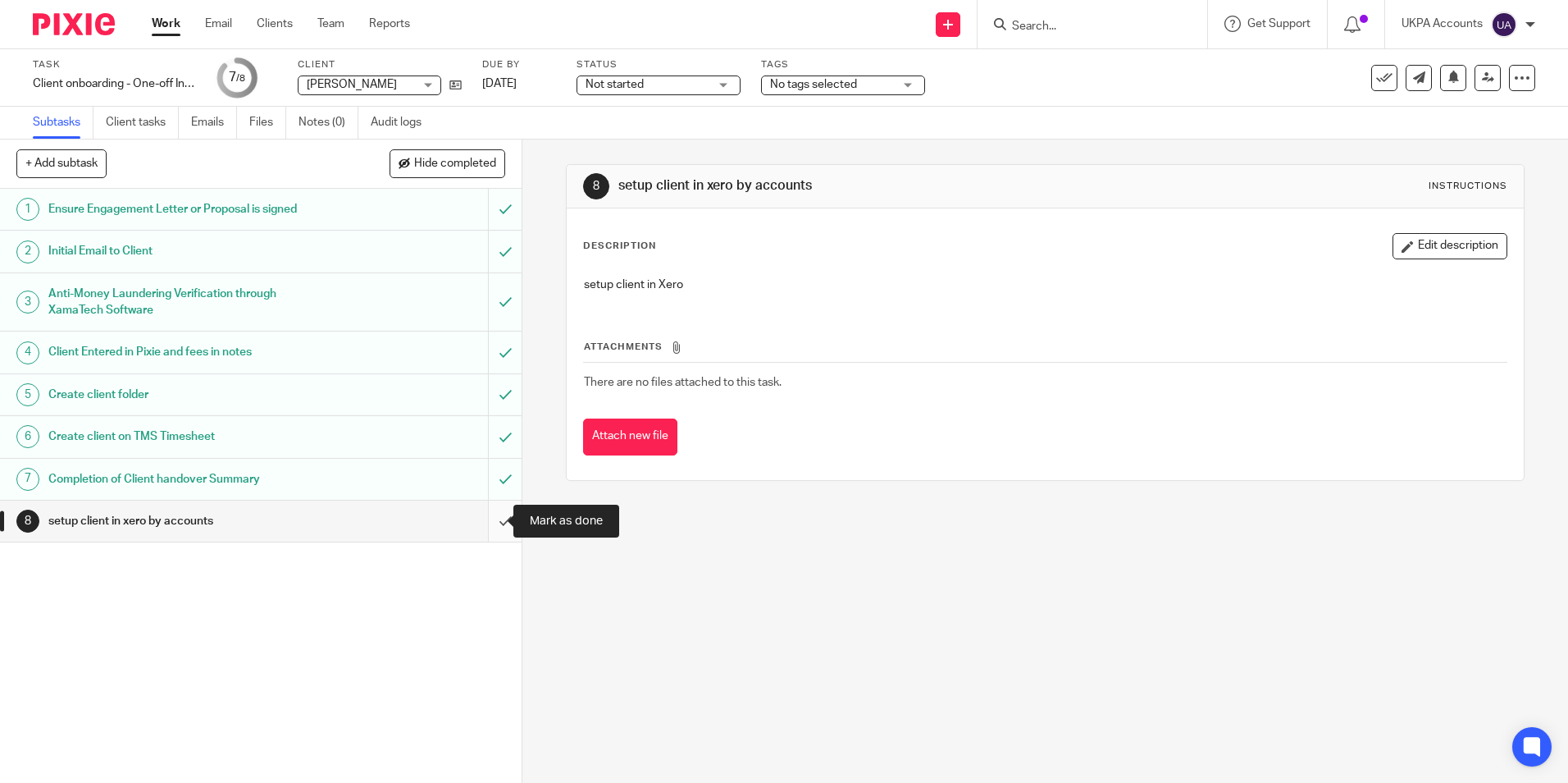
click at [492, 520] on input "submit" at bounding box center [261, 520] width 522 height 41
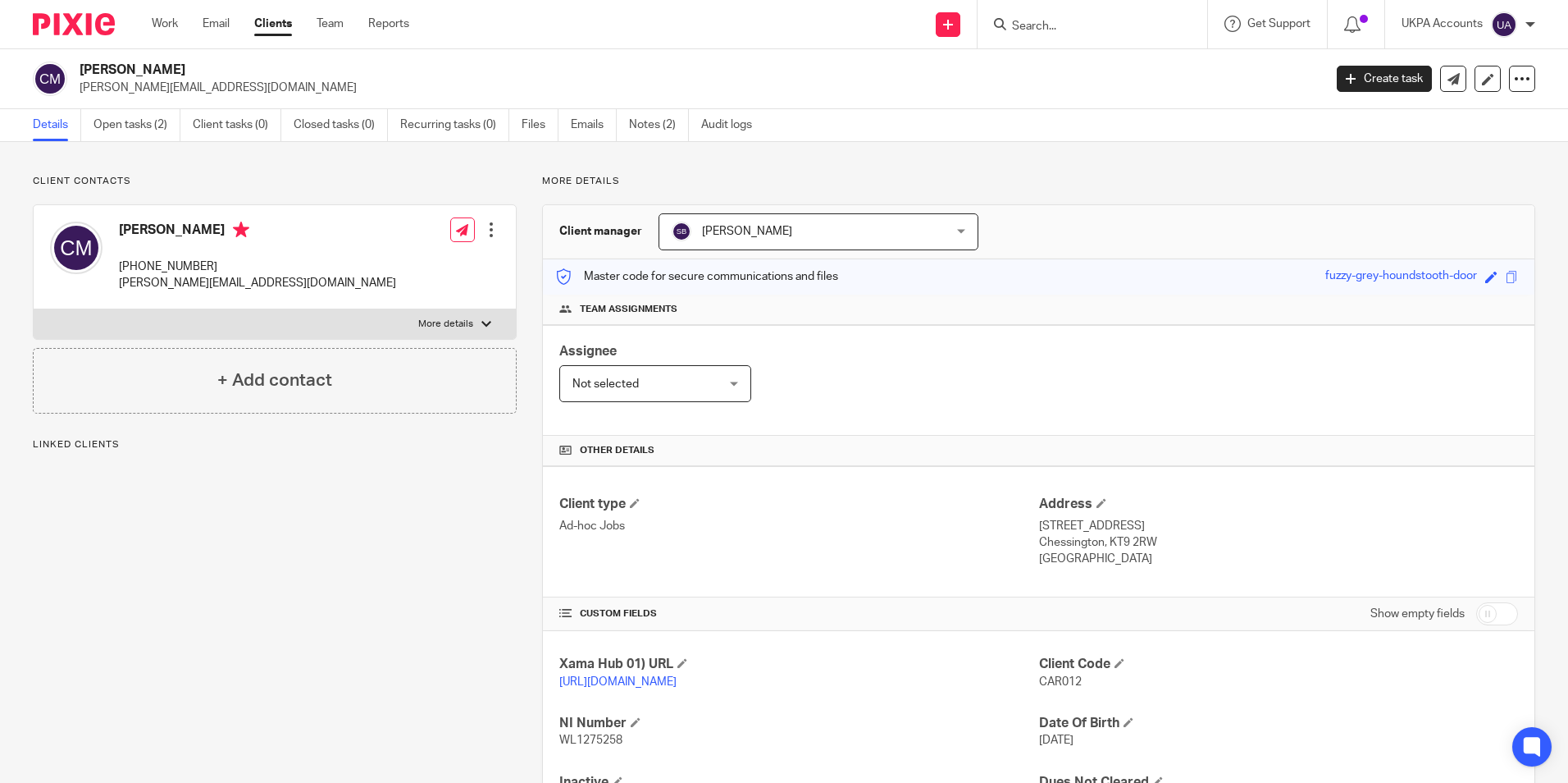
drag, startPoint x: 83, startPoint y: 66, endPoint x: 204, endPoint y: 71, distance: 121.1
click at [204, 71] on h2 "[PERSON_NAME]" at bounding box center [573, 70] width 986 height 17
copy h2 "[PERSON_NAME]"
drag, startPoint x: 1031, startPoint y: 682, endPoint x: 1089, endPoint y: 682, distance: 58.0
click at [1089, 682] on p "CAR012" at bounding box center [1279, 682] width 479 height 17
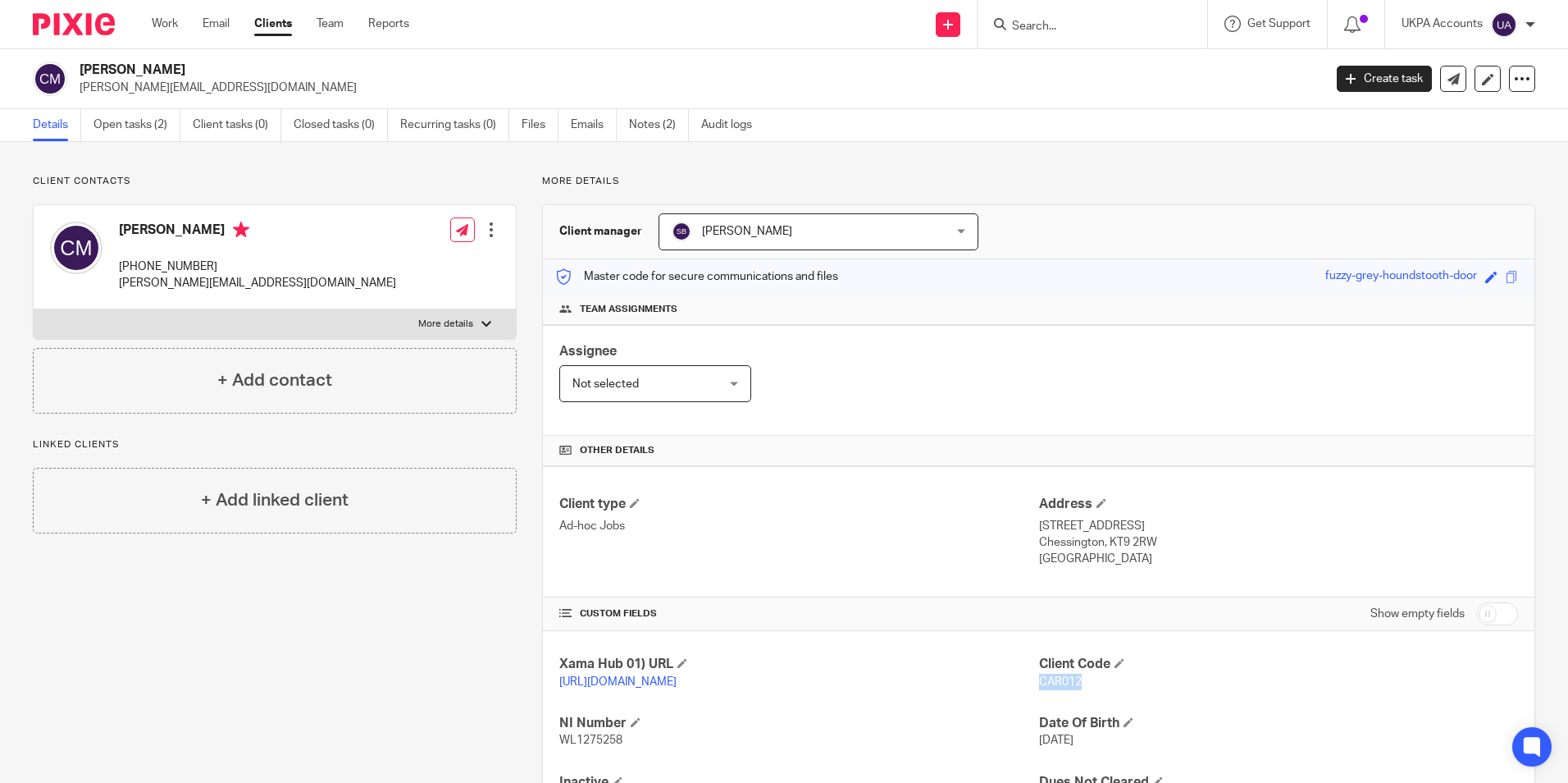
copy span "CAR012"
drag, startPoint x: 81, startPoint y: 71, endPoint x: 208, endPoint y: 66, distance: 127.1
click at [208, 66] on h2 "[PERSON_NAME]" at bounding box center [573, 70] width 986 height 17
copy h2 "[PERSON_NAME]"
drag, startPoint x: 76, startPoint y: 86, endPoint x: 202, endPoint y: 90, distance: 126.1
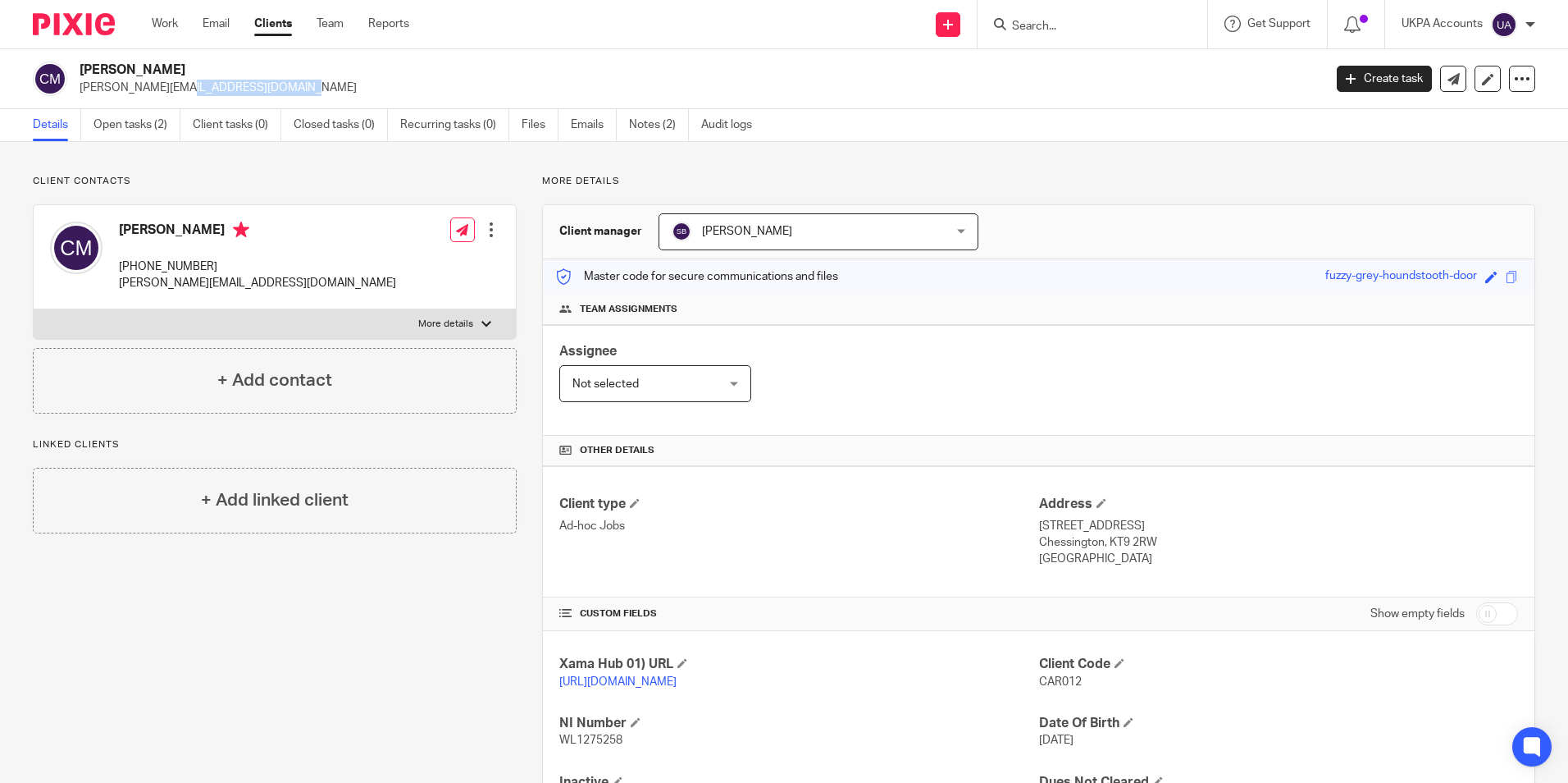
click at [202, 90] on div "Carlos Juan Mozo carl.mozo@gmail.com" at bounding box center [672, 78] width 1280 height 34
copy p "carl.mozo@gmail.com"
drag, startPoint x: 1034, startPoint y: 524, endPoint x: 1118, endPoint y: 533, distance: 84.5
click at [1118, 533] on p "17 Newlands Way, Chessington, Surrey" at bounding box center [1279, 526] width 479 height 17
copy p "17 Newlands Way"
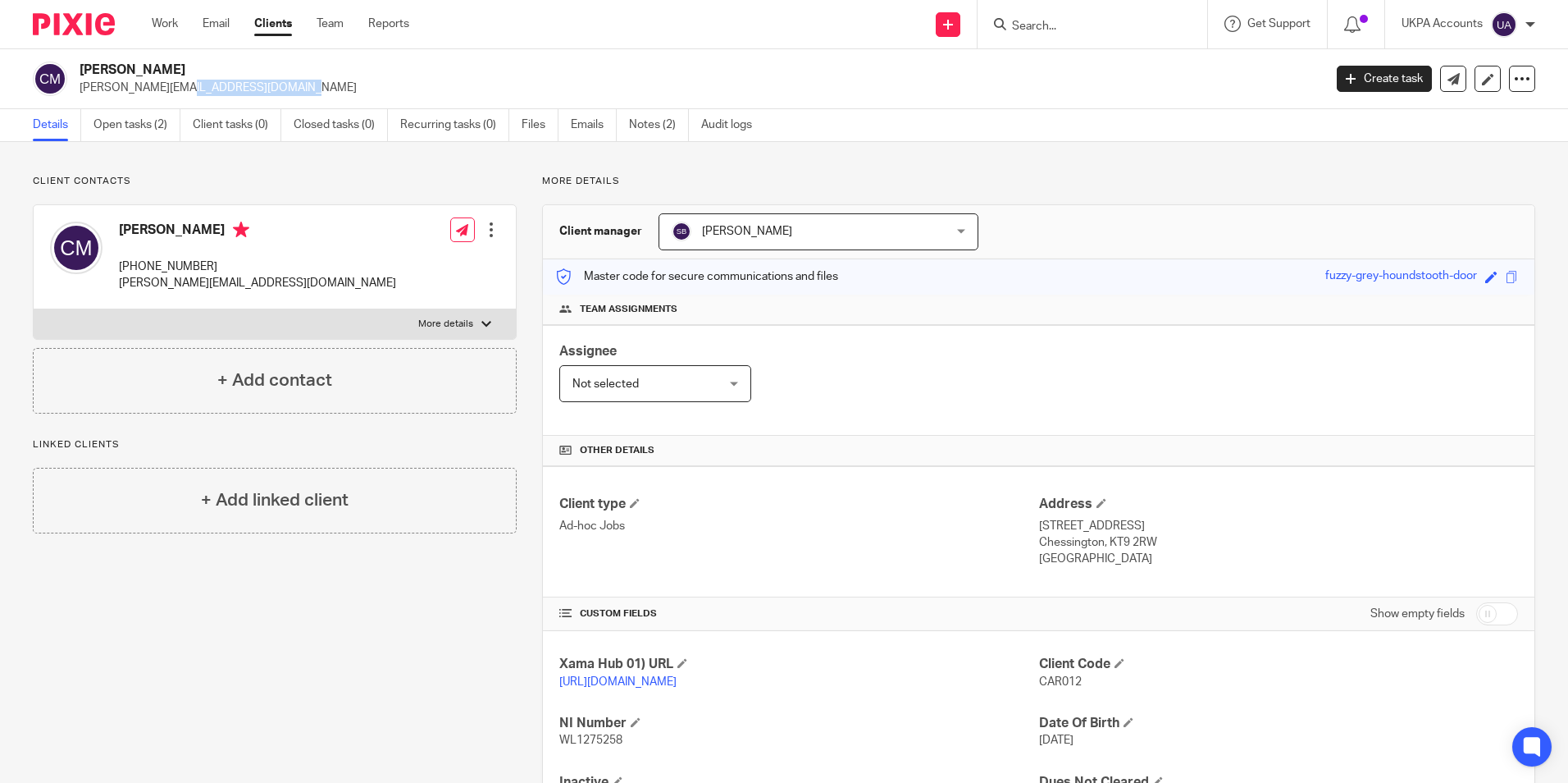
drag, startPoint x: 1128, startPoint y: 529, endPoint x: 1192, endPoint y: 534, distance: 64.2
click at [1192, 534] on p "17 Newlands Way, Chessington, Surrey" at bounding box center [1279, 526] width 479 height 17
copy p "Chessington"
drag, startPoint x: 1200, startPoint y: 529, endPoint x: 1230, endPoint y: 530, distance: 30.0
click at [1230, 530] on p "17 Newlands Way, Chessington, Surrey" at bounding box center [1279, 526] width 479 height 17
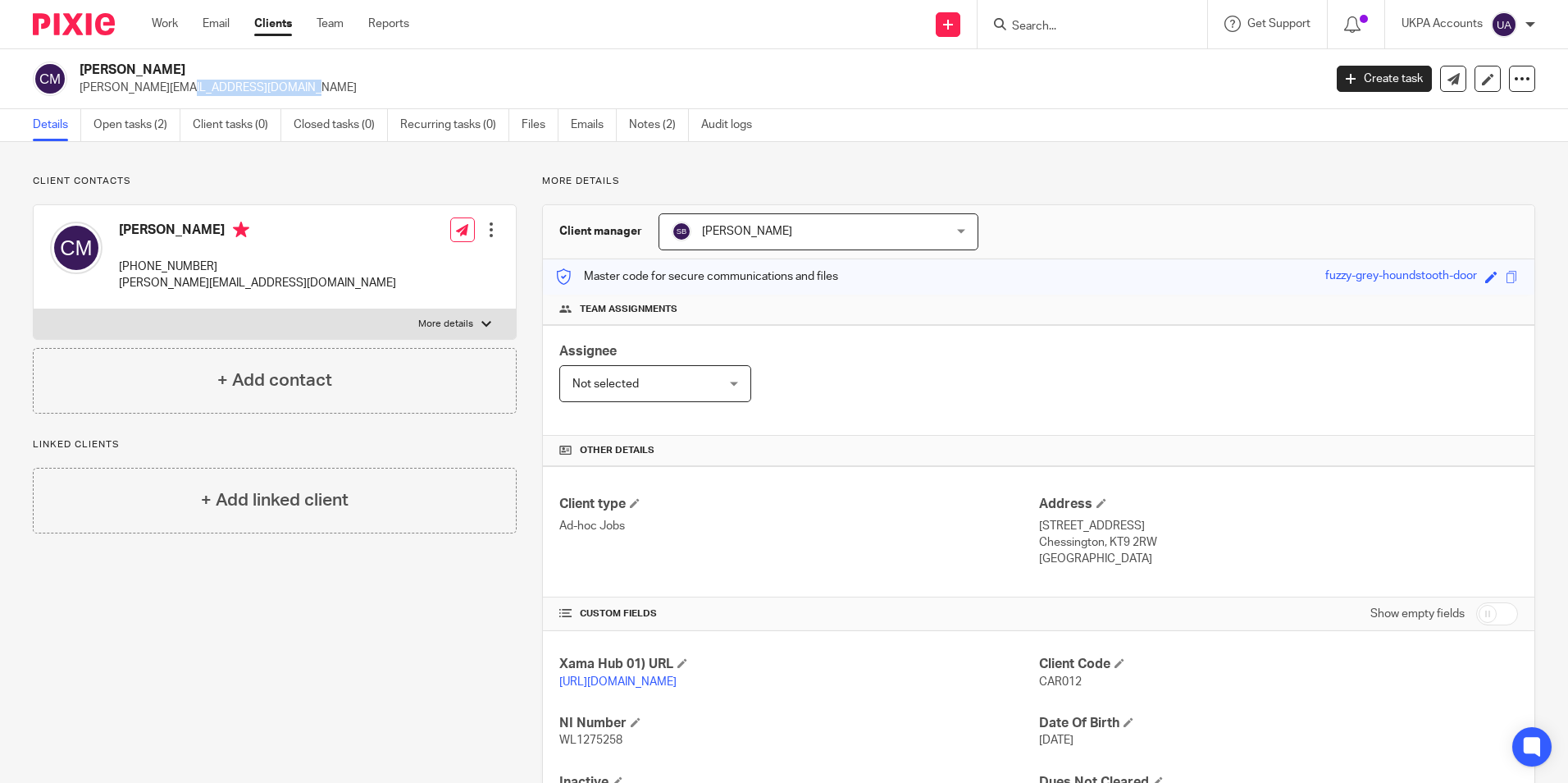
copy p "Surrey"
drag, startPoint x: 1103, startPoint y: 542, endPoint x: 1146, endPoint y: 544, distance: 43.0
click at [1146, 544] on p "Chessington, KT9 2RW" at bounding box center [1279, 543] width 479 height 17
copy p "KT9 2RW"
drag, startPoint x: 1029, startPoint y: 557, endPoint x: 1128, endPoint y: 569, distance: 99.7
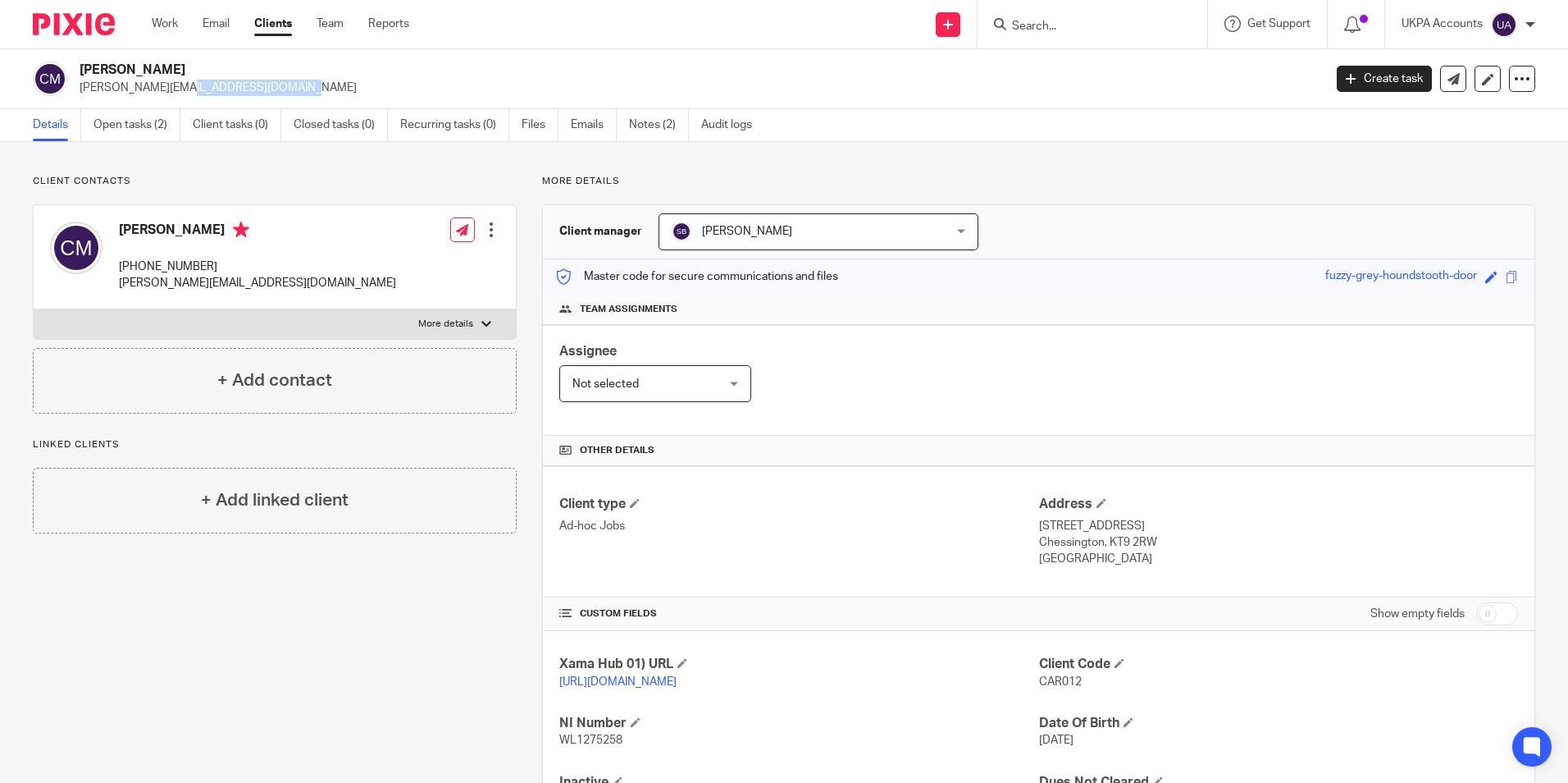
click at [1128, 569] on div "Client type Ad-hoc Jobs Address 17 Newlands Way, Chessington, Surrey Chessingto…" at bounding box center [1038, 532] width 991 height 131
drag, startPoint x: 1128, startPoint y: 569, endPoint x: 1008, endPoint y: 598, distance: 123.5
click at [1008, 598] on div "CUSTOM FIELDS Show empty fields" at bounding box center [1039, 613] width 959 height 32
drag, startPoint x: 1035, startPoint y: 557, endPoint x: 1110, endPoint y: 566, distance: 75.5
click at [1110, 566] on p "United Kingdom" at bounding box center [1279, 559] width 479 height 17
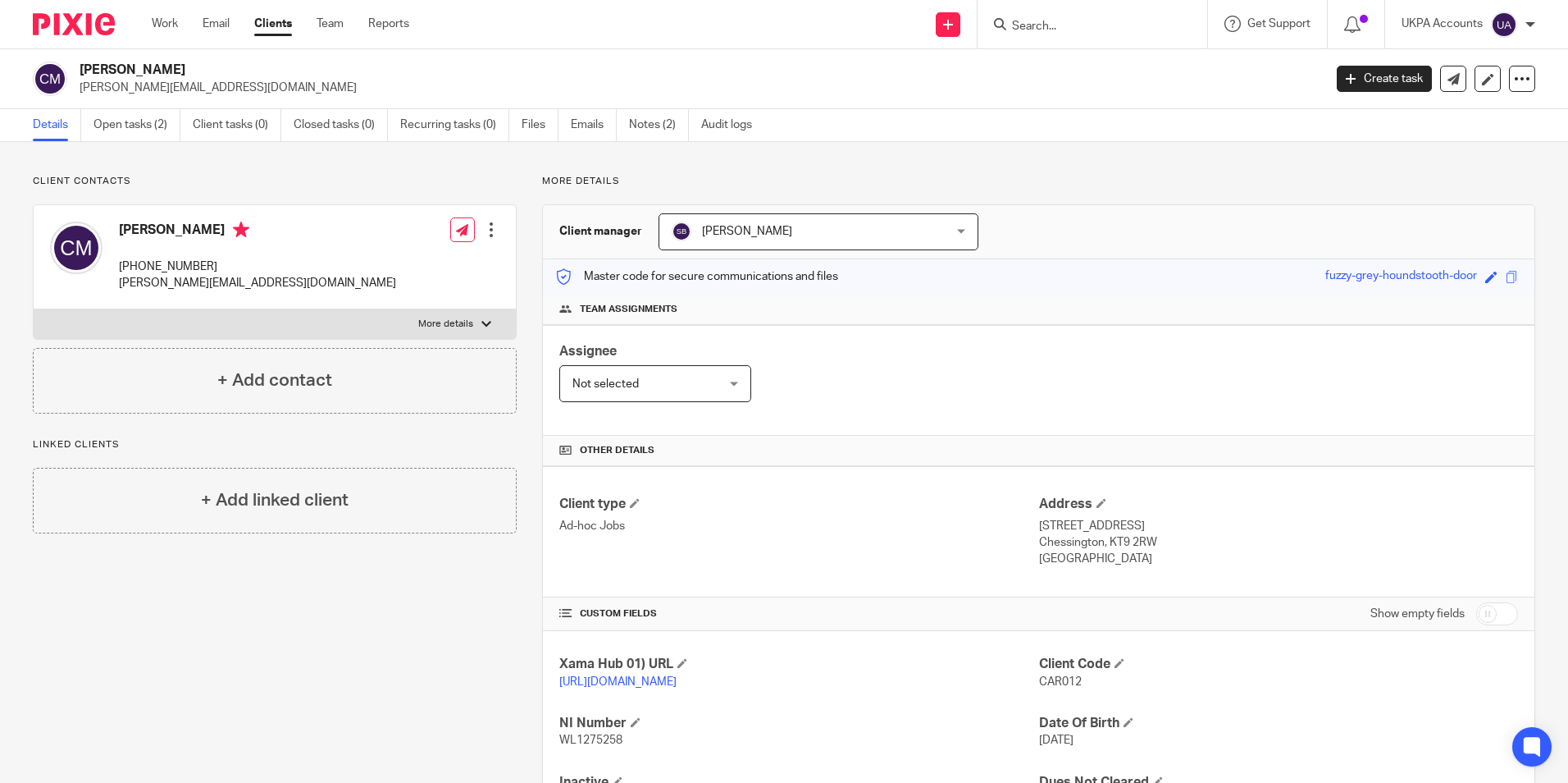
drag, startPoint x: 1110, startPoint y: 566, endPoint x: 1018, endPoint y: 572, distance: 92.2
click at [1018, 572] on div "Client type Ad-hoc Jobs Address 17 Newlands Way, Chessington, Surrey Chessingto…" at bounding box center [1038, 532] width 991 height 131
drag, startPoint x: 1030, startPoint y: 554, endPoint x: 1138, endPoint y: 567, distance: 108.8
click at [1138, 567] on p "United Kingdom" at bounding box center [1279, 559] width 479 height 17
copy p "United Kingdom"
